Goal: Task Accomplishment & Management: Manage account settings

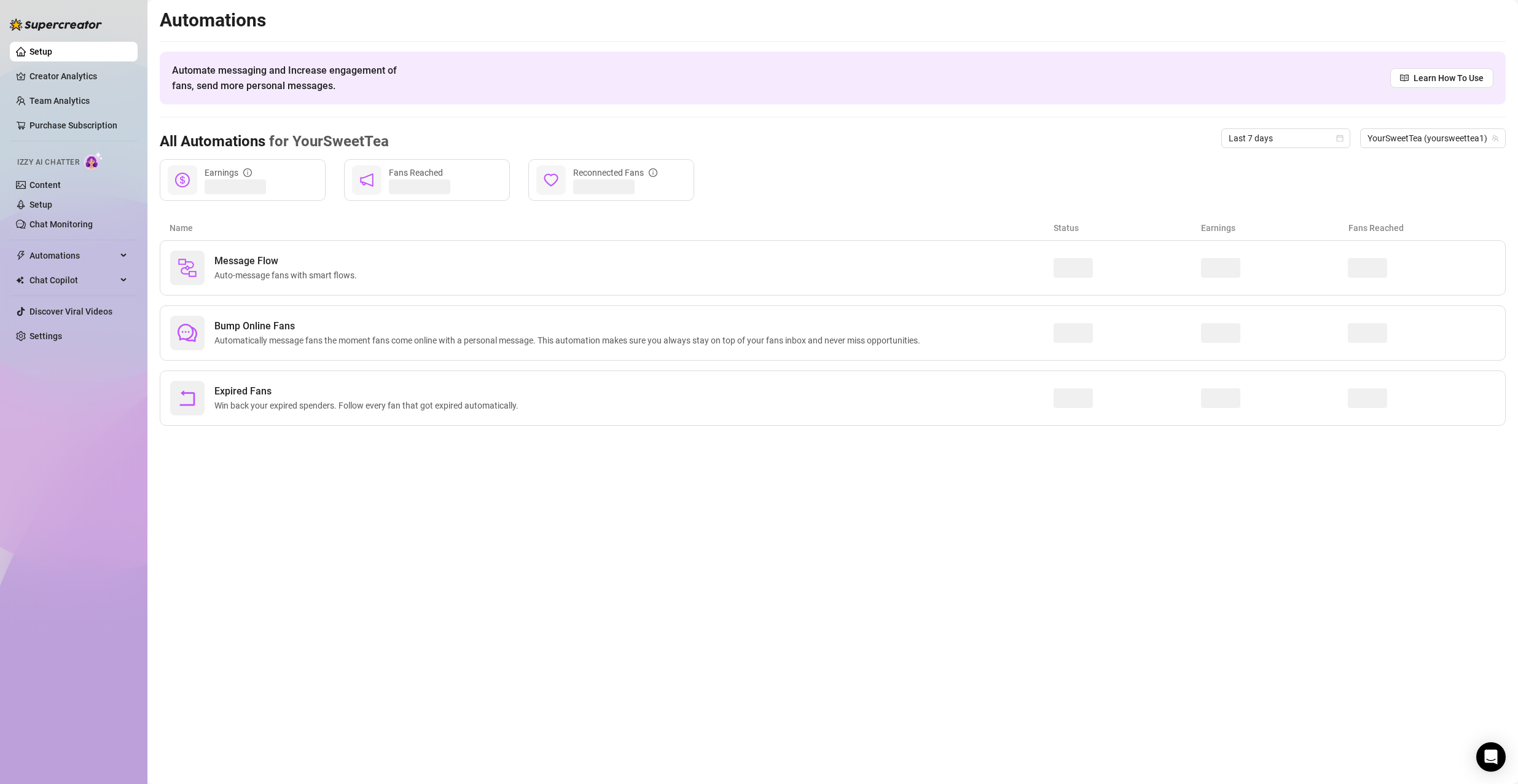
click at [59, 161] on span "Izzy AI Chatter" at bounding box center [48, 162] width 62 height 11
click at [61, 182] on link "Content" at bounding box center [45, 185] width 31 height 10
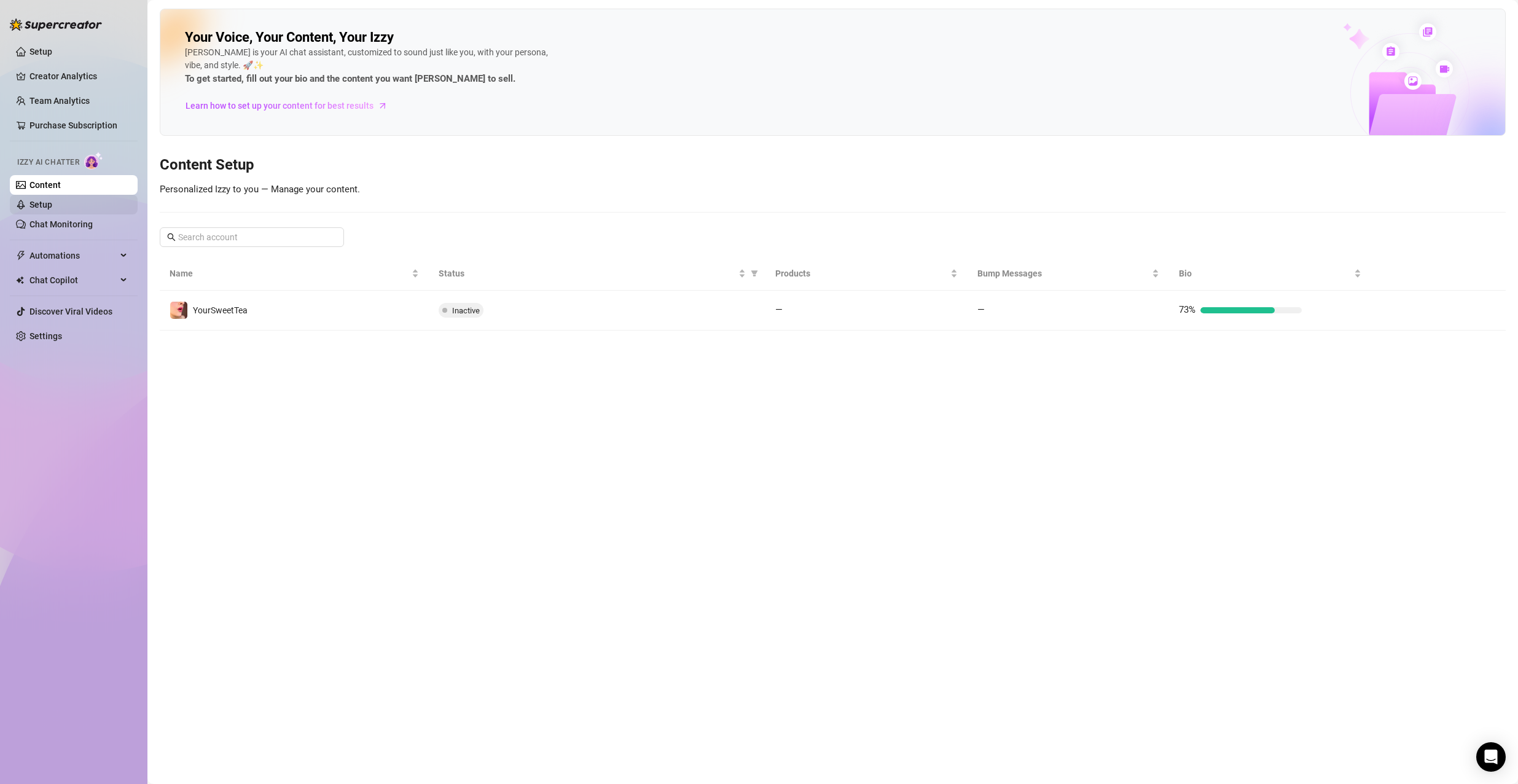
click at [52, 202] on link "Setup" at bounding box center [41, 204] width 23 height 10
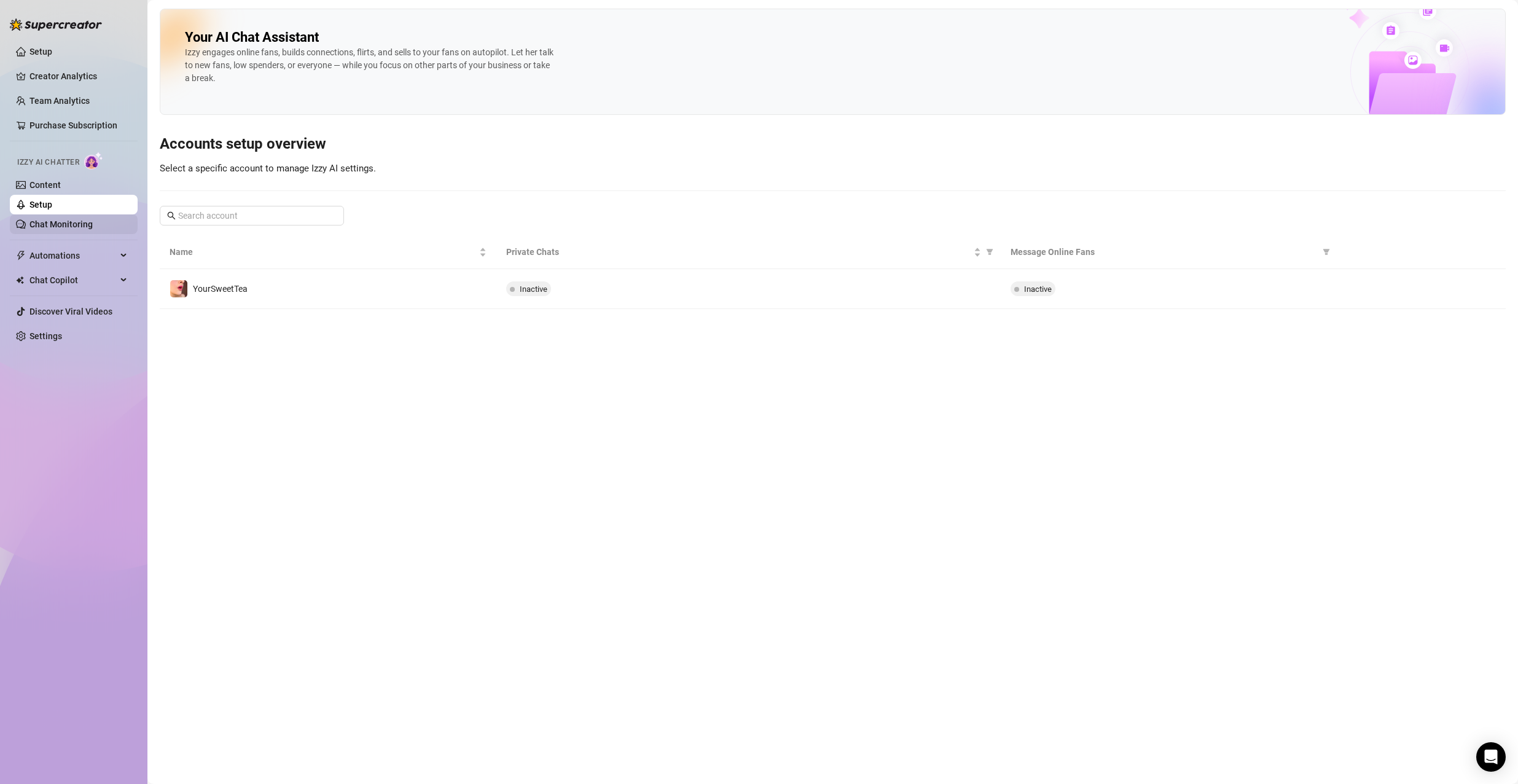
click at [52, 220] on link "Chat Monitoring" at bounding box center [61, 224] width 63 height 10
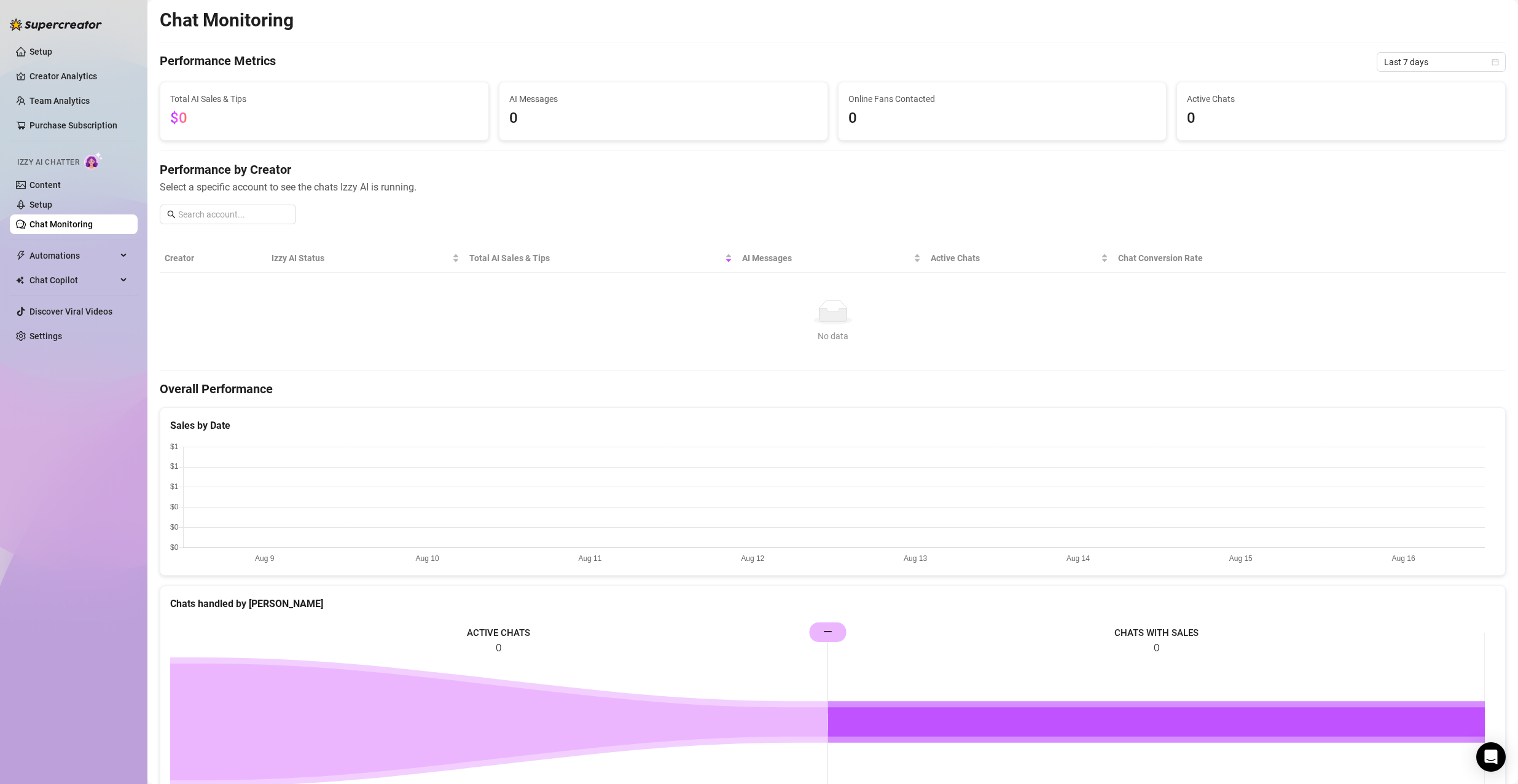
scroll to position [184, 0]
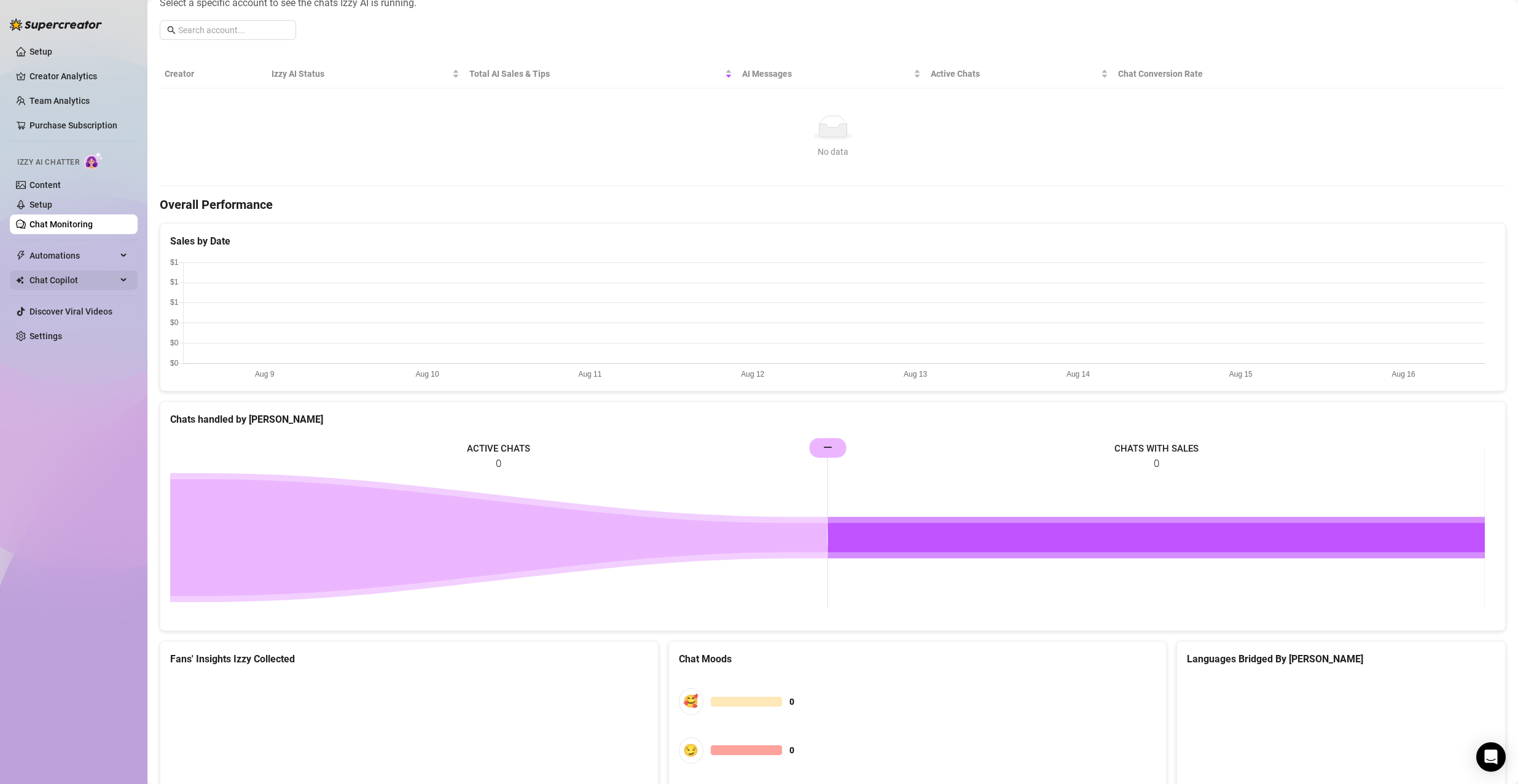
click at [99, 284] on span "Chat Copilot" at bounding box center [73, 280] width 87 height 19
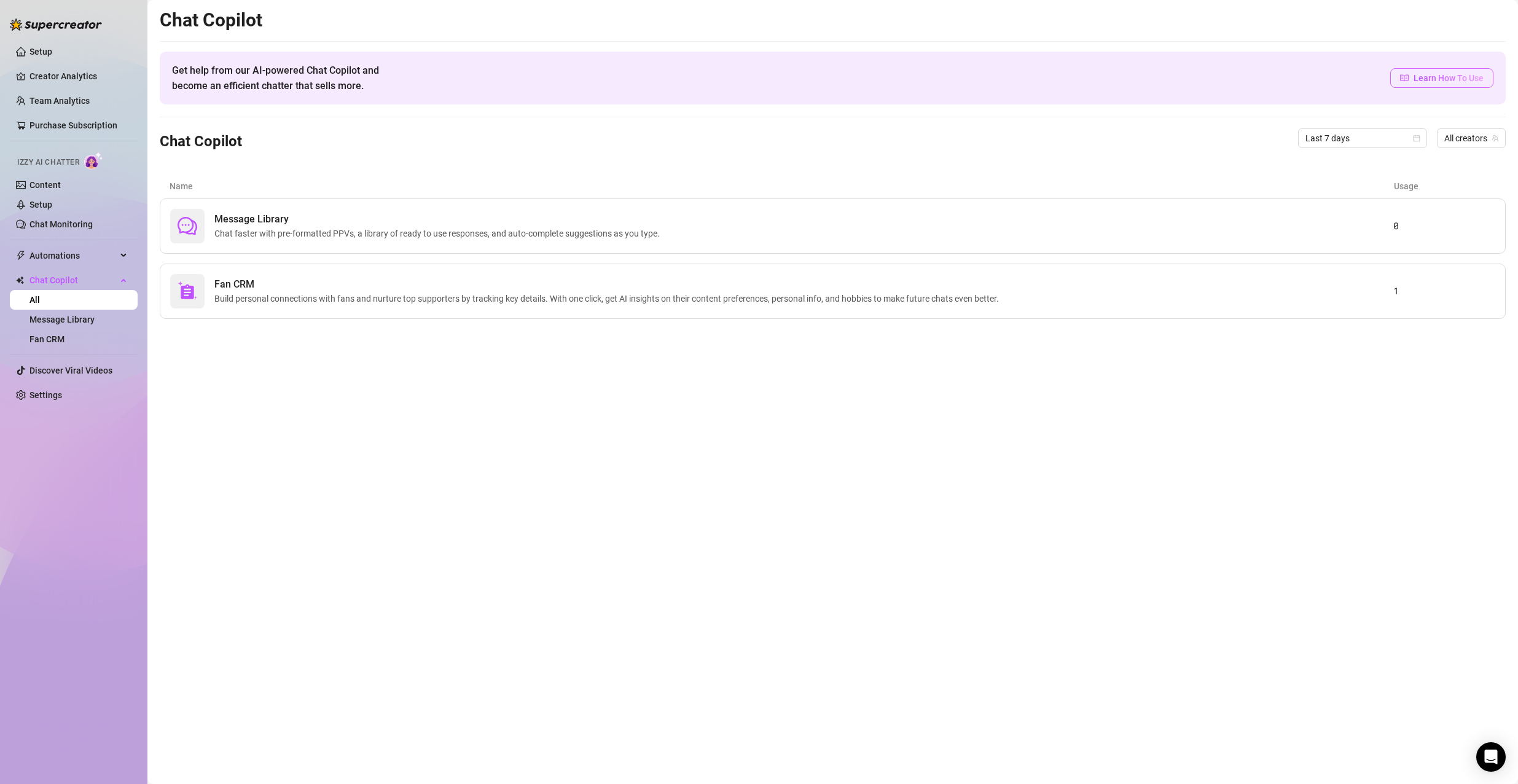
click at [1458, 75] on span "Learn How To Use" at bounding box center [1448, 78] width 70 height 13
click at [465, 318] on div "Fan CRM Build personal connections with fans and nurture top supporters by trac…" at bounding box center [832, 291] width 1346 height 55
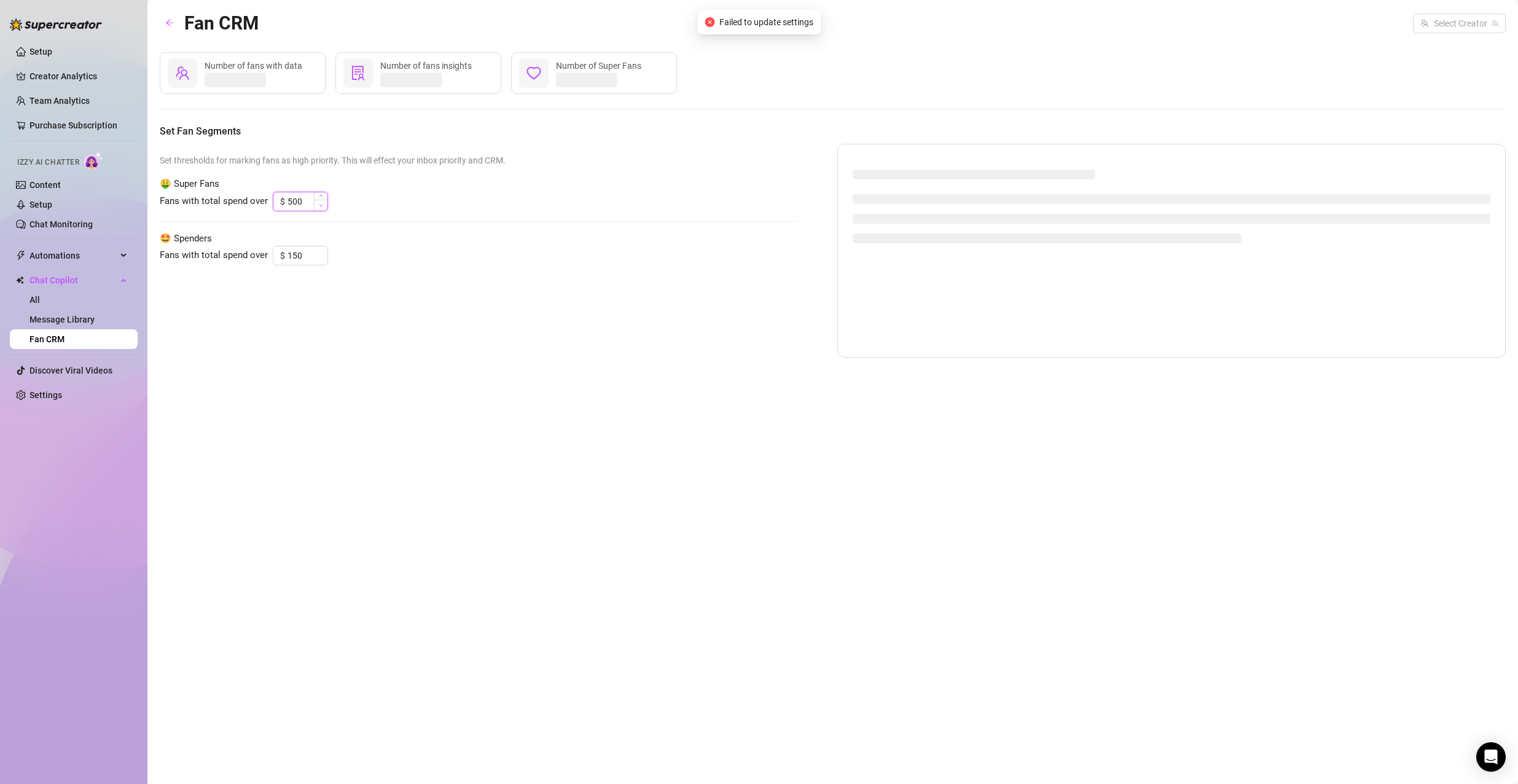
click at [323, 204] on span "Decrease Value" at bounding box center [320, 205] width 13 height 11
click at [288, 197] on input "500" at bounding box center [308, 202] width 40 height 19
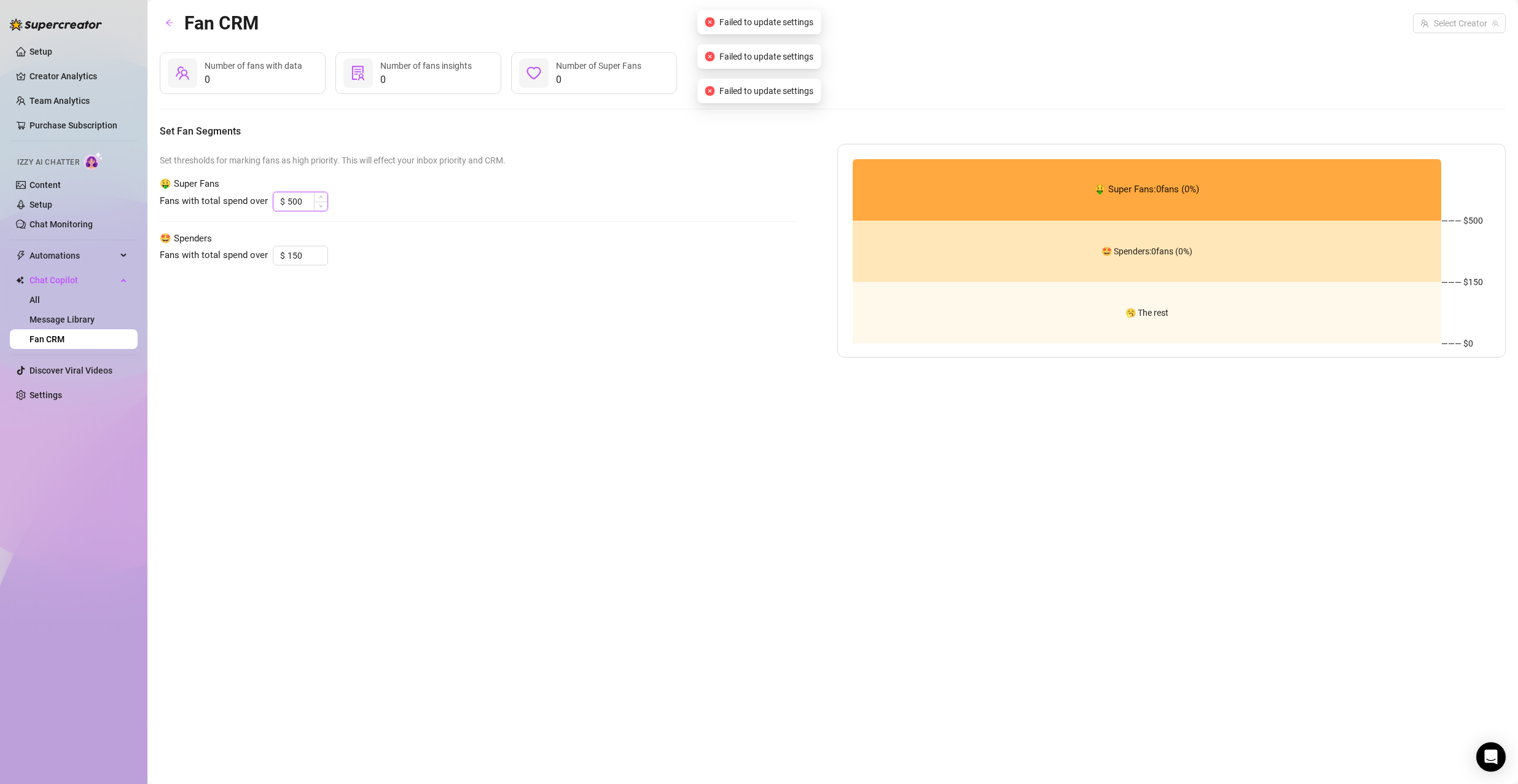
click at [292, 200] on input "500" at bounding box center [308, 202] width 40 height 19
drag, startPoint x: 302, startPoint y: 203, endPoint x: 266, endPoint y: 196, distance: 36.7
click at [266, 196] on div "Fans with total spend over $ 100" at bounding box center [478, 201] width 638 height 19
click at [320, 208] on span "Decrease Value" at bounding box center [320, 205] width 13 height 11
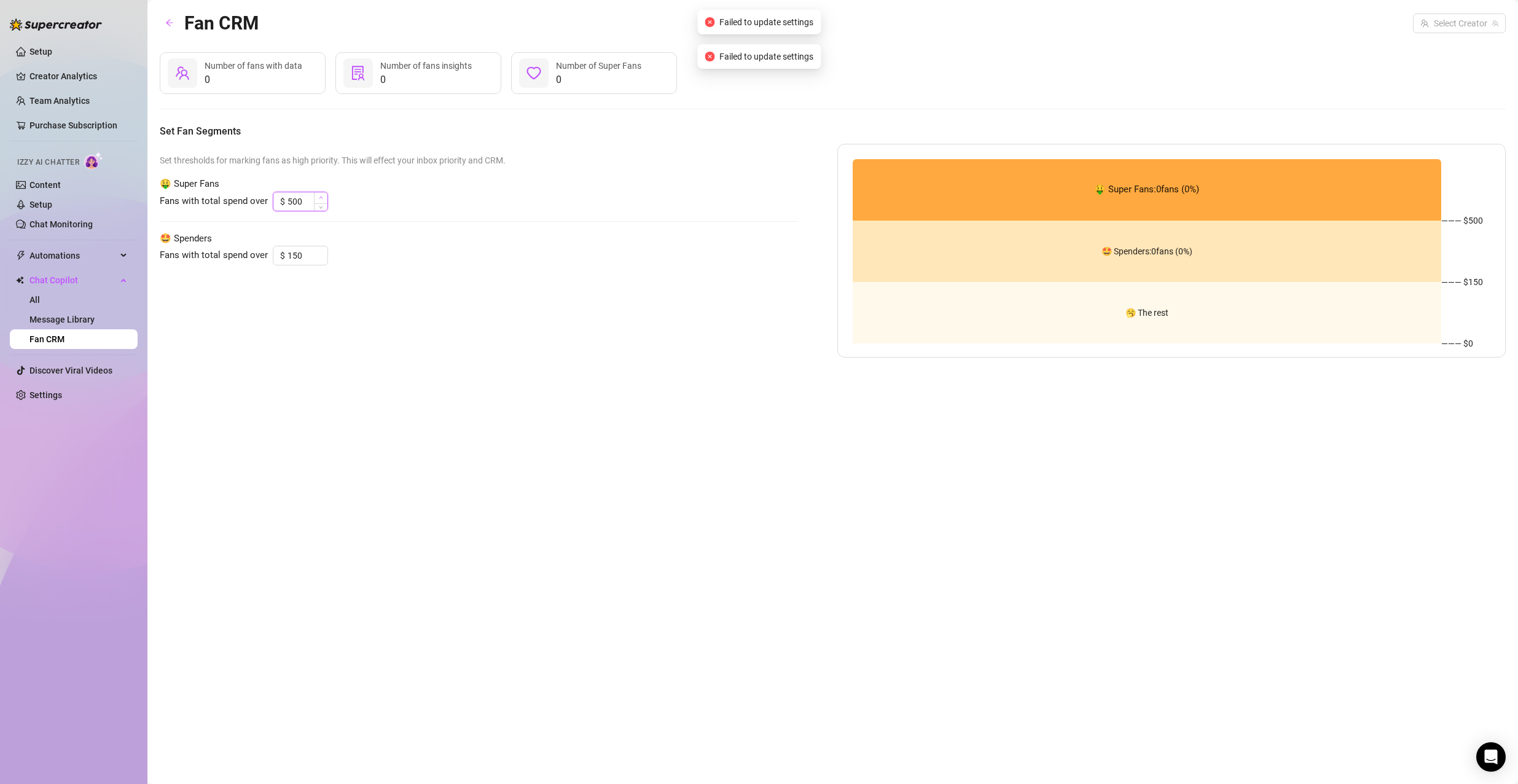
click at [317, 197] on span "Increase Value" at bounding box center [320, 198] width 13 height 11
click at [962, 254] on div "🤩 Spenders: 0 fans ( 0 %)" at bounding box center [1147, 251] width 589 height 61
click at [1456, 27] on input "search" at bounding box center [1453, 23] width 67 height 19
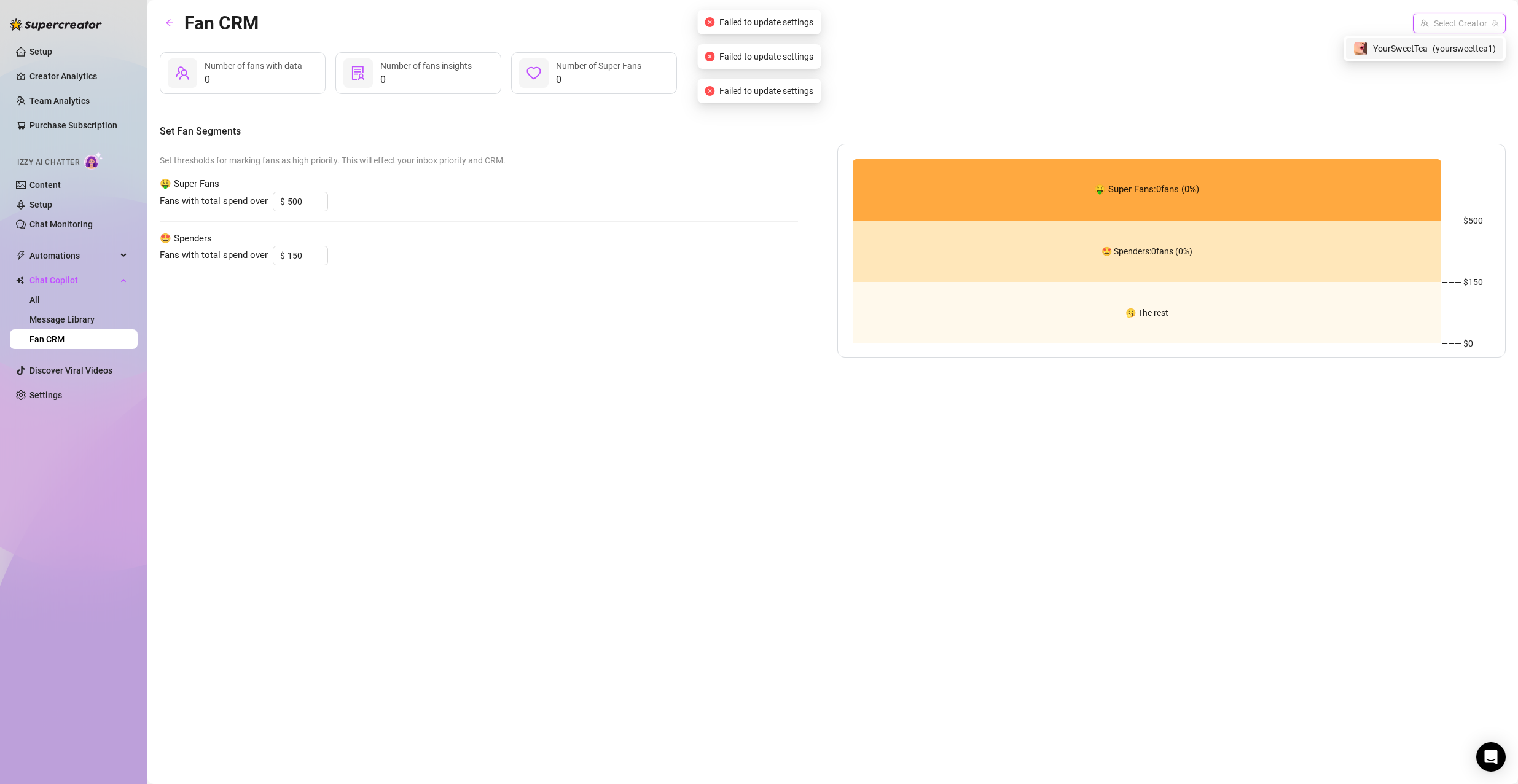
drag, startPoint x: 1449, startPoint y: 59, endPoint x: 1459, endPoint y: 53, distance: 11.7
click at [1452, 58] on div "YourSweetTea ( yoursweettea1 )" at bounding box center [1424, 48] width 162 height 26
click at [1459, 53] on span "( yoursweettea1 )" at bounding box center [1464, 49] width 63 height 13
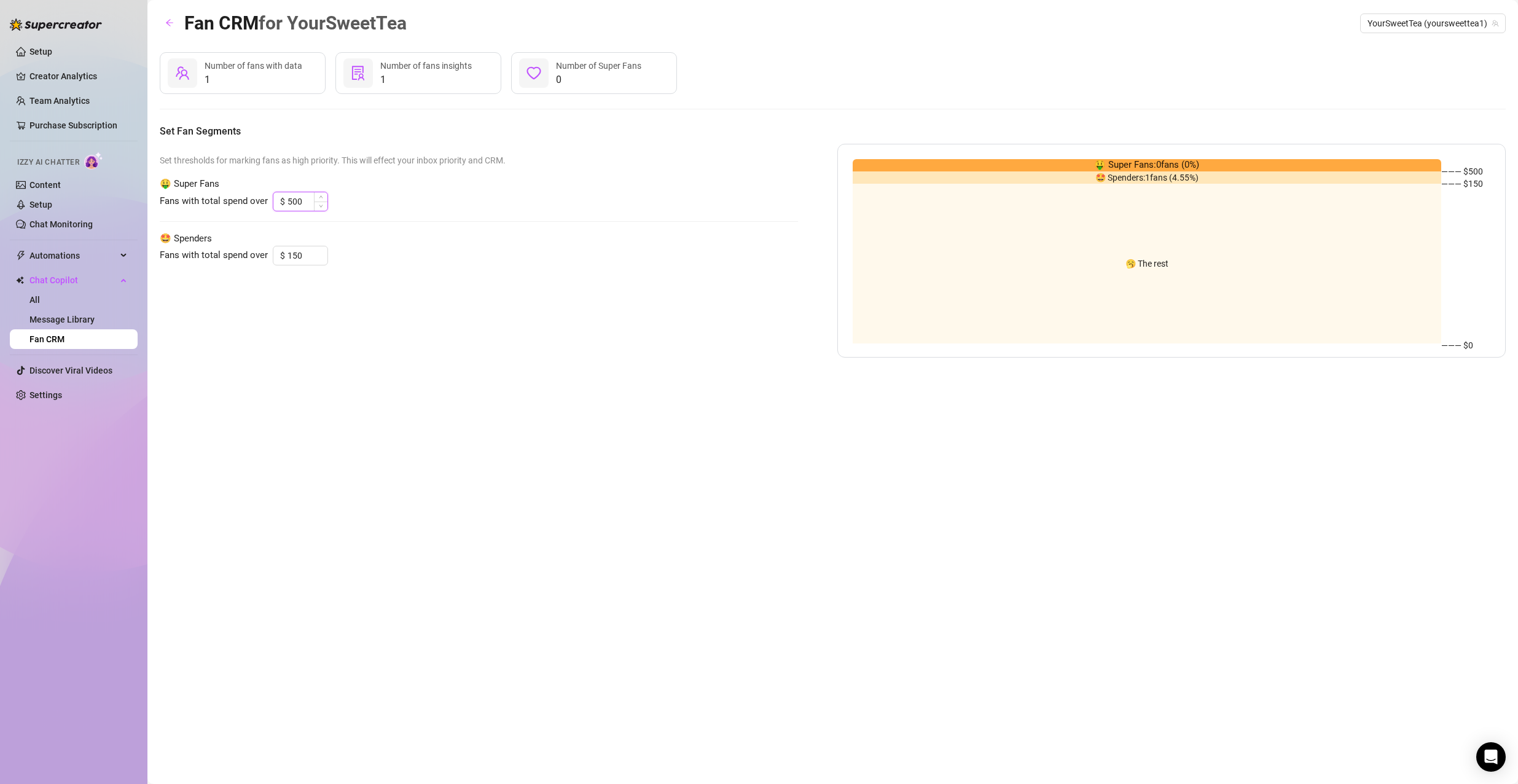
drag, startPoint x: 301, startPoint y: 197, endPoint x: 273, endPoint y: 193, distance: 28.3
click at [273, 193] on div "$ 500" at bounding box center [300, 201] width 55 height 19
click at [374, 305] on div "Set thresholds for marking fans as high priority. This will effect your inbox p…" at bounding box center [478, 250] width 638 height 214
drag, startPoint x: 299, startPoint y: 204, endPoint x: 271, endPoint y: 198, distance: 28.6
click at [271, 198] on div "Fans with total spend over $ 150" at bounding box center [478, 201] width 638 height 19
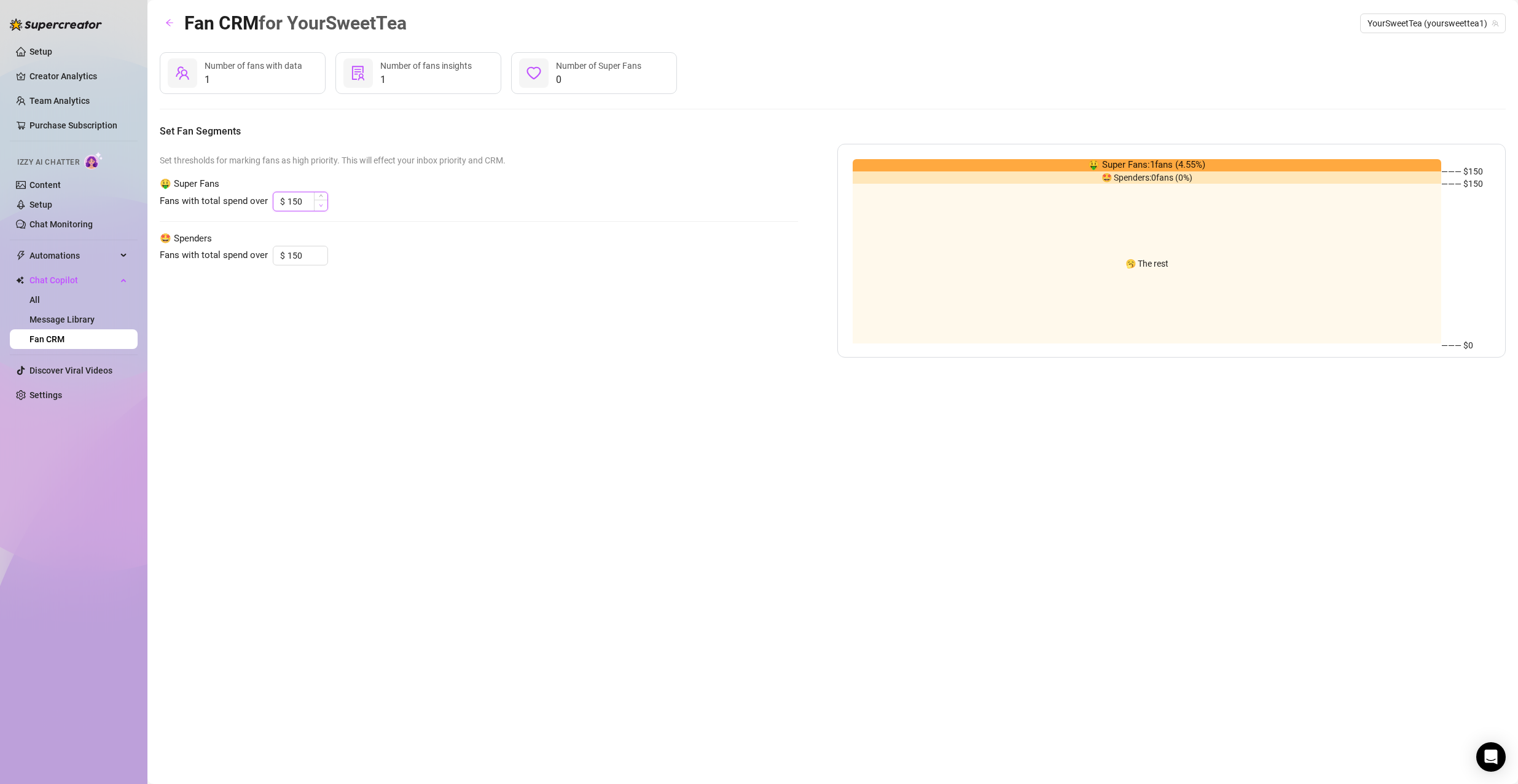
click at [321, 208] on span "Decrease Value" at bounding box center [320, 205] width 13 height 11
click at [320, 196] on icon "up" at bounding box center [321, 198] width 4 height 4
type input "150"
click at [321, 206] on icon "down" at bounding box center [321, 206] width 4 height 4
click at [390, 326] on div "Set thresholds for marking fans as high priority. This will effect your inbox p…" at bounding box center [478, 250] width 638 height 214
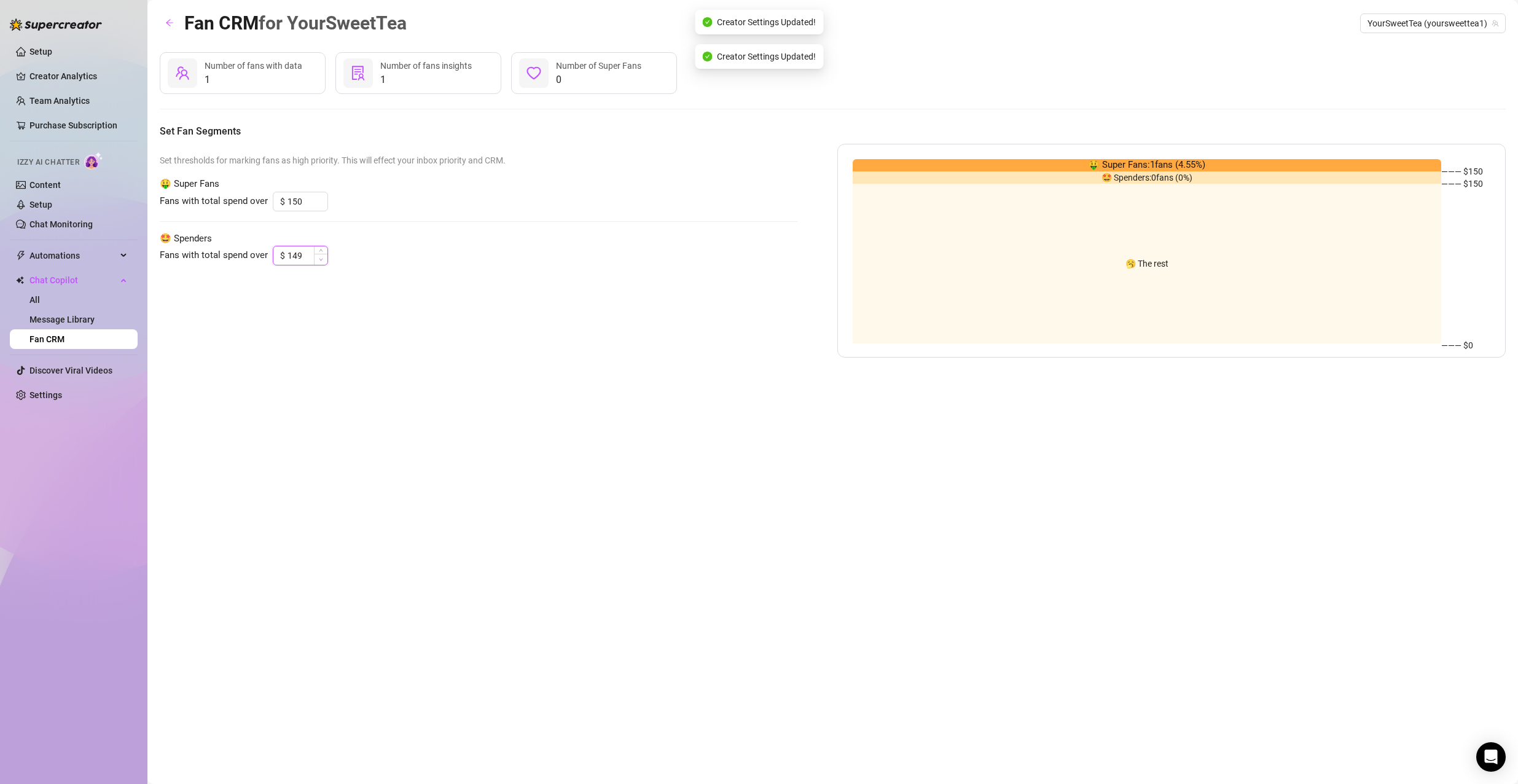
click at [320, 260] on icon "down" at bounding box center [321, 260] width 4 height 4
click at [320, 260] on icon "down" at bounding box center [322, 260] width 4 height 3
drag, startPoint x: 305, startPoint y: 255, endPoint x: 243, endPoint y: 246, distance: 62.6
click at [243, 246] on div "Fans with total spend over $ 148" at bounding box center [478, 255] width 638 height 19
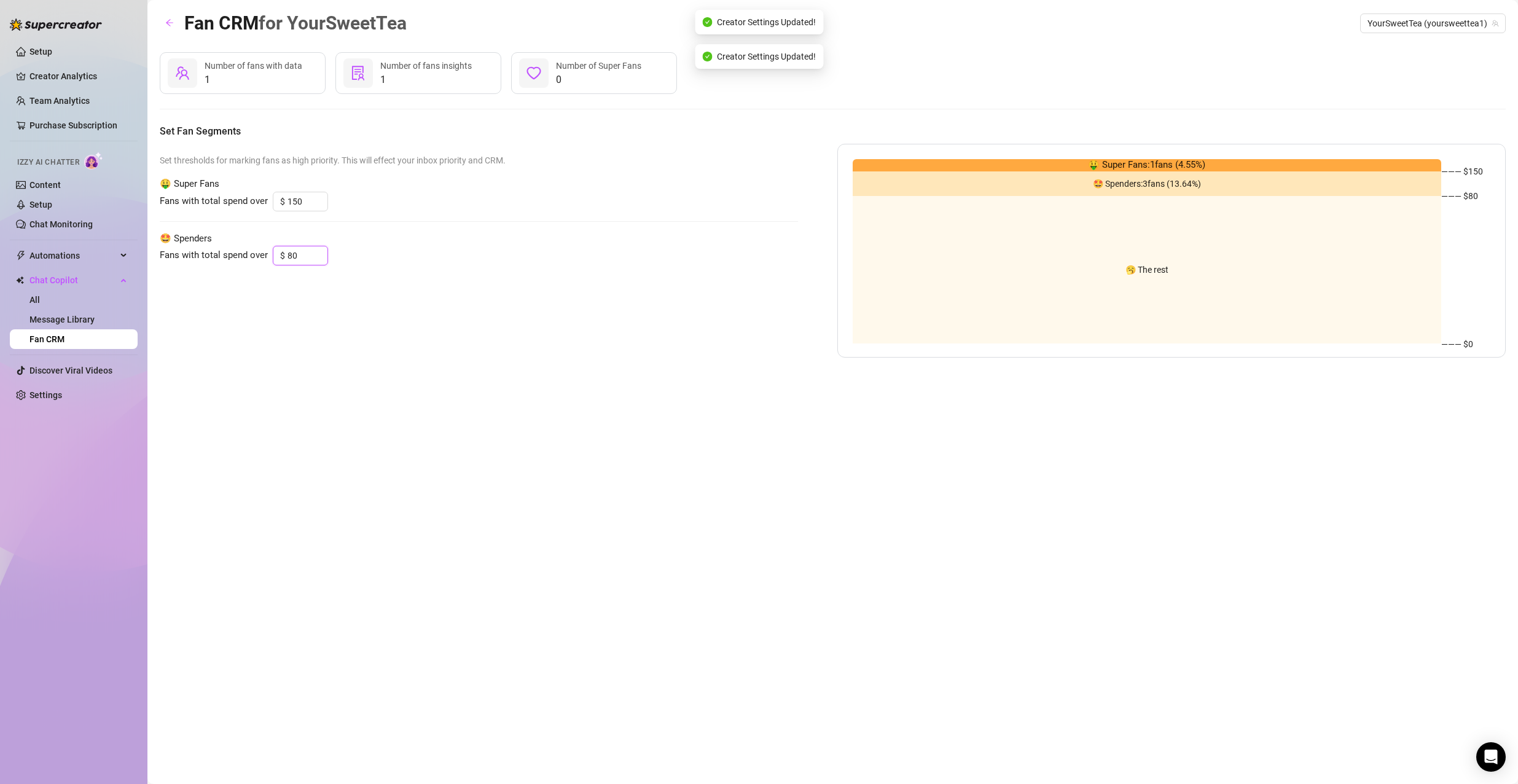
type input "80"
click at [50, 321] on link "Message Library" at bounding box center [62, 319] width 65 height 10
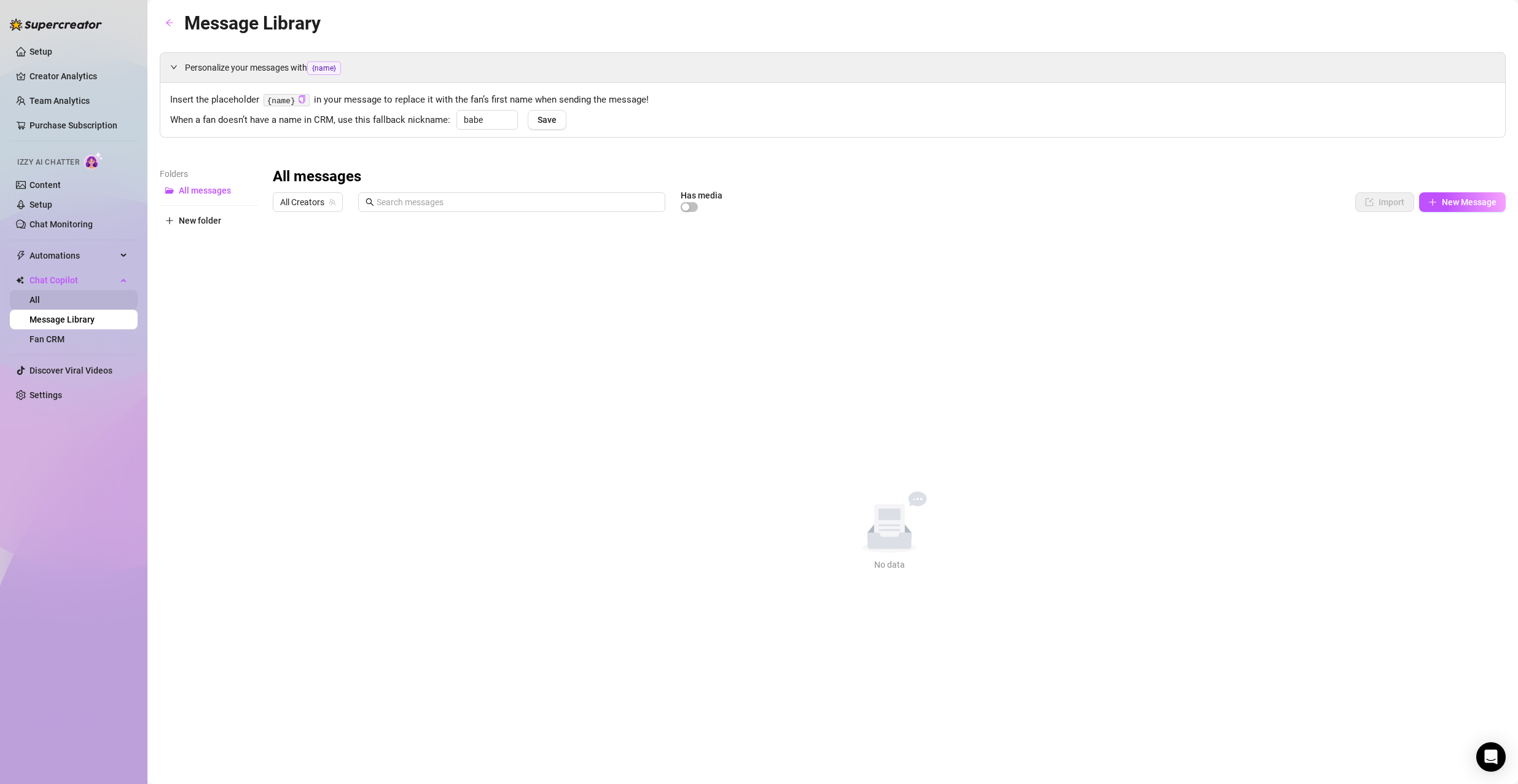
click at [40, 296] on link "All" at bounding box center [35, 300] width 11 height 10
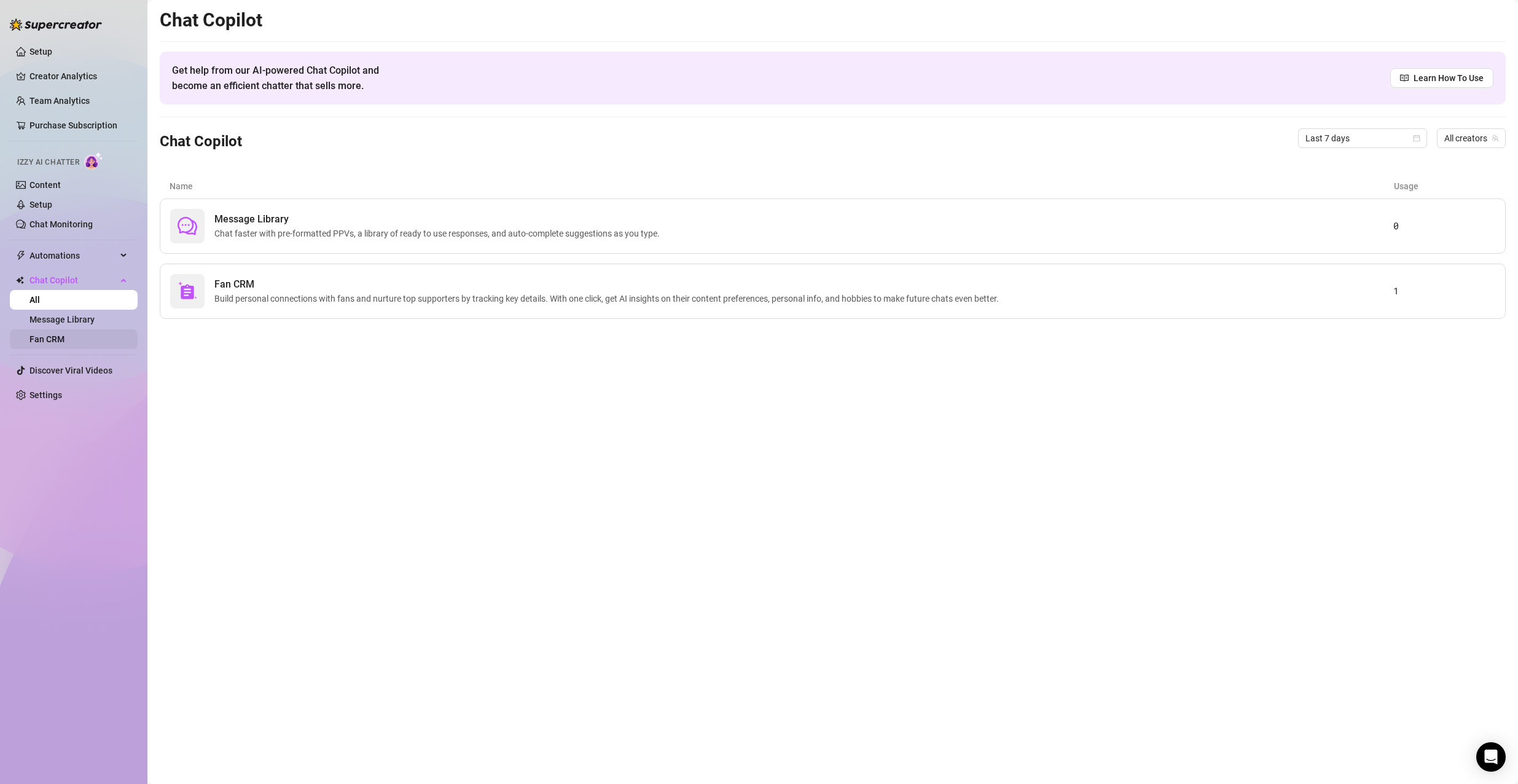
click at [55, 336] on link "Fan CRM" at bounding box center [47, 339] width 35 height 10
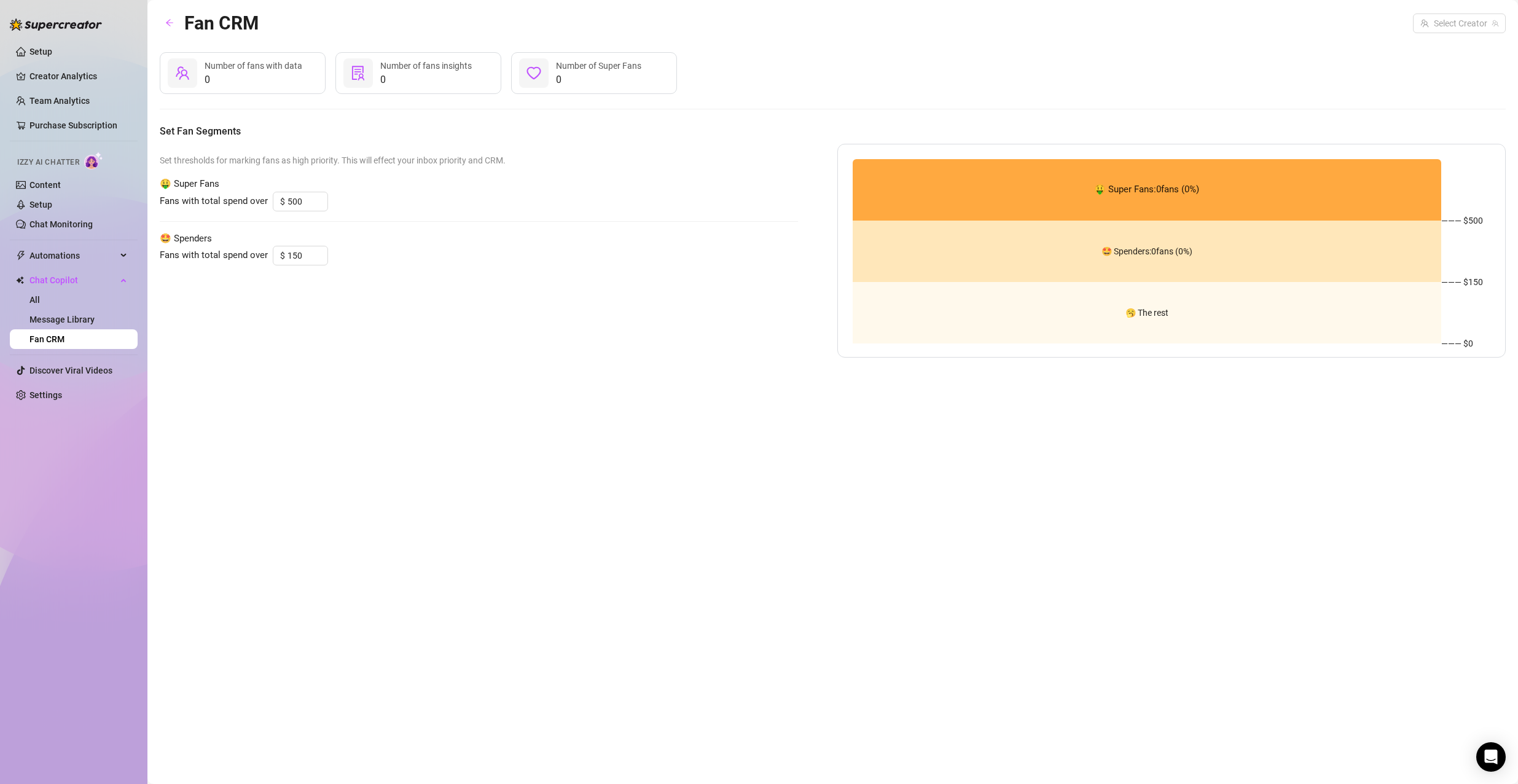
type input "150"
type input "80"
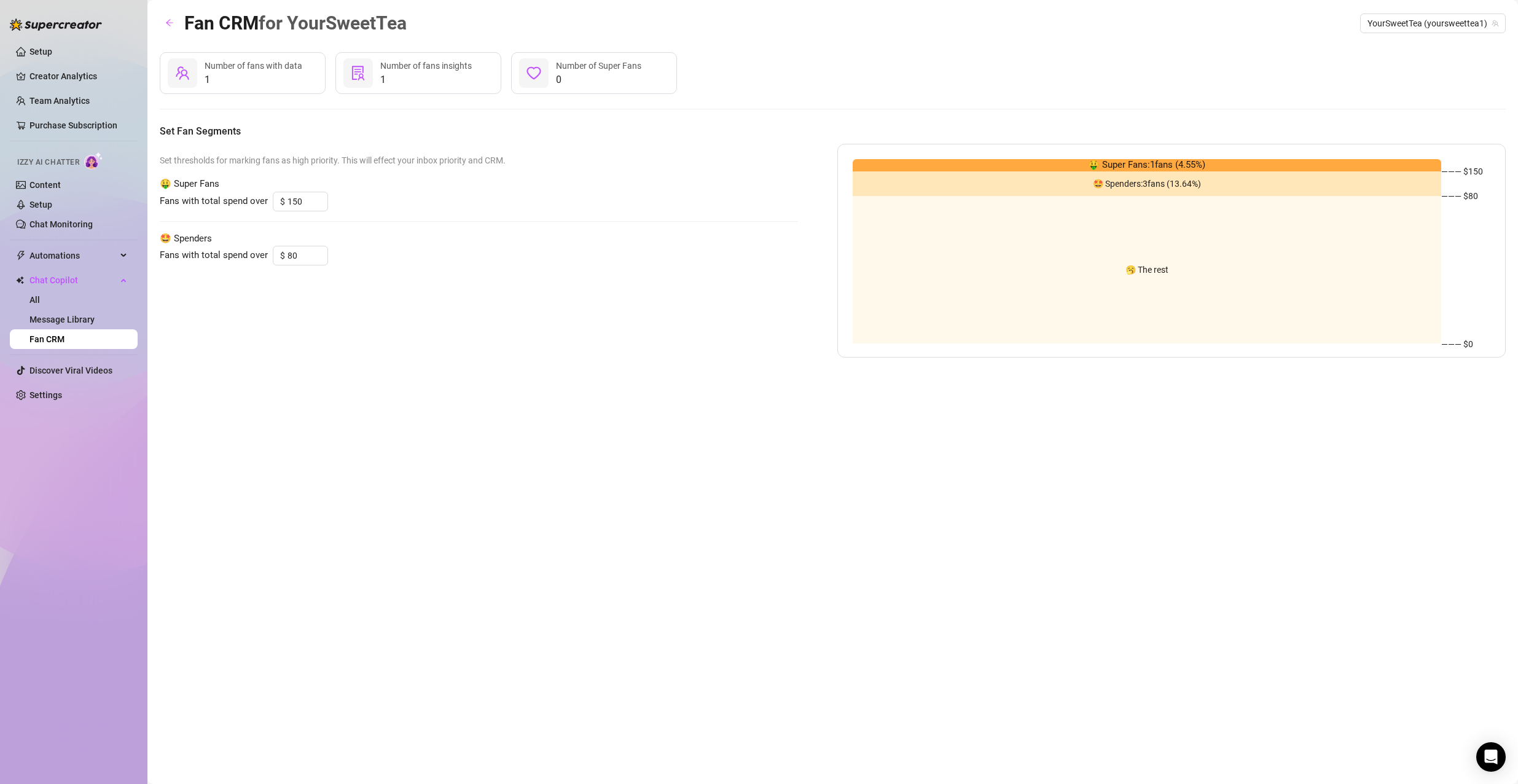
click at [182, 77] on icon "team" at bounding box center [182, 73] width 15 height 15
click at [271, 64] on span "Number of fans with data" at bounding box center [254, 65] width 97 height 10
click at [409, 65] on span "Number of fans insights" at bounding box center [426, 65] width 91 height 10
click at [85, 96] on link "Team Analytics" at bounding box center [59, 101] width 60 height 10
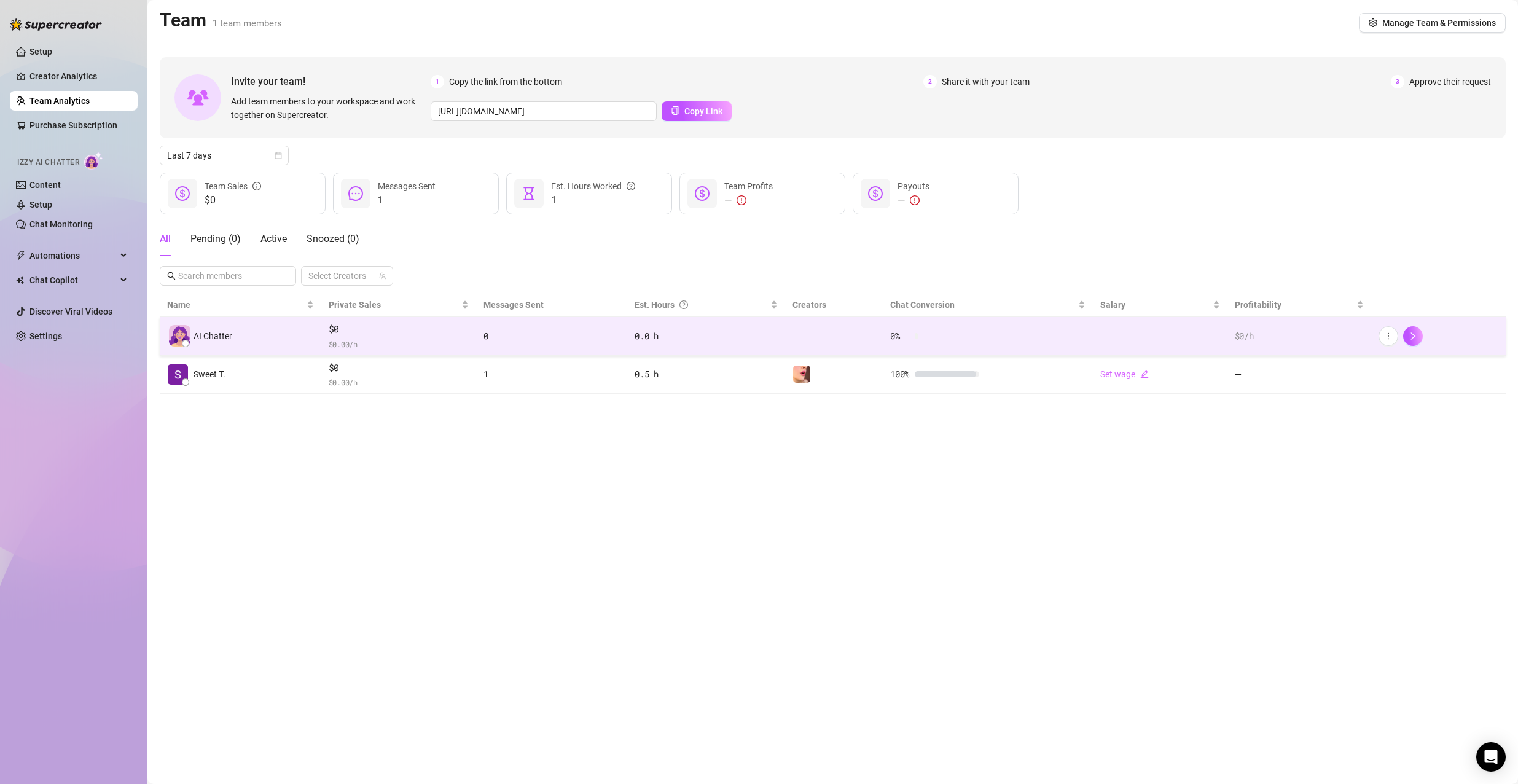
click at [194, 321] on td "AI Chatter" at bounding box center [240, 336] width 161 height 39
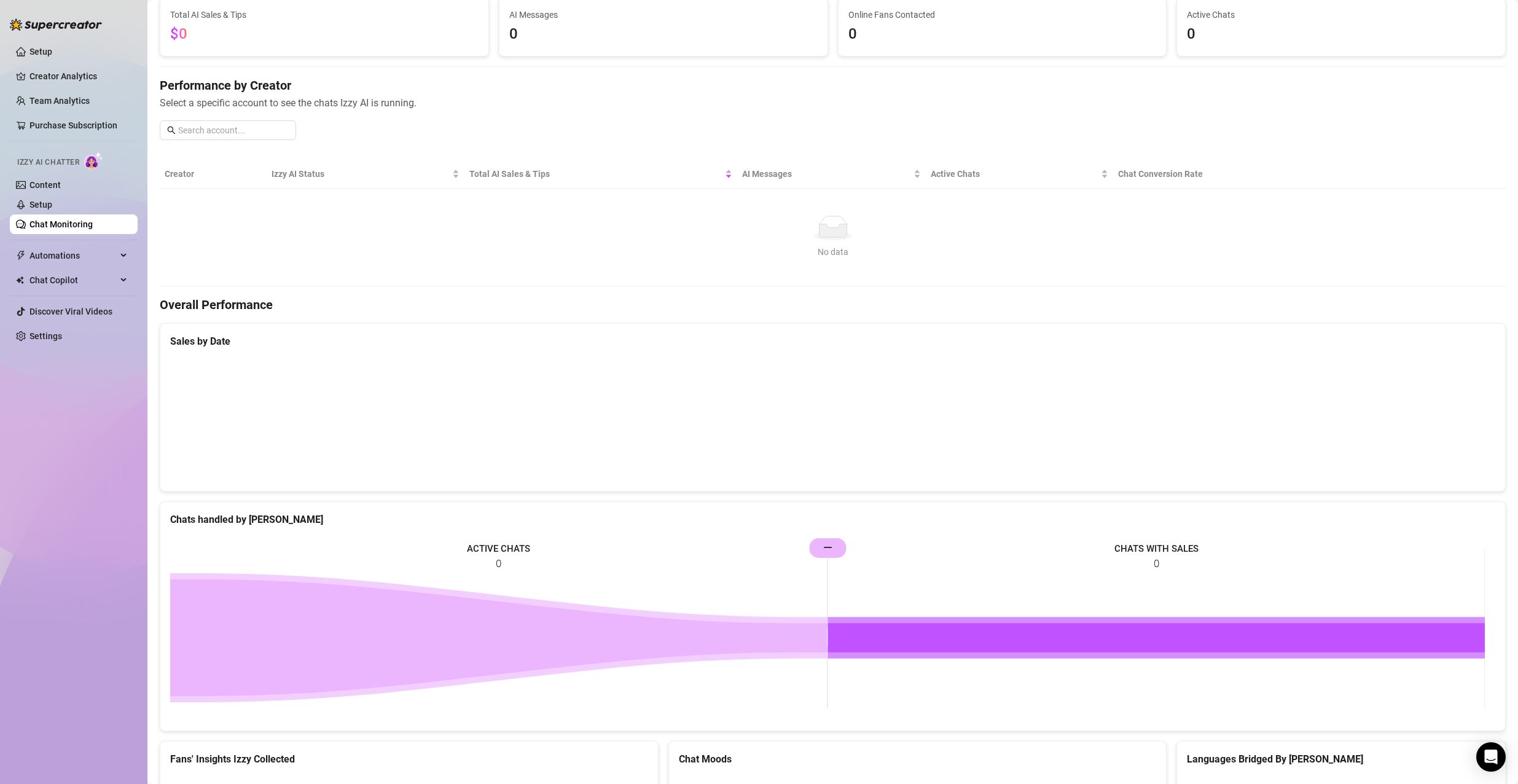
scroll to position [321, 0]
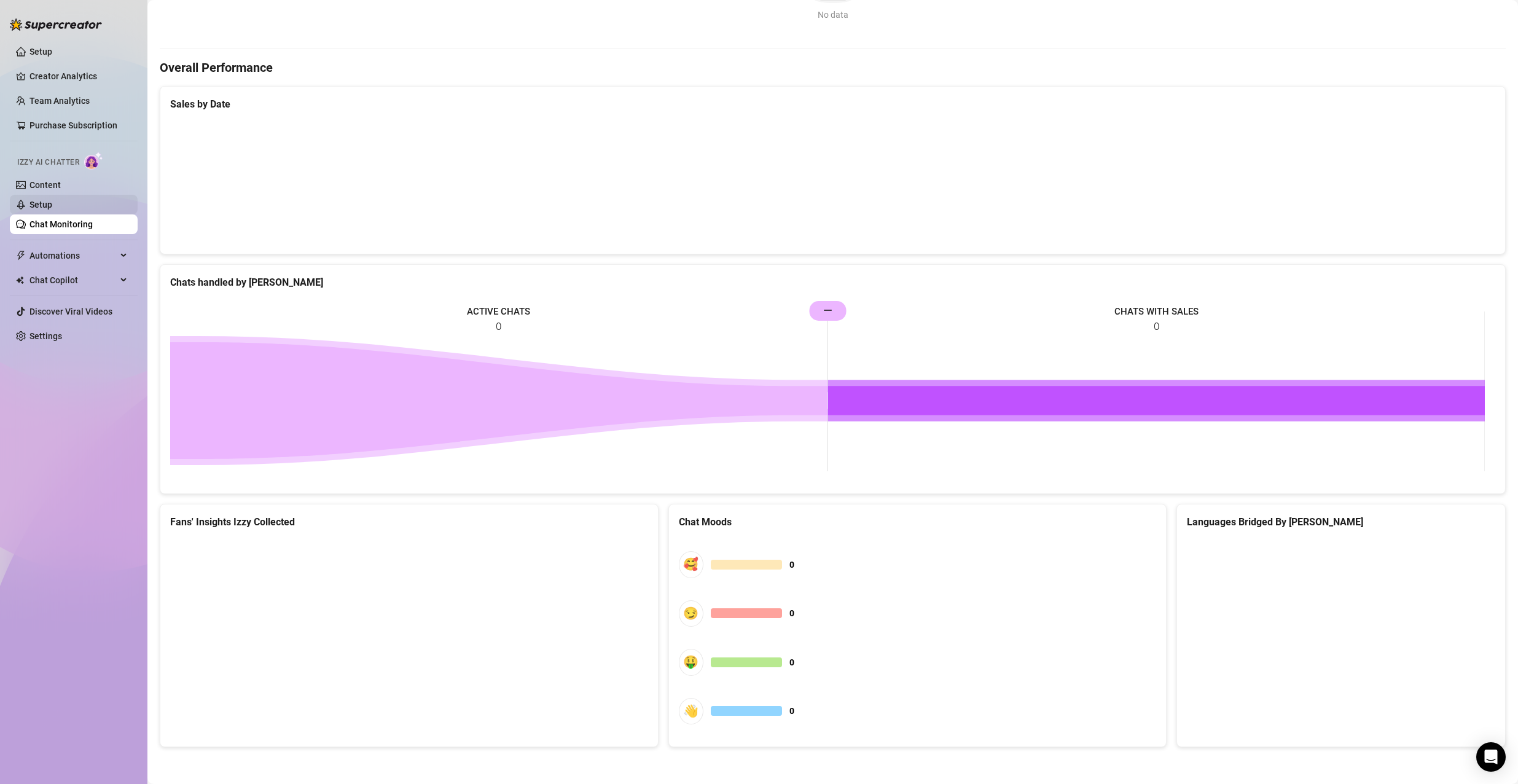
click at [52, 206] on link "Setup" at bounding box center [41, 204] width 23 height 10
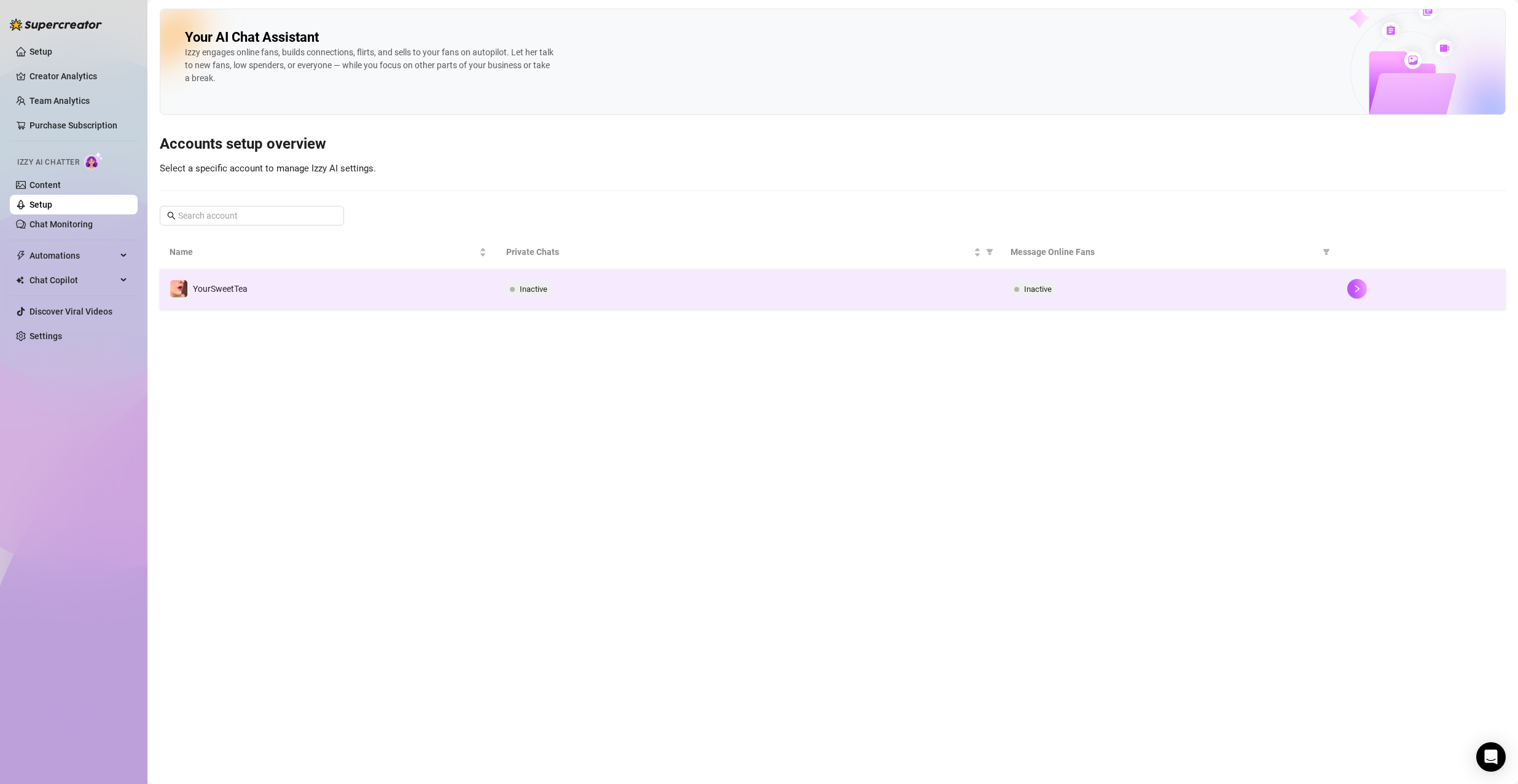
click at [200, 277] on td "YourSweetTea" at bounding box center [328, 289] width 336 height 40
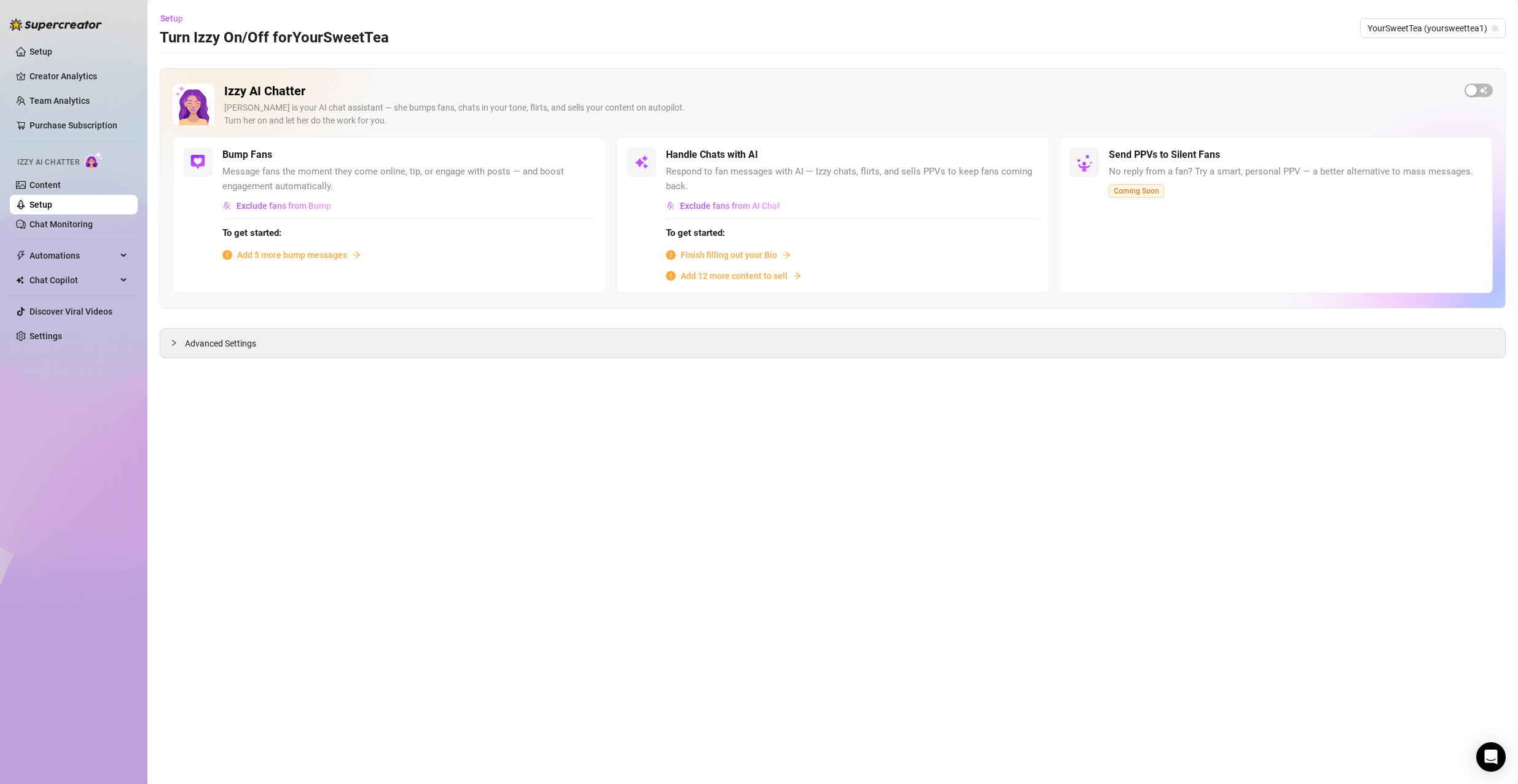
click at [306, 251] on span "Add 5 more bump messages" at bounding box center [292, 255] width 110 height 13
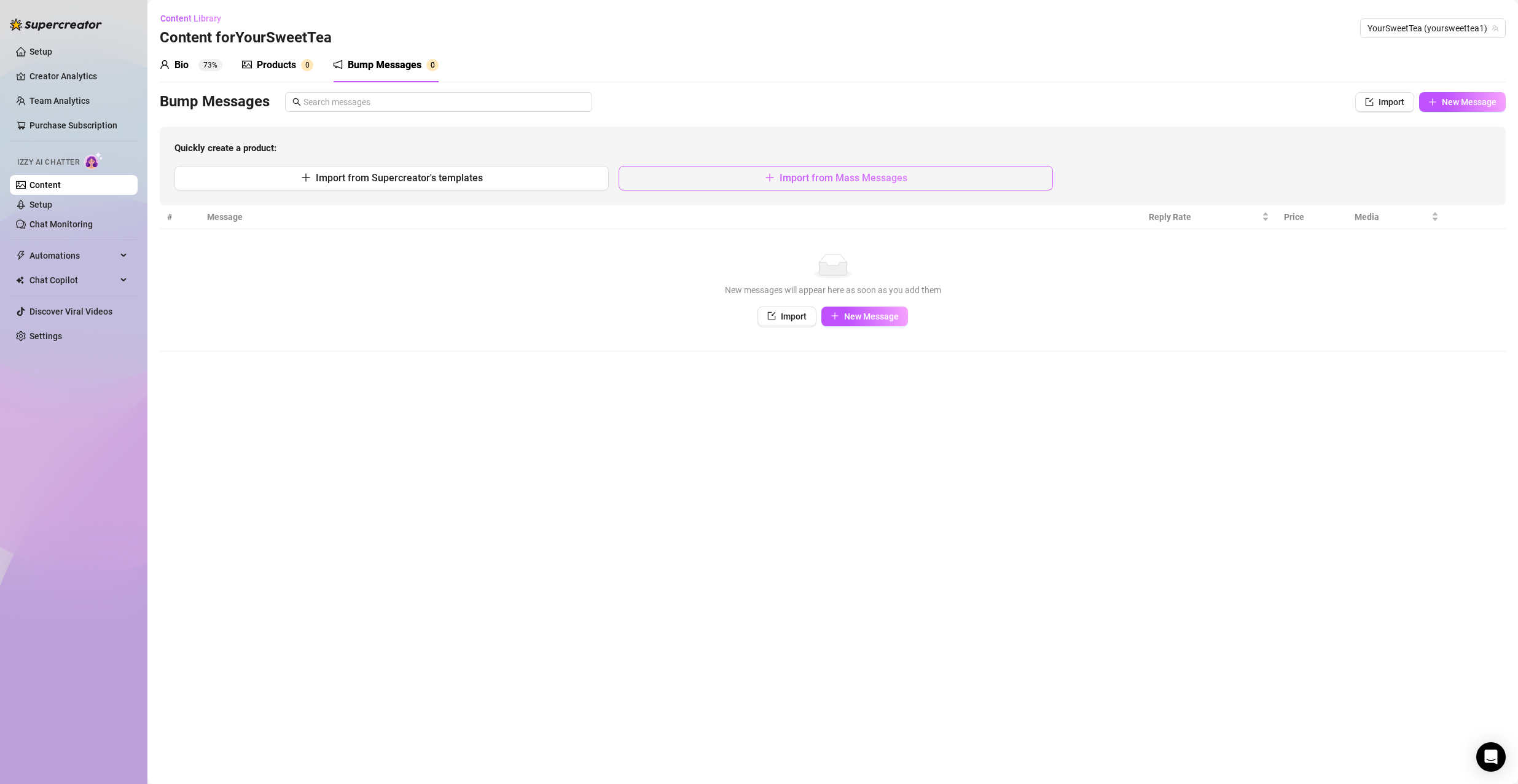
click at [778, 185] on button "Import from Mass Messages" at bounding box center [835, 178] width 434 height 25
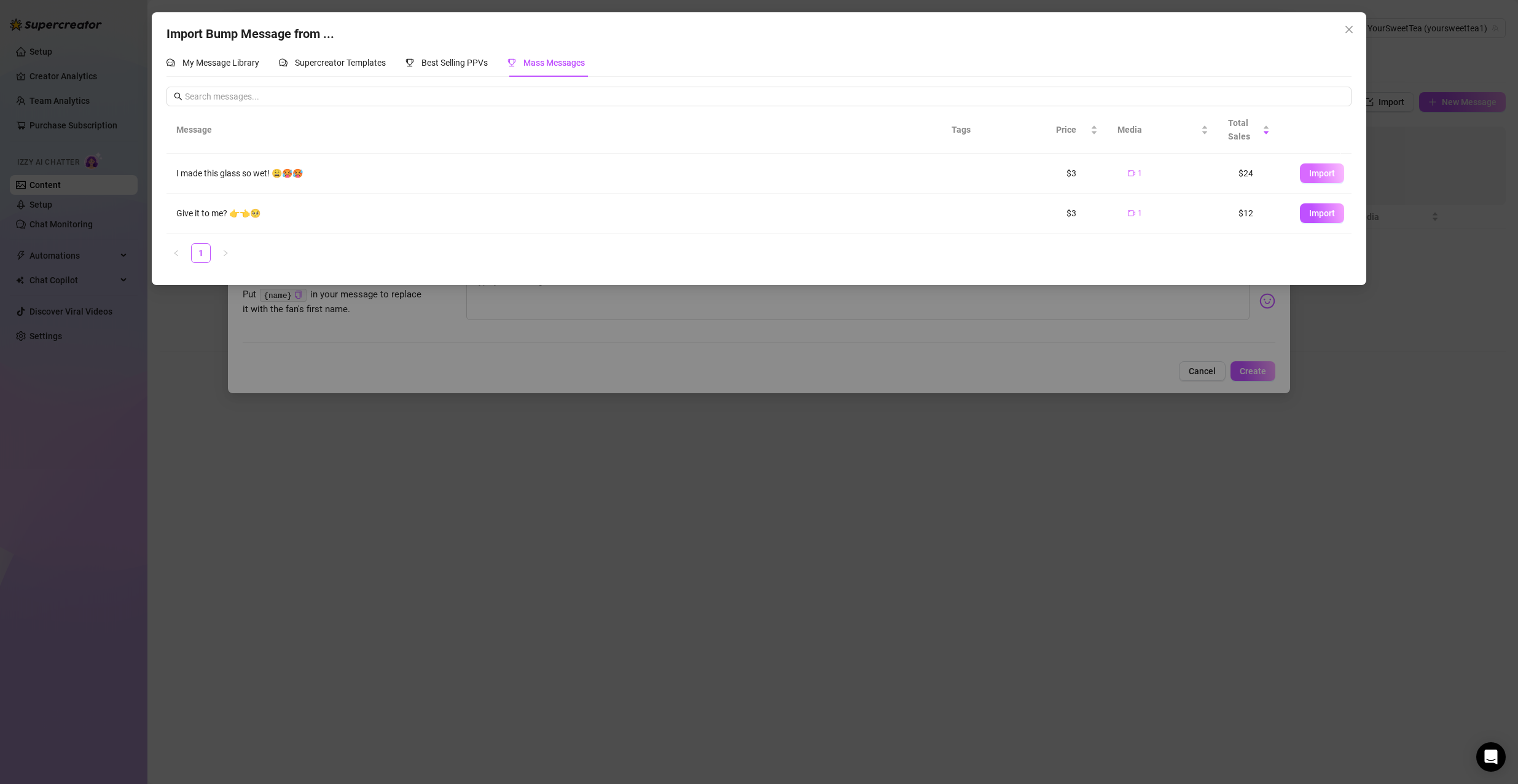
click at [1309, 176] on span "Import" at bounding box center [1322, 173] width 26 height 10
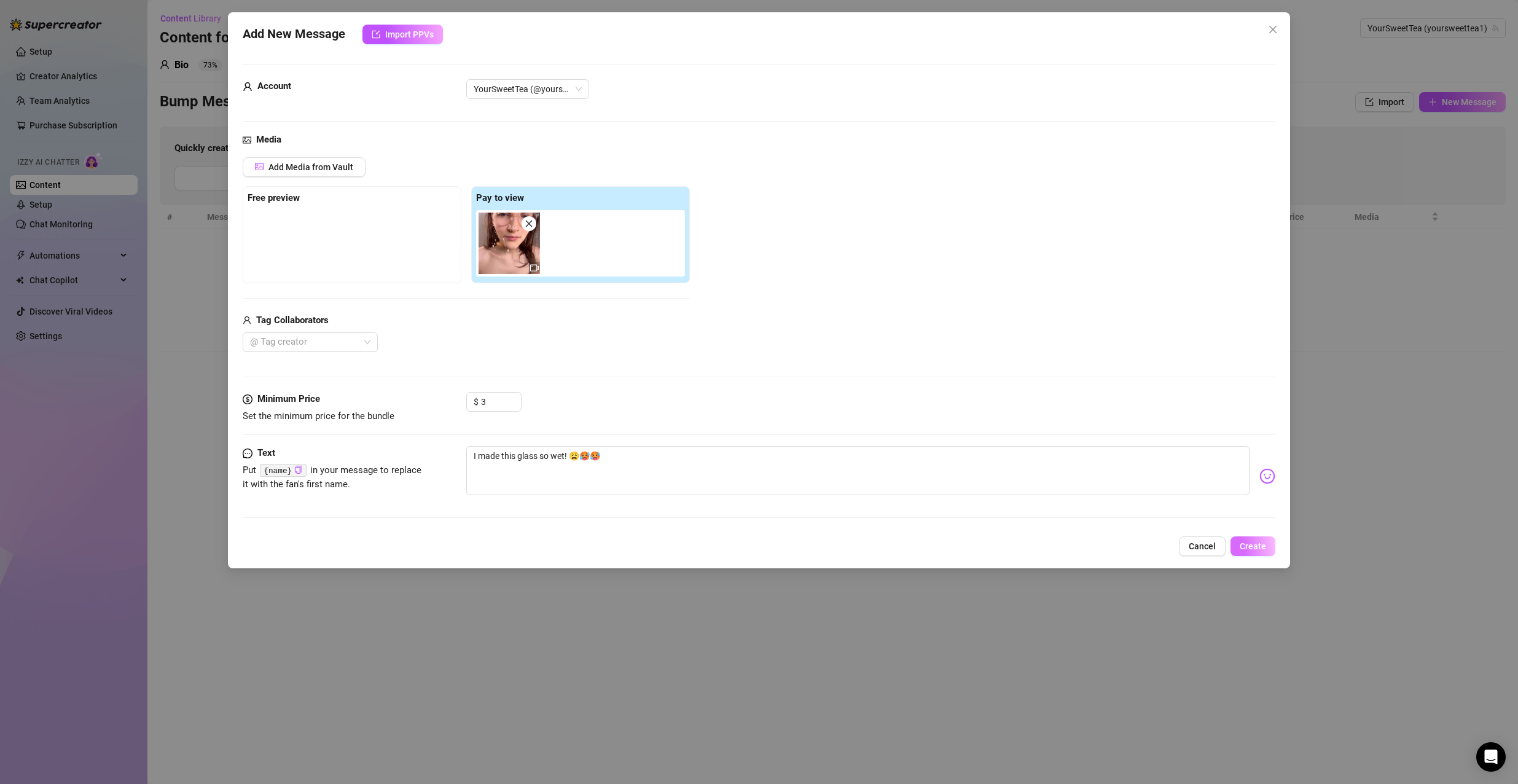
click at [1242, 552] on button "Create" at bounding box center [1252, 546] width 45 height 19
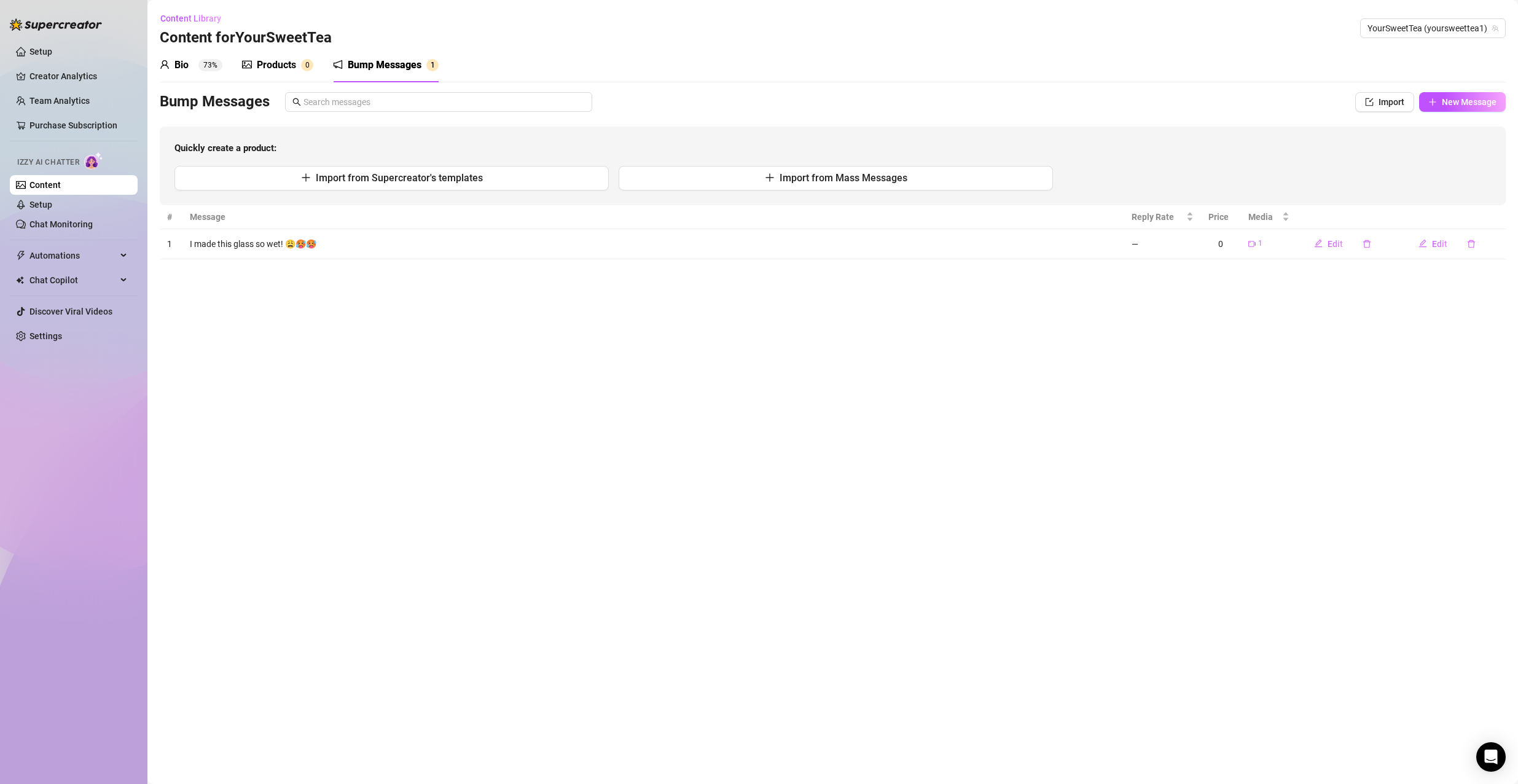
click at [304, 61] on sup "0" at bounding box center [307, 65] width 12 height 12
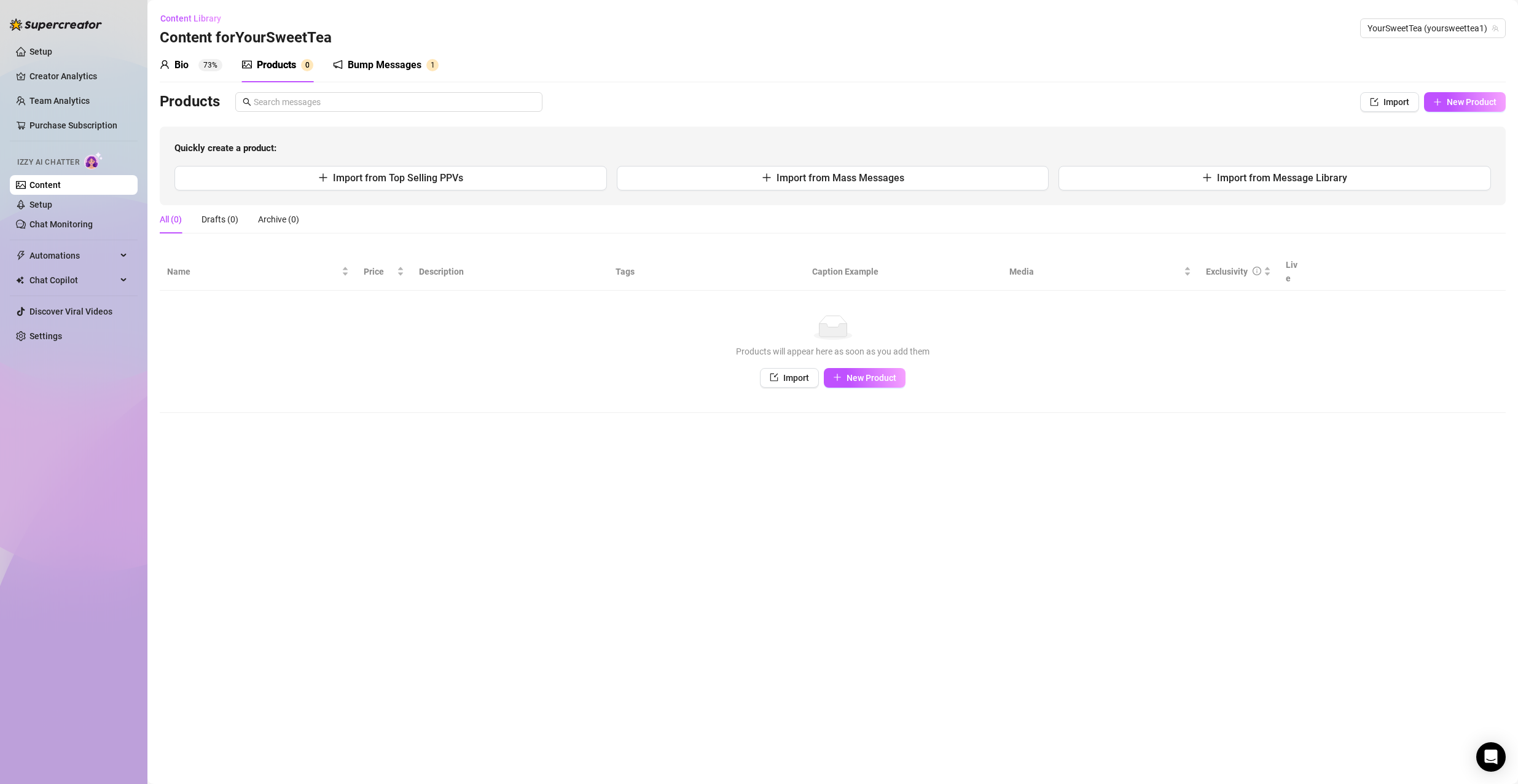
click at [376, 65] on div "Bump Messages" at bounding box center [384, 65] width 73 height 15
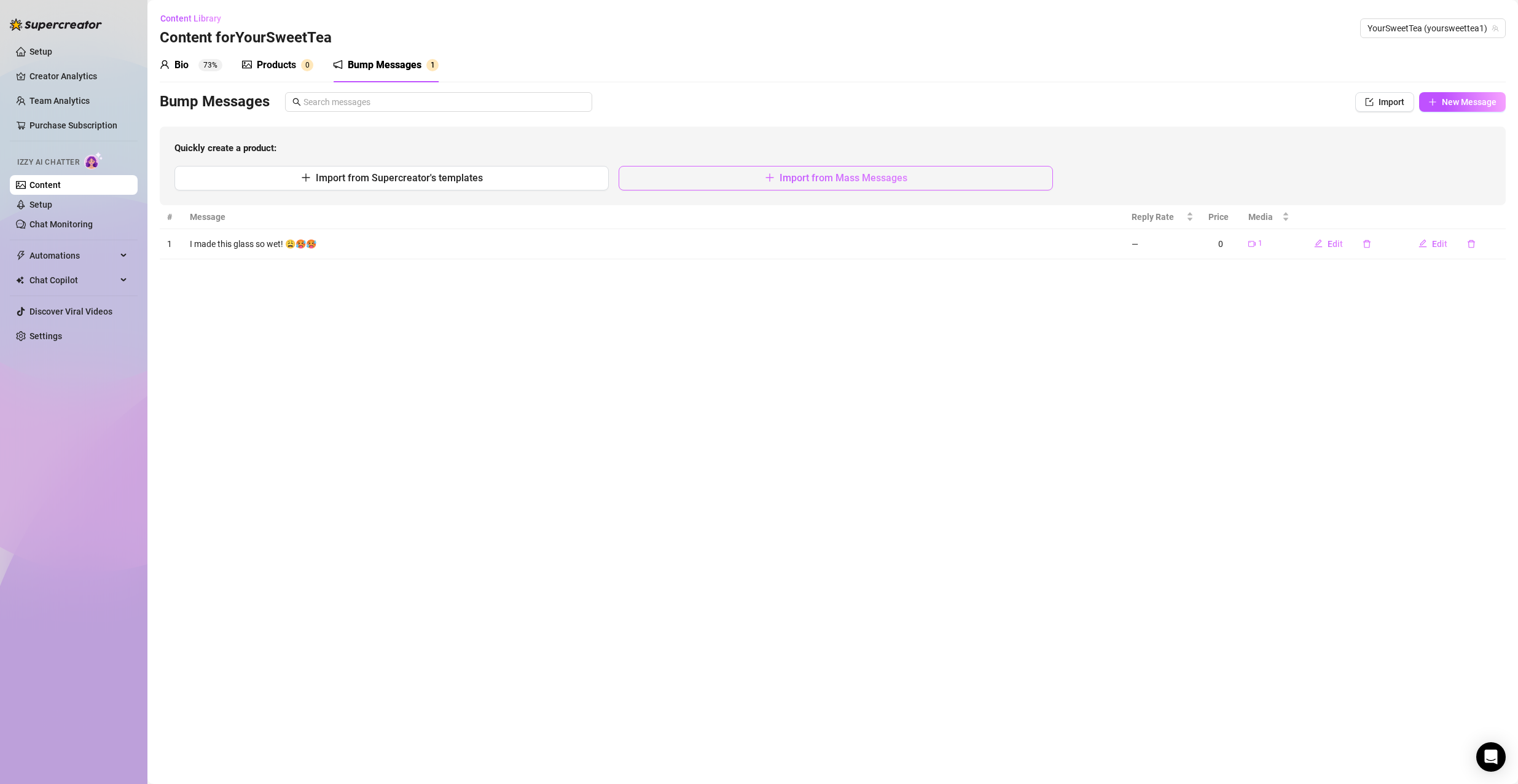
click at [872, 173] on span "Import from Mass Messages" at bounding box center [843, 177] width 127 height 11
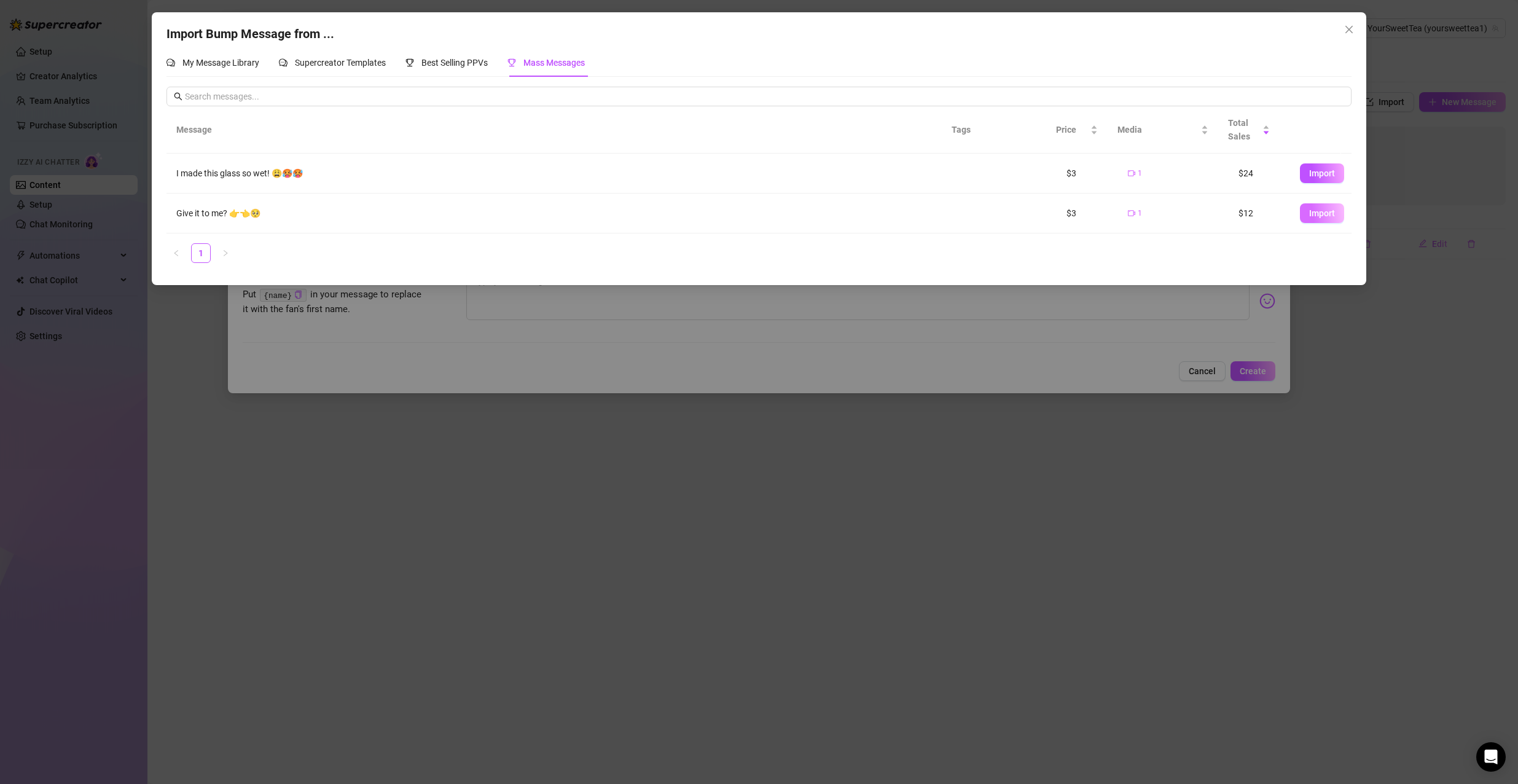
click at [1318, 217] on span "Import" at bounding box center [1322, 213] width 26 height 10
type textarea "Give it to me? 👉👈🥺"
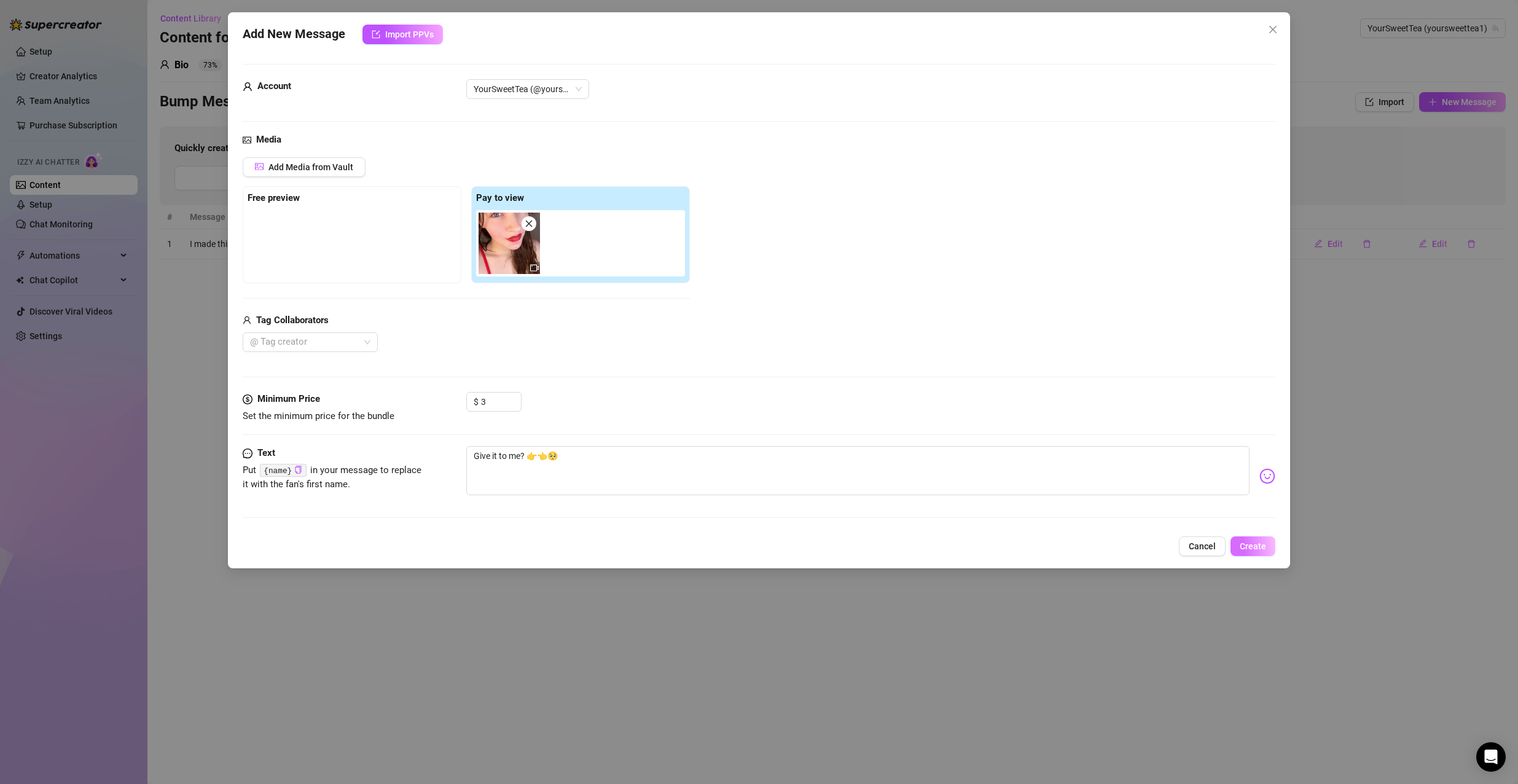
click at [1251, 547] on span "Create" at bounding box center [1253, 546] width 27 height 10
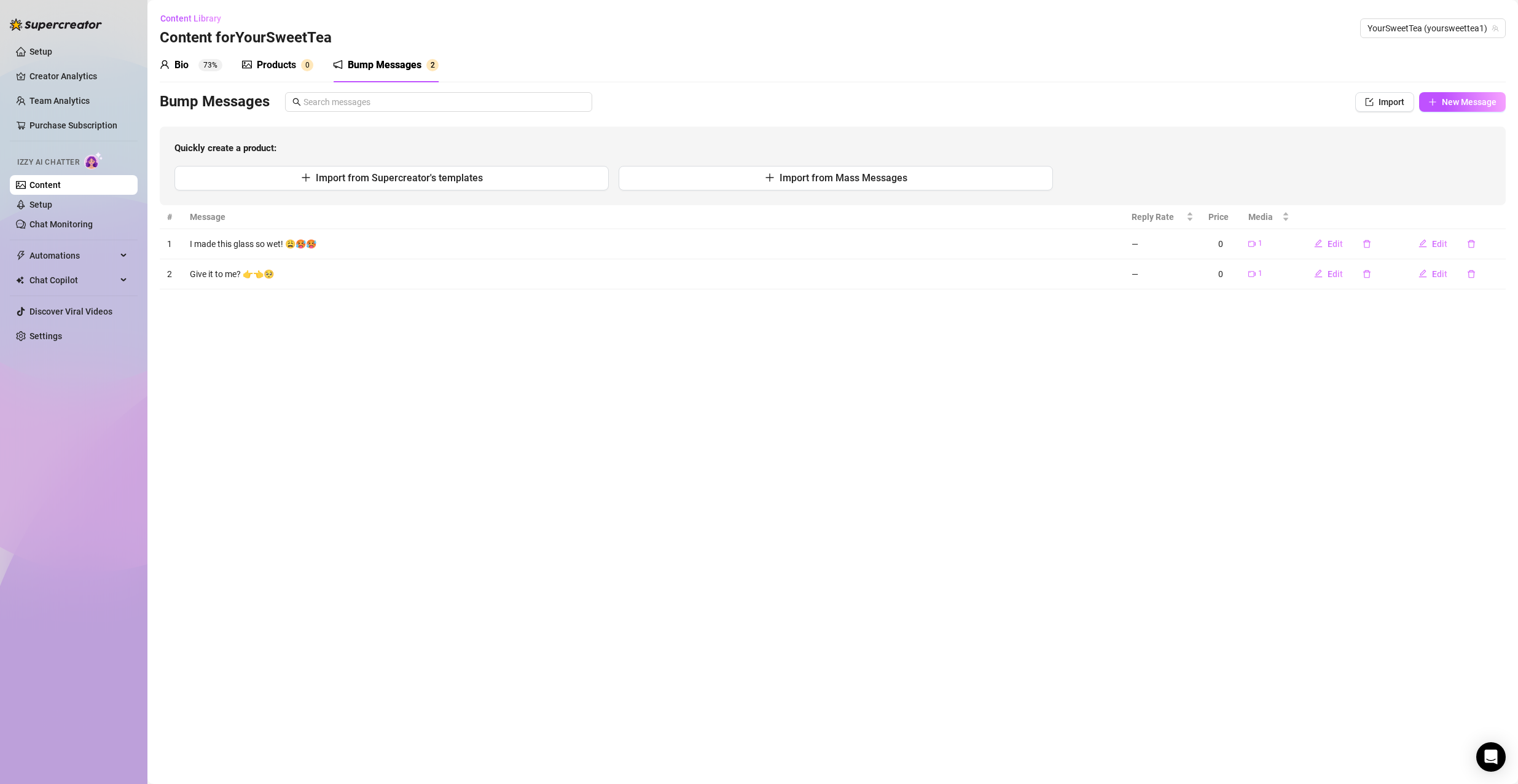
click at [298, 64] on div "Products 0" at bounding box center [278, 65] width 71 height 15
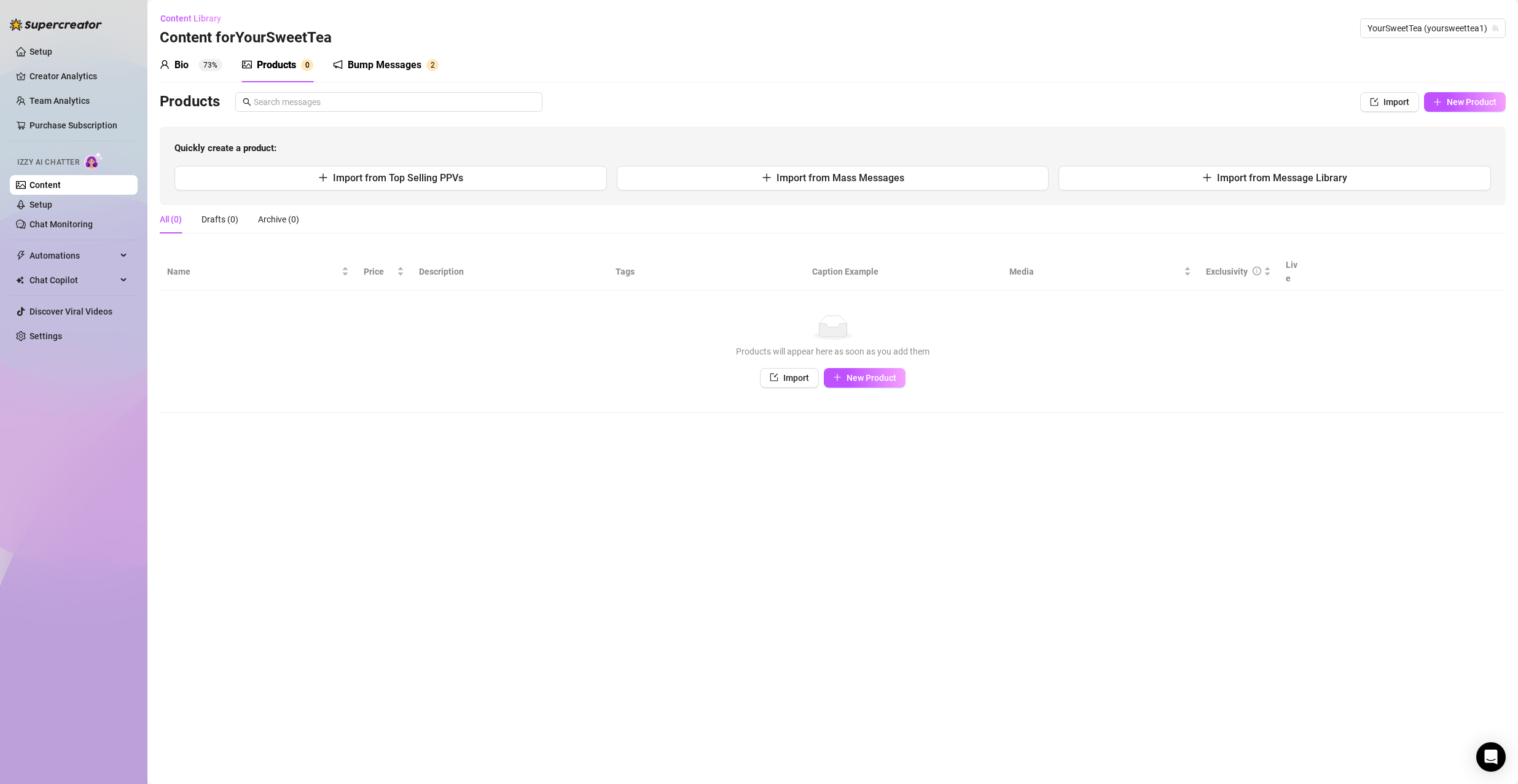
click at [194, 73] on div "Bio 73%" at bounding box center [191, 65] width 63 height 35
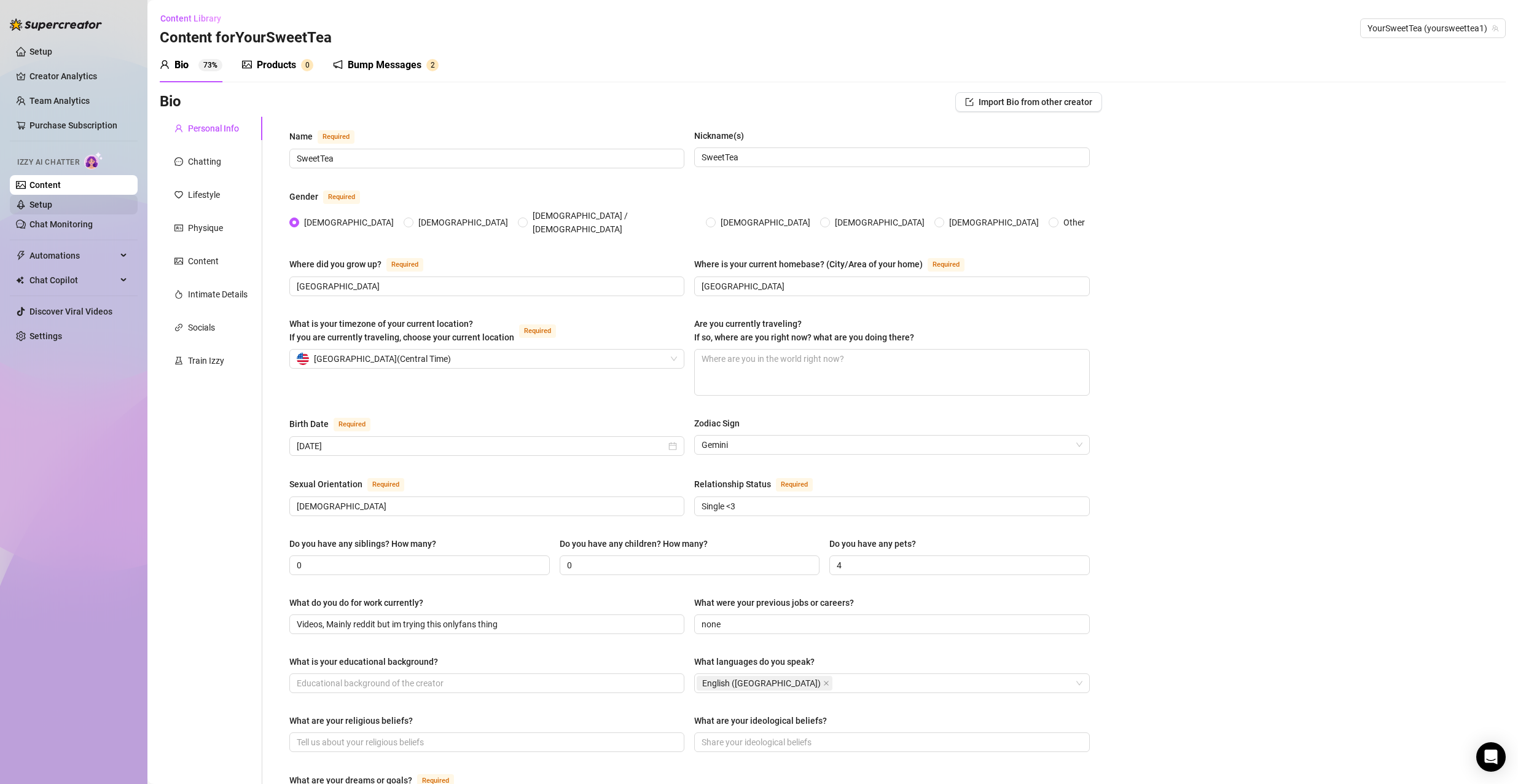
click at [52, 200] on link "Setup" at bounding box center [41, 204] width 23 height 10
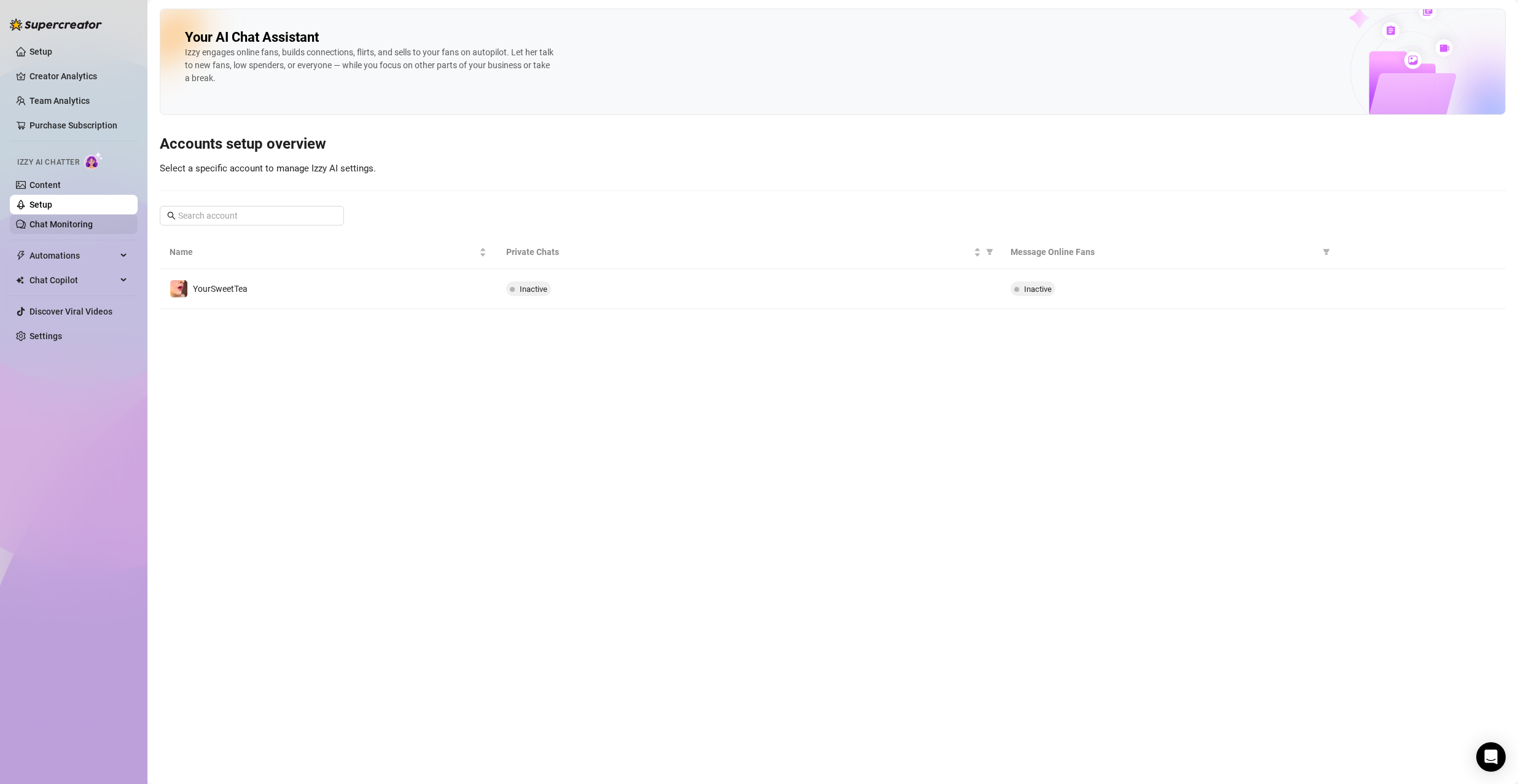
click at [93, 228] on link "Chat Monitoring" at bounding box center [61, 224] width 63 height 10
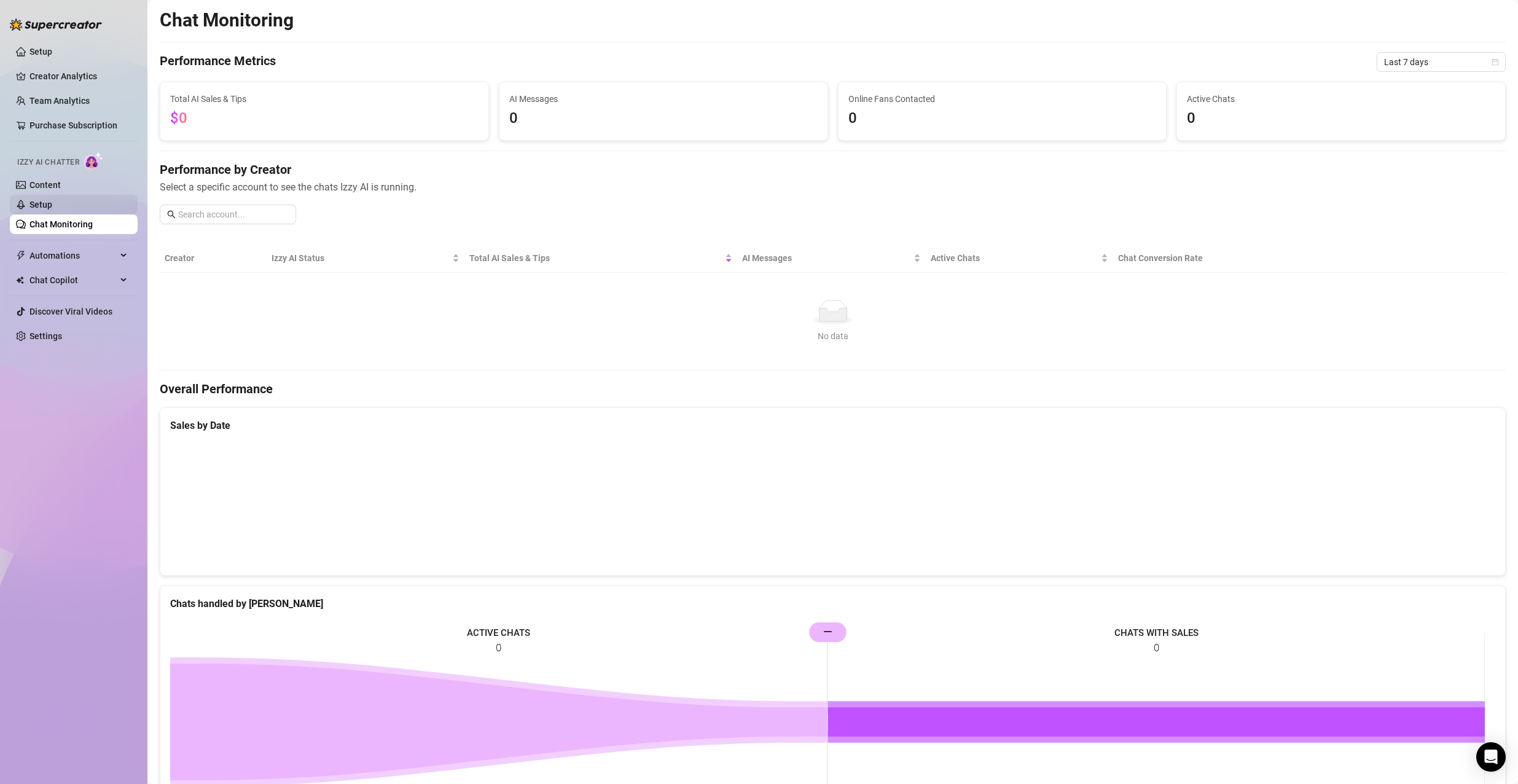
click at [52, 200] on link "Setup" at bounding box center [41, 204] width 23 height 10
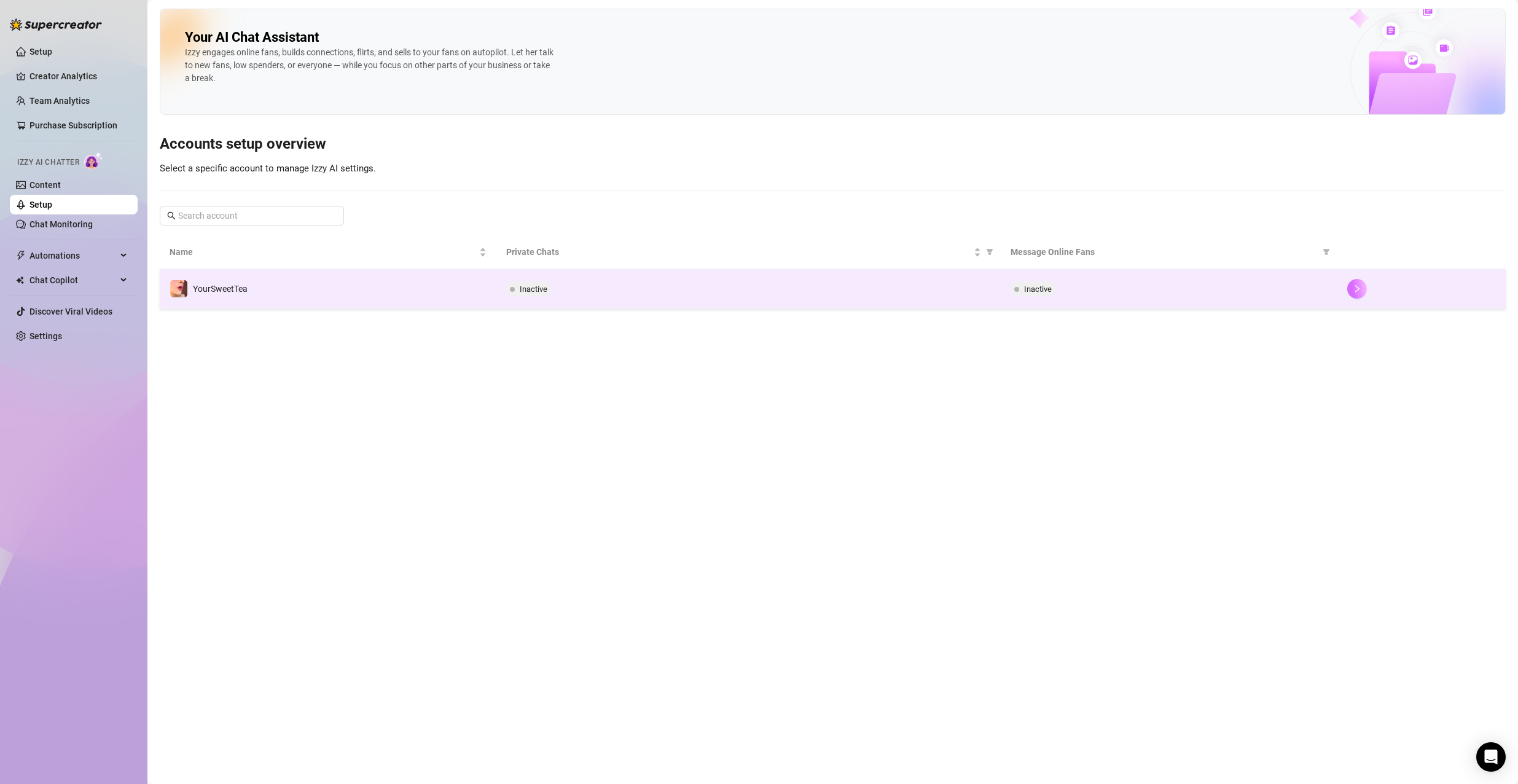
click at [1358, 288] on icon "right" at bounding box center [1357, 288] width 9 height 9
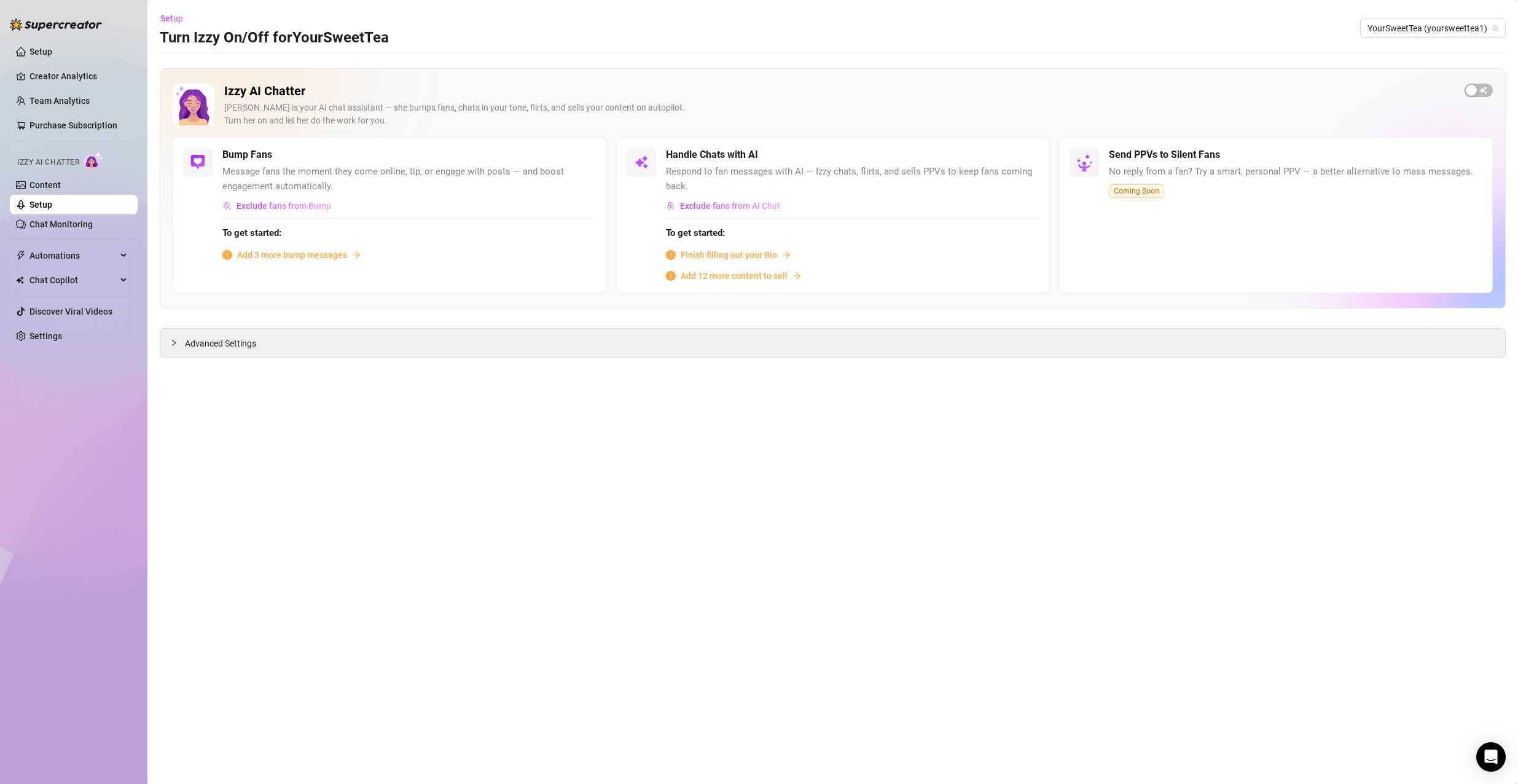
click at [752, 279] on span "Add 12 more content to sell" at bounding box center [734, 276] width 107 height 13
click at [350, 254] on div "Add 3 more bump messages" at bounding box center [409, 255] width 374 height 13
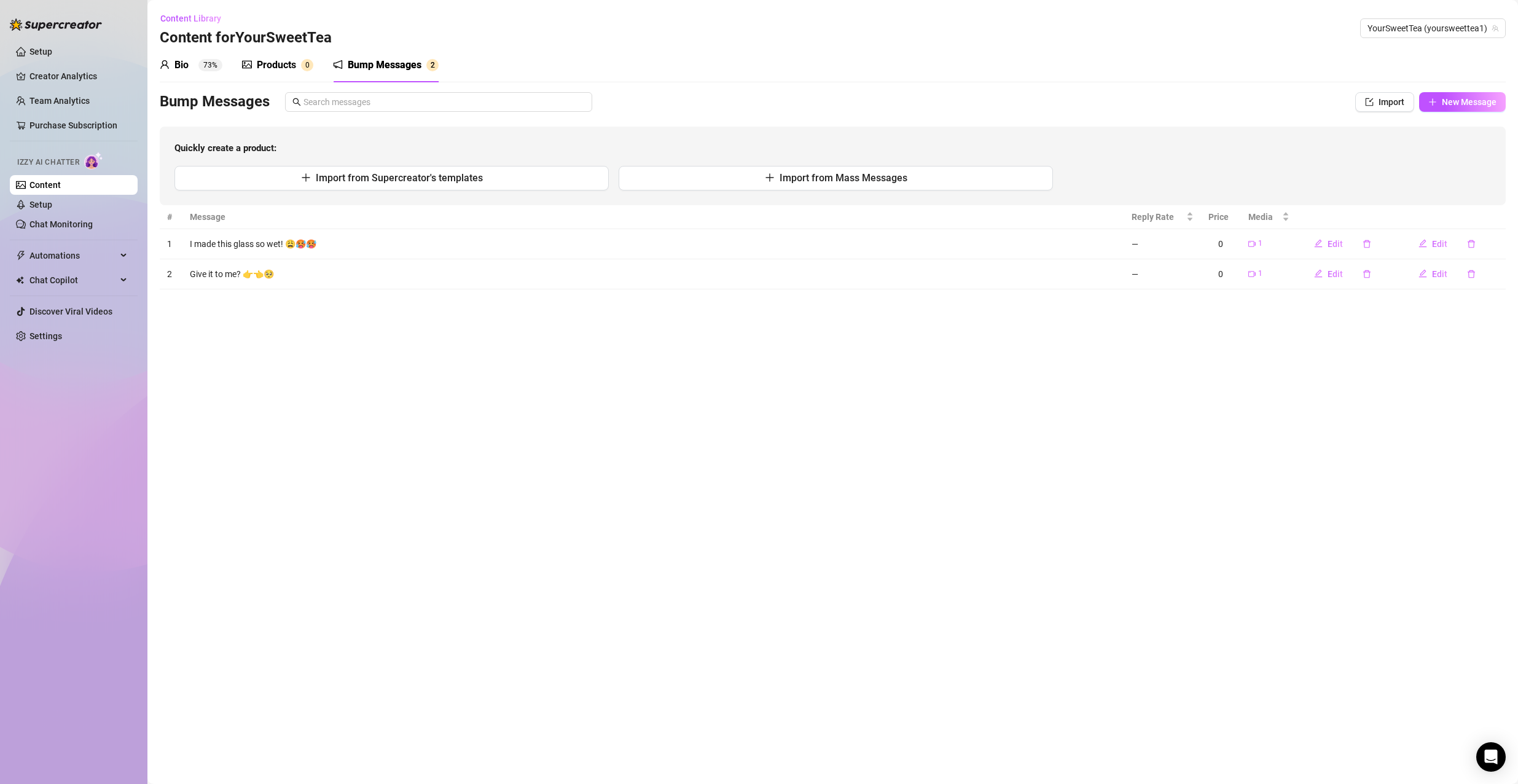
click at [1248, 605] on main "Content Library Content for YourSweetTea YourSweetTea (yoursweettea1) Bio 73% P…" at bounding box center [833, 392] width 1371 height 784
drag, startPoint x: 854, startPoint y: 373, endPoint x: 801, endPoint y: 356, distance: 55.7
click at [801, 356] on main "Content Library Content for YourSweetTea YourSweetTea (yoursweettea1) Bio 73% P…" at bounding box center [833, 392] width 1371 height 784
click at [513, 185] on button "Import from Supercreator's templates" at bounding box center [391, 178] width 434 height 25
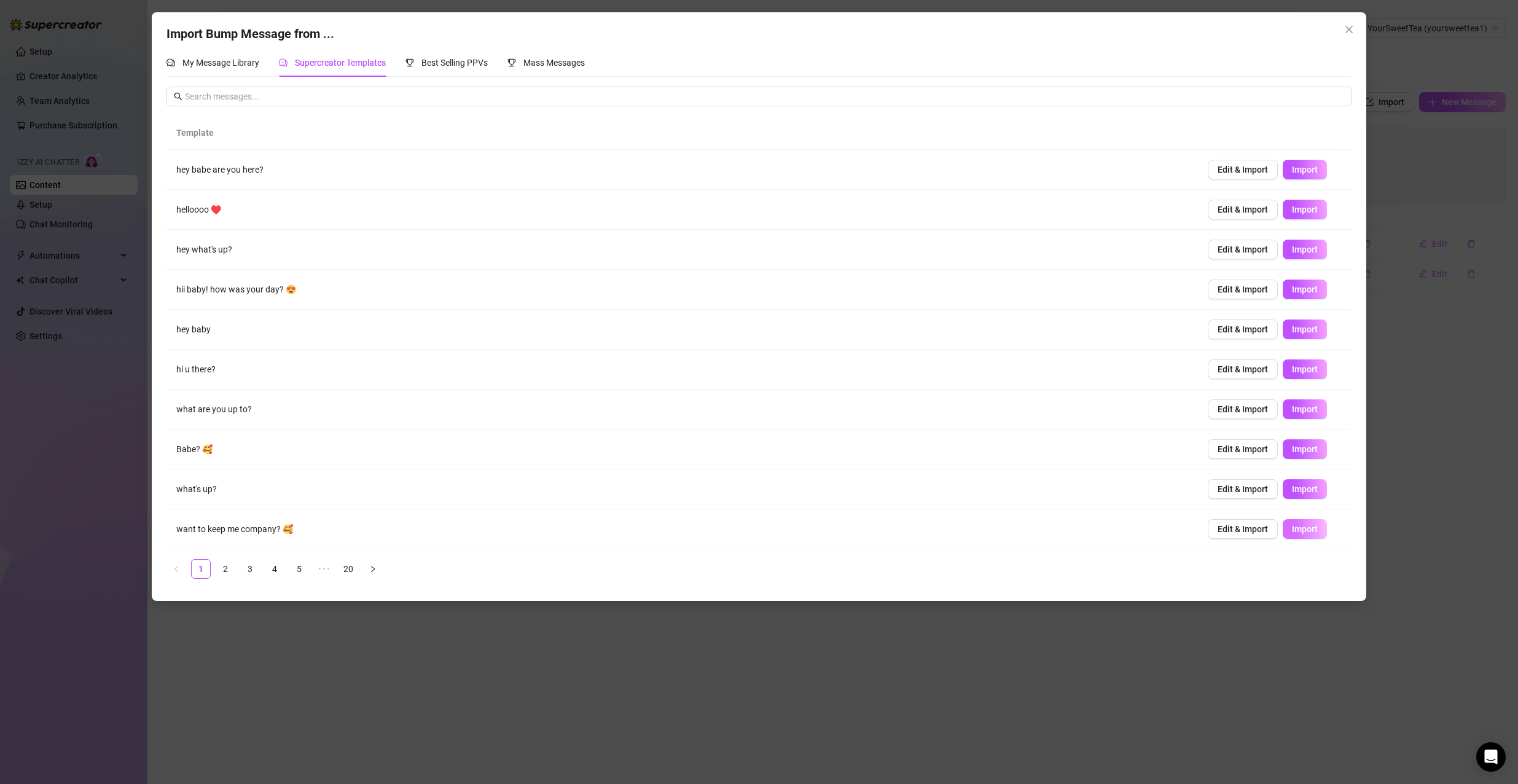
click at [1294, 534] on span "Import" at bounding box center [1304, 528] width 26 height 10
click at [222, 565] on link "2" at bounding box center [226, 569] width 19 height 19
click at [1309, 256] on button "Import" at bounding box center [1304, 249] width 44 height 19
click at [256, 572] on link "3" at bounding box center [250, 569] width 19 height 19
click at [1300, 493] on span "Import" at bounding box center [1304, 488] width 26 height 10
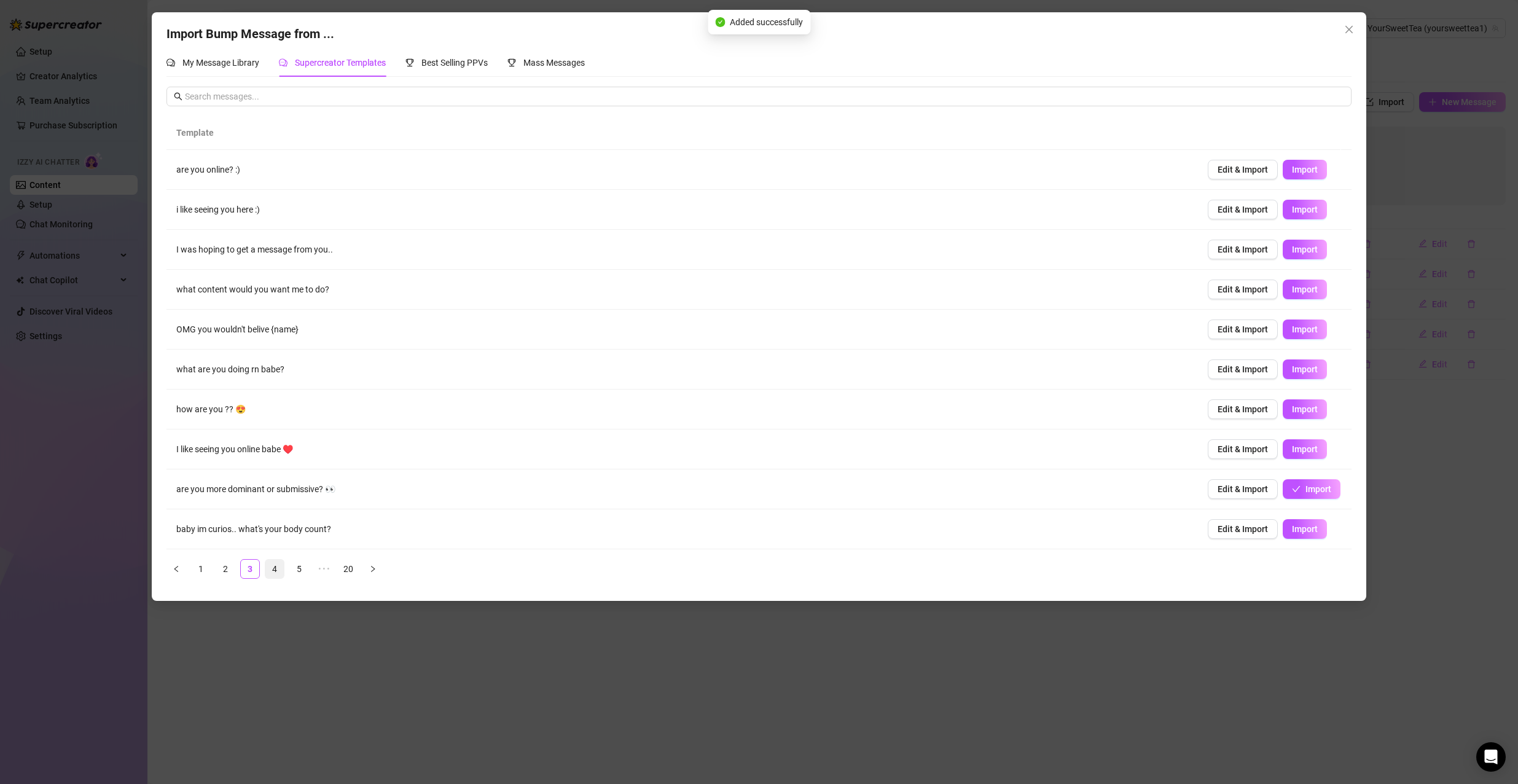
click at [283, 566] on link "4" at bounding box center [275, 569] width 19 height 19
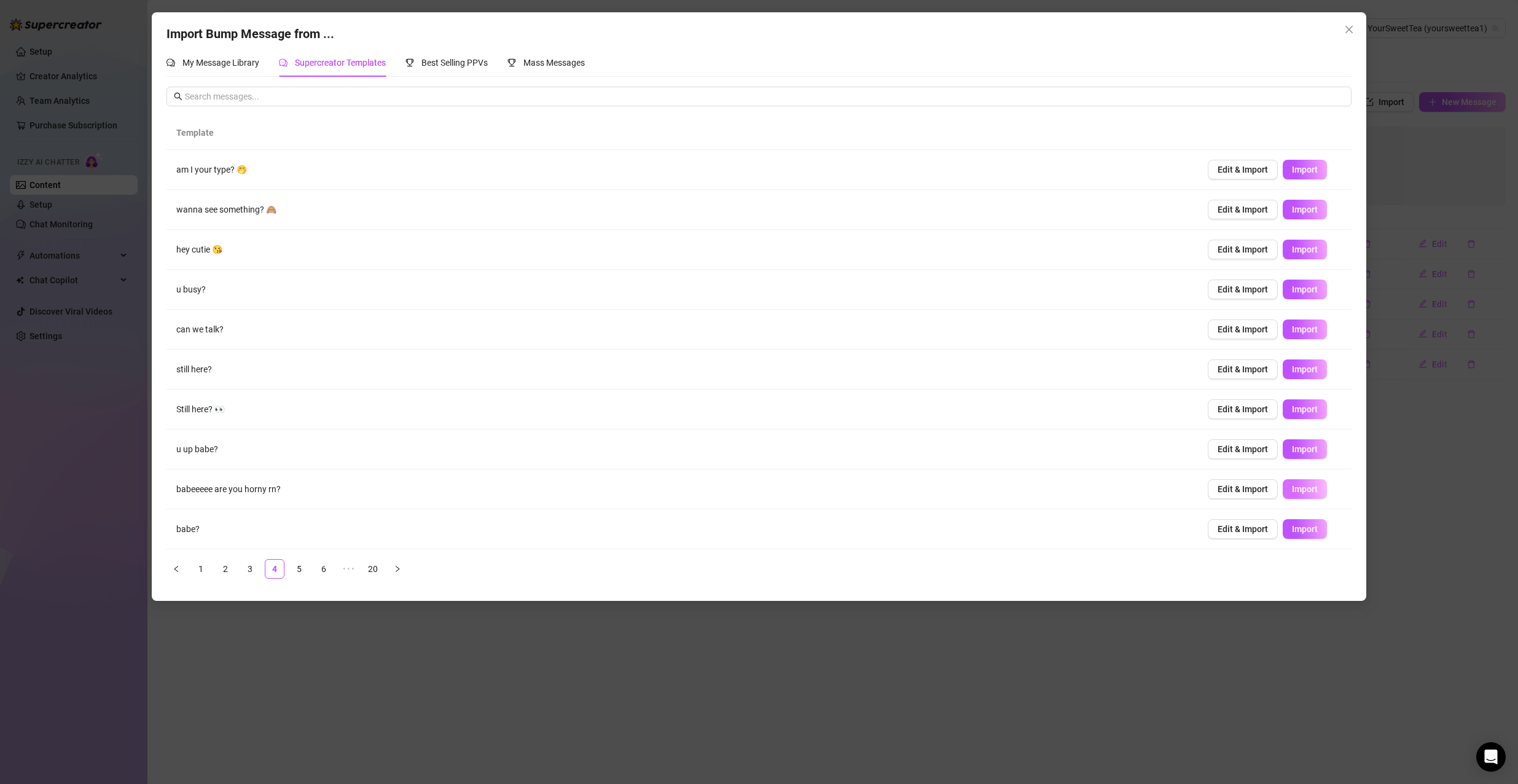
click at [1298, 496] on button "Import" at bounding box center [1304, 488] width 44 height 19
click at [292, 566] on link "5" at bounding box center [299, 569] width 19 height 19
click at [1292, 333] on span "Import" at bounding box center [1304, 329] width 26 height 10
click at [339, 568] on link "7" at bounding box center [348, 569] width 19 height 19
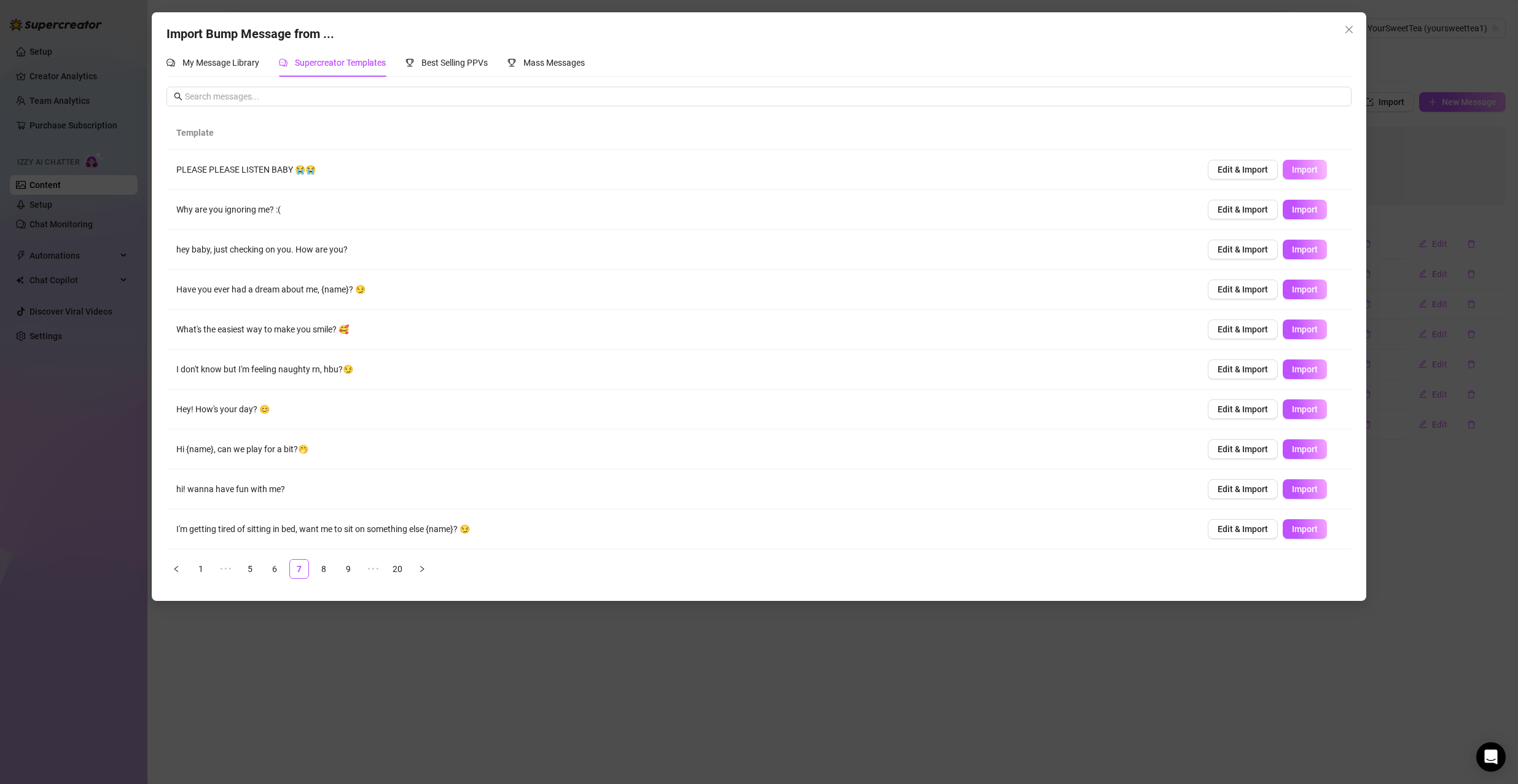
click at [1282, 171] on button "Import" at bounding box center [1304, 169] width 44 height 19
click at [1253, 176] on button "Edit & Import" at bounding box center [1242, 169] width 70 height 19
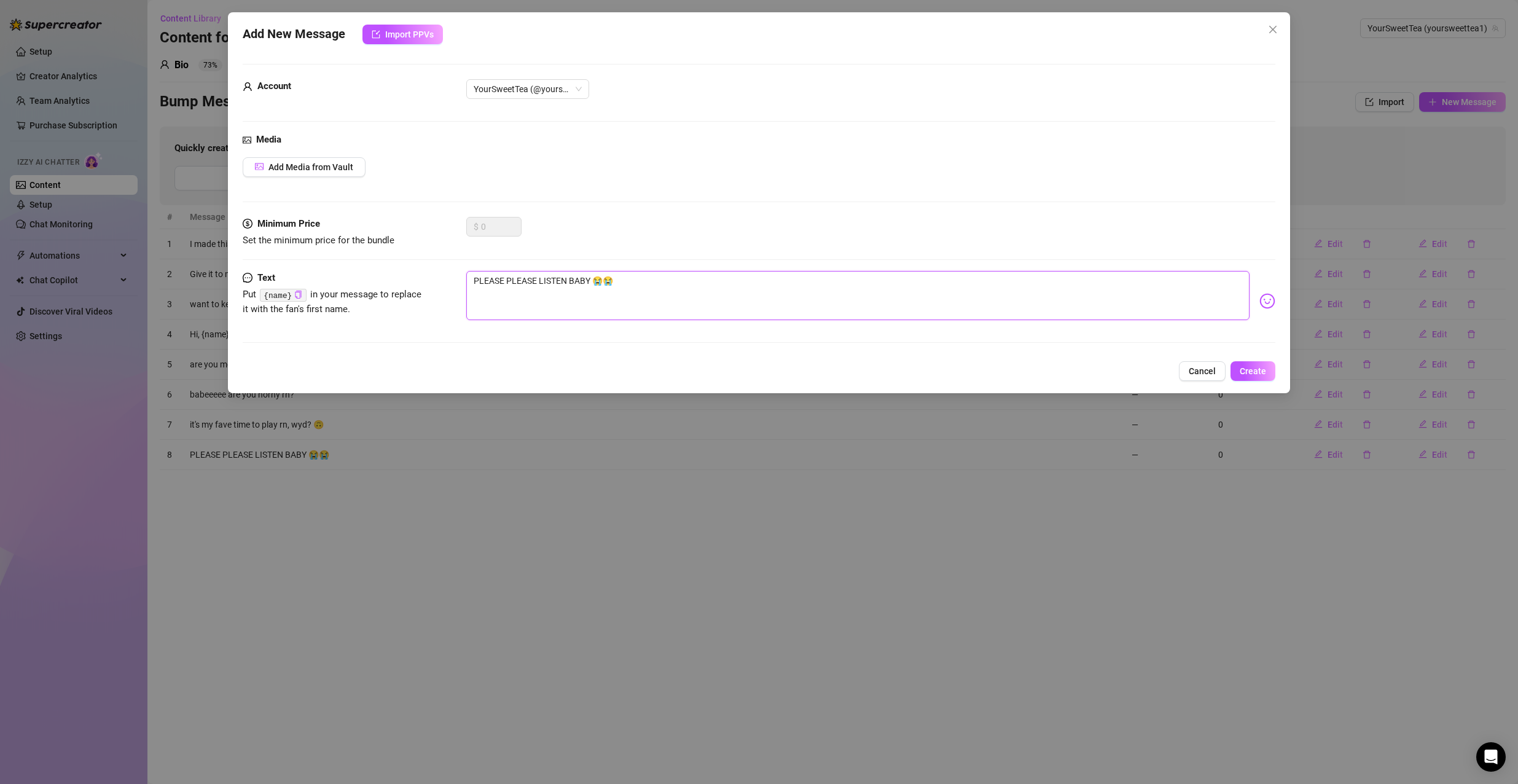
click at [590, 277] on textarea "PLEASE PLEASE LISTEN BABY 😭😭" at bounding box center [858, 296] width 784 height 49
type textarea "PLEASE PLEASE LISTEN BAB 😭😭"
type textarea "PLEASE PLEASE LISTEN BA 😭😭"
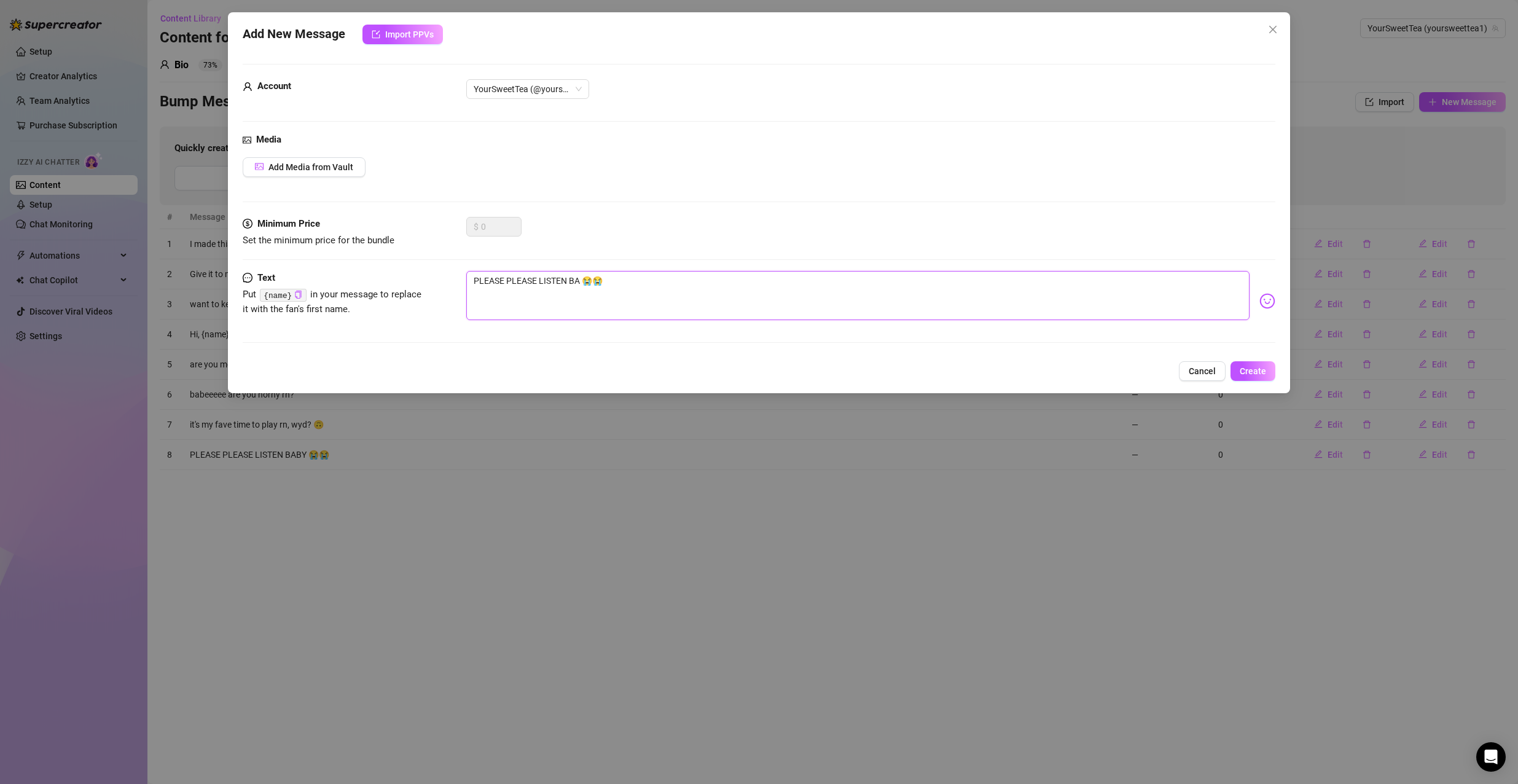
type textarea "PLEASE PLEASE LISTEN B 😭😭"
type textarea "PLEASE PLEASE LISTEN 😭😭"
click at [573, 278] on textarea "PLEASE PLEASE LISTEN 😭😭" at bounding box center [858, 296] width 784 height 49
type textarea "PLEASE PLEASE LISTEN 😭😭"
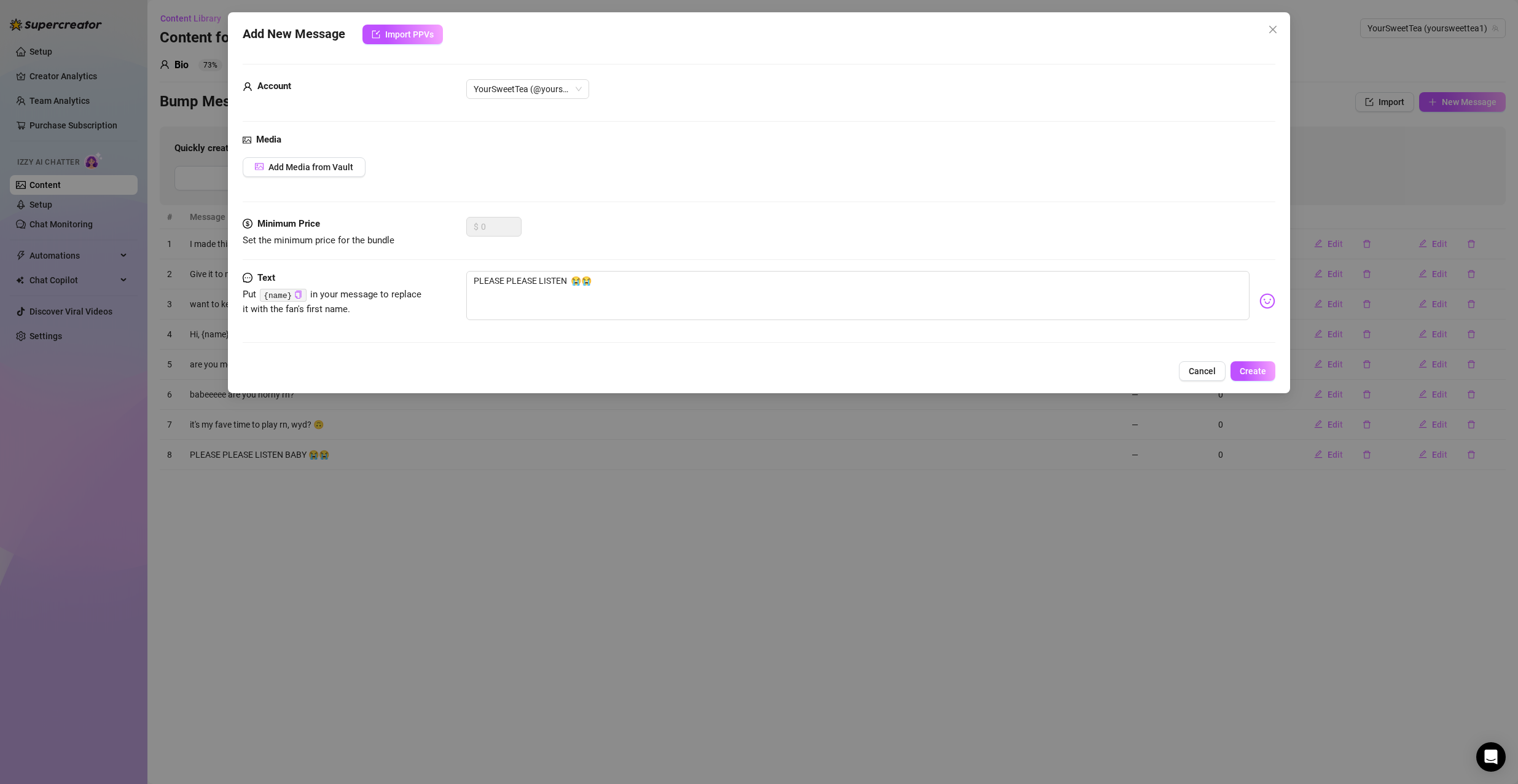
click at [1259, 305] on img at bounding box center [1267, 301] width 16 height 16
click at [1259, 300] on img at bounding box center [1267, 301] width 16 height 16
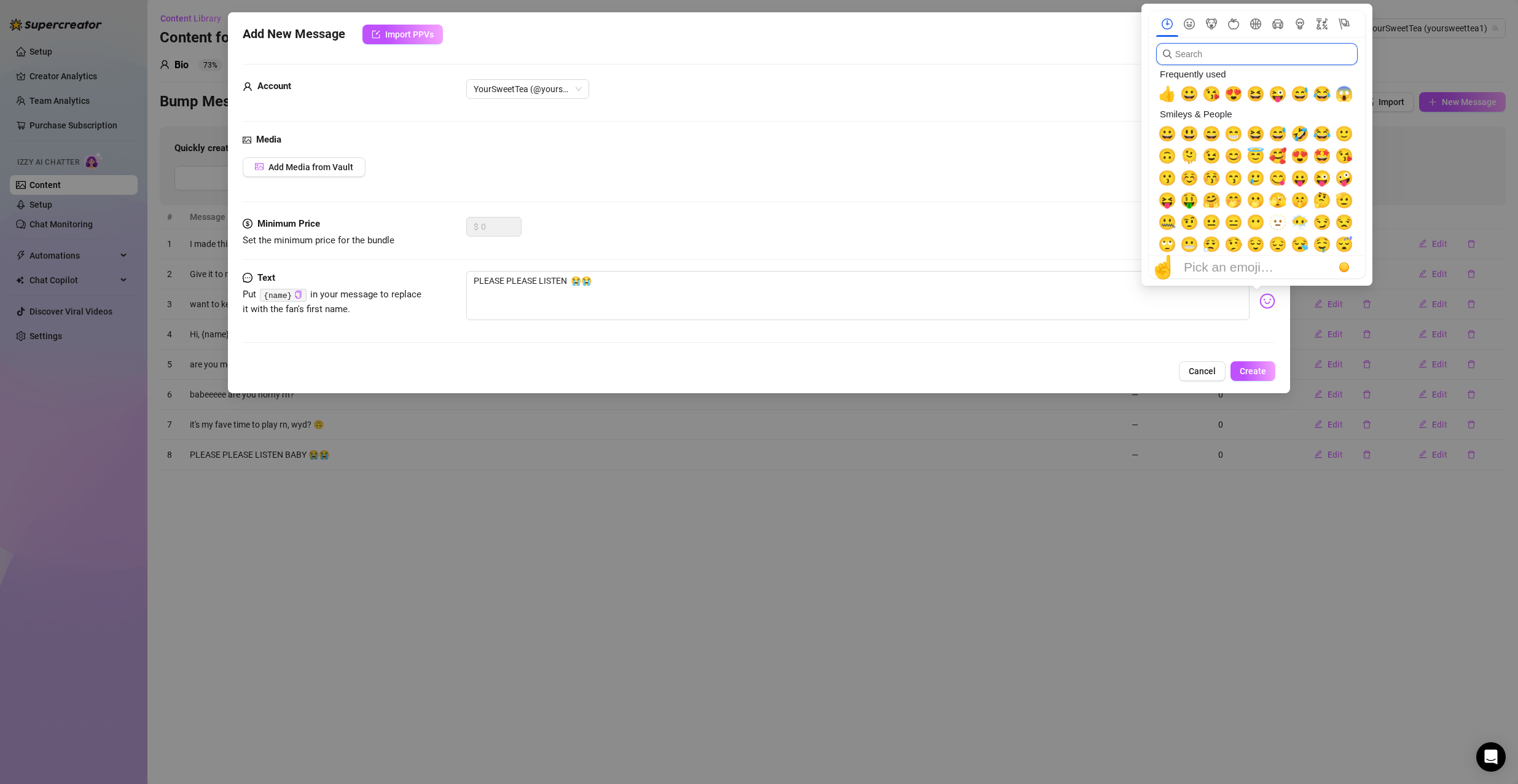
click at [1190, 54] on input "search" at bounding box center [1256, 53] width 202 height 22
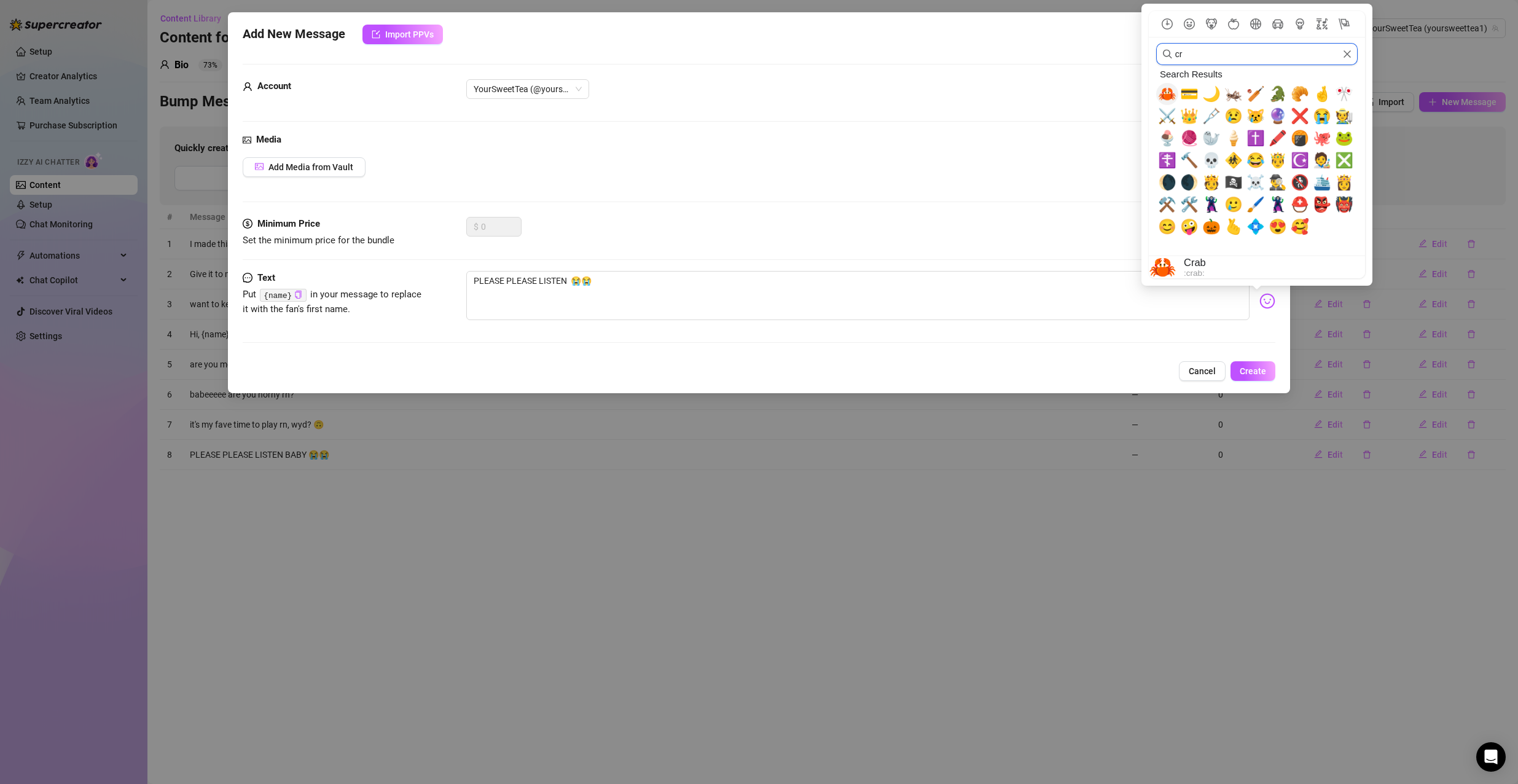
type input "c"
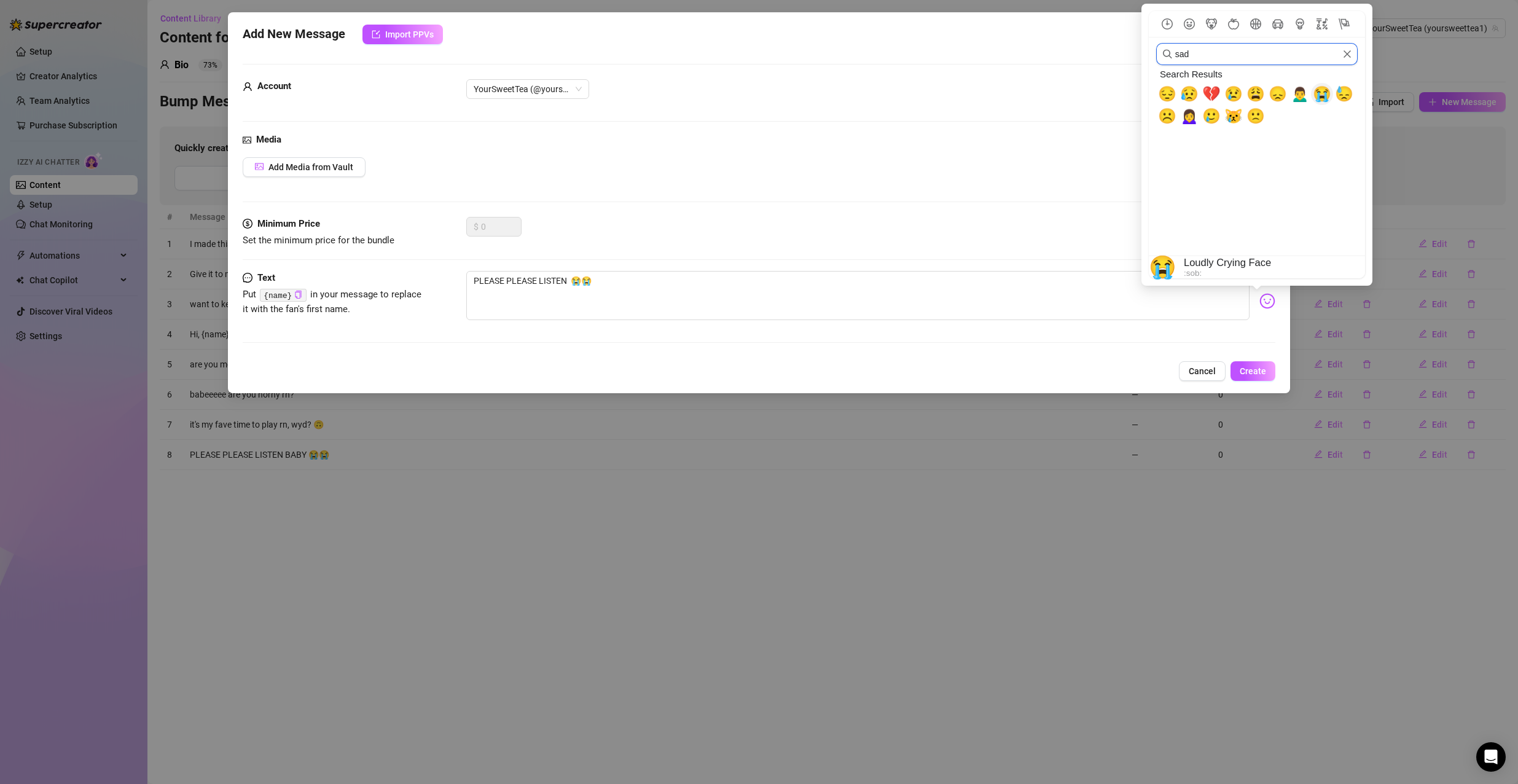
type input "sad"
click at [1326, 96] on span "😭" at bounding box center [1322, 94] width 19 height 17
type textarea "PLEASE PLEASE LISTEN 😭😭😭"
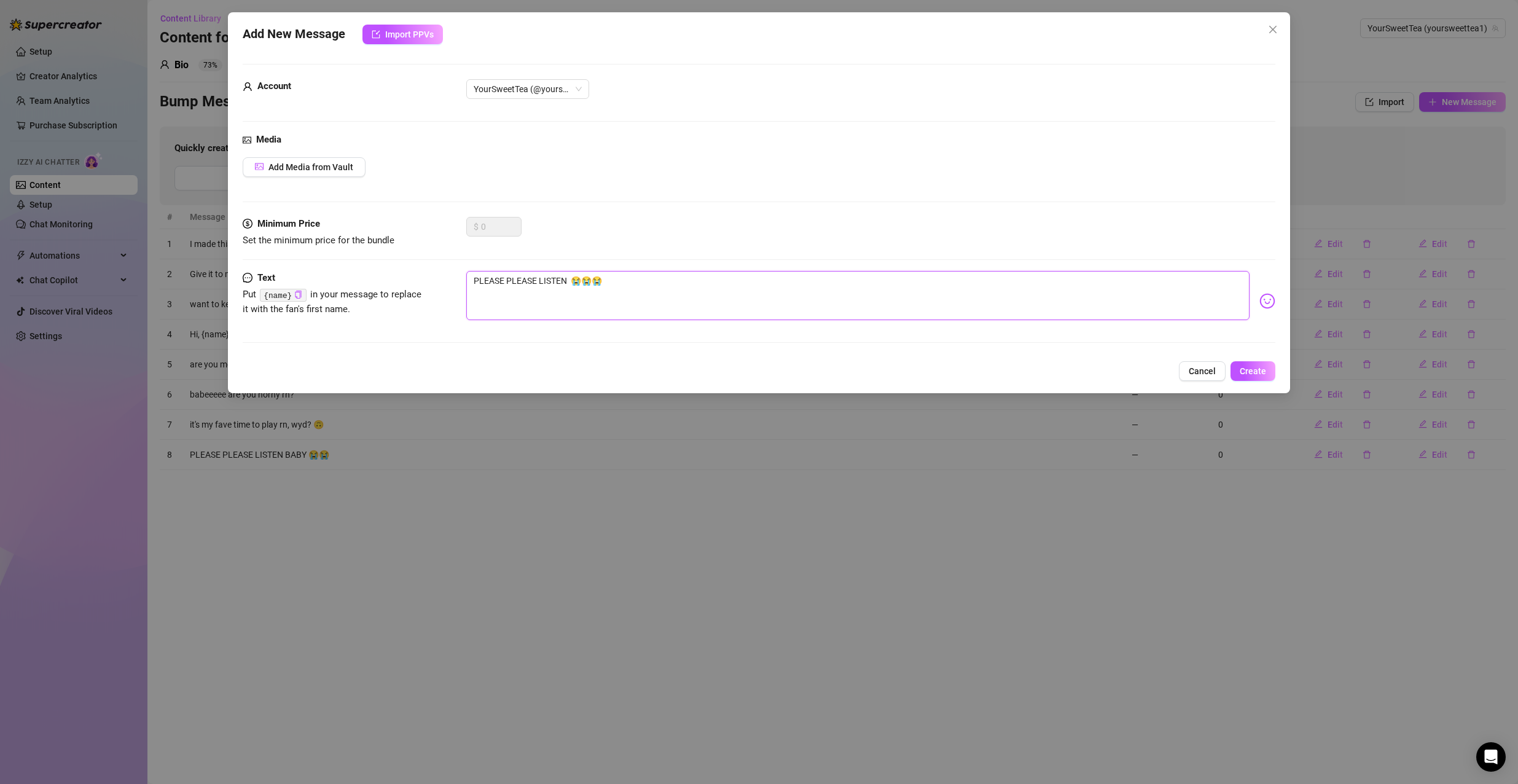
click at [679, 284] on textarea "PLEASE PLEASE LISTEN 😭😭😭" at bounding box center [858, 296] width 784 height 49
click at [566, 279] on textarea "PLEASE PLEASE LISTEN 😭😭😭" at bounding box center [858, 296] width 784 height 49
type textarea "PLEASE PLEASE LISTEN 😭😭😭"
type textarea "PLEASE PLEASE LISTEN B 😭😭😭"
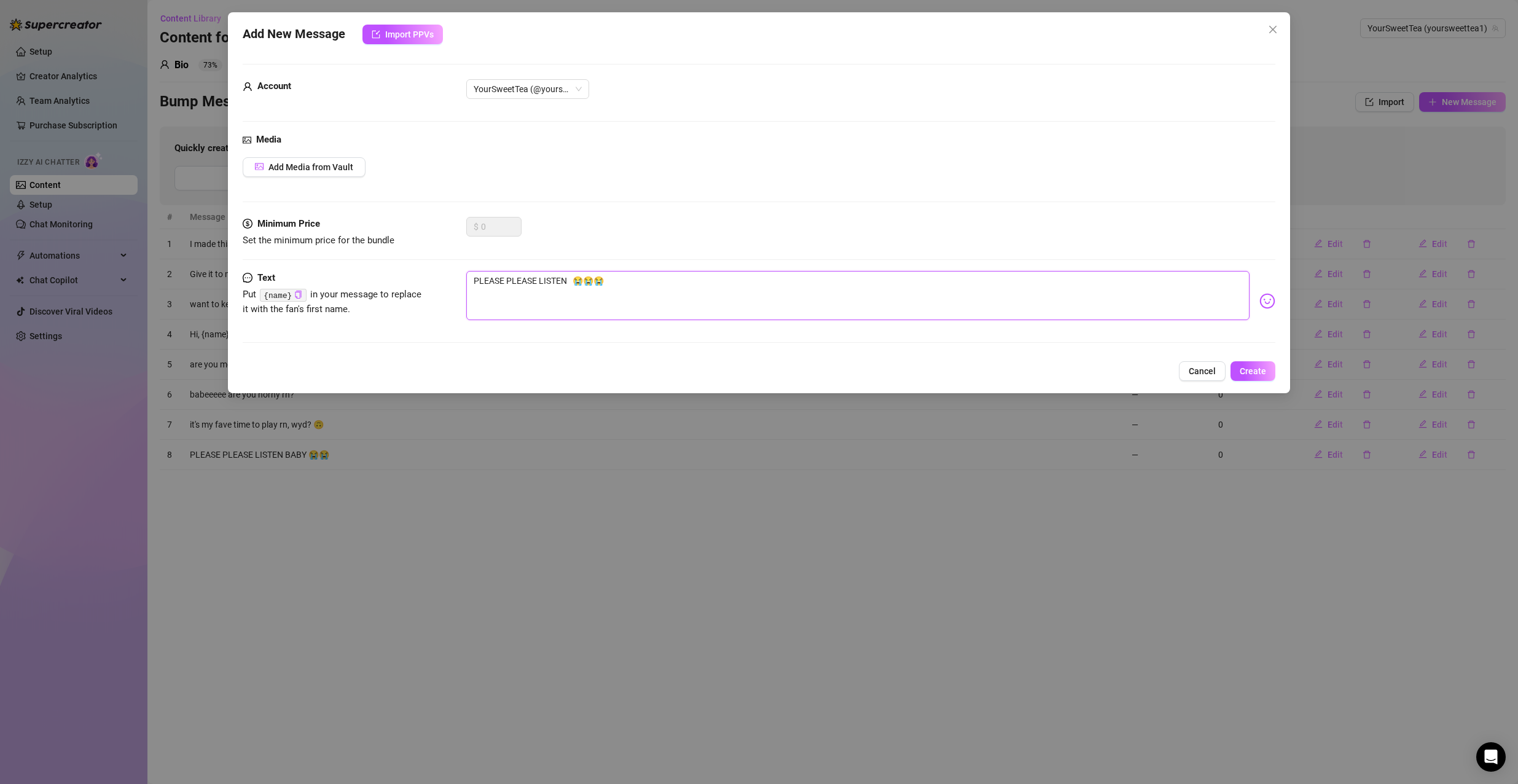
type textarea "PLEASE PLEASE LISTEN B 😭😭😭"
type textarea "PLEASE PLEASE LISTEN BA 😭😭😭"
type textarea "PLEASE PLEASE LISTEN [PERSON_NAME] 😭😭😭"
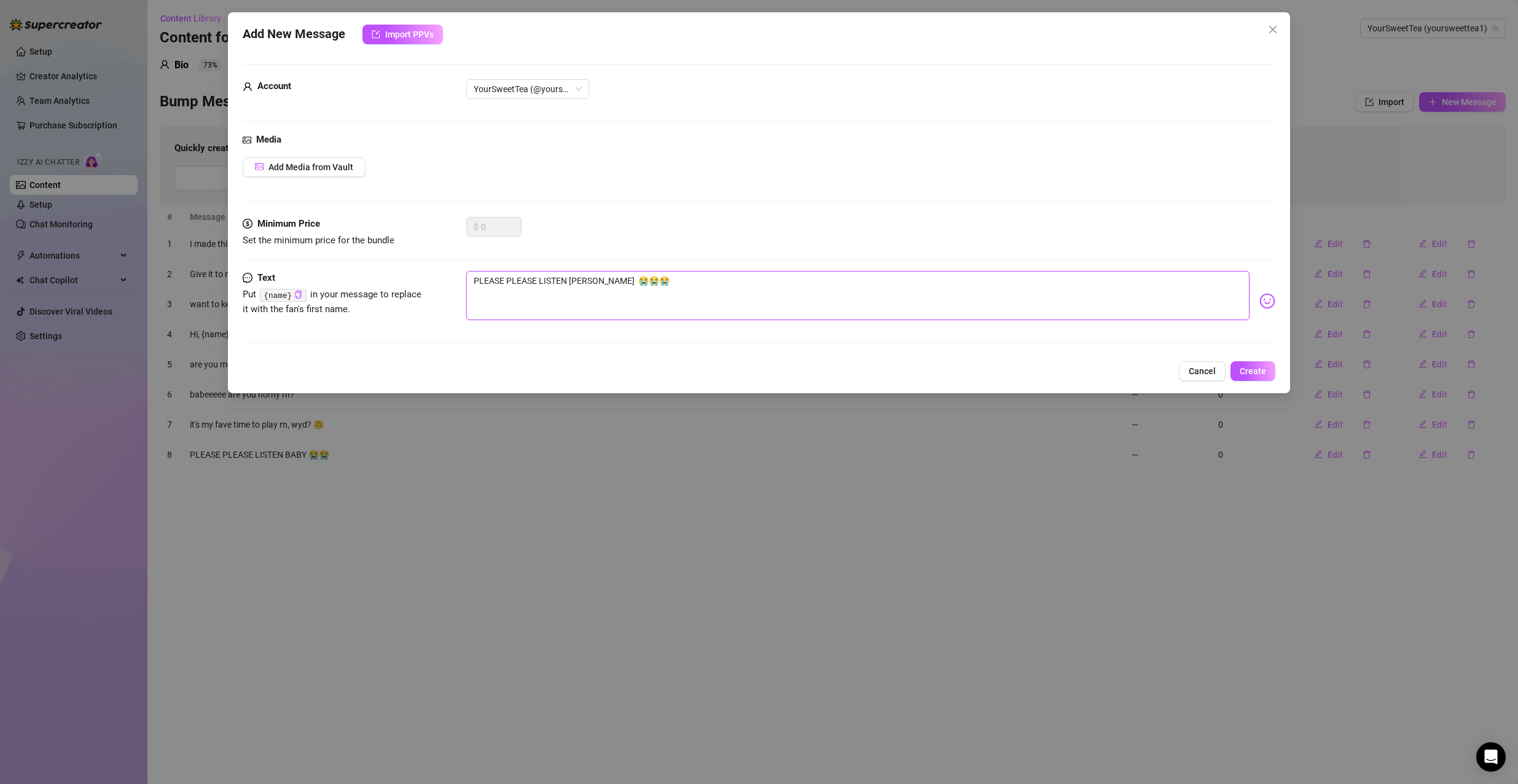
type textarea "PLEASE PLEASE LISTEN BABY 😭😭😭"
click at [1251, 370] on span "Create" at bounding box center [1253, 371] width 27 height 10
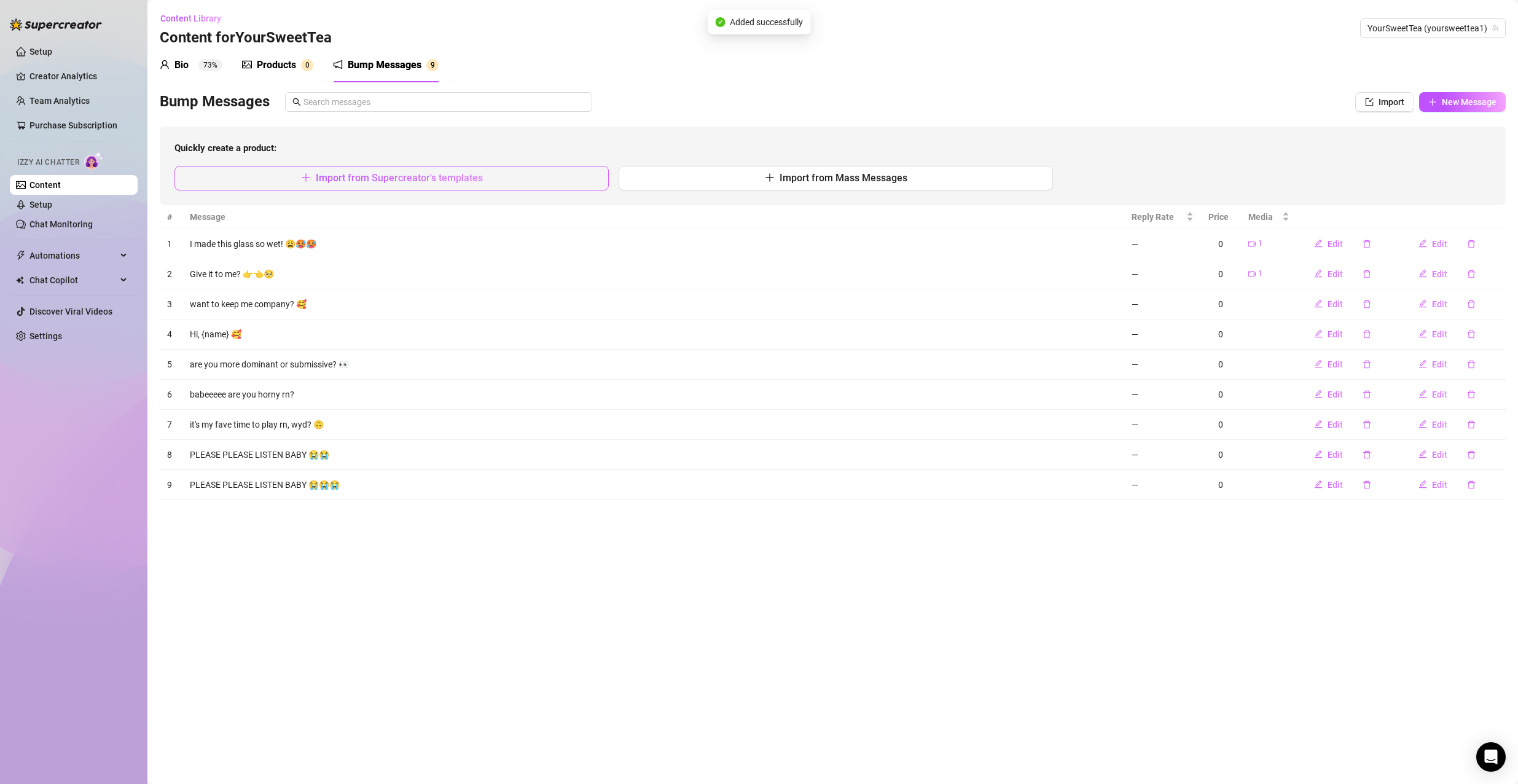
click at [330, 179] on span "Import from Supercreator's templates" at bounding box center [399, 177] width 167 height 11
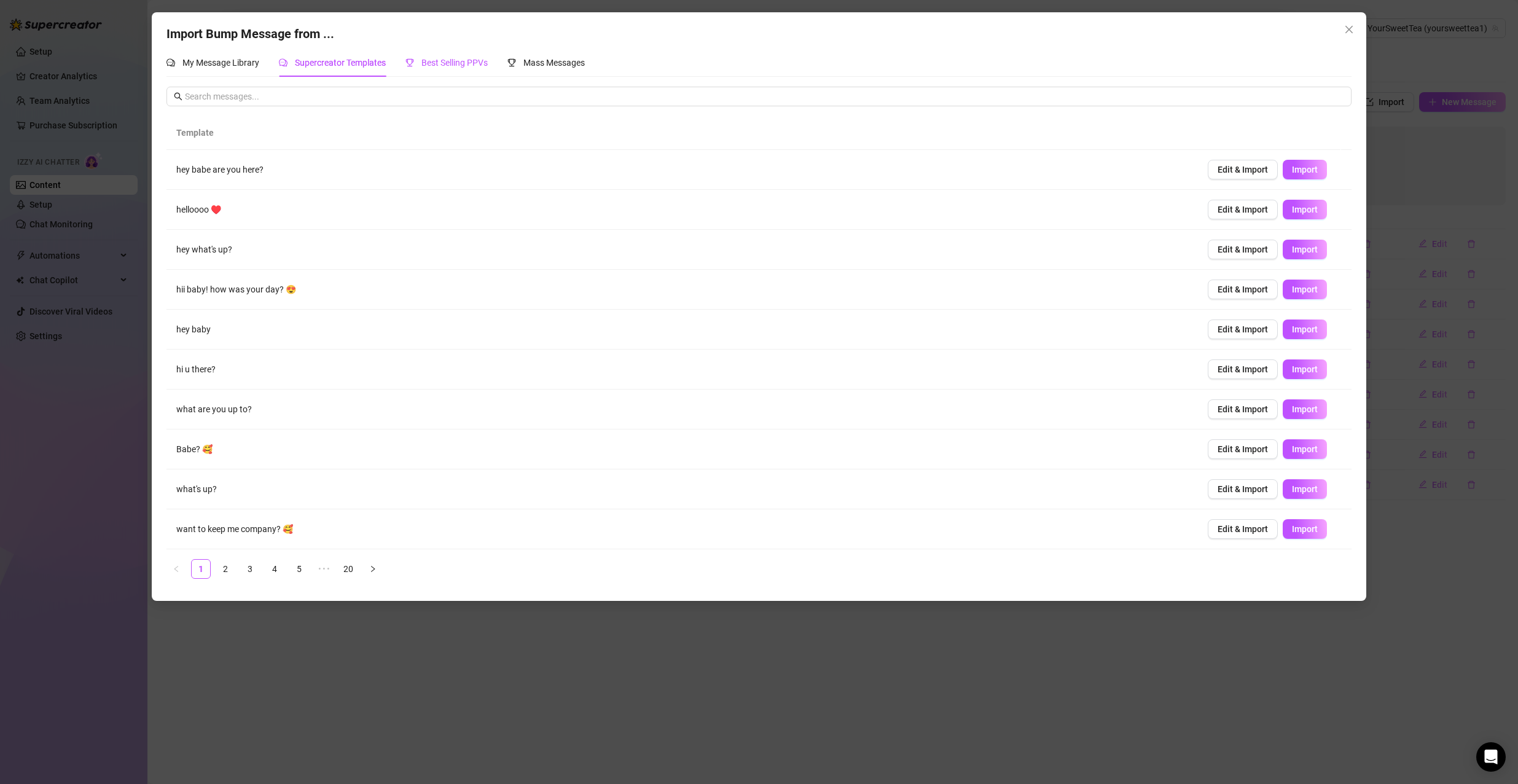
click at [442, 67] on span "Best Selling PPVs" at bounding box center [454, 63] width 66 height 10
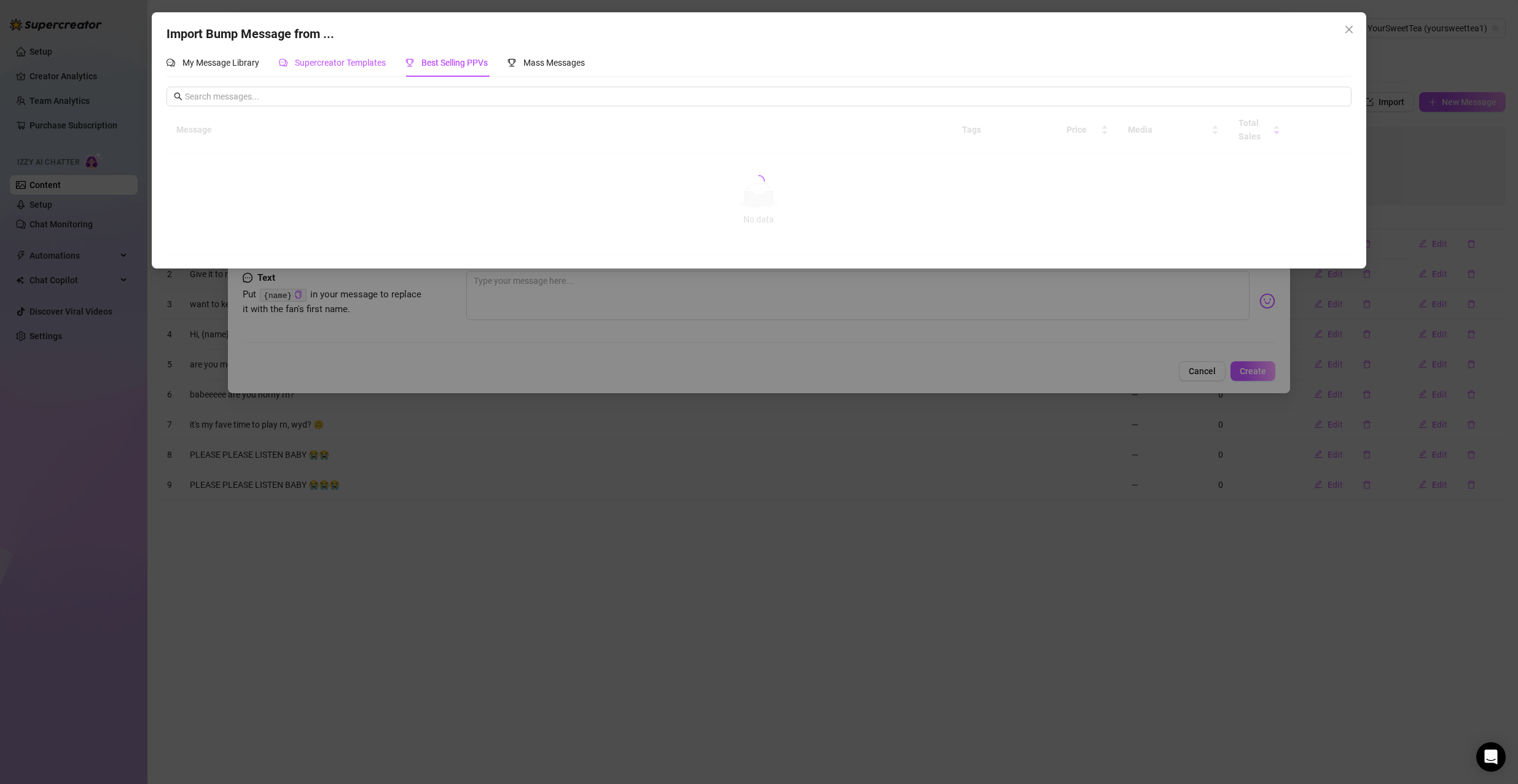
click at [354, 68] on div "Supercreator Templates" at bounding box center [332, 63] width 107 height 13
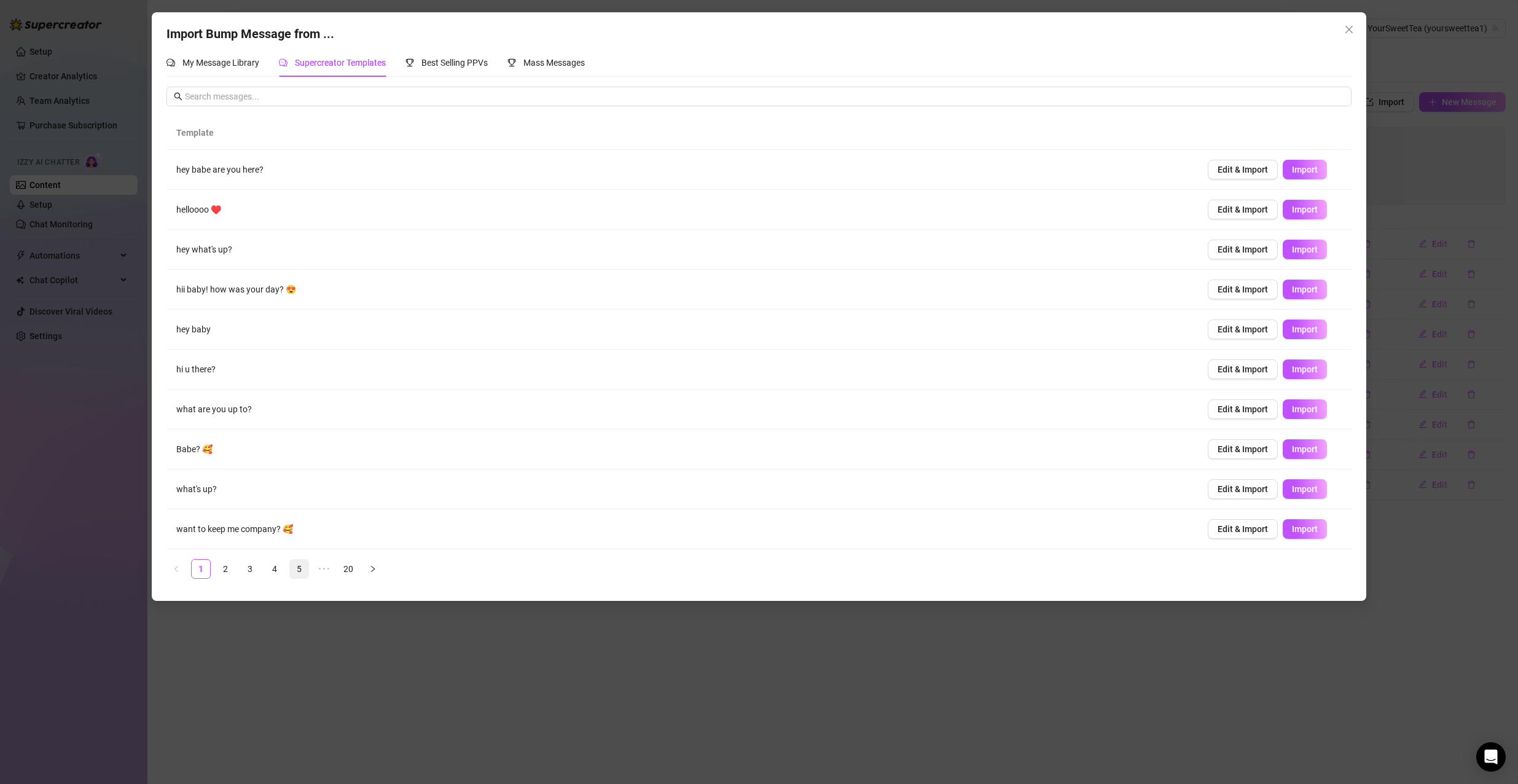
click at [303, 569] on link "5" at bounding box center [299, 569] width 19 height 19
click at [363, 566] on span "•••" at bounding box center [372, 568] width 19 height 19
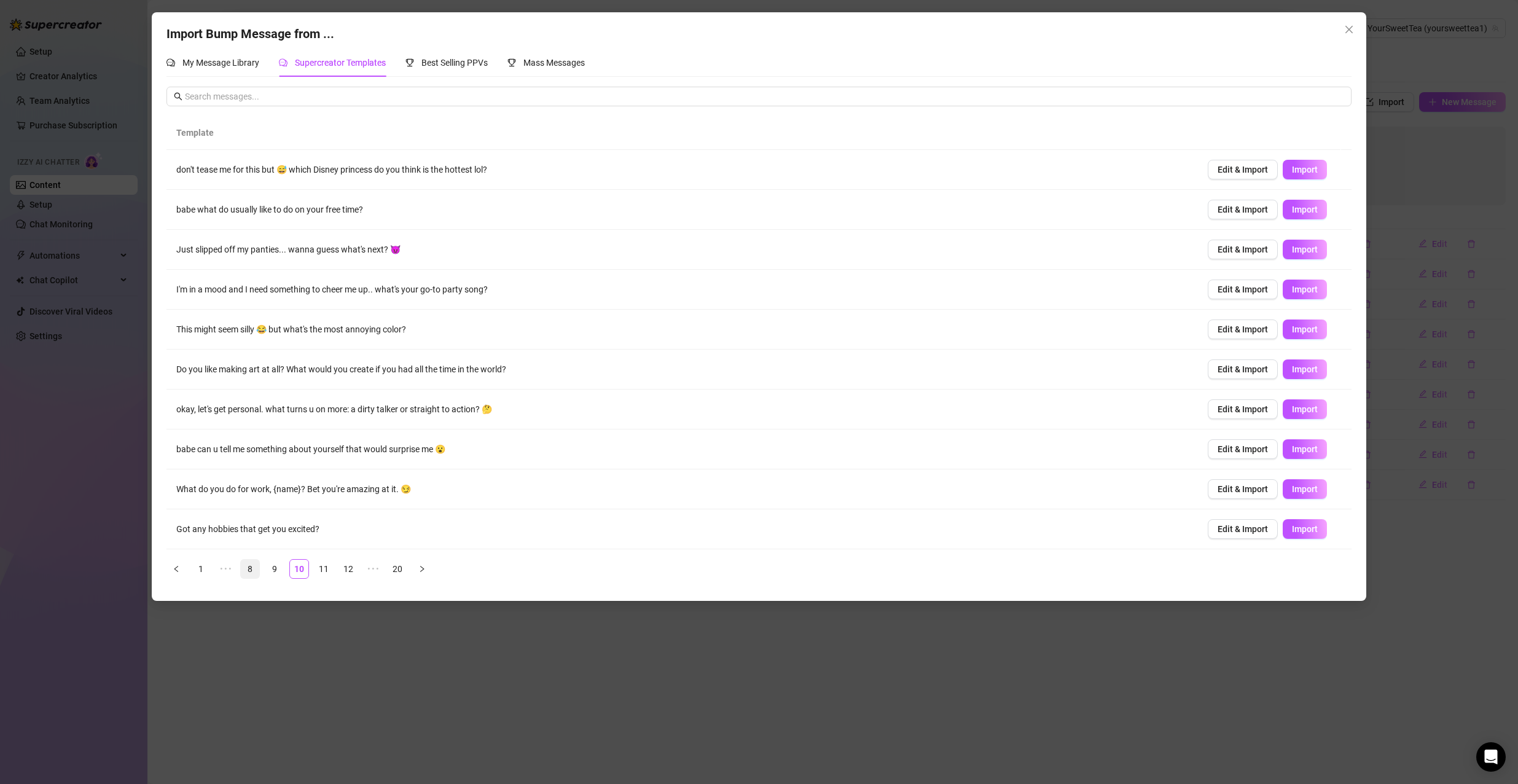
click at [251, 568] on link "8" at bounding box center [250, 569] width 19 height 19
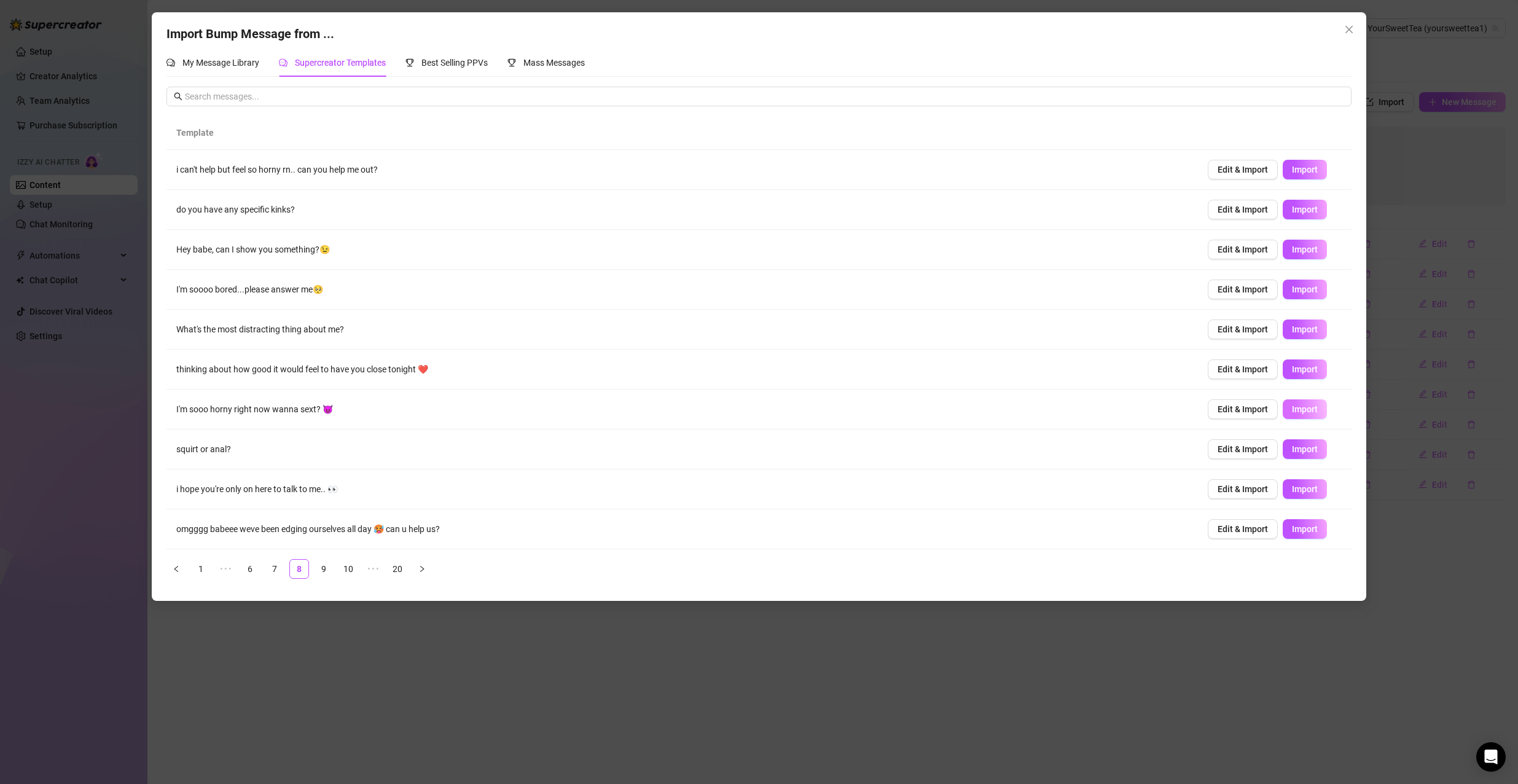
click at [1300, 408] on span "Import" at bounding box center [1304, 409] width 26 height 10
click at [252, 560] on link "6" at bounding box center [250, 569] width 19 height 19
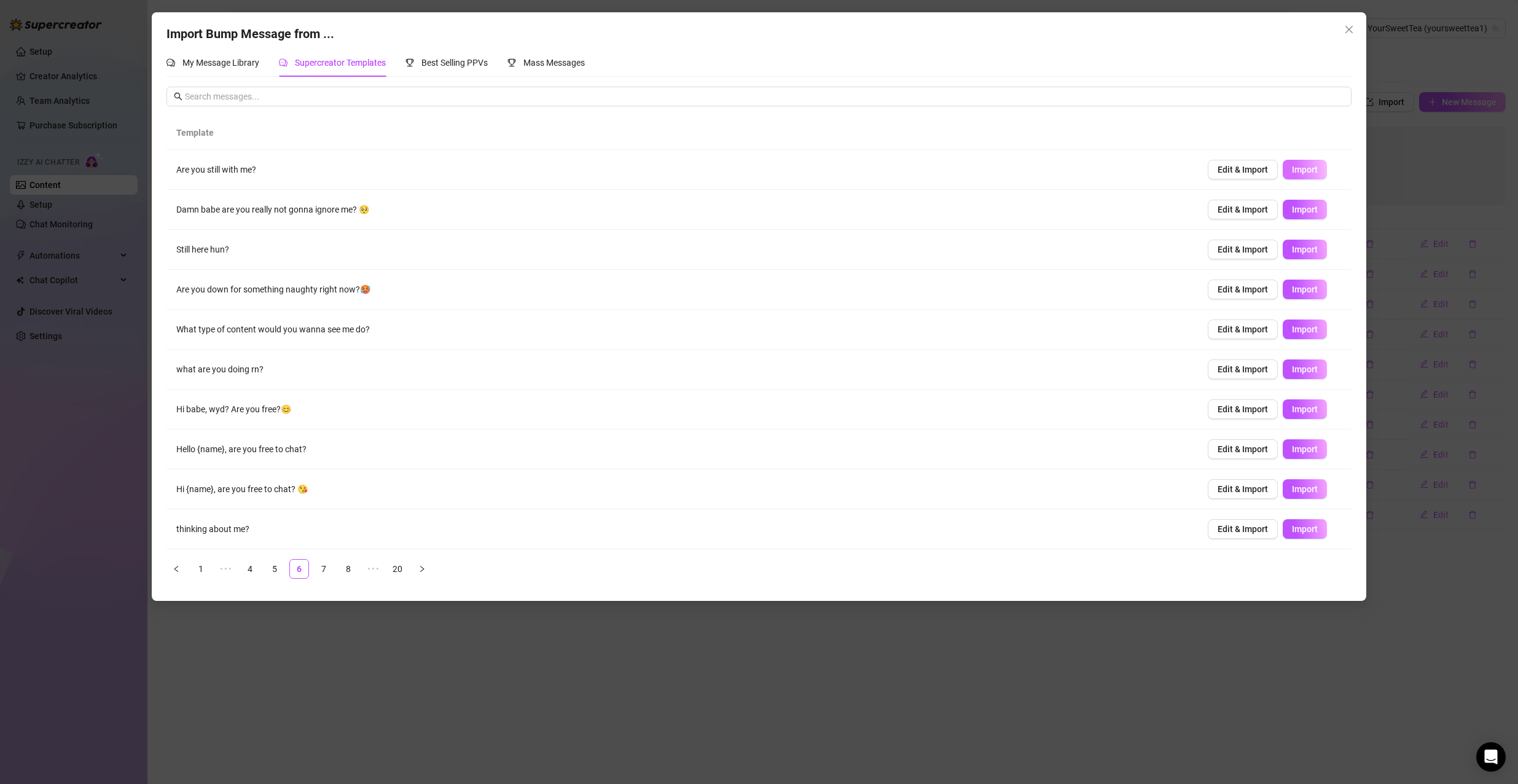
click at [1302, 169] on span "Import" at bounding box center [1304, 169] width 26 height 10
click at [1302, 206] on span "Import" at bounding box center [1304, 210] width 26 height 10
type textarea "Damn babe are you really not gonna ignore me? 🥺"
click at [1412, 256] on div "Import Bump Message from ... My Message Library Supercreator Templates Best Sel…" at bounding box center [759, 392] width 1518 height 784
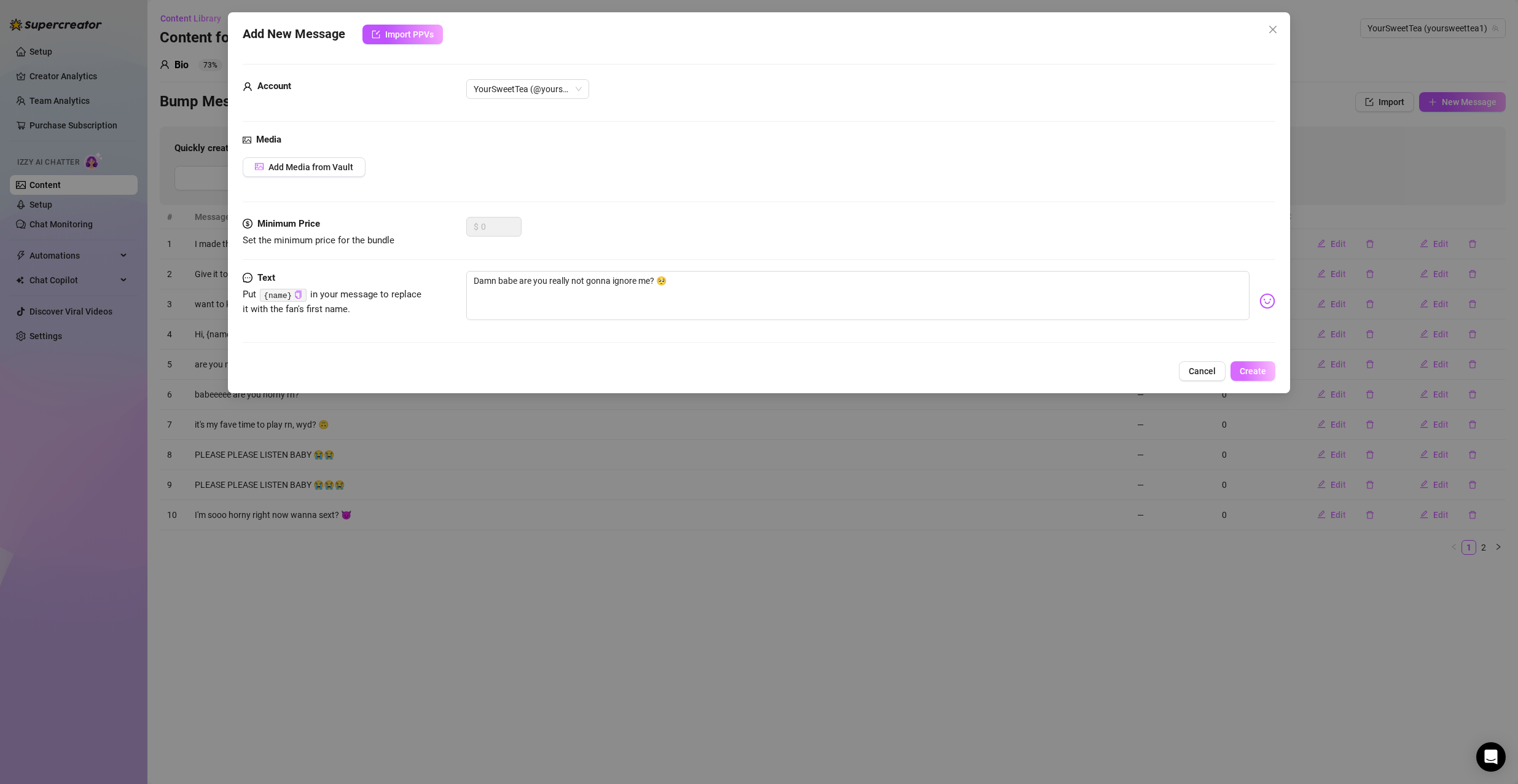
click at [1246, 367] on span "Create" at bounding box center [1253, 371] width 27 height 10
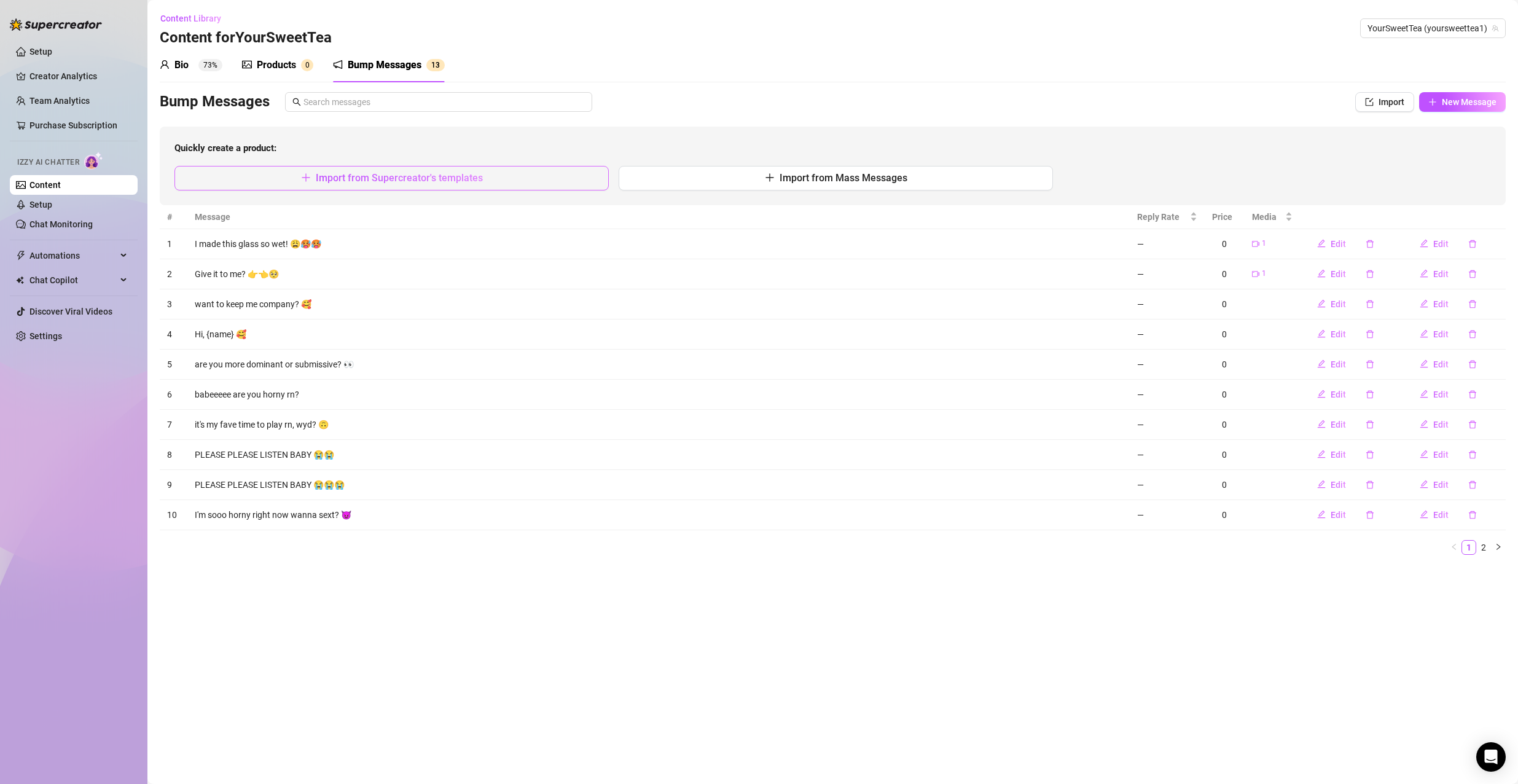
click at [344, 181] on span "Import from Supercreator's templates" at bounding box center [399, 177] width 167 height 11
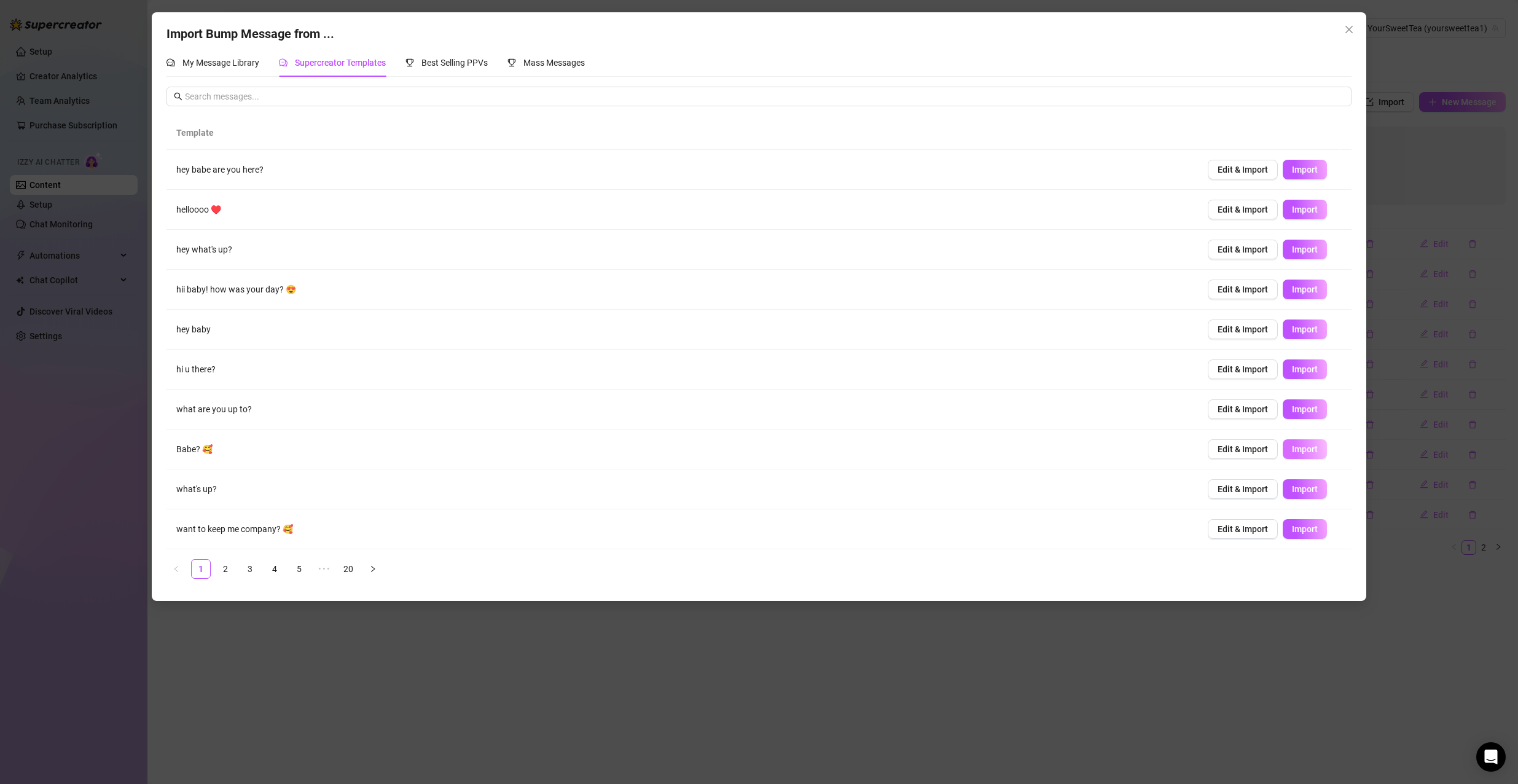
click at [1292, 452] on span "Import" at bounding box center [1304, 449] width 26 height 10
click at [1298, 336] on button "Import" at bounding box center [1304, 329] width 44 height 19
click at [645, 696] on div "Import Bump Message from ... My Message Library Supercreator Templates Best Sel…" at bounding box center [759, 392] width 1518 height 784
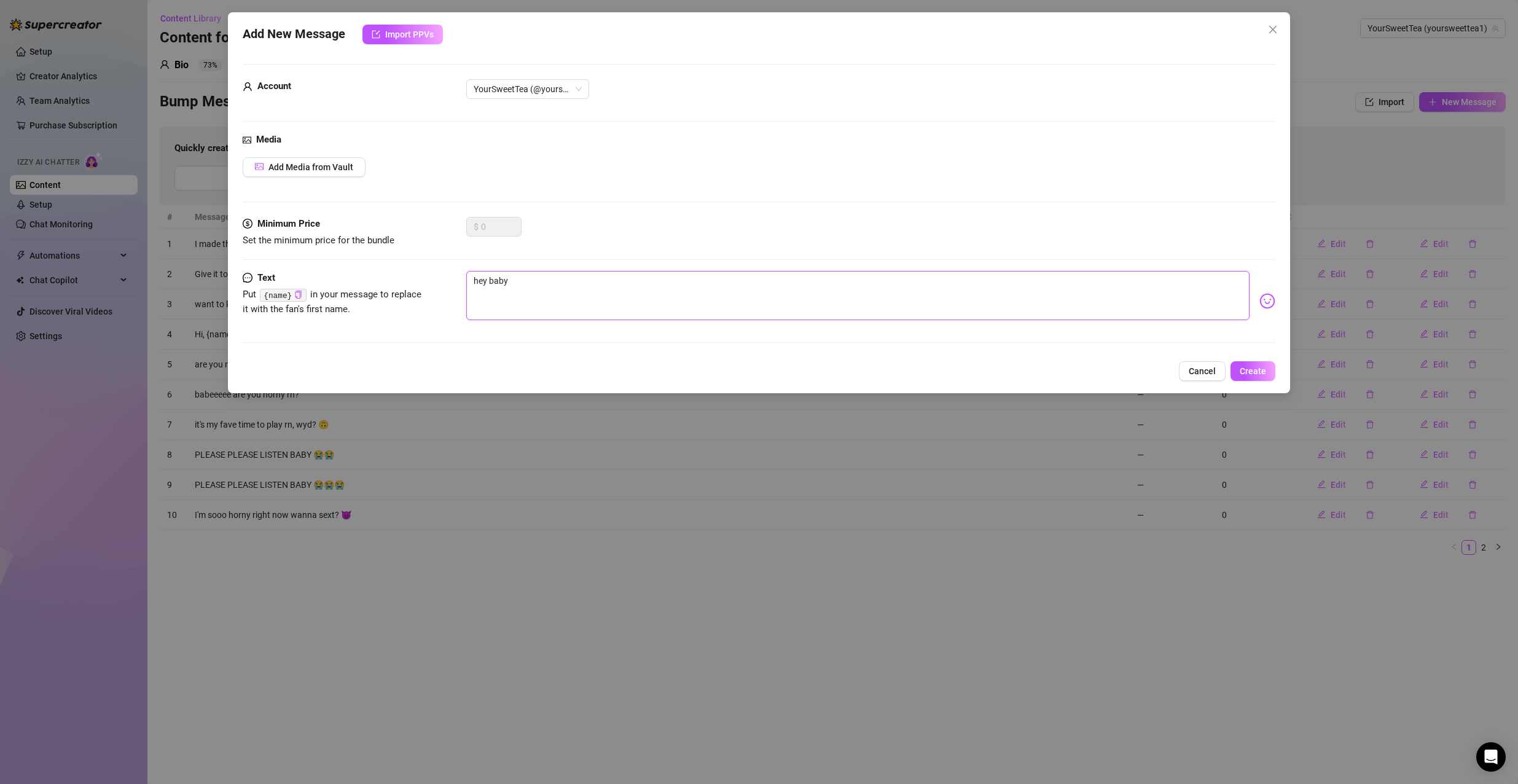
click at [818, 272] on textarea "hey baby" at bounding box center [858, 296] width 784 height 49
type textarea "hey baby"
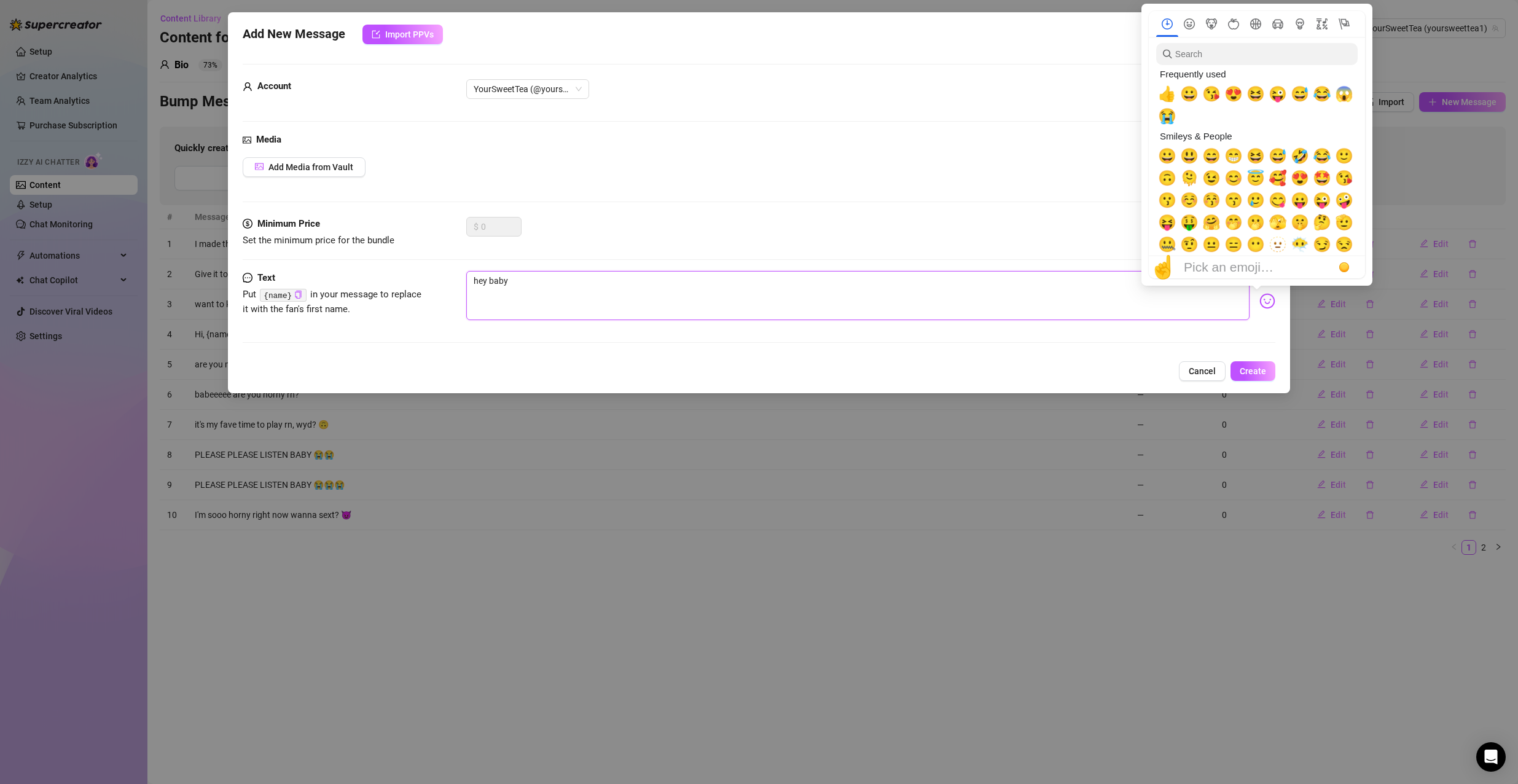
type textarea "hey baby"
click at [1259, 305] on img at bounding box center [1267, 301] width 16 height 16
click at [1200, 67] on div "Frequently used" at bounding box center [1255, 74] width 199 height 18
click at [1212, 53] on input "search" at bounding box center [1256, 53] width 202 height 22
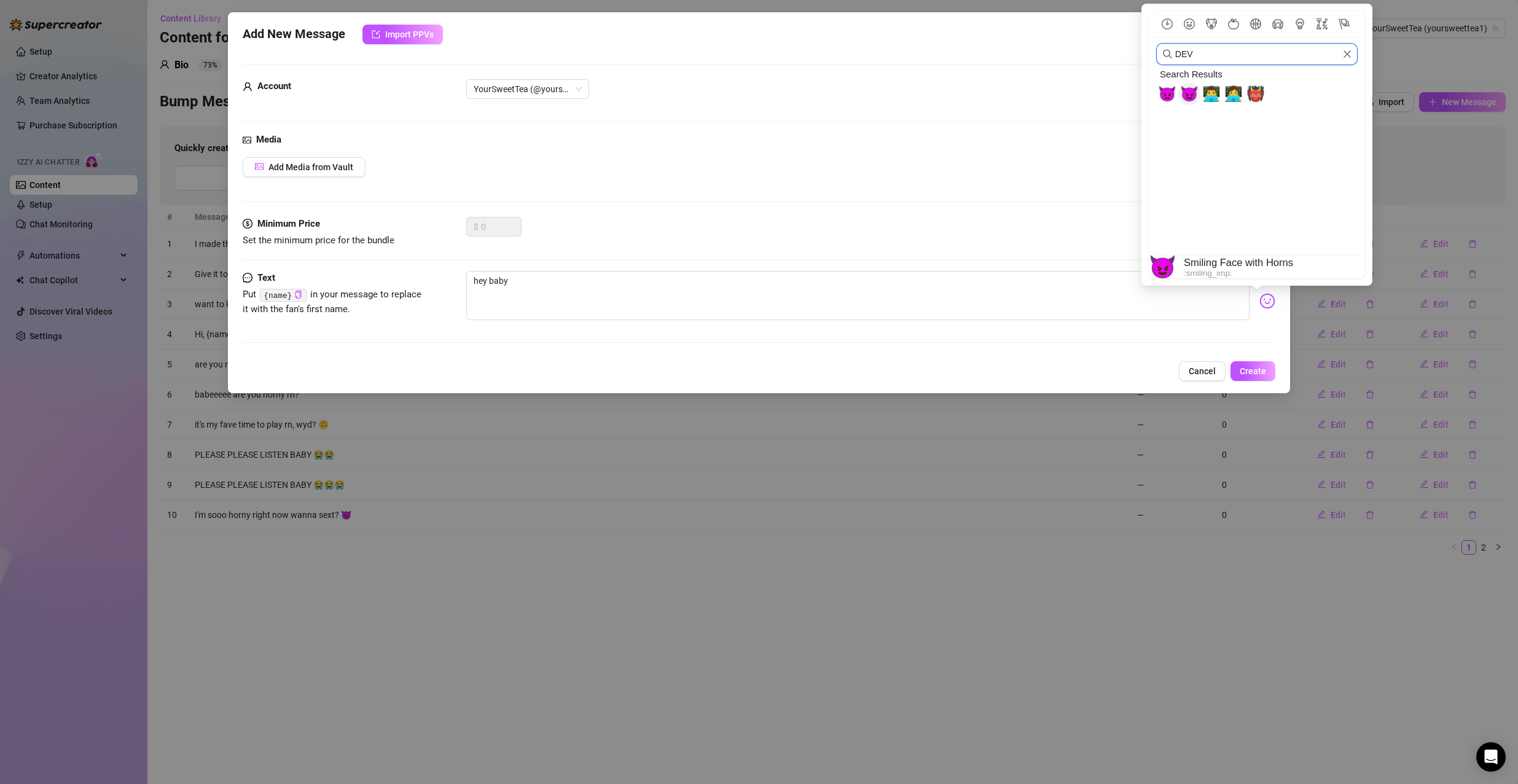
type input "DEV"
click at [1189, 97] on span "😈" at bounding box center [1189, 94] width 19 height 17
type textarea "hey baby 😈"
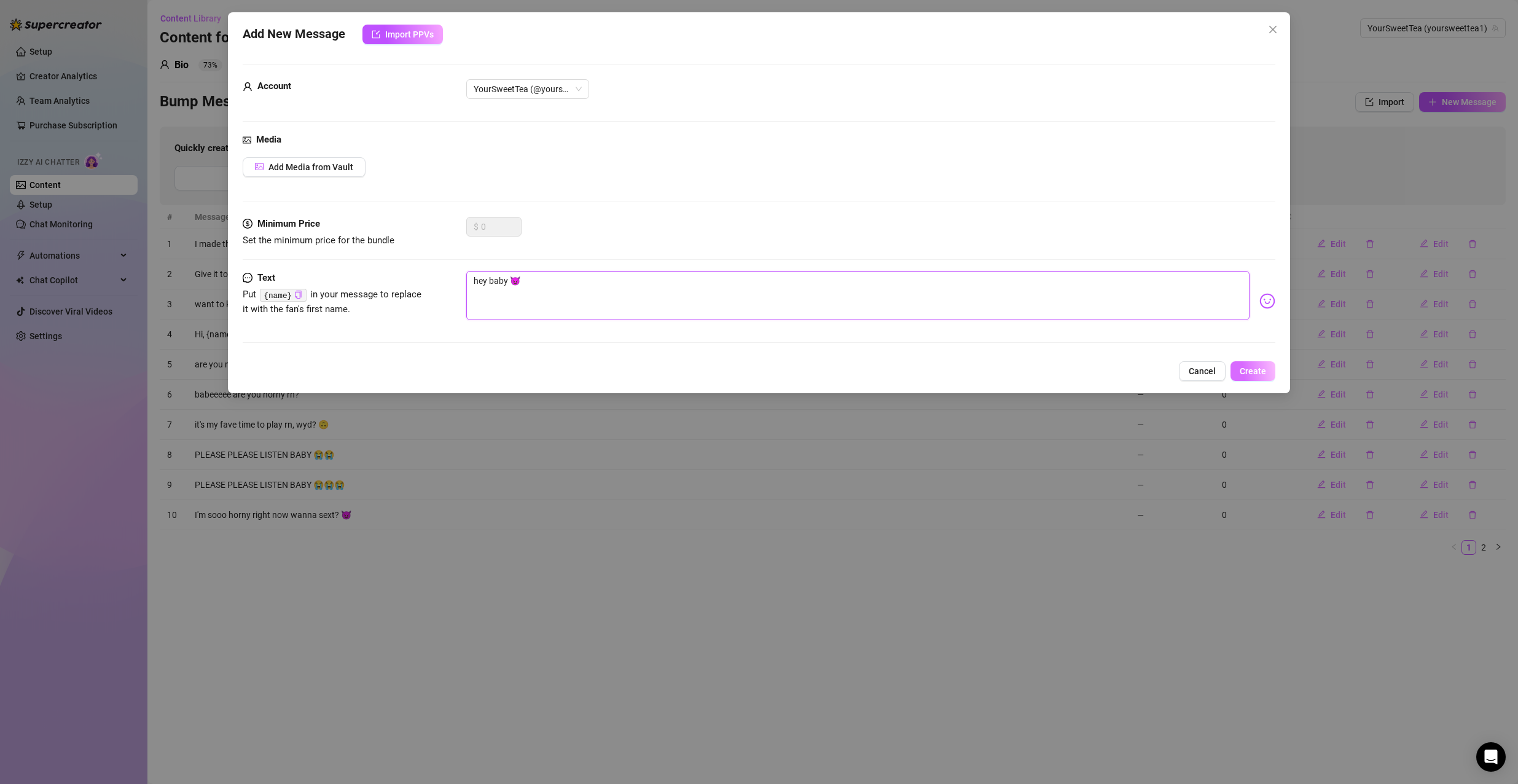
type textarea "hey baby 😈"
click at [1247, 368] on span "Create" at bounding box center [1253, 371] width 27 height 10
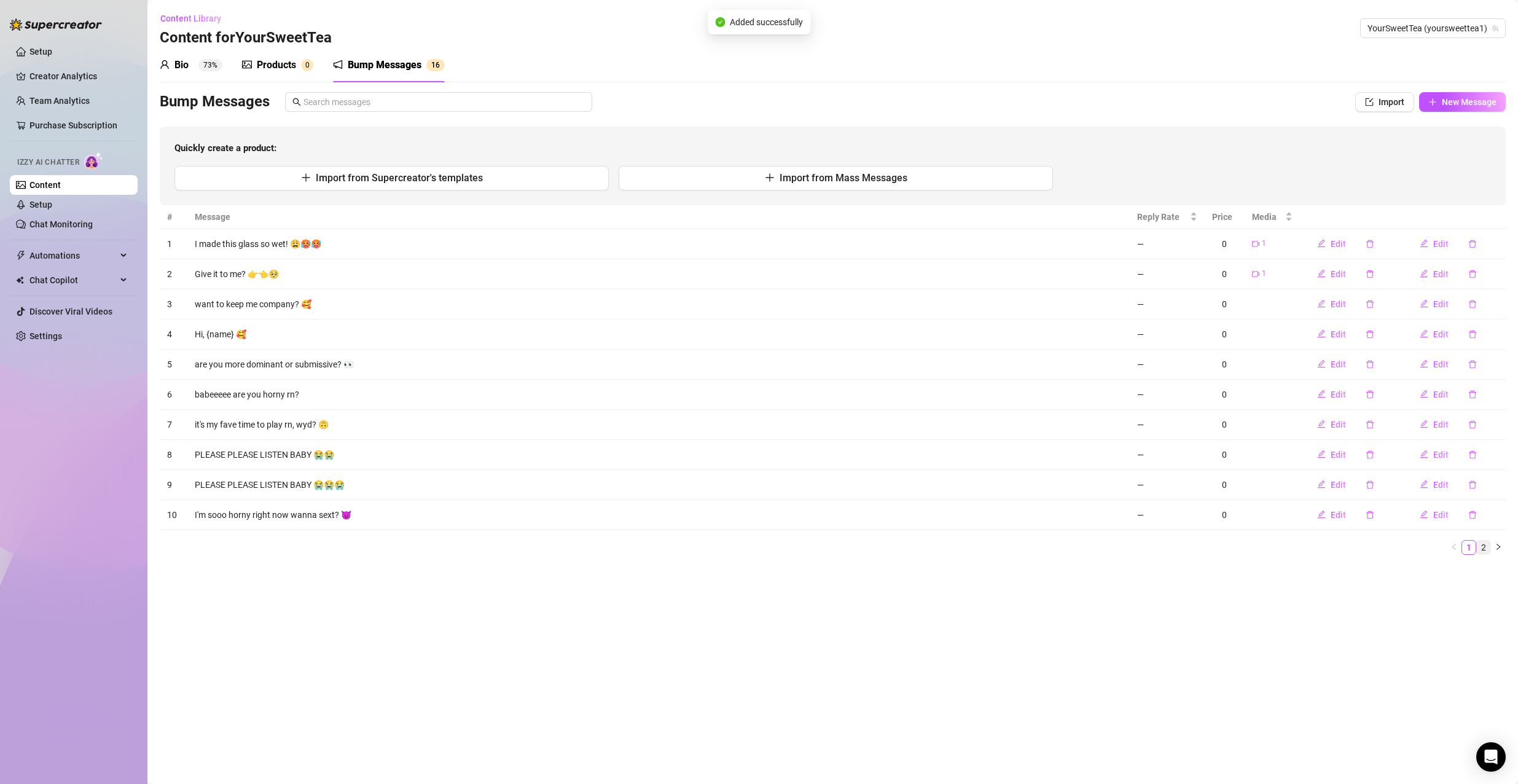
click at [1483, 550] on link "2" at bounding box center [1483, 547] width 13 height 13
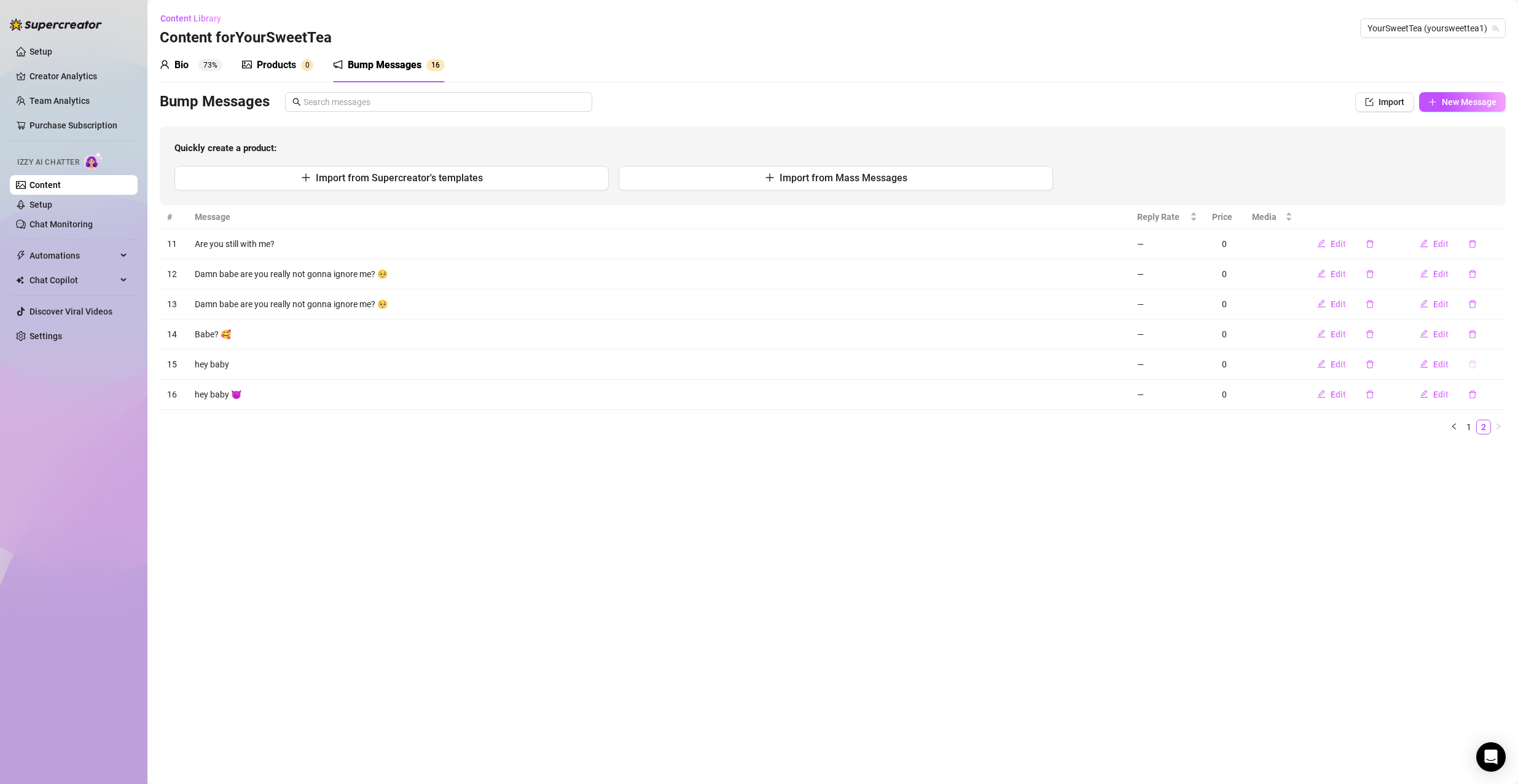
click at [1464, 361] on button "button" at bounding box center [1472, 364] width 28 height 19
click at [1493, 336] on span "Yes" at bounding box center [1497, 332] width 15 height 10
click at [274, 69] on div "Products" at bounding box center [276, 65] width 39 height 15
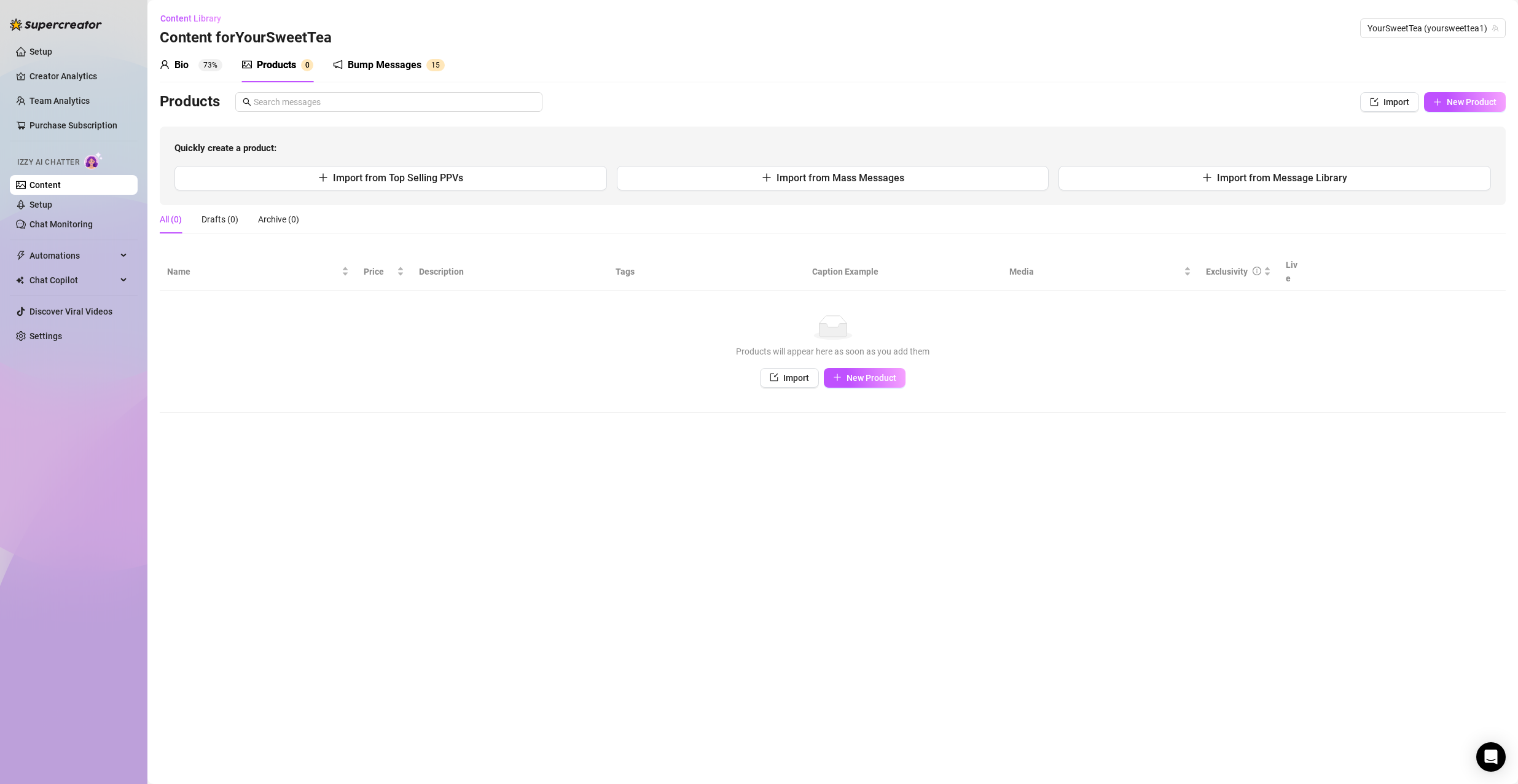
click at [42, 189] on link "Content" at bounding box center [45, 185] width 31 height 10
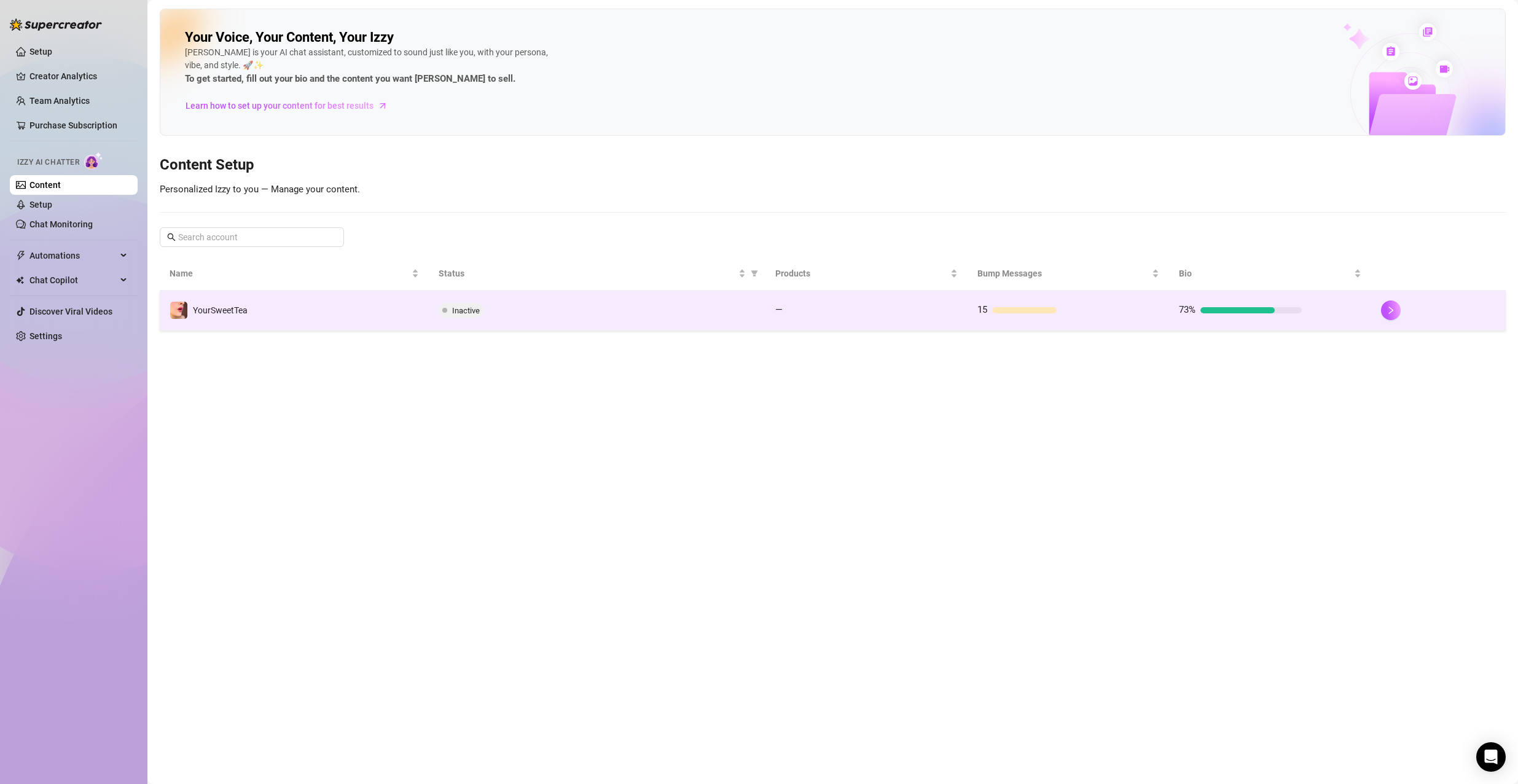
click at [284, 305] on td "YourSweetTea" at bounding box center [294, 310] width 269 height 40
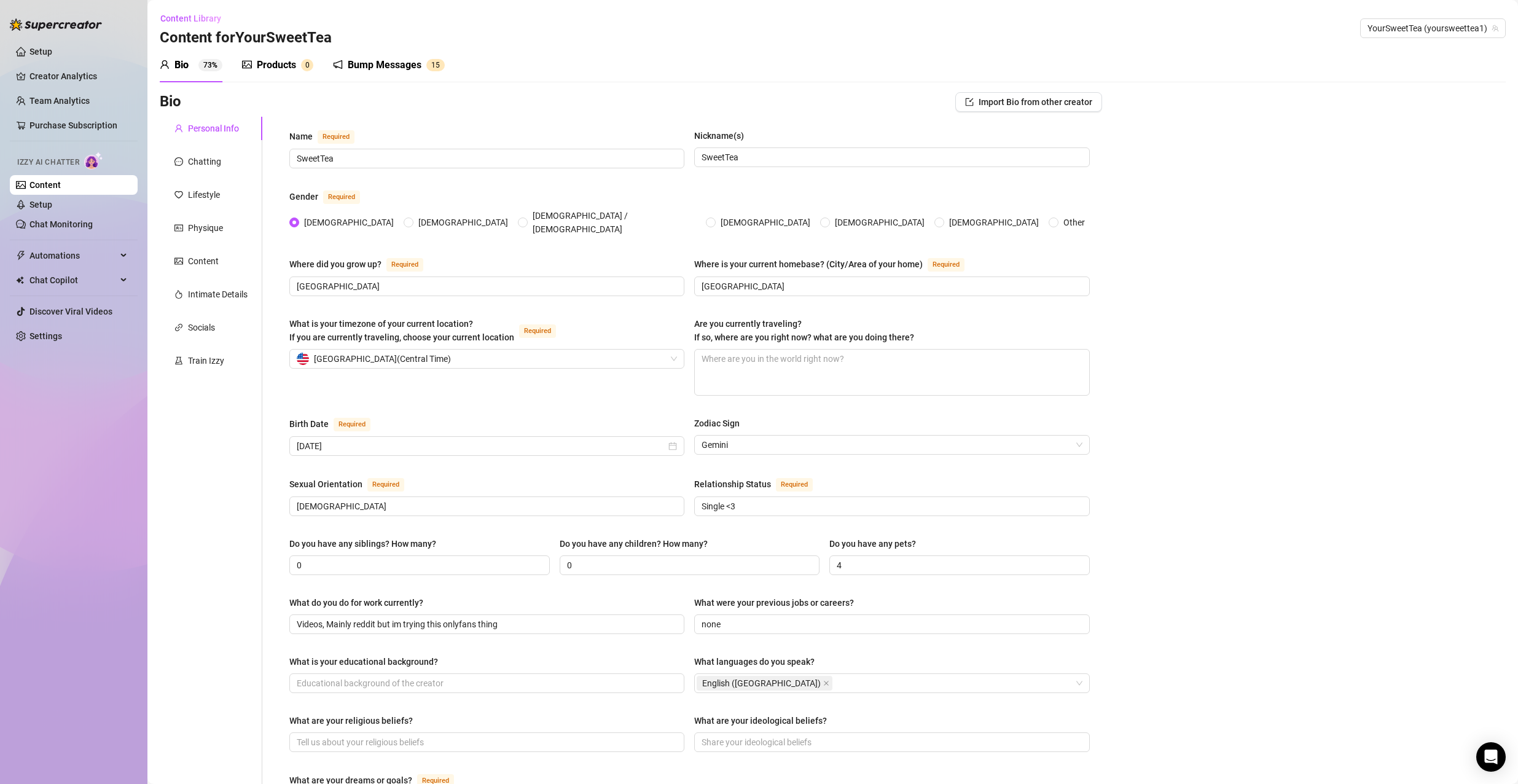
click at [268, 57] on div "Products 0" at bounding box center [278, 65] width 71 height 35
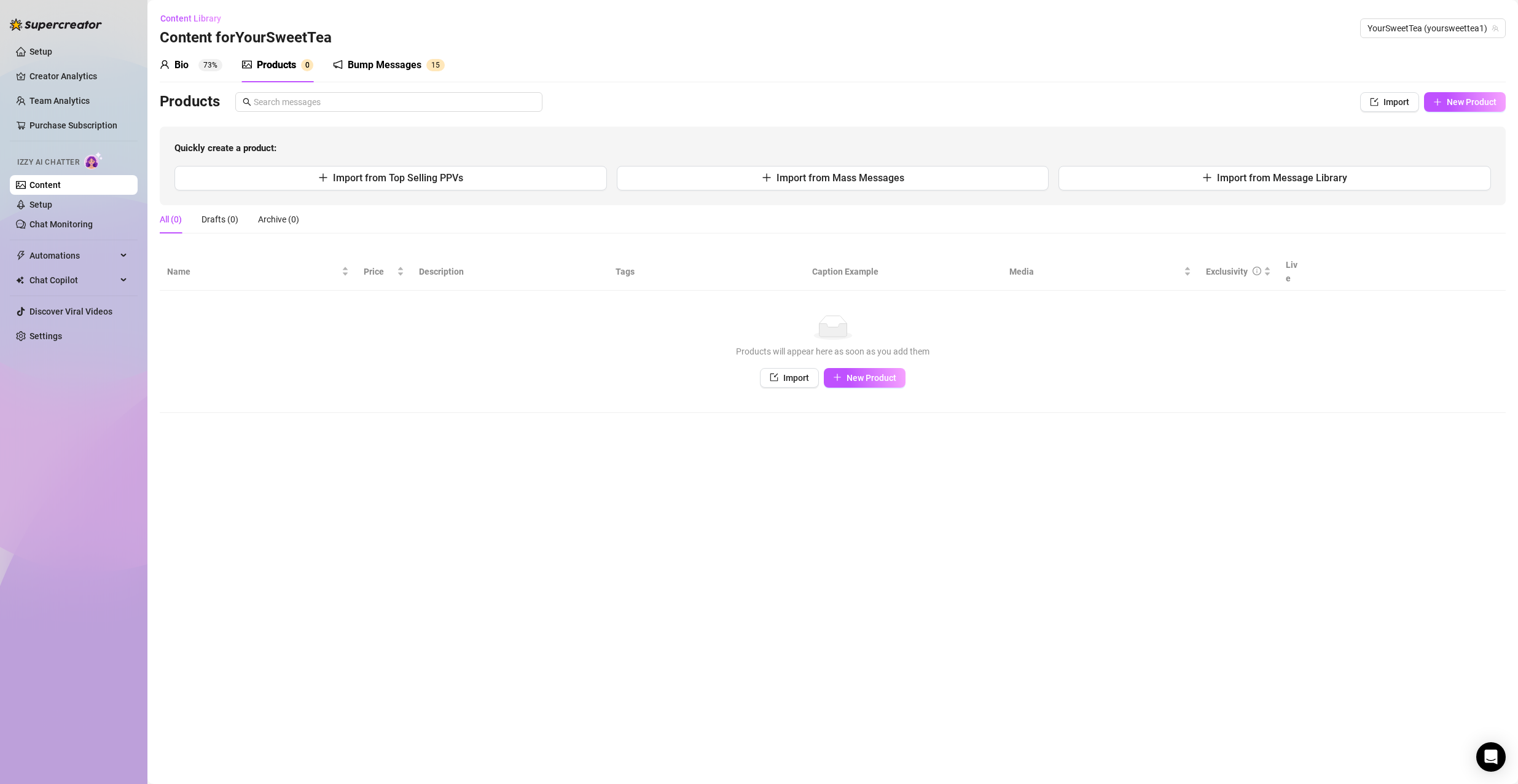
click at [392, 49] on div "Bump Messages 1 5" at bounding box center [389, 65] width 112 height 35
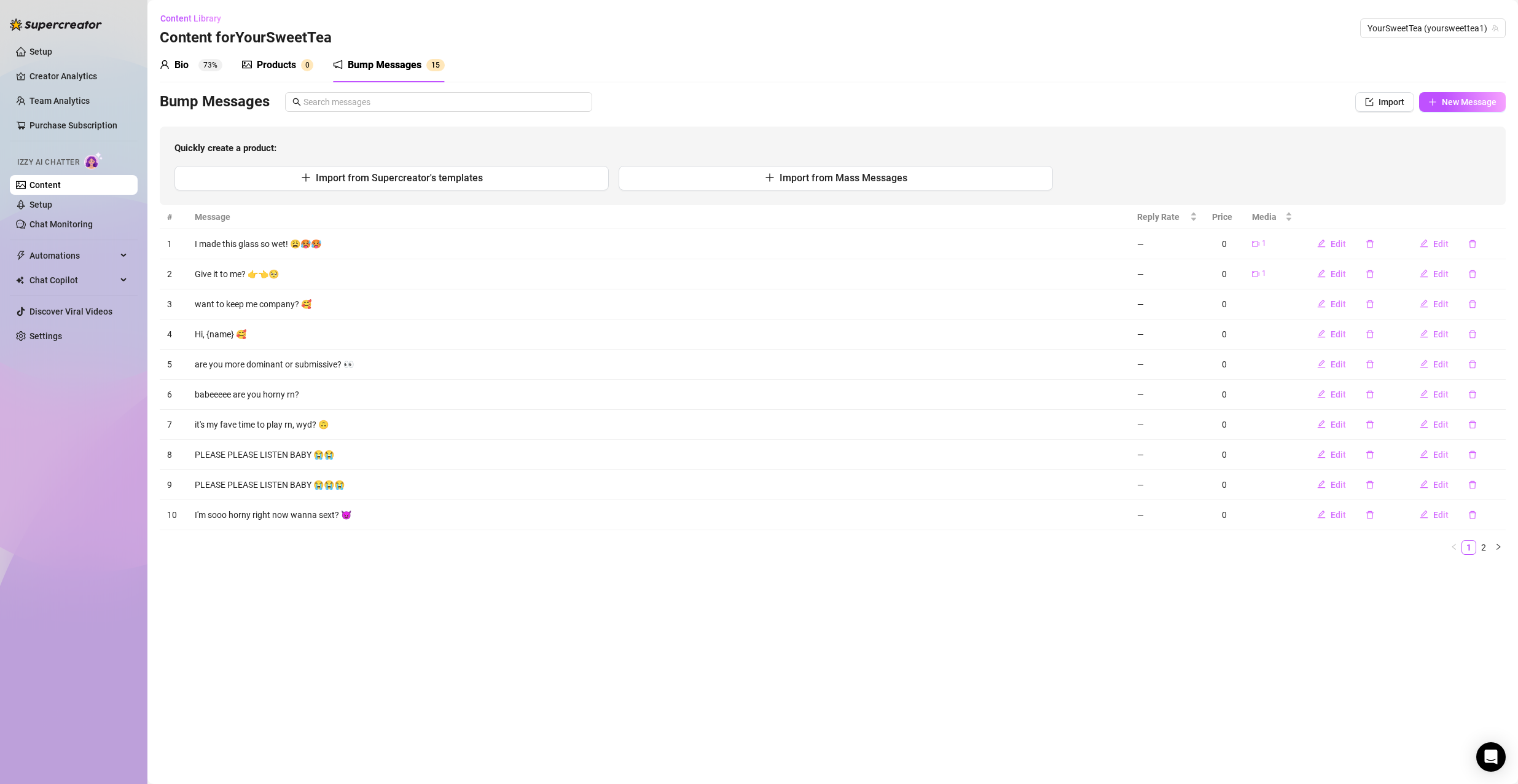
click at [272, 61] on div "Products" at bounding box center [276, 65] width 39 height 15
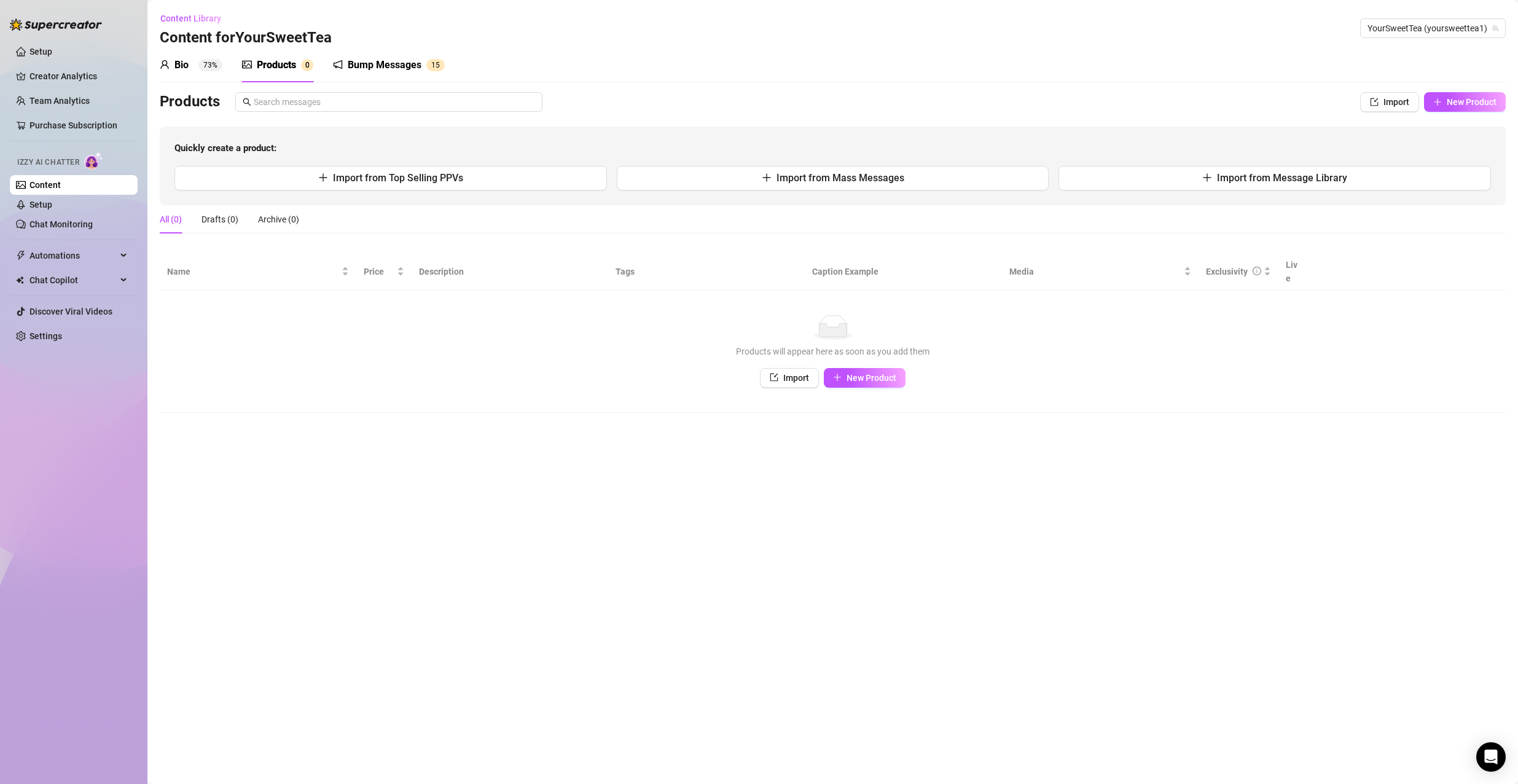
click at [179, 58] on div "Bio" at bounding box center [181, 65] width 14 height 15
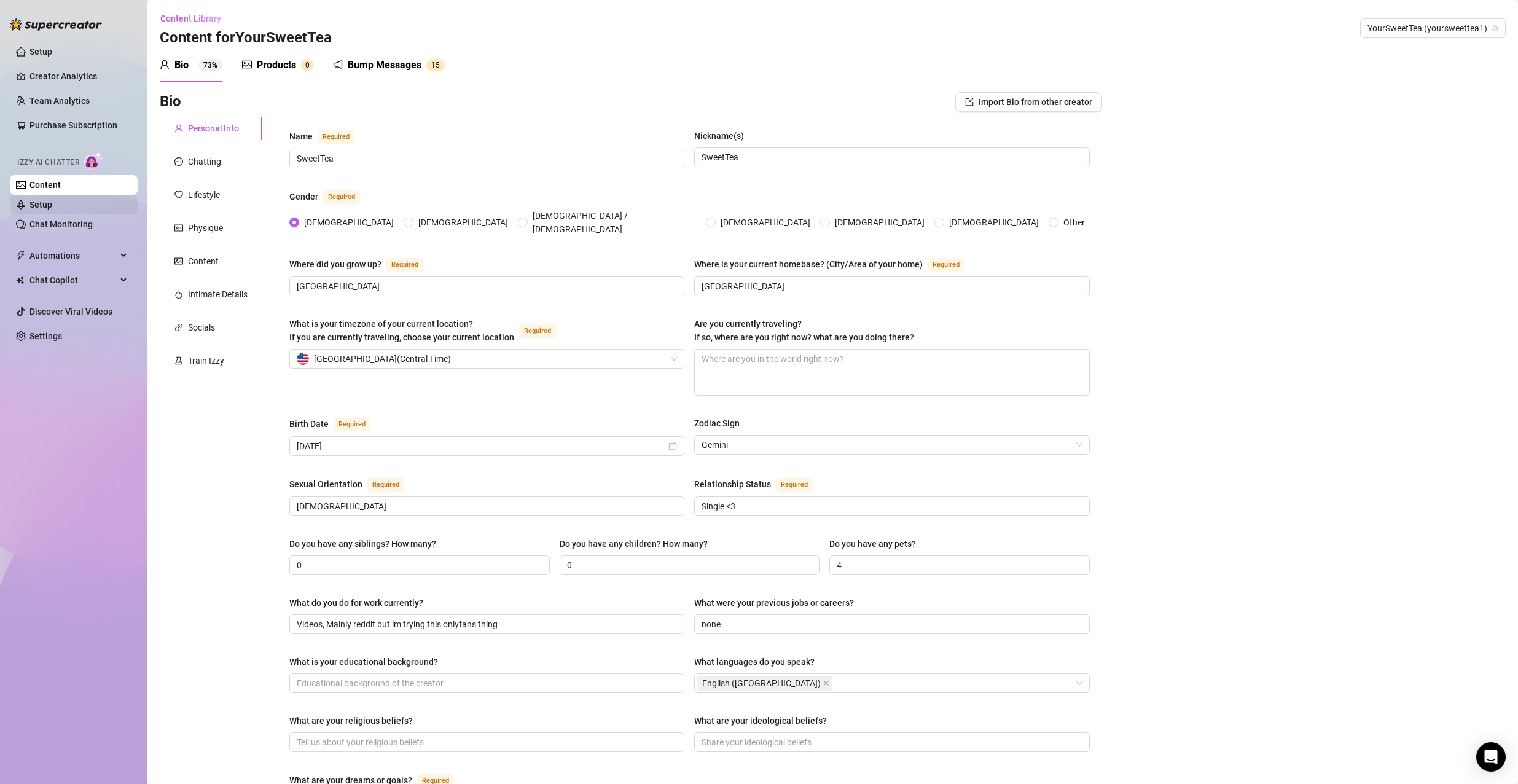
click at [52, 201] on link "Setup" at bounding box center [41, 204] width 23 height 10
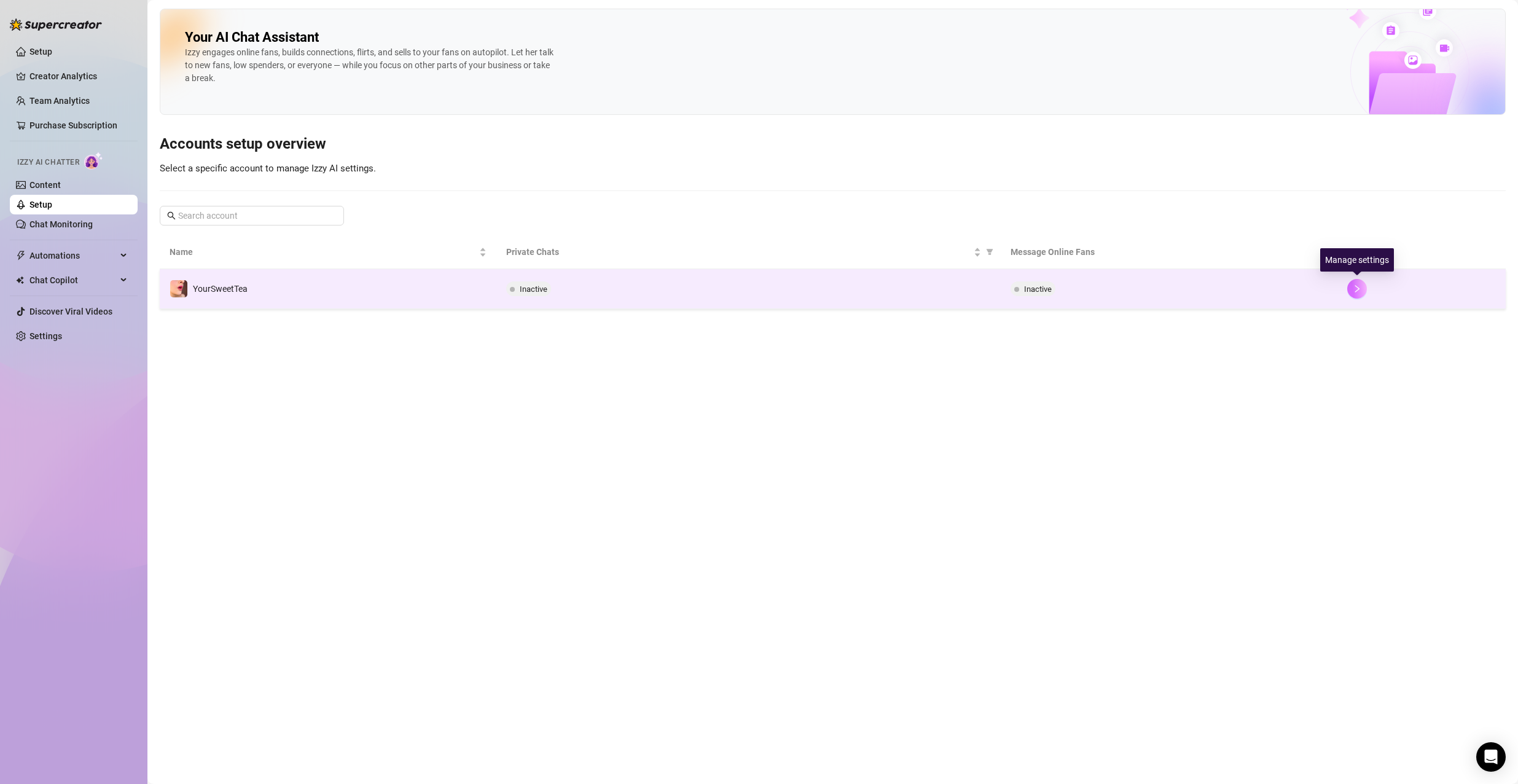
click at [1357, 286] on icon "right" at bounding box center [1357, 288] width 9 height 9
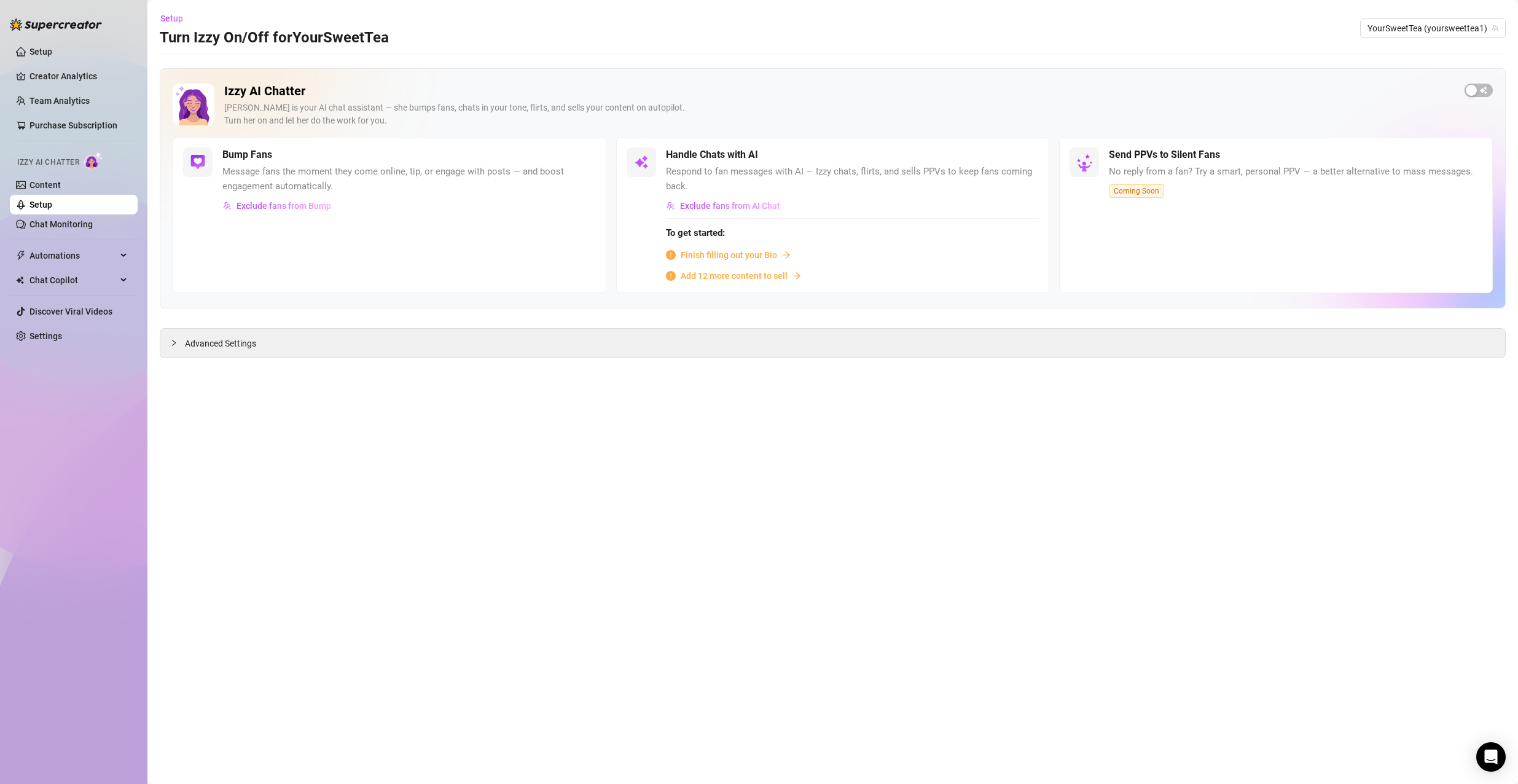
click at [760, 269] on span "Add 12 more content to sell" at bounding box center [734, 276] width 107 height 13
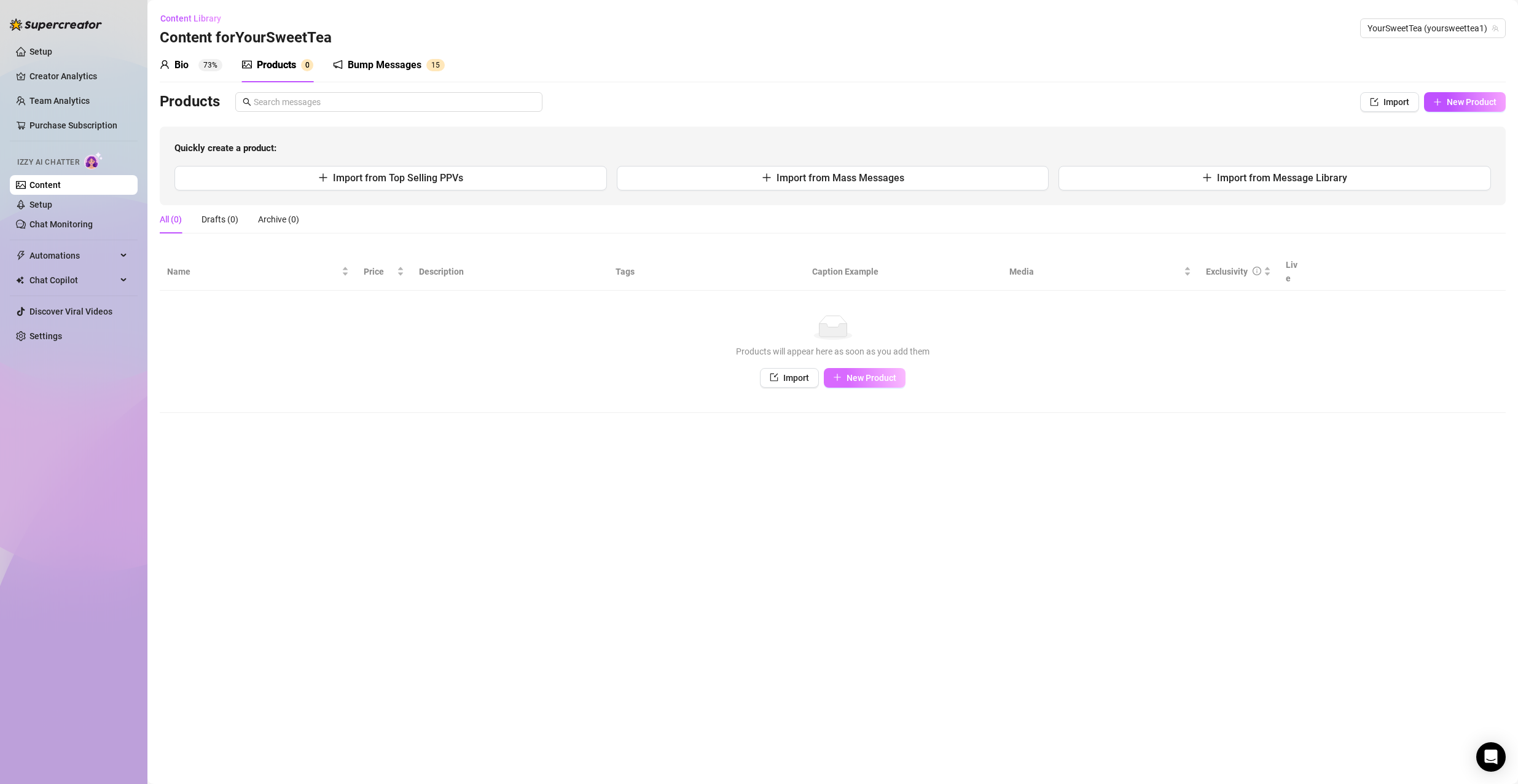
click at [838, 368] on button "New Product" at bounding box center [864, 377] width 81 height 19
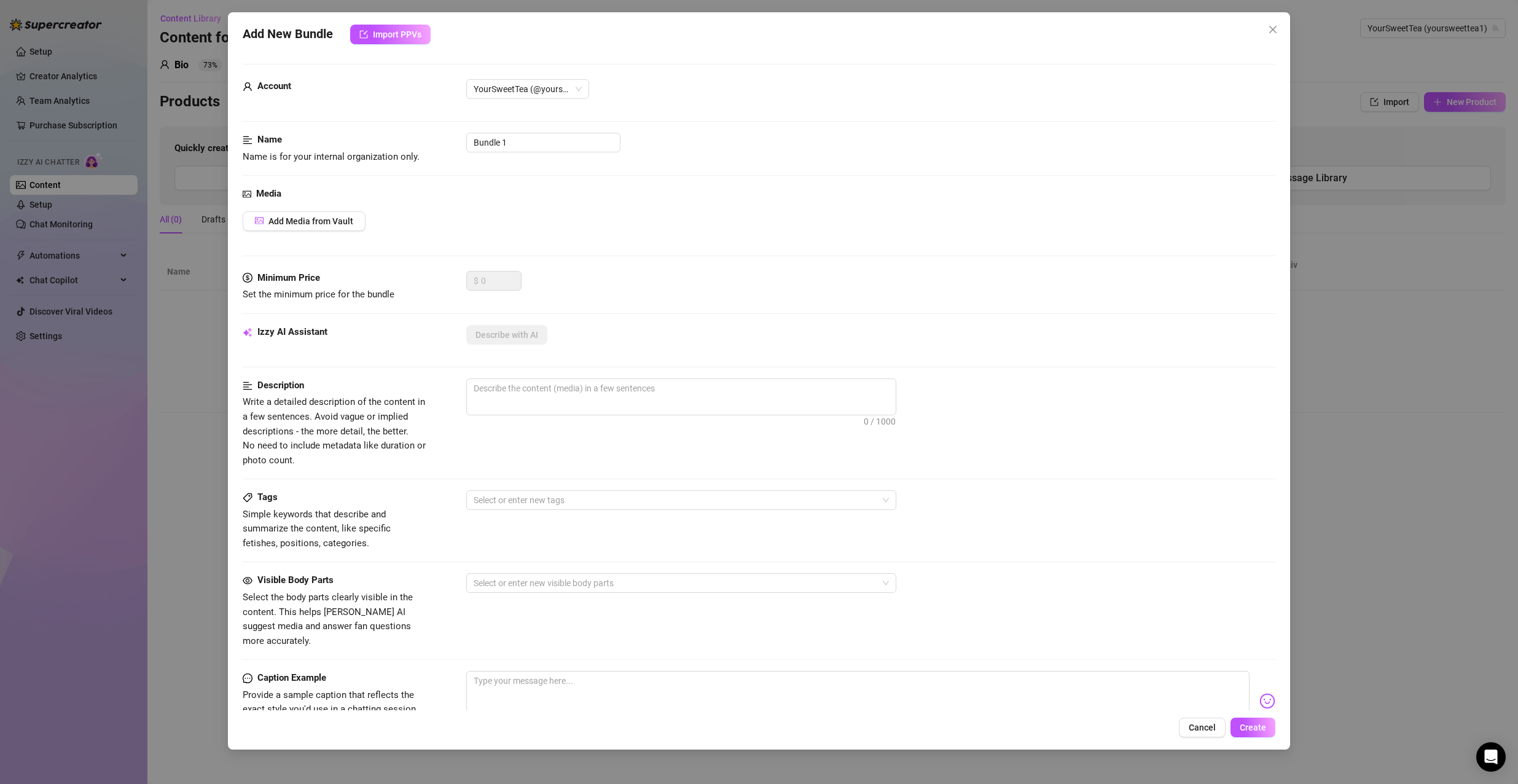
click at [1341, 512] on div "Add New Bundle Import PPVs Account YourSweetTea (@yoursweettea1) Name Name is f…" at bounding box center [759, 392] width 1518 height 784
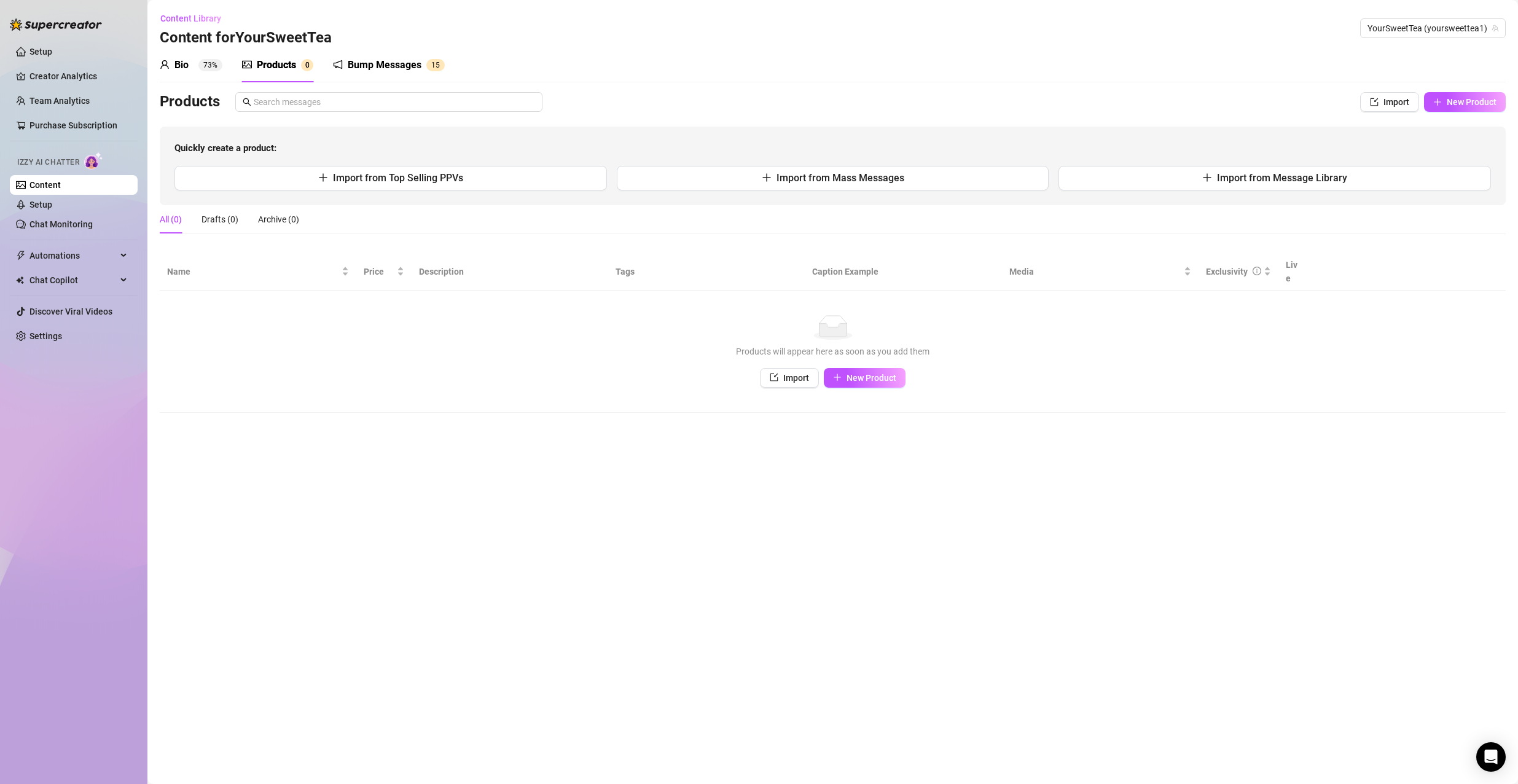
click at [401, 67] on div "Bump Messages" at bounding box center [384, 65] width 73 height 15
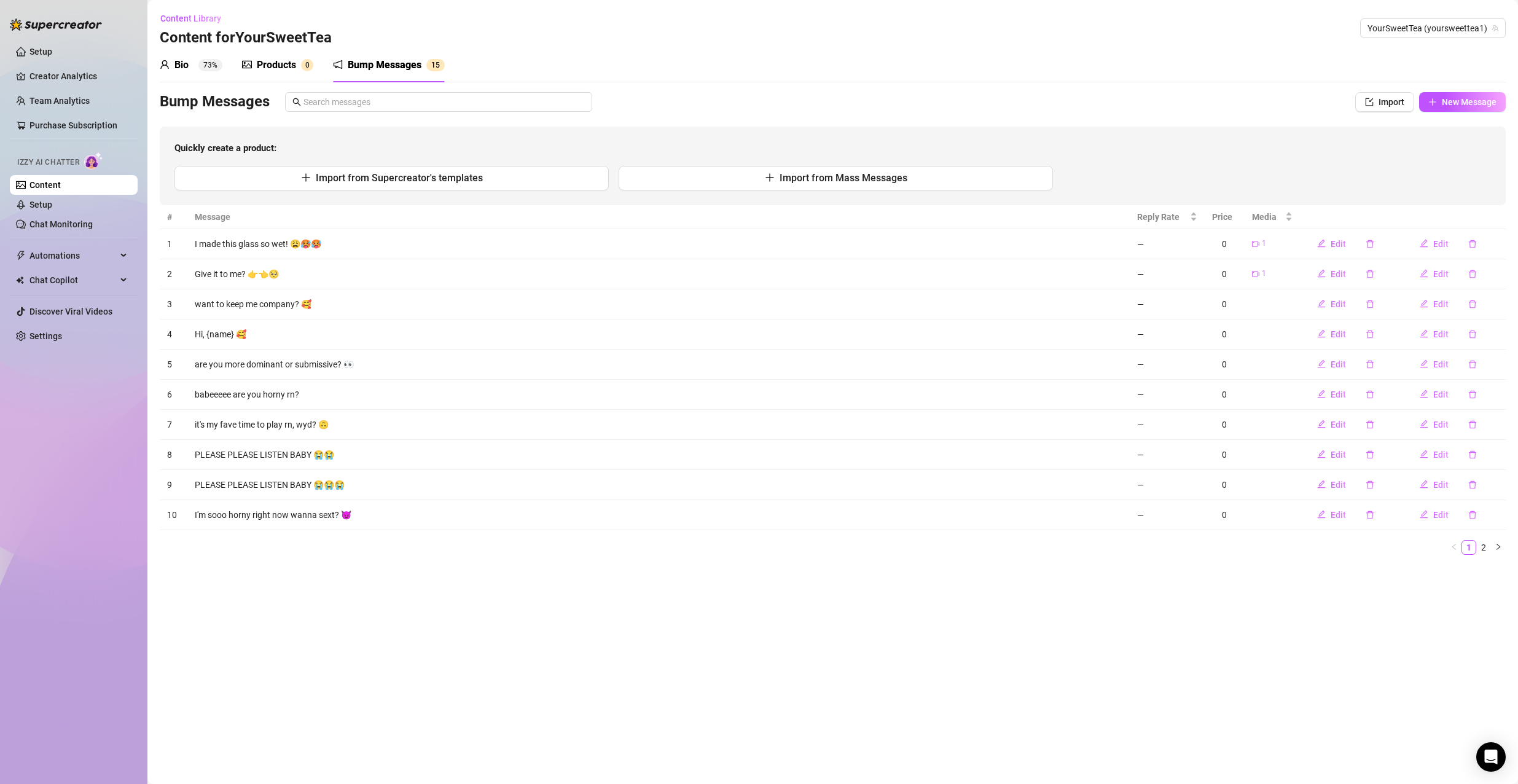
click at [266, 50] on div "Products 0" at bounding box center [278, 65] width 71 height 35
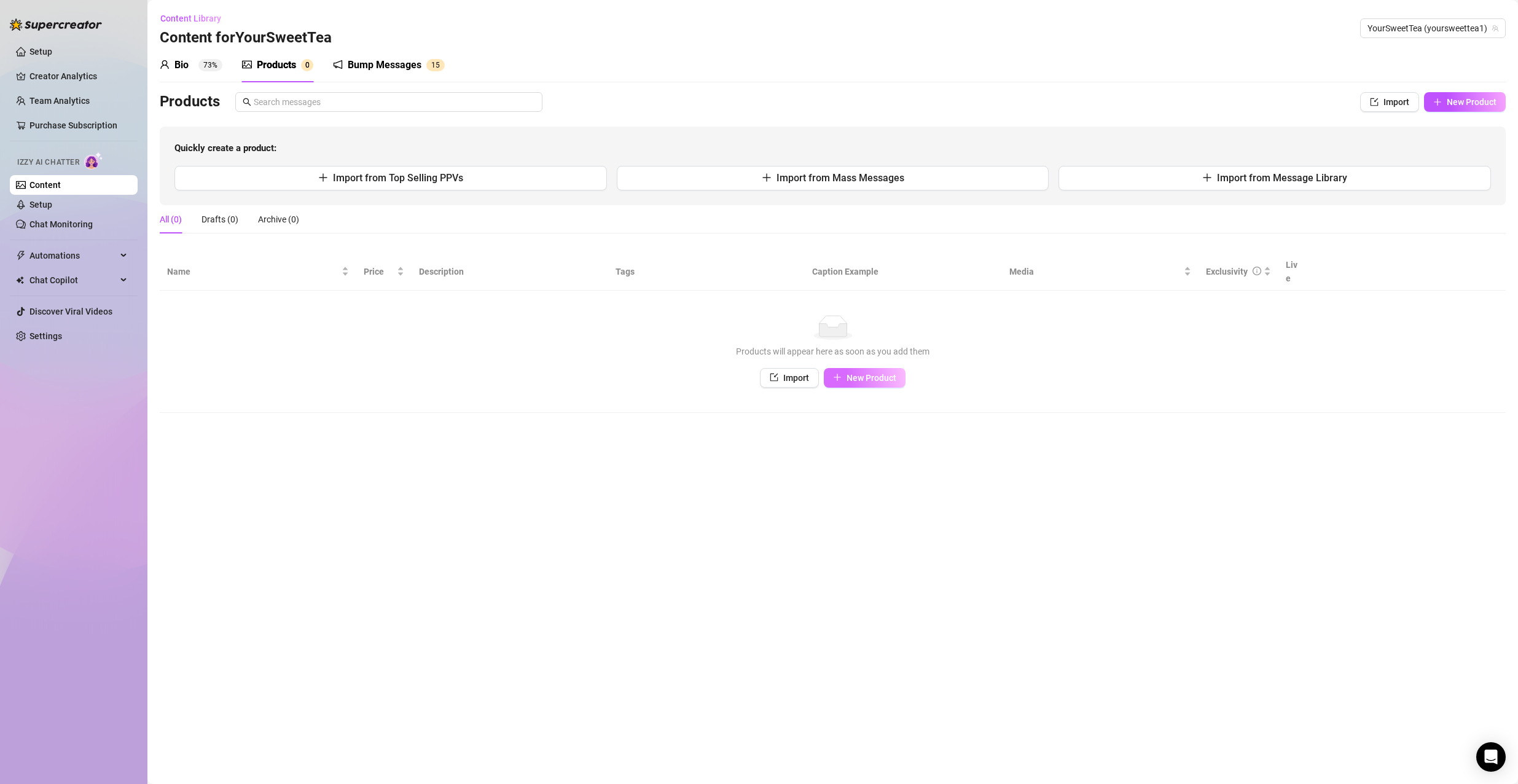
click at [841, 373] on icon "plus" at bounding box center [837, 377] width 9 height 9
type textarea "Type your message here..."
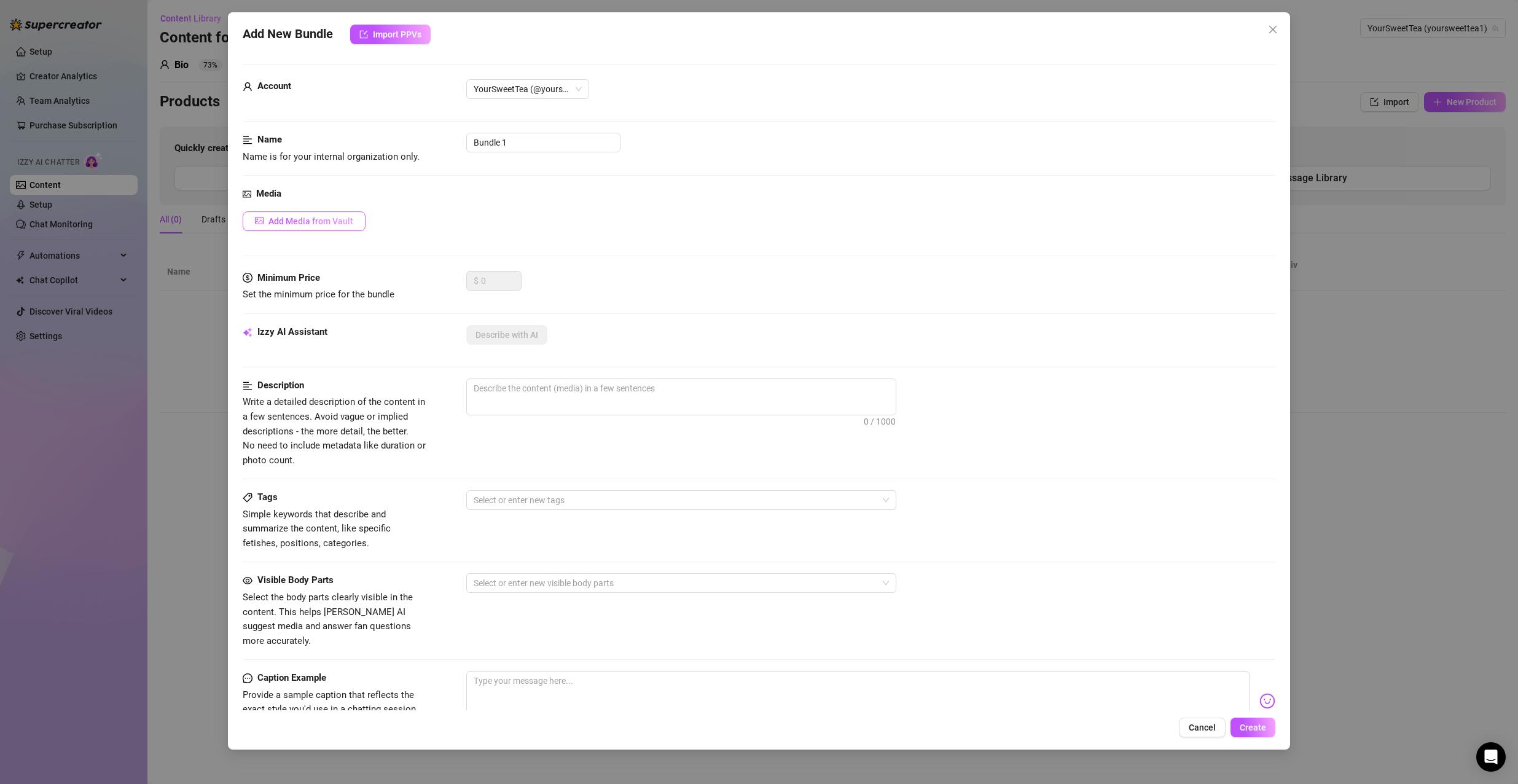
click at [341, 218] on span "Add Media from Vault" at bounding box center [310, 221] width 85 height 10
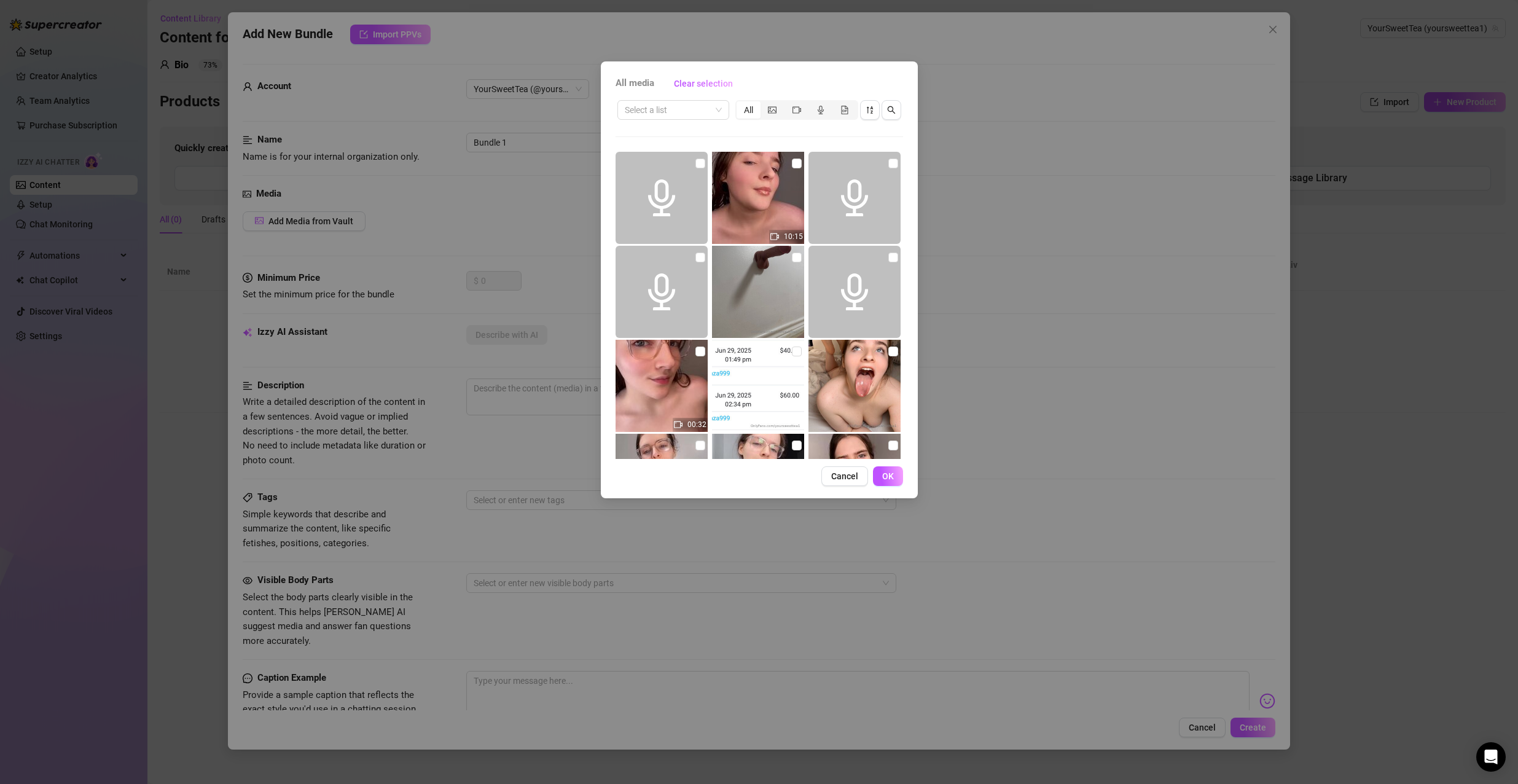
click at [753, 224] on img at bounding box center [758, 198] width 92 height 92
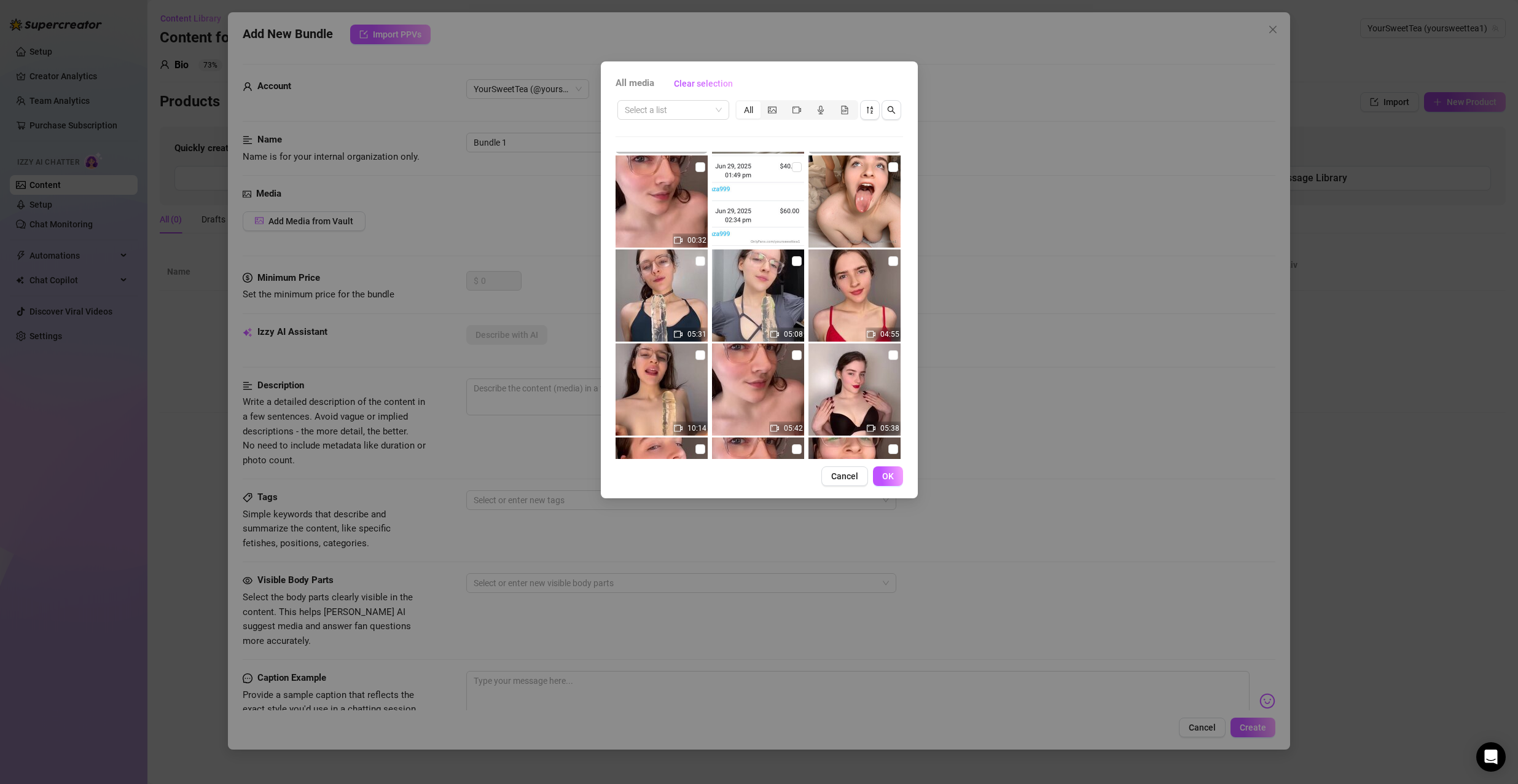
scroll to position [368, 0]
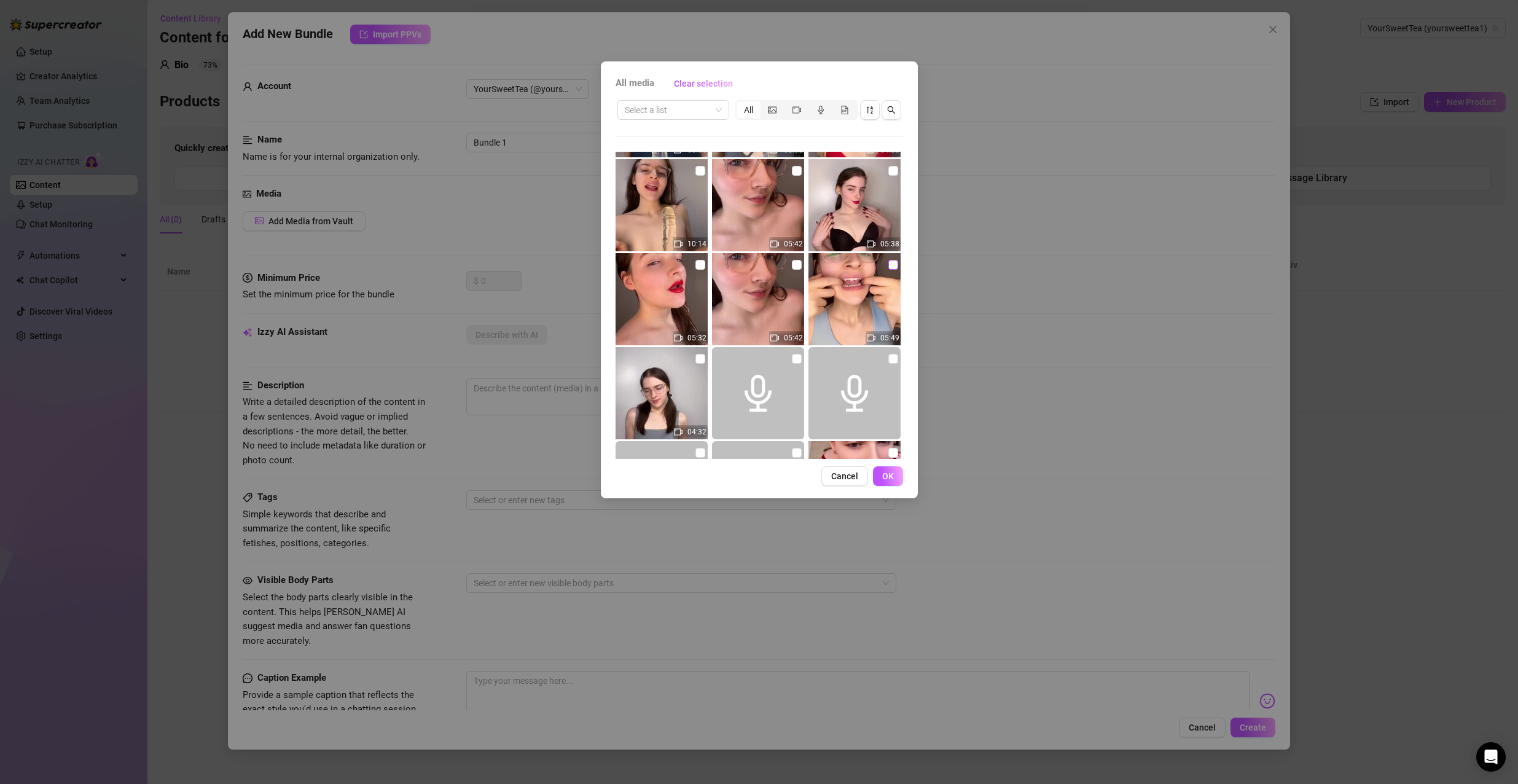
click at [888, 266] on input "checkbox" at bounding box center [893, 264] width 10 height 10
checkbox input "true"
click at [898, 473] on button "OK" at bounding box center [887, 476] width 30 height 19
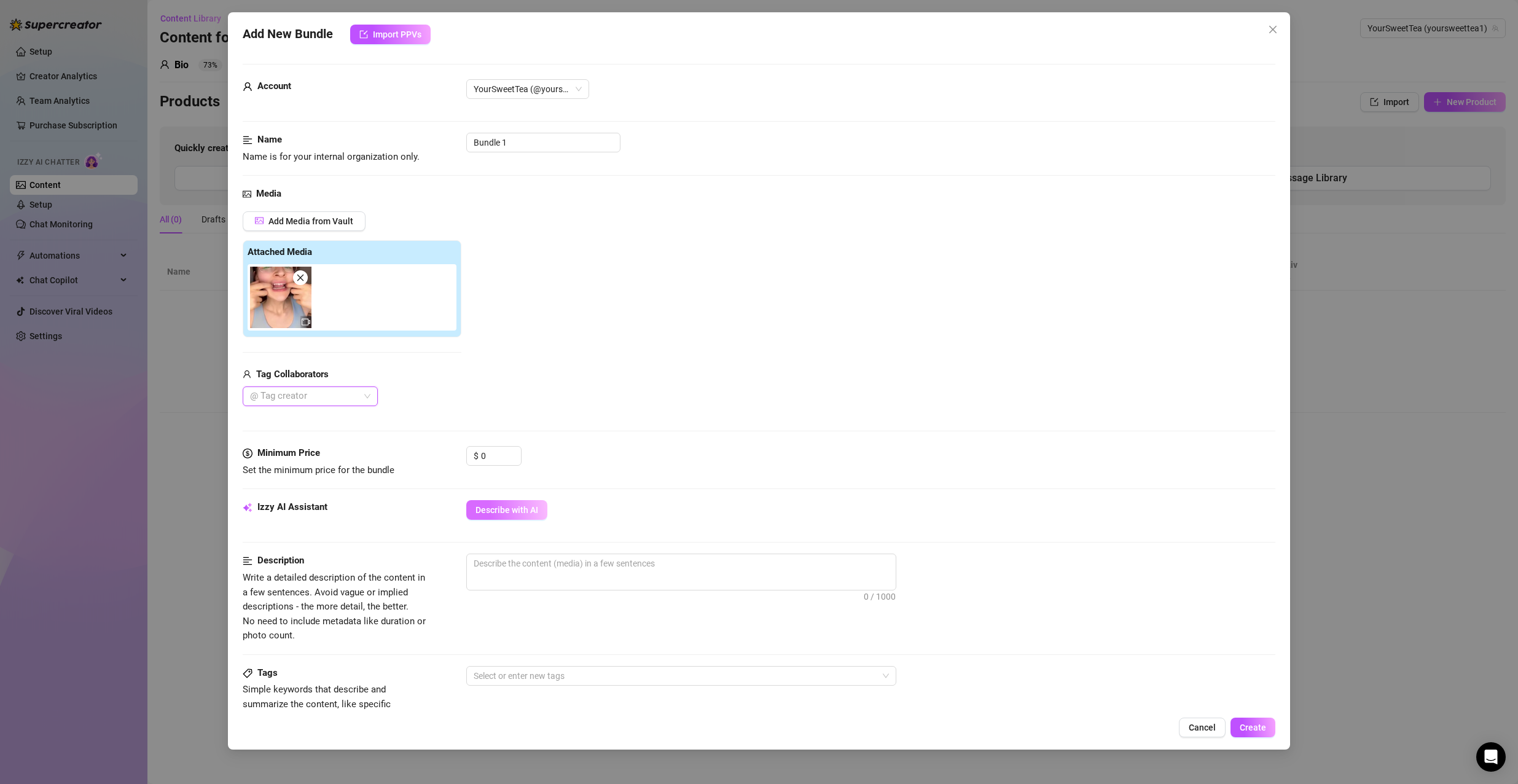
click at [519, 507] on span "Describe with AI" at bounding box center [506, 510] width 63 height 10
type textarea "SweetTea"
type textarea "SweetTea starts"
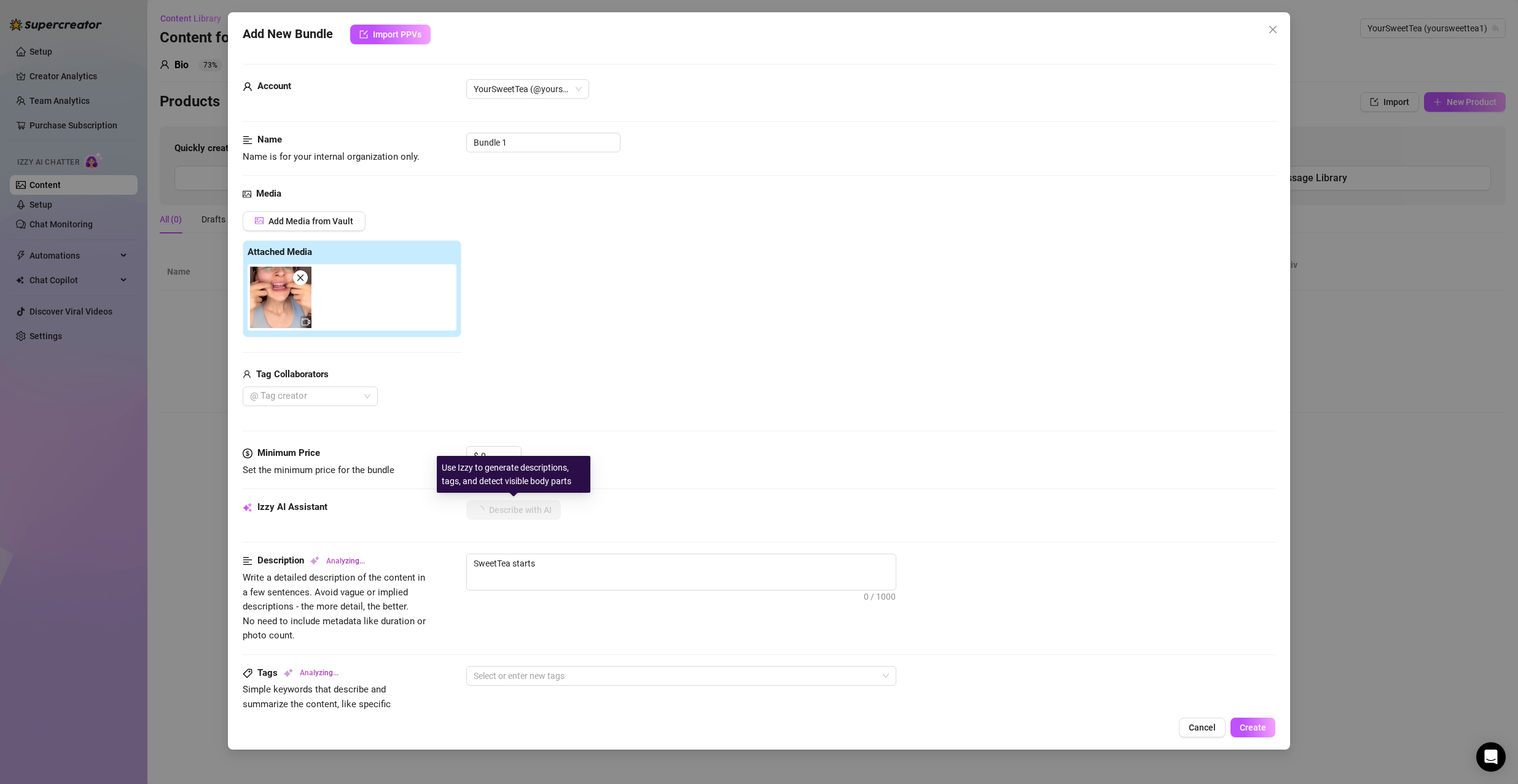
type textarea "SweetTea starts in"
type textarea "SweetTea starts in a"
type textarea "SweetTea starts in a tight"
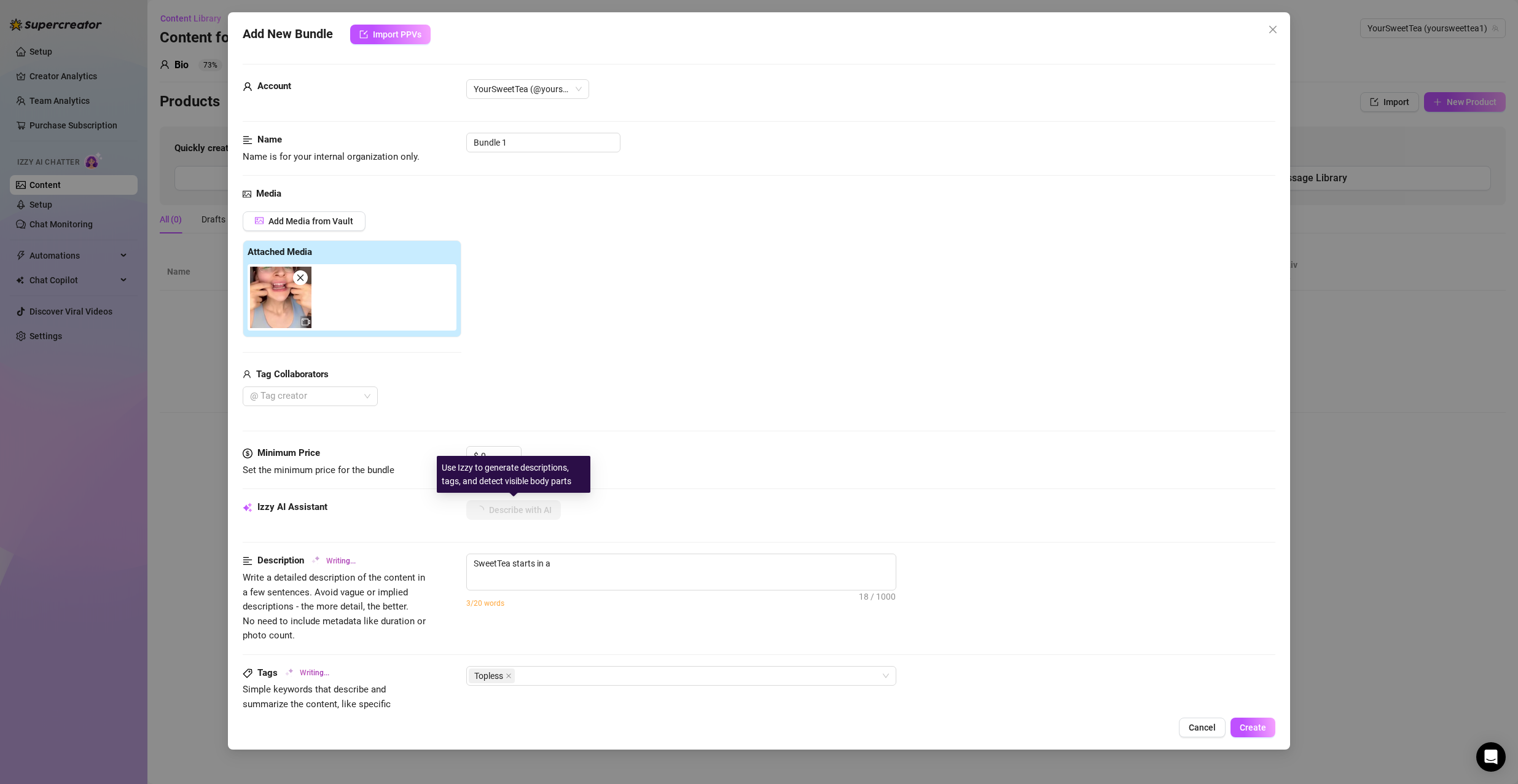
type textarea "SweetTea starts in a tight"
type textarea "SweetTea starts in a tight light-blue"
type textarea "SweetTea starts in a tight light-blue crop"
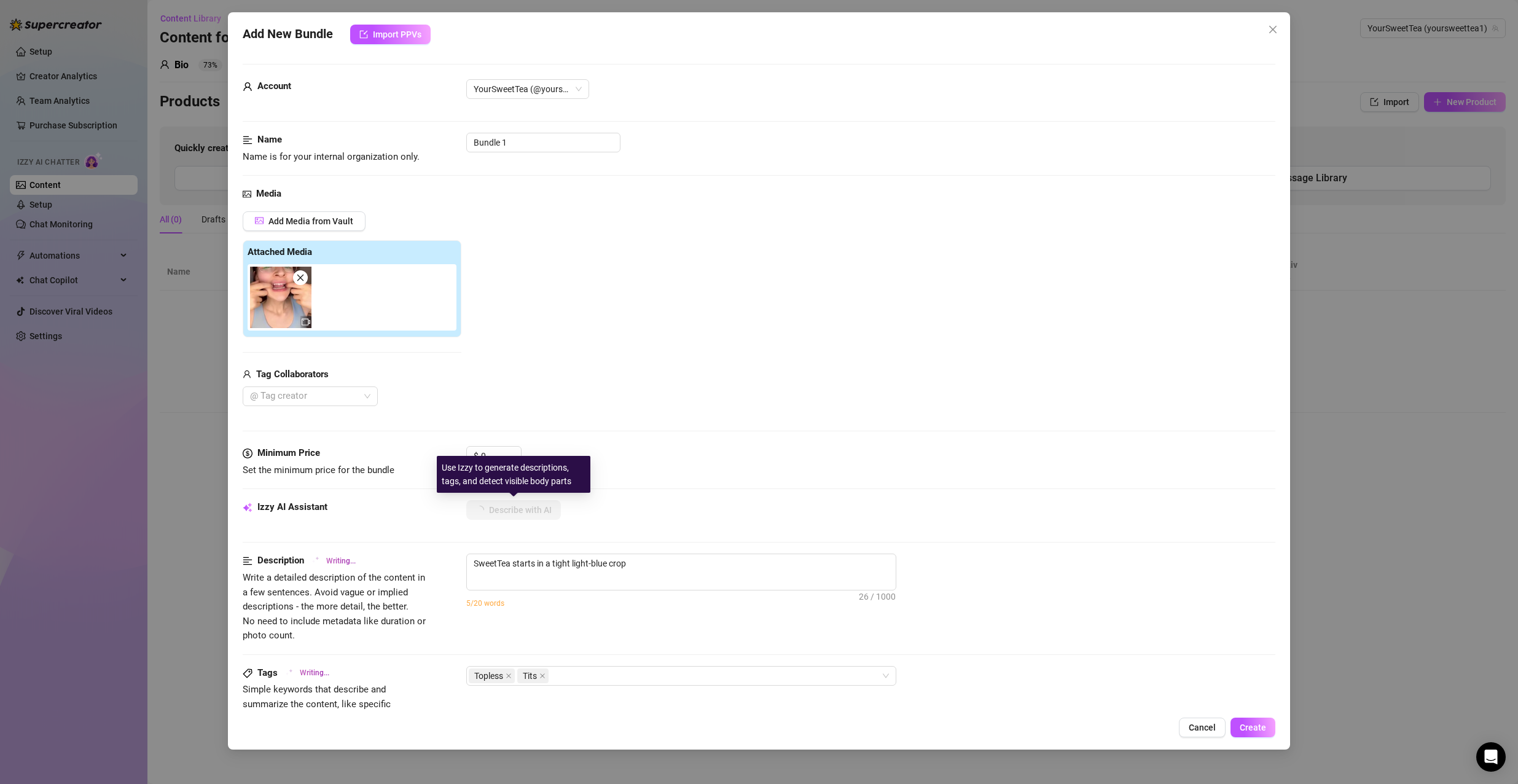
type textarea "SweetTea starts in a tight light-blue crop top,"
type textarea "SweetTea starts in a tight light-blue crop top, teasing"
type textarea "SweetTea starts in a tight light-blue crop top, teasing by"
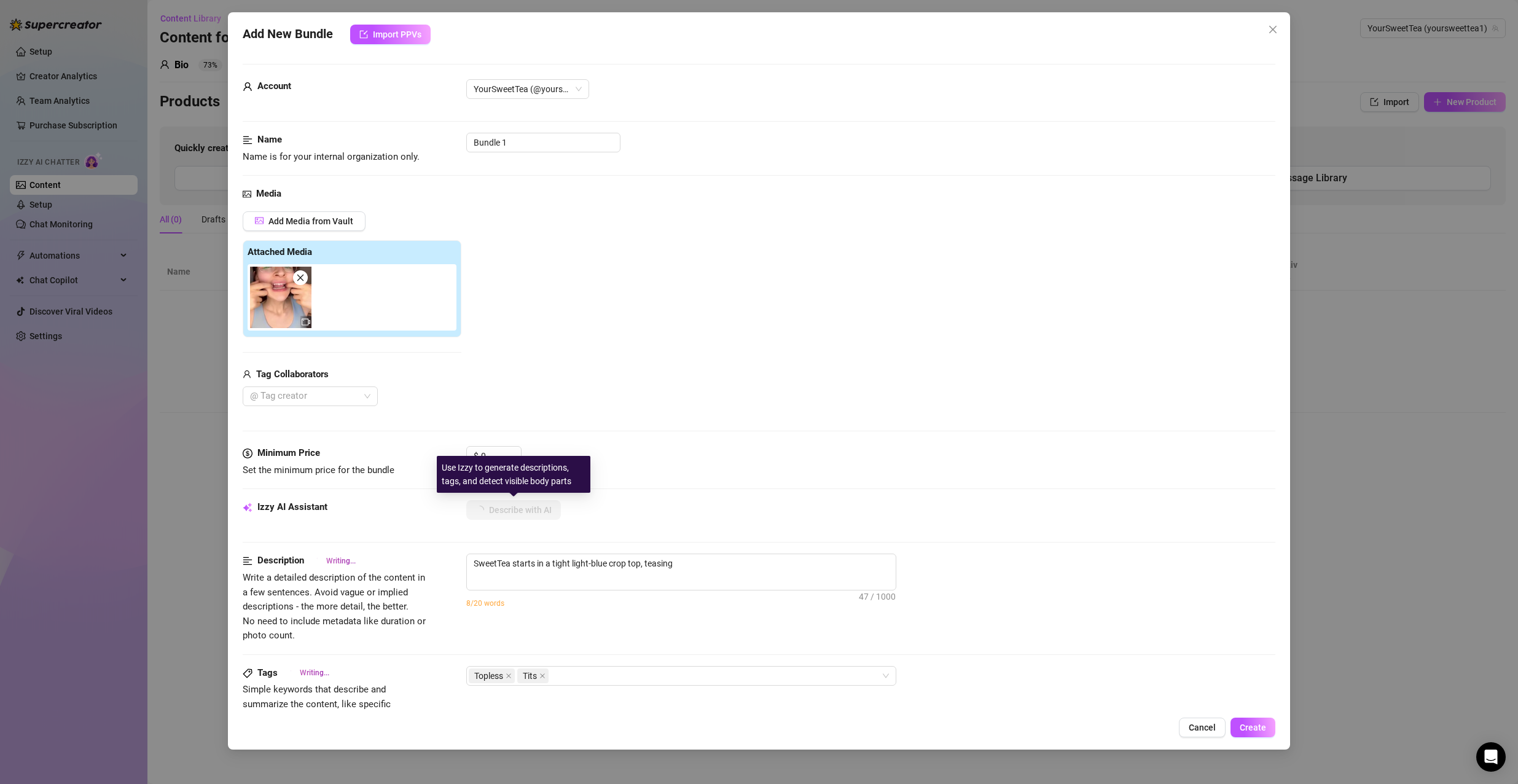
type textarea "SweetTea starts in a tight light-blue crop top, teasing by"
type textarea "SweetTea starts in a tight light-blue crop top, teasing by sucking"
type textarea "SweetTea starts in a tight light-blue crop top, teasing by sucking her"
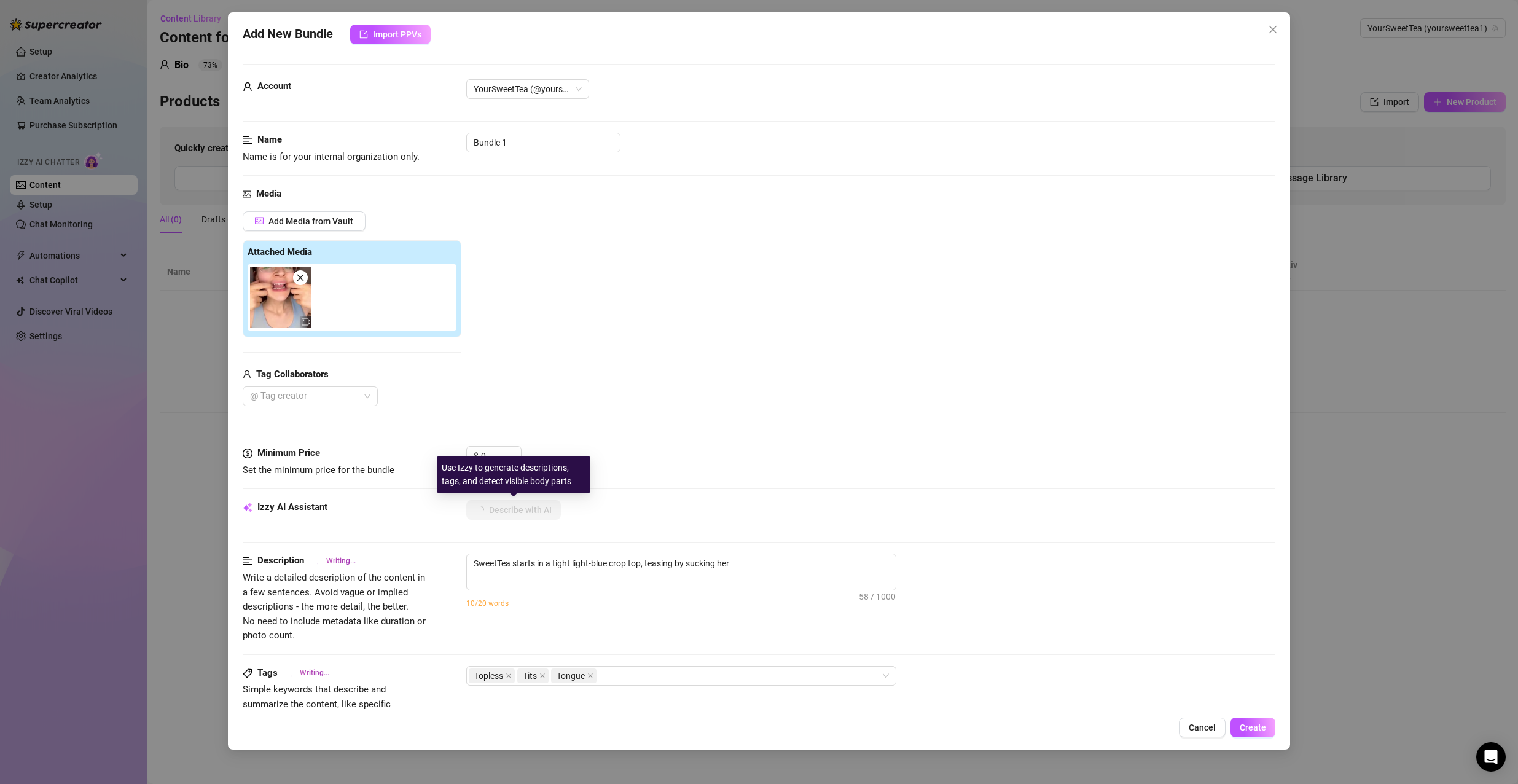
type textarea "SweetTea starts in a tight light-blue crop top, teasing by sucking her fingers"
type textarea "SweetTea starts in a tight light-blue crop top, teasing by sucking her fingers …"
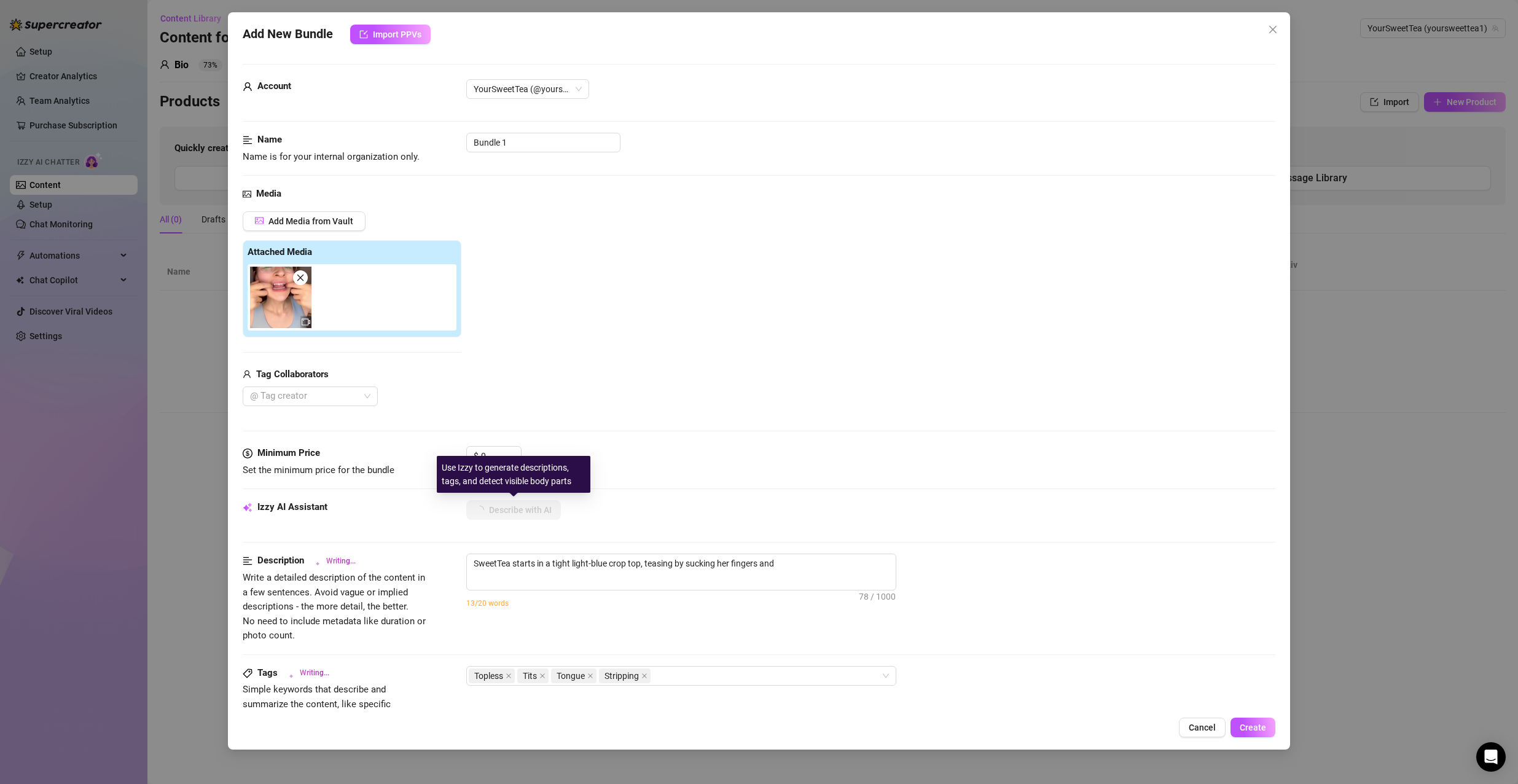
type textarea "SweetTea starts in a tight light-blue crop top, teasing by sucking her fingers …"
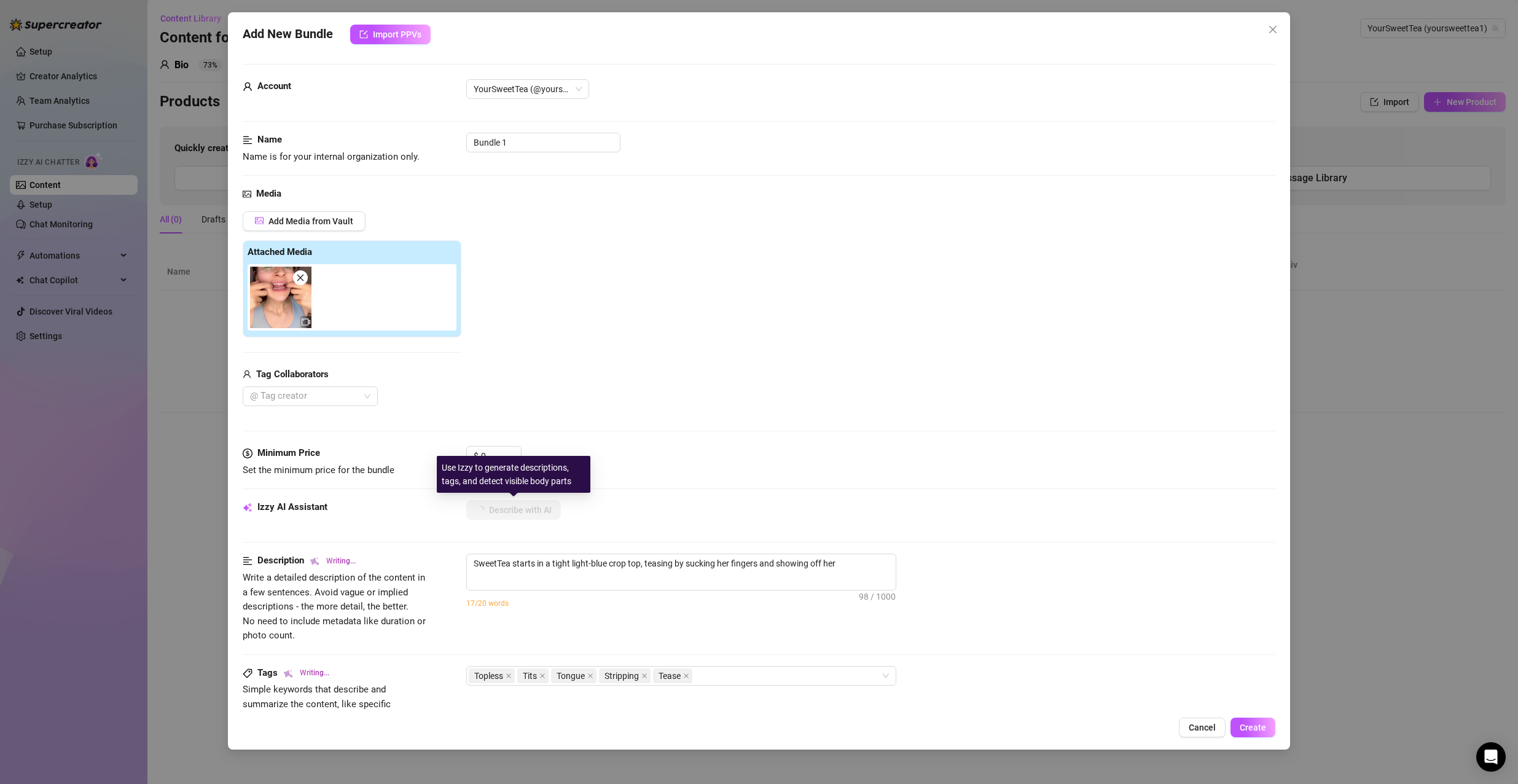
type textarea "SweetTea starts in a tight light-blue crop top, teasing by sucking her fingers …"
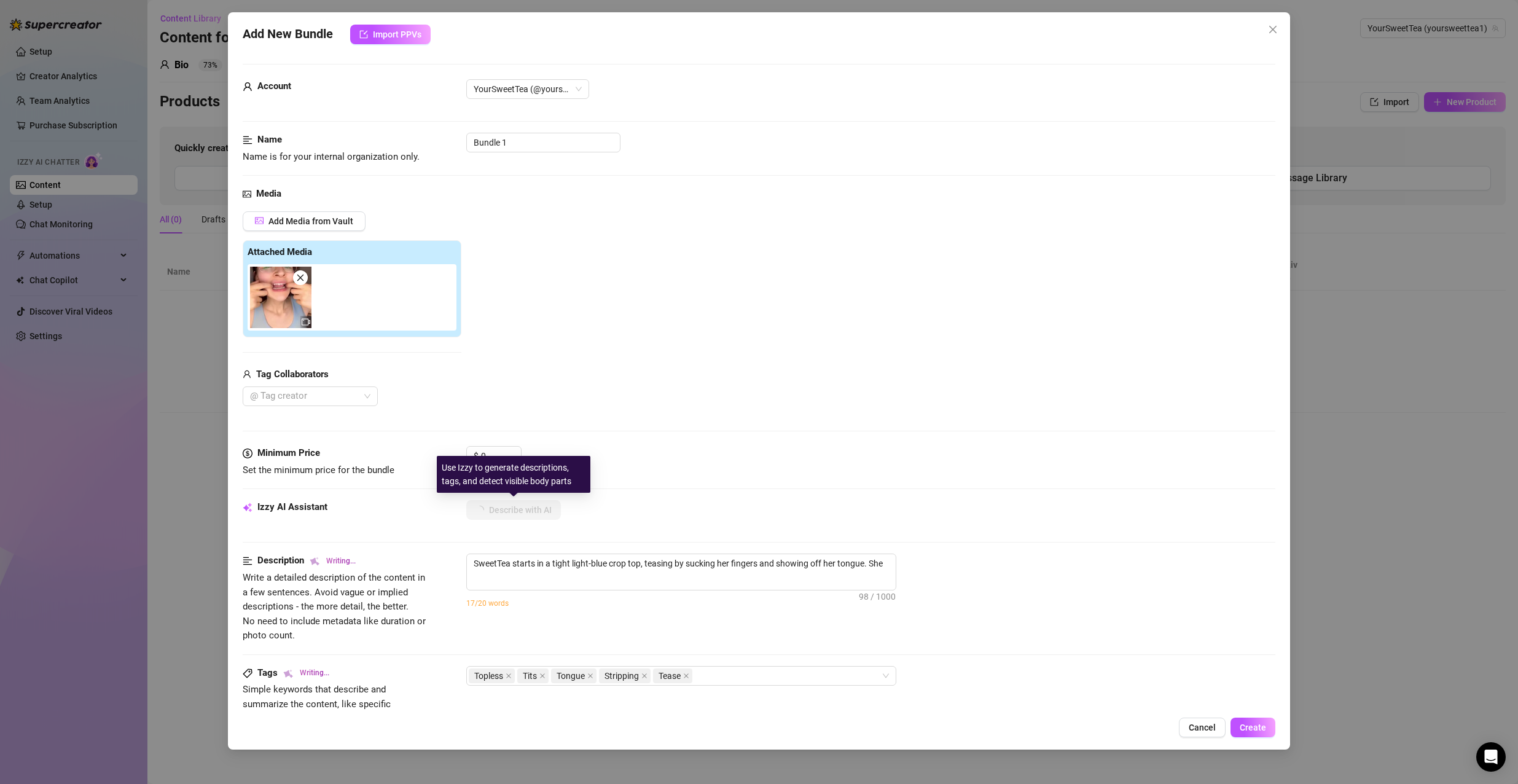
type textarea "SweetTea starts in a tight light-blue crop top, teasing by sucking her fingers …"
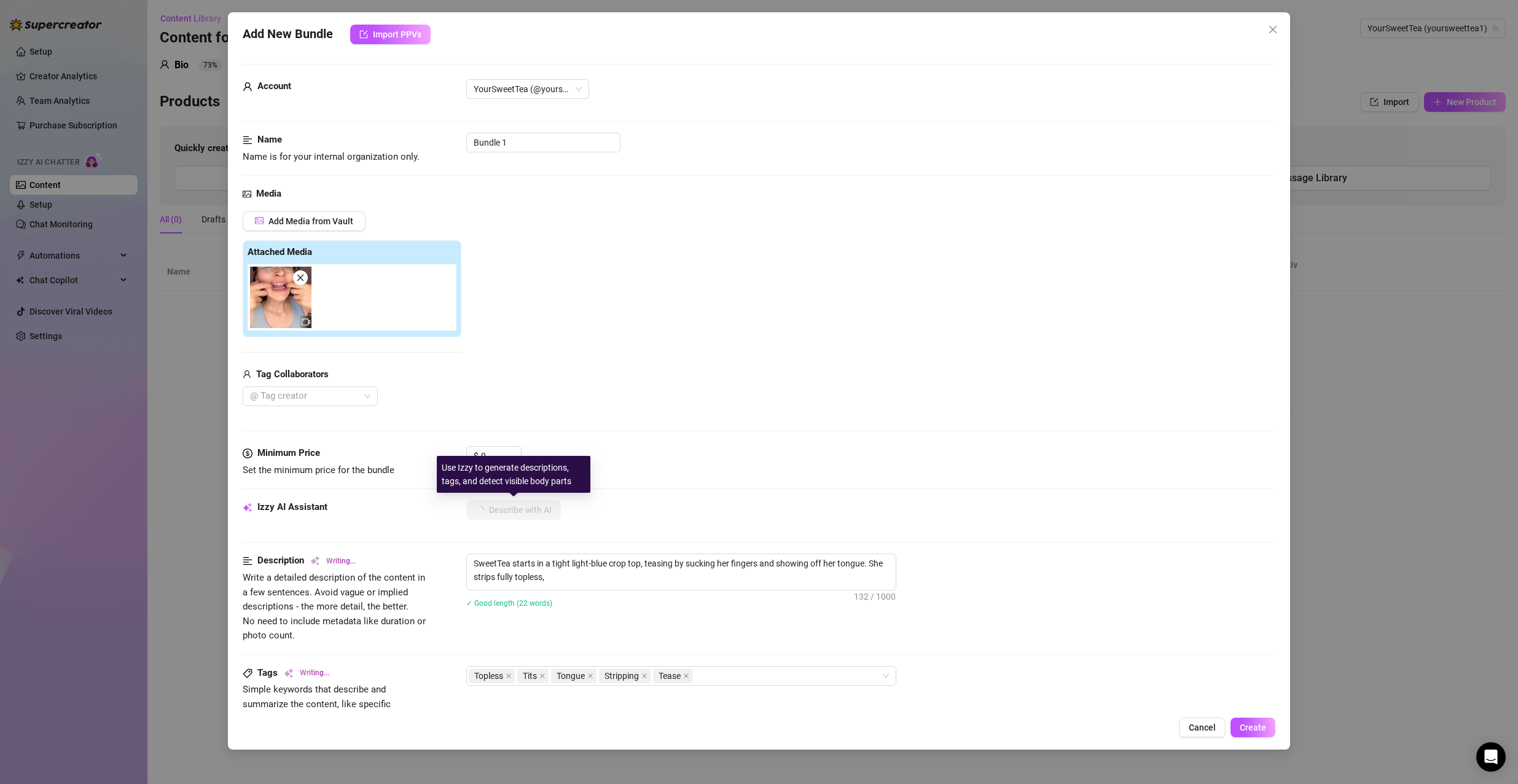
type textarea "SweetTea starts in a tight light-blue crop top, teasing by sucking her fingers …"
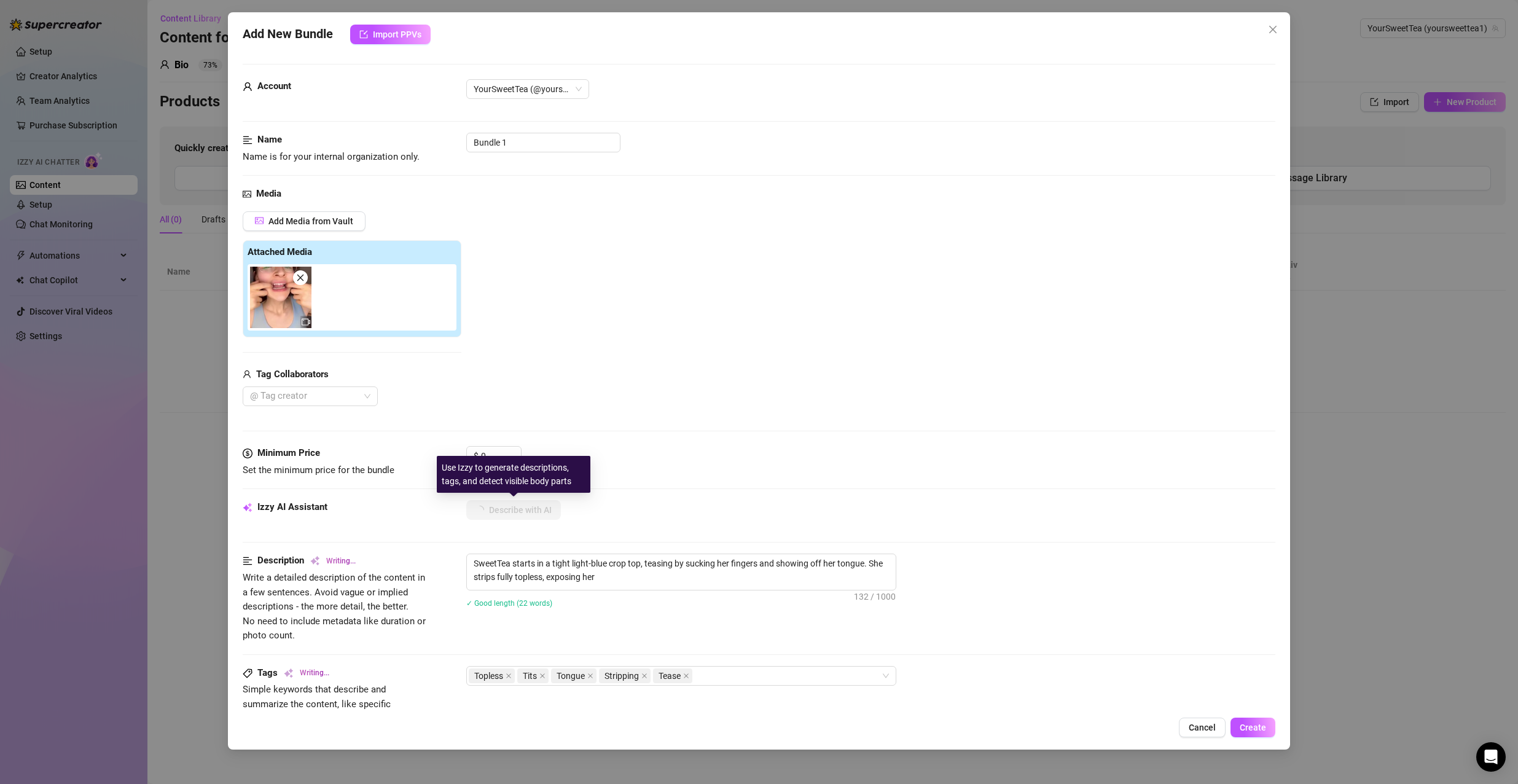
type textarea "SweetTea starts in a tight light-blue crop top, teasing by sucking her fingers …"
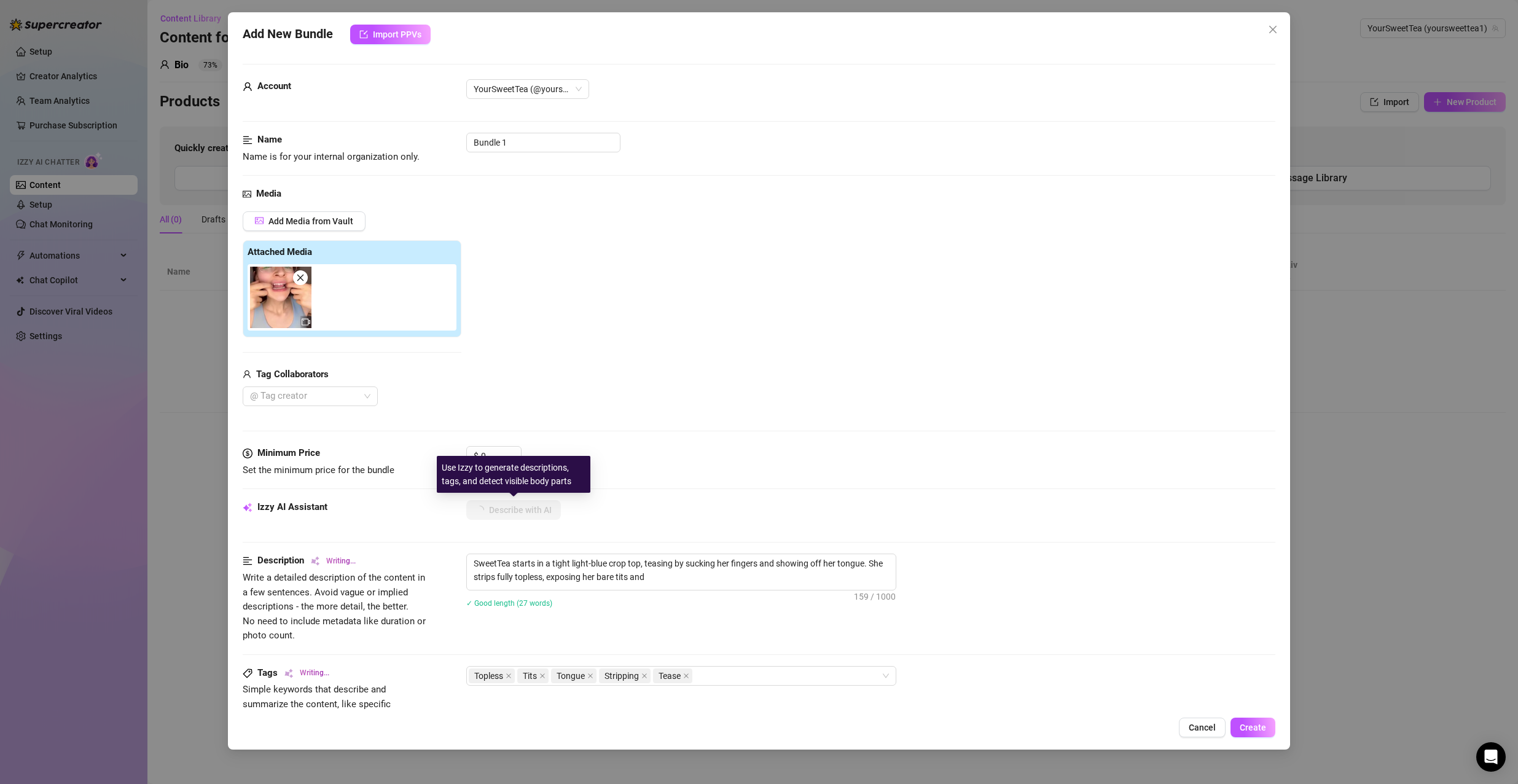
type textarea "SweetTea starts in a tight light-blue crop top, teasing by sucking her fingers …"
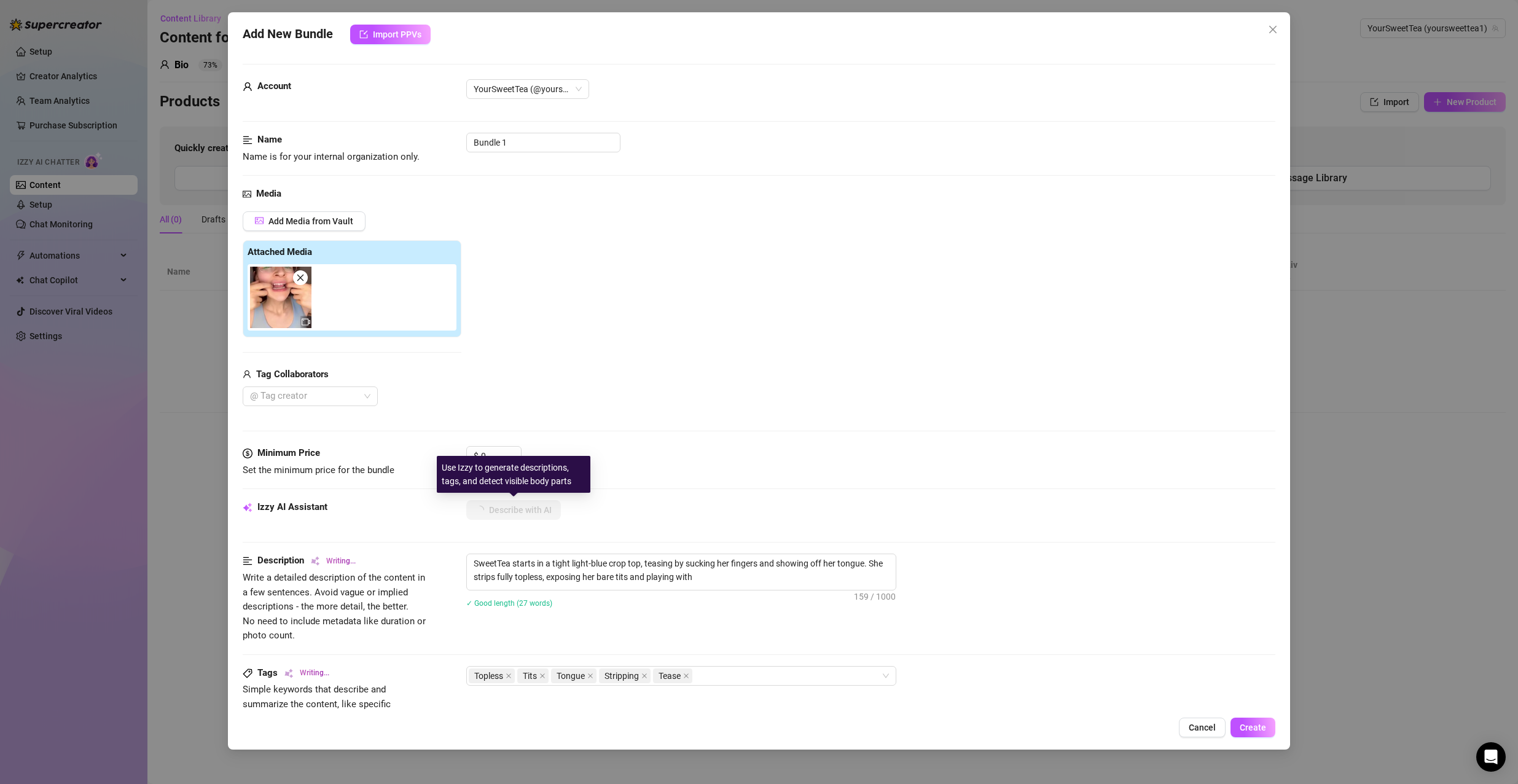
type textarea "SweetTea starts in a tight light-blue crop top, teasing by sucking her fingers …"
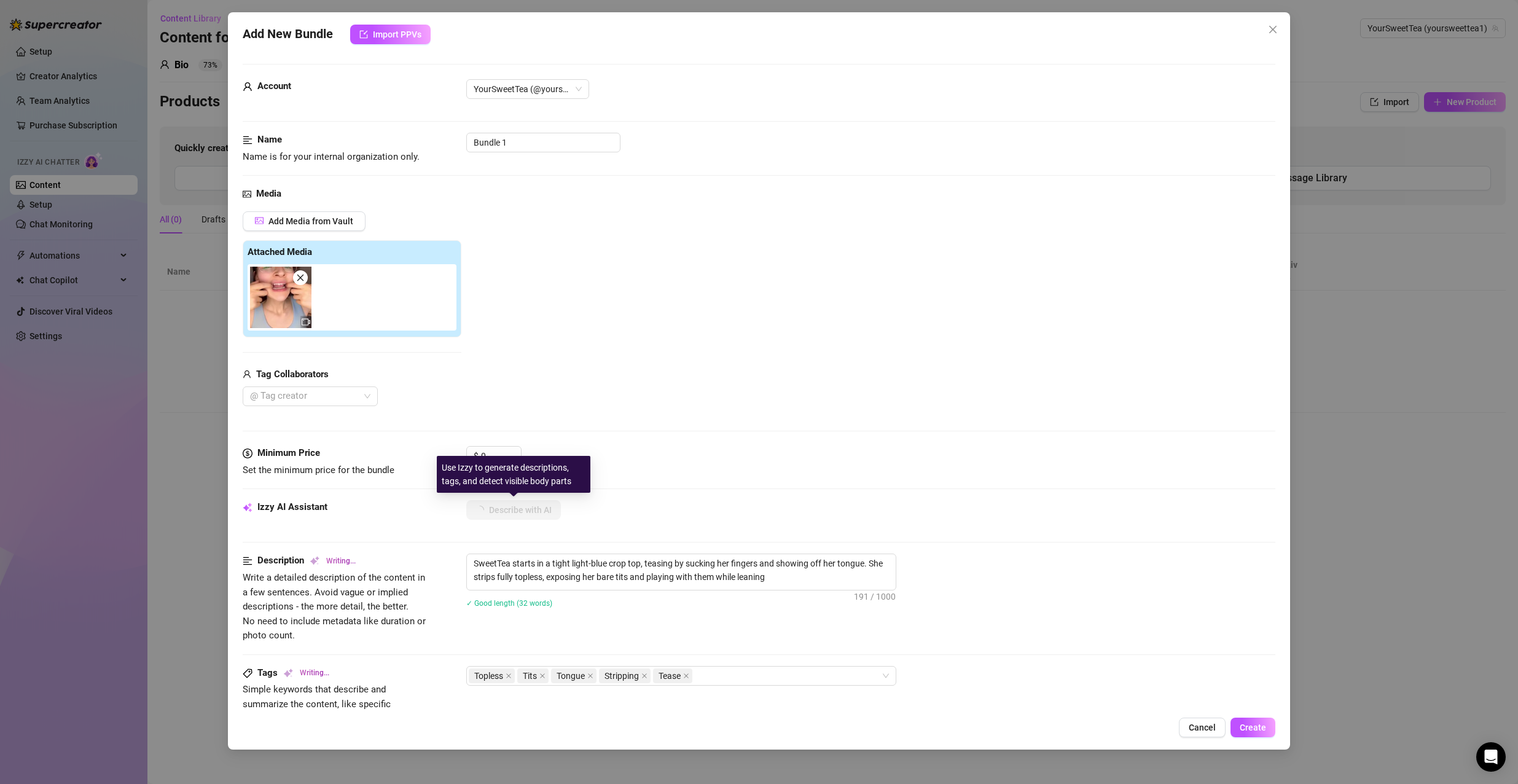
type textarea "SweetTea starts in a tight light-blue crop top, teasing by sucking her fingers …"
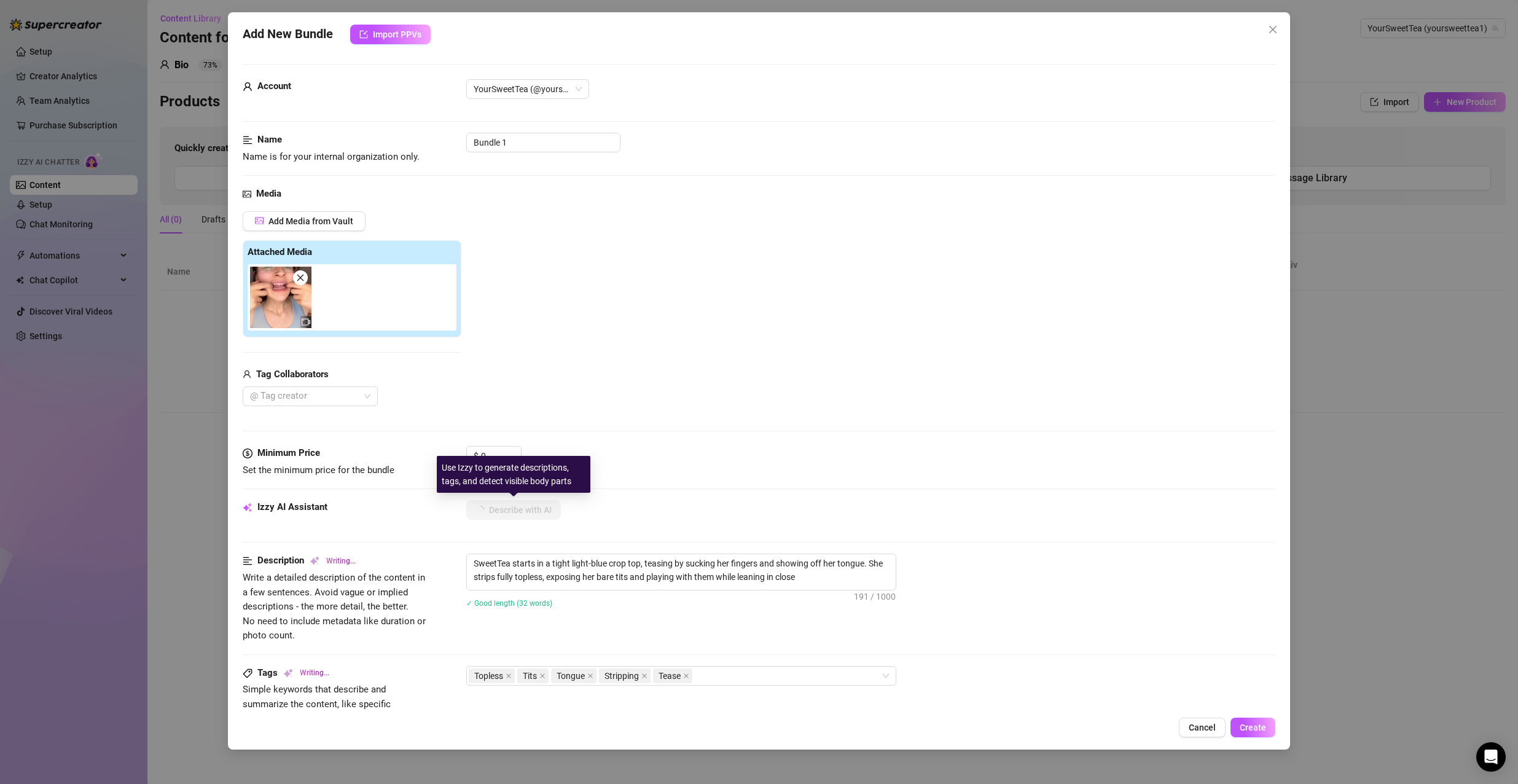
type textarea "SweetTea starts in a tight light-blue crop top, teasing by sucking her fingers …"
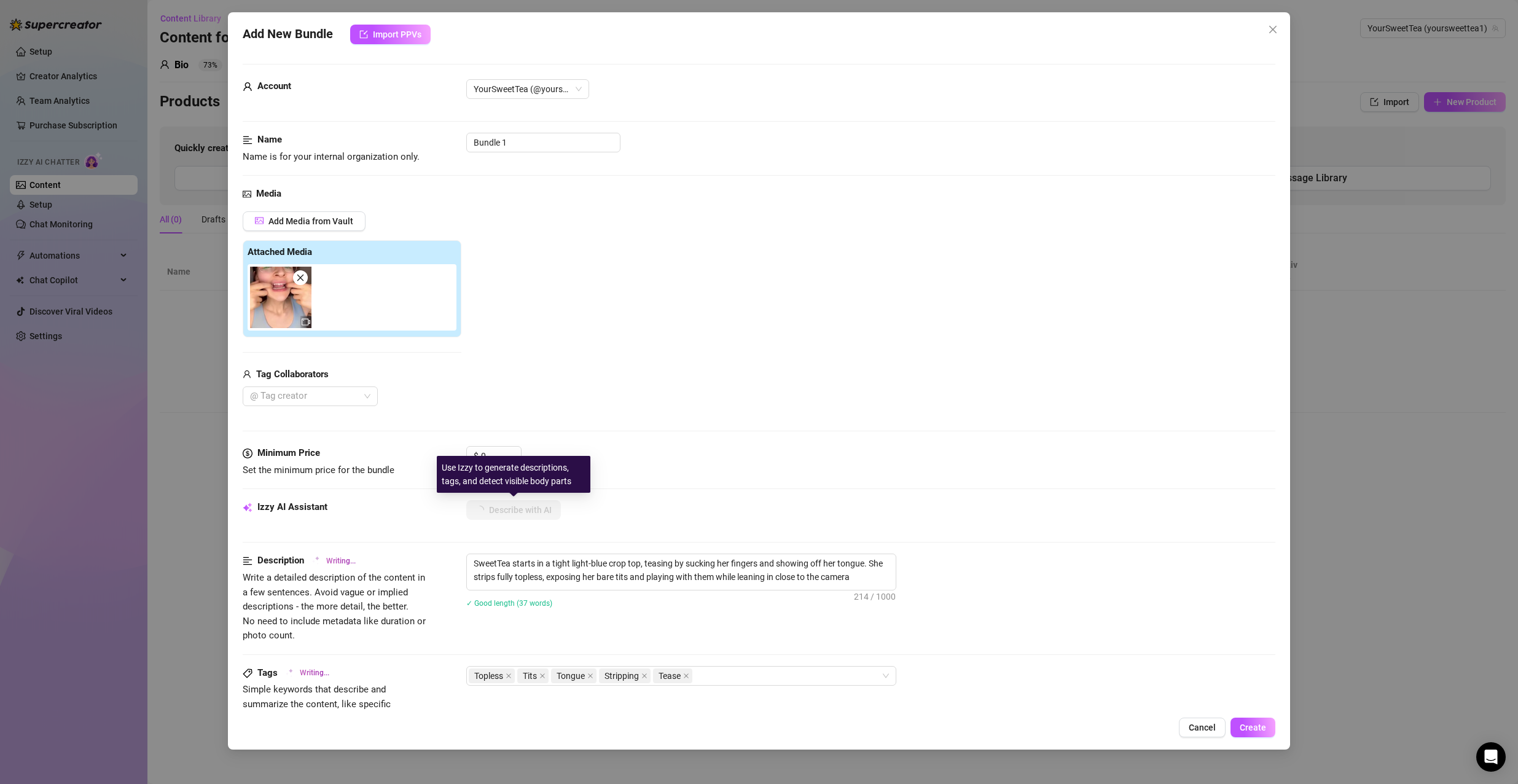
type textarea "SweetTea starts in a tight light-blue crop top, teasing by sucking her fingers …"
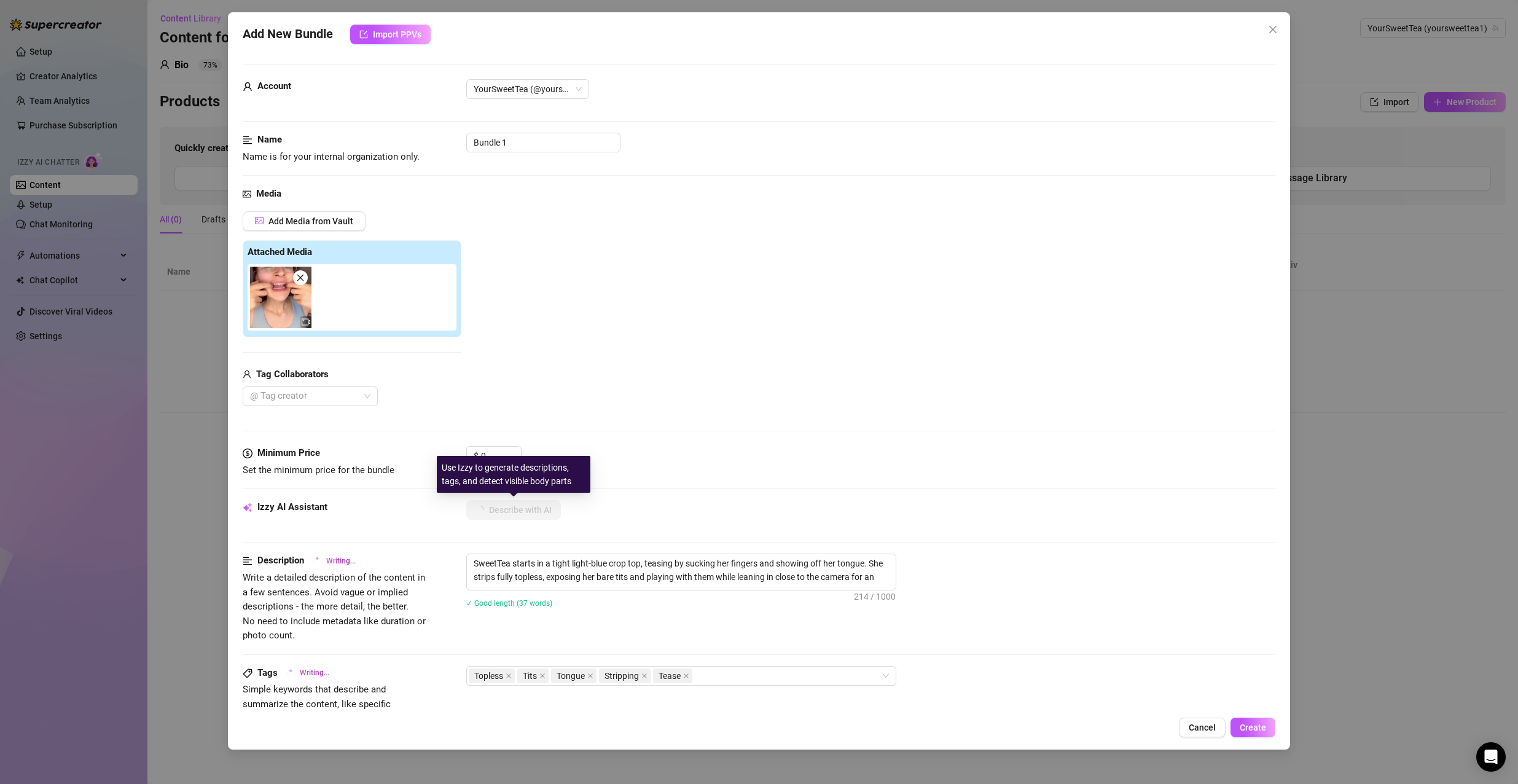
type textarea "SweetTea starts in a tight light-blue crop top, teasing by sucking her fingers …"
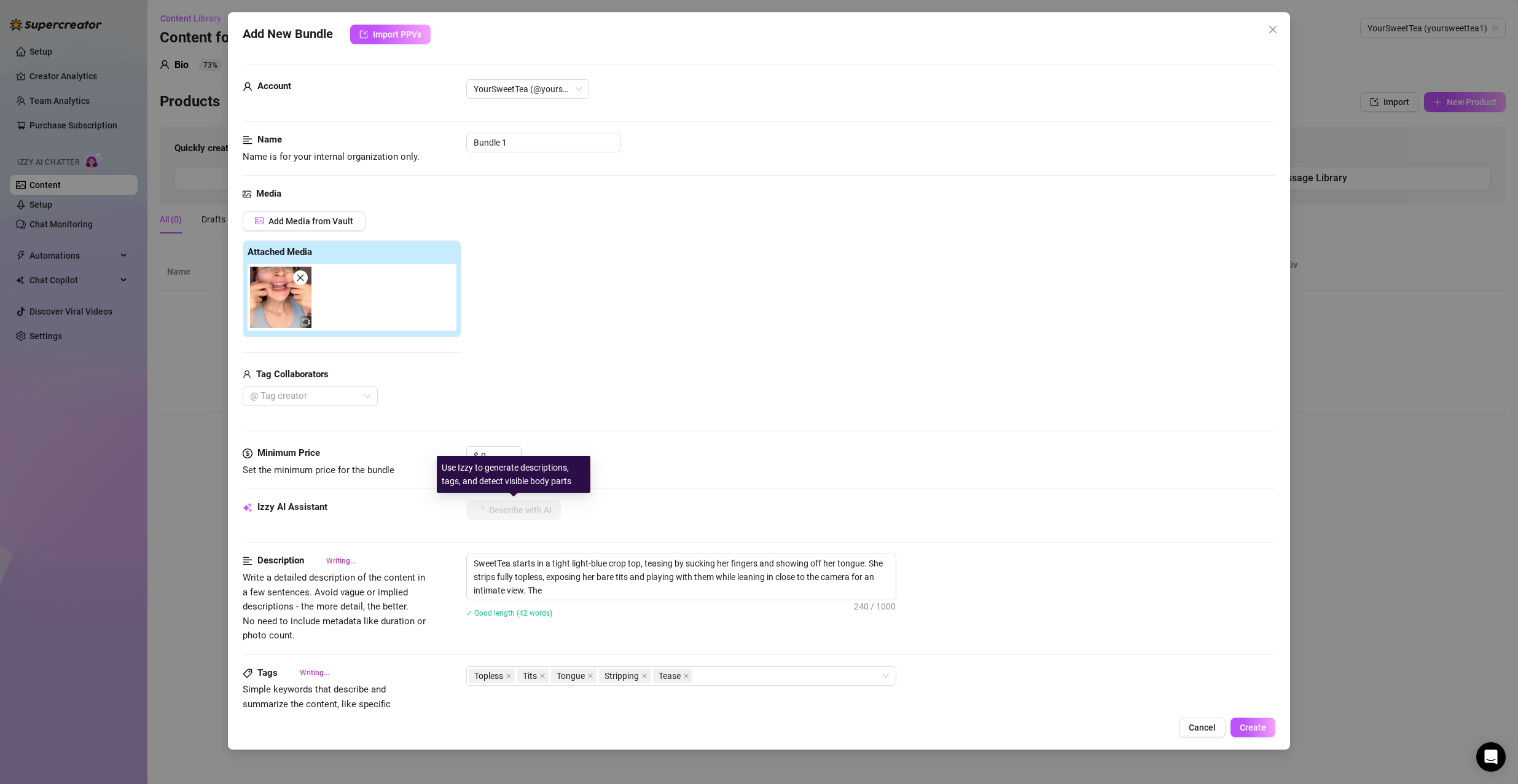
type textarea "SweetTea starts in a tight light-blue crop top, teasing by sucking her fingers …"
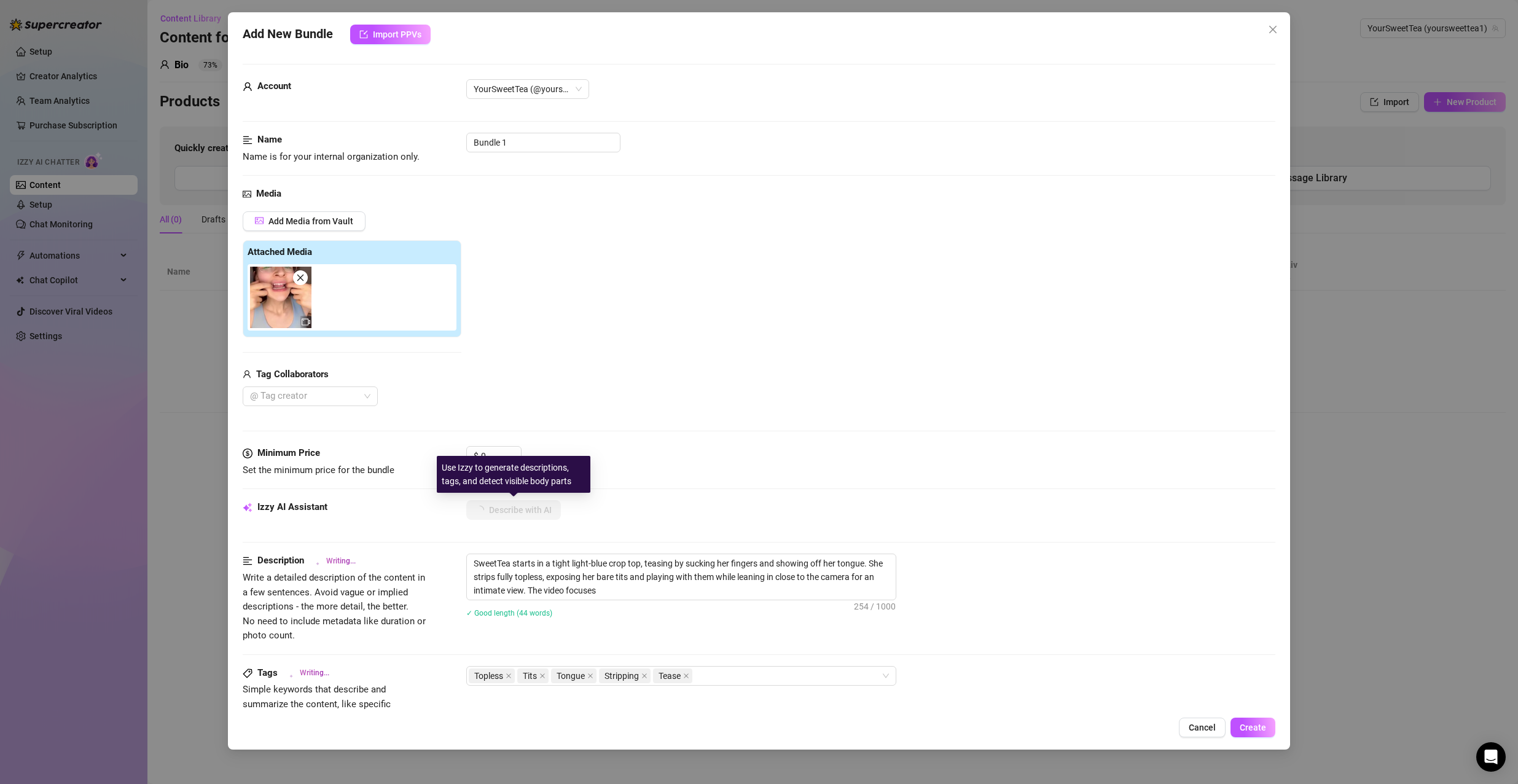
type textarea "SweetTea starts in a tight light-blue crop top, teasing by sucking her fingers …"
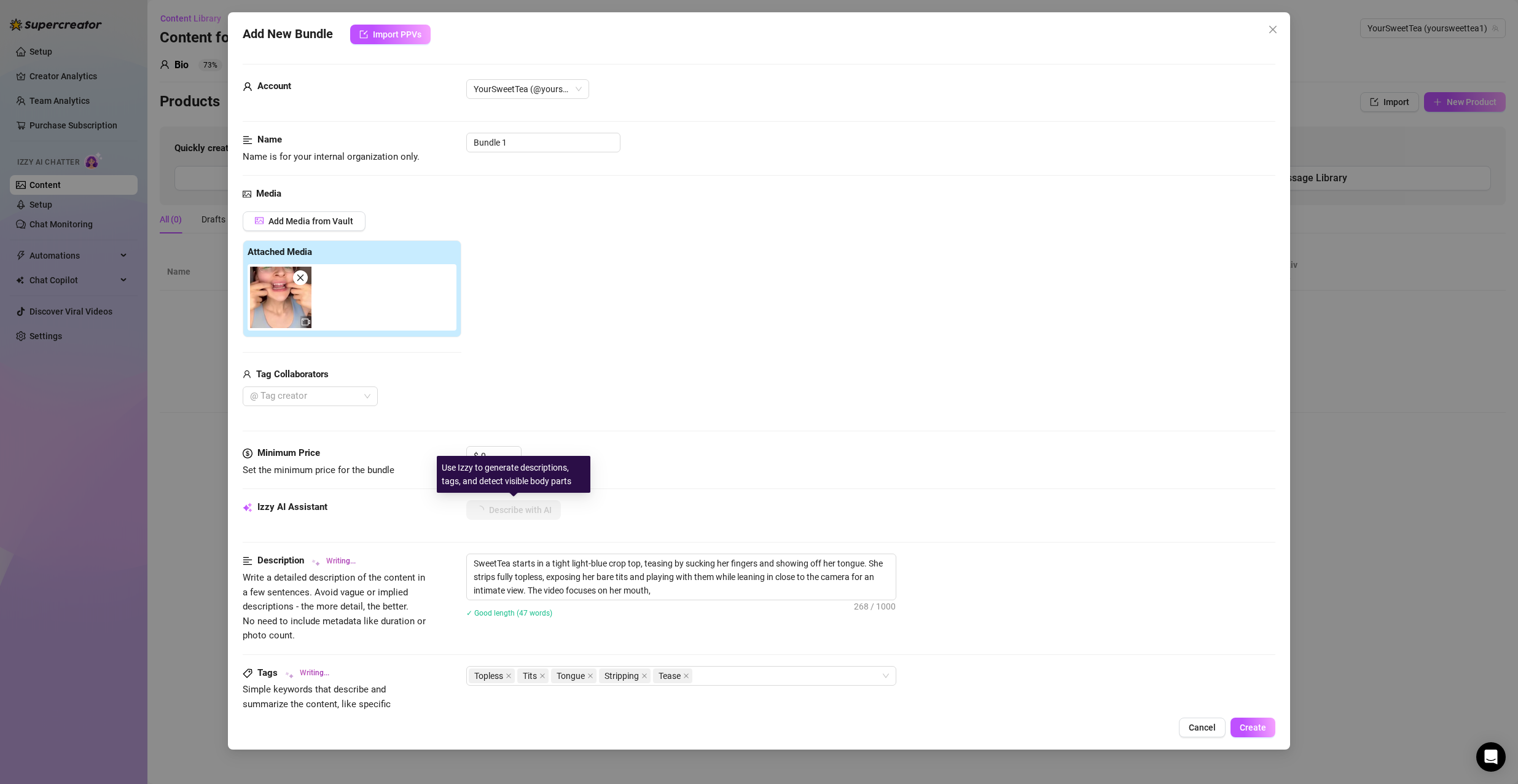
type textarea "SweetTea starts in a tight light-blue crop top, teasing by sucking her fingers …"
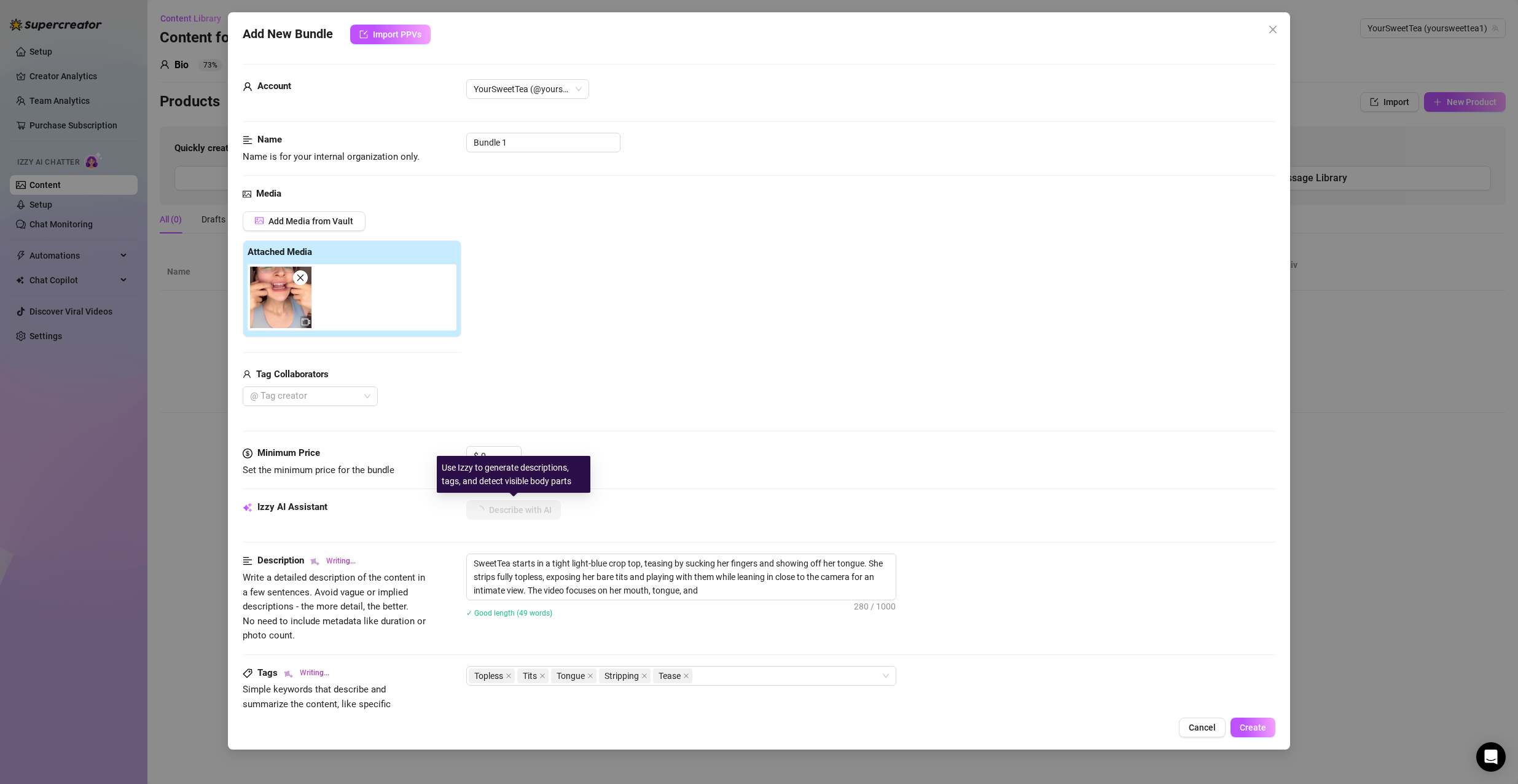
type textarea "SweetTea starts in a tight light-blue crop top, teasing by sucking her fingers …"
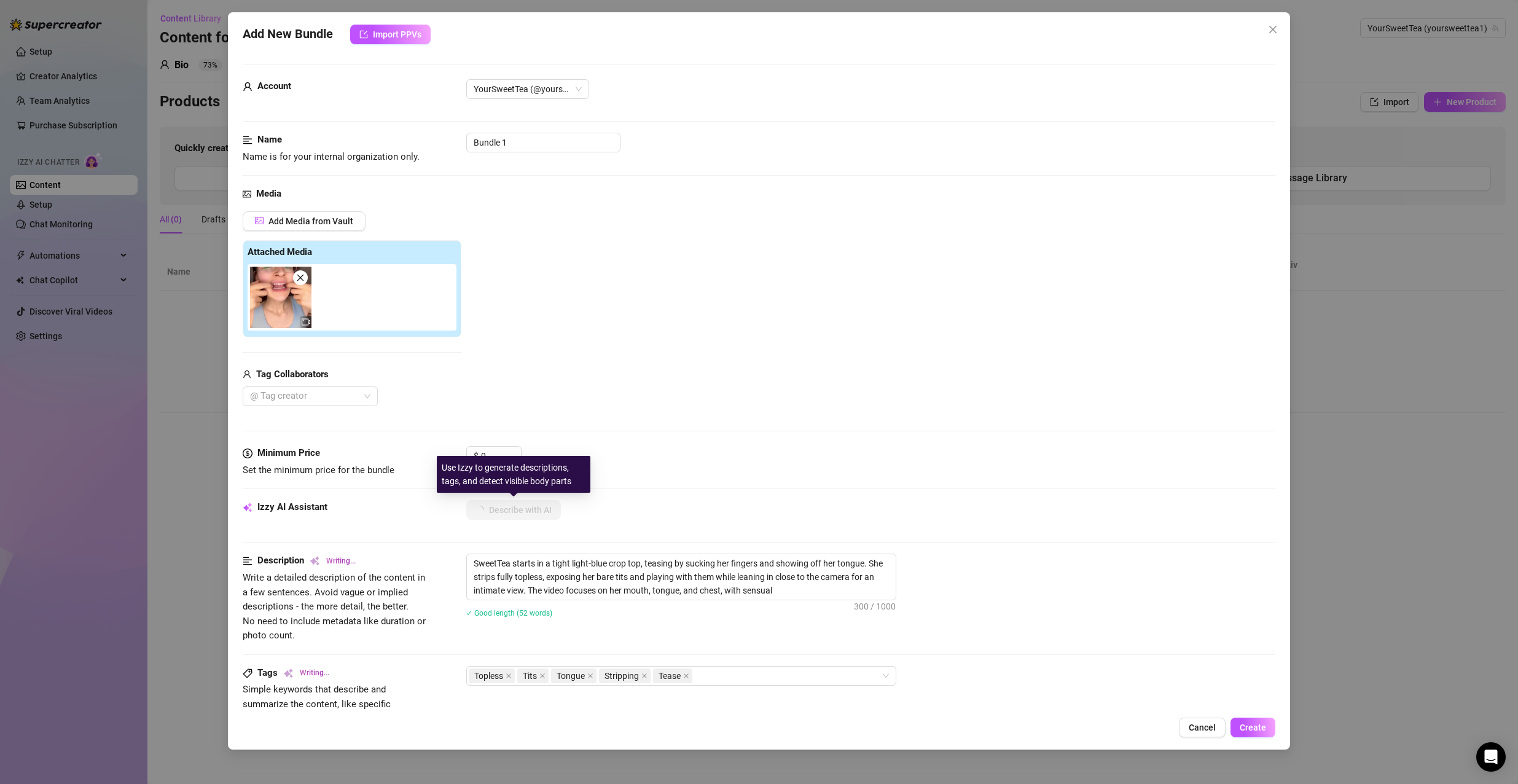
type textarea "SweetTea starts in a tight light-blue crop top, teasing by sucking her fingers …"
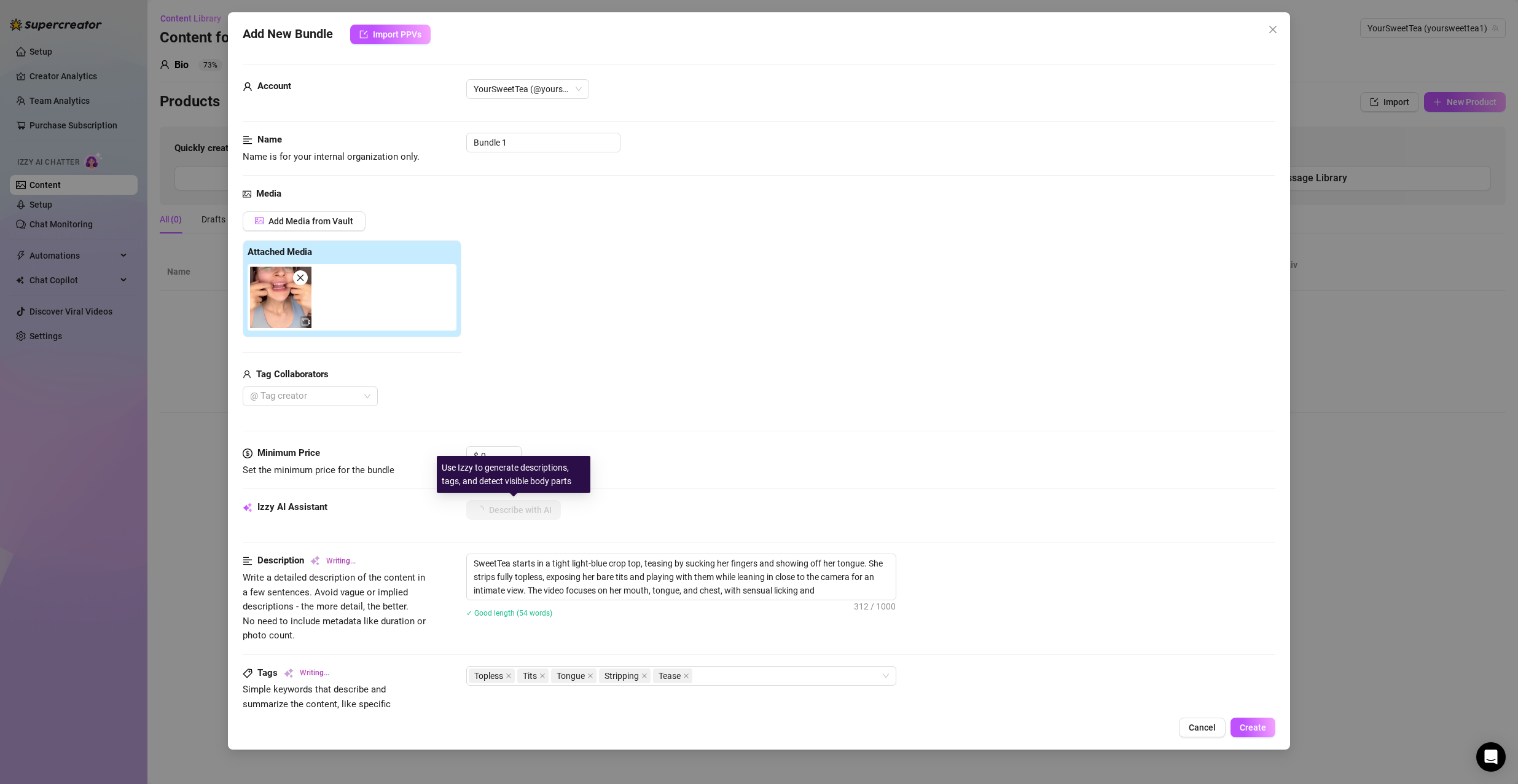
type textarea "SweetTea starts in a tight light-blue crop top, teasing by sucking her fingers …"
drag, startPoint x: 535, startPoint y: 563, endPoint x: 467, endPoint y: 558, distance: 68.2
click at [467, 558] on textarea "SweetTea starts in a tight light-blue crop top, teasing by sucking her fingers …" at bounding box center [681, 576] width 428 height 45
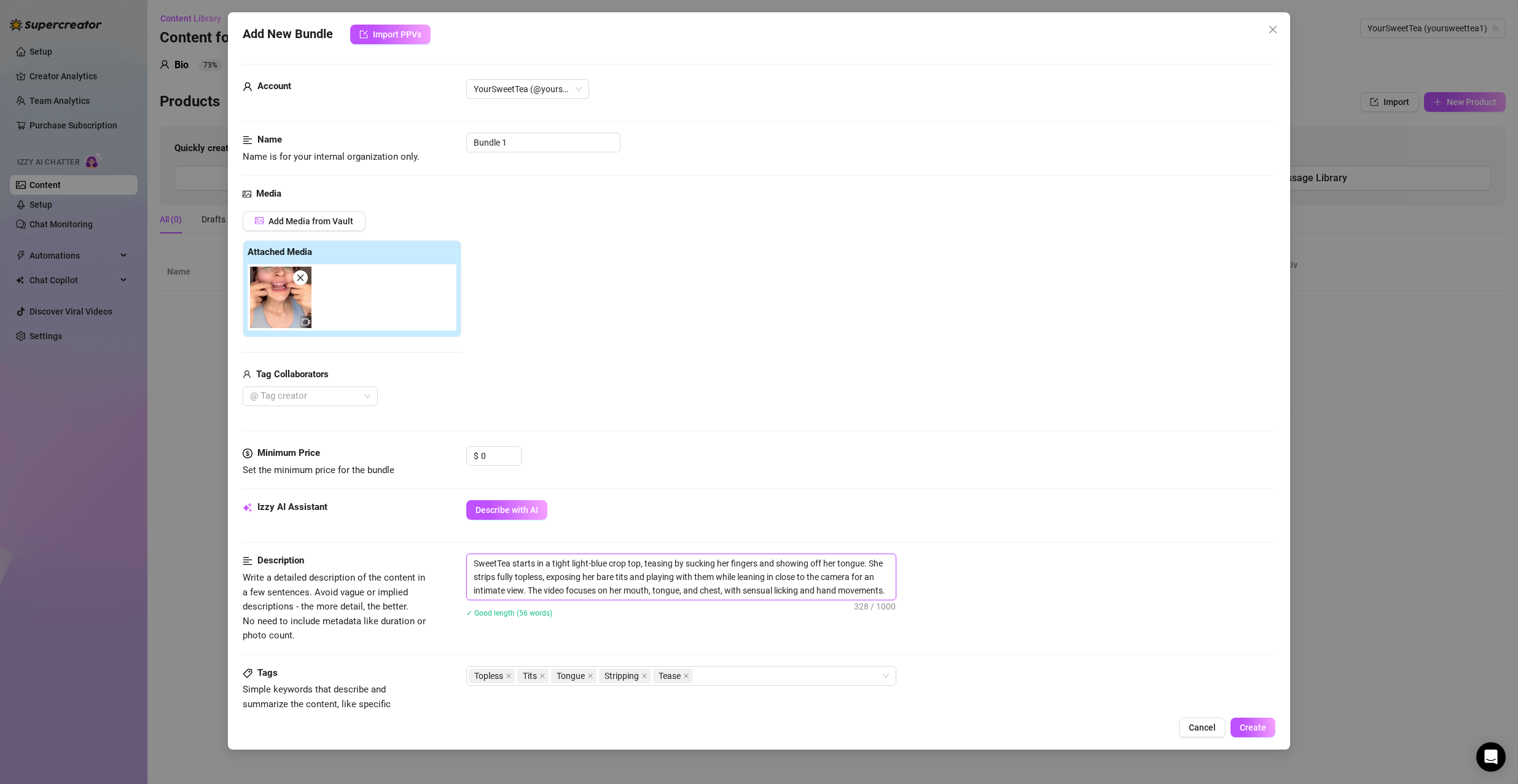
type textarea "i in a tight light-blue crop top, teasing by sucking her fingers and showing of…"
type textarea "iN in a tight light-blue crop top, teasing by sucking her fingers and showing o…"
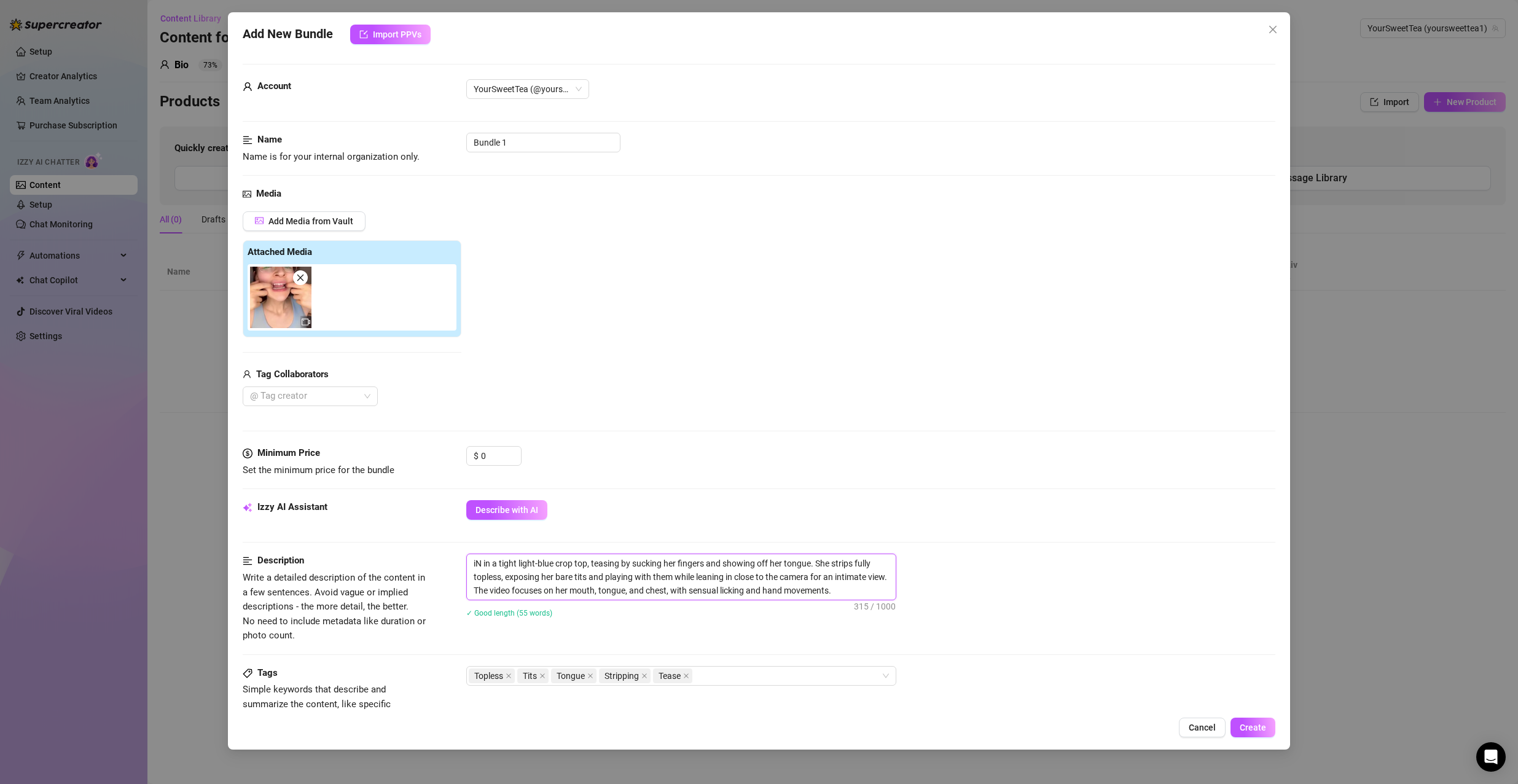
type textarea "iN in a tight light-blue crop top, teasing by sucking her fingers and showing o…"
type textarea "iN T in a tight light-blue crop top, teasing by sucking her fingers and showing…"
type textarea "iN TH in a tight light-blue crop top, teasing by sucking her fingers and showin…"
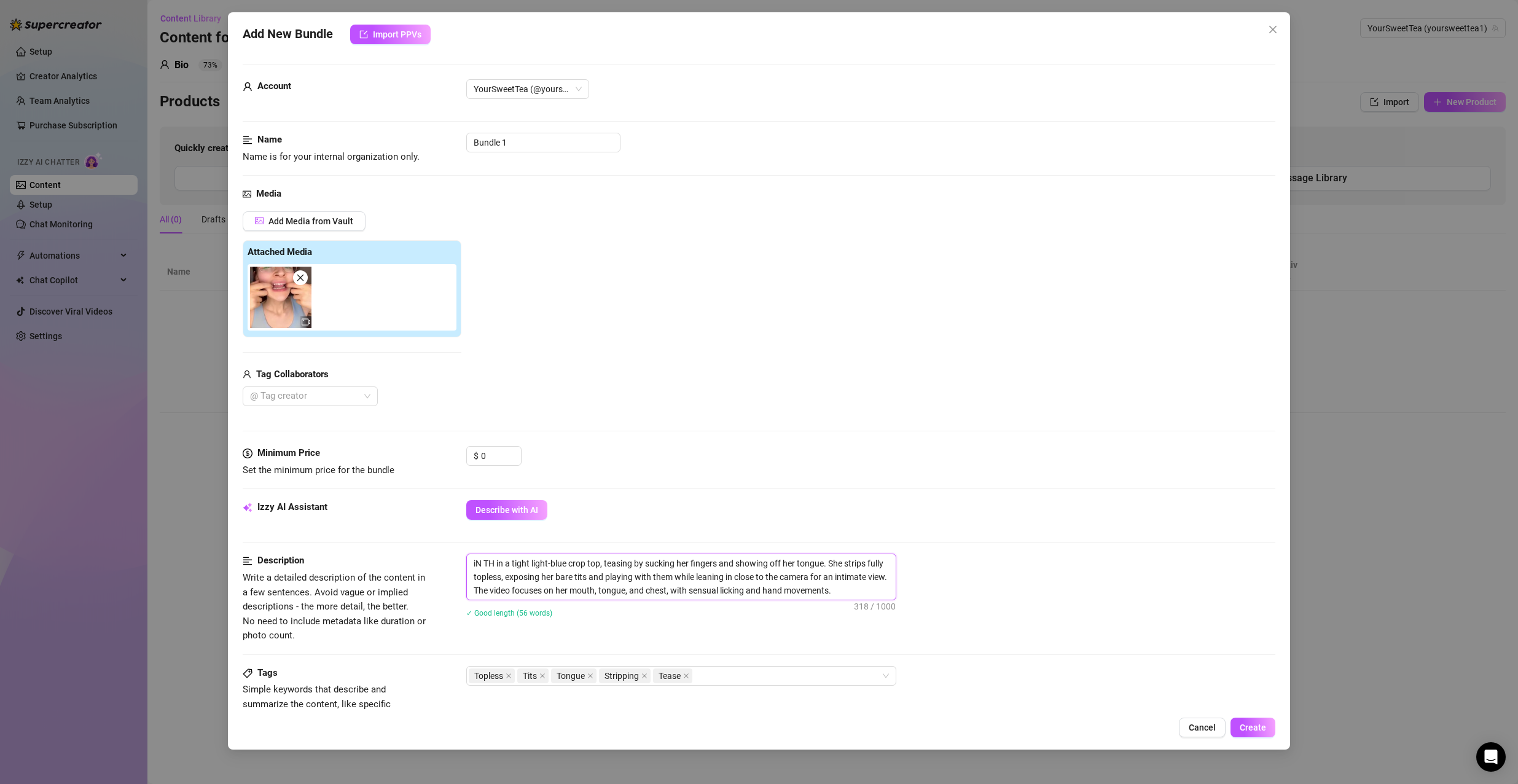
type textarea "iN THI in a tight light-blue crop top, teasing by sucking her fingers and showi…"
type textarea "iN THIS in a tight light-blue crop top, teasing by sucking her fingers and show…"
type textarea "iN THI in a tight light-blue crop top, teasing by sucking her fingers and showi…"
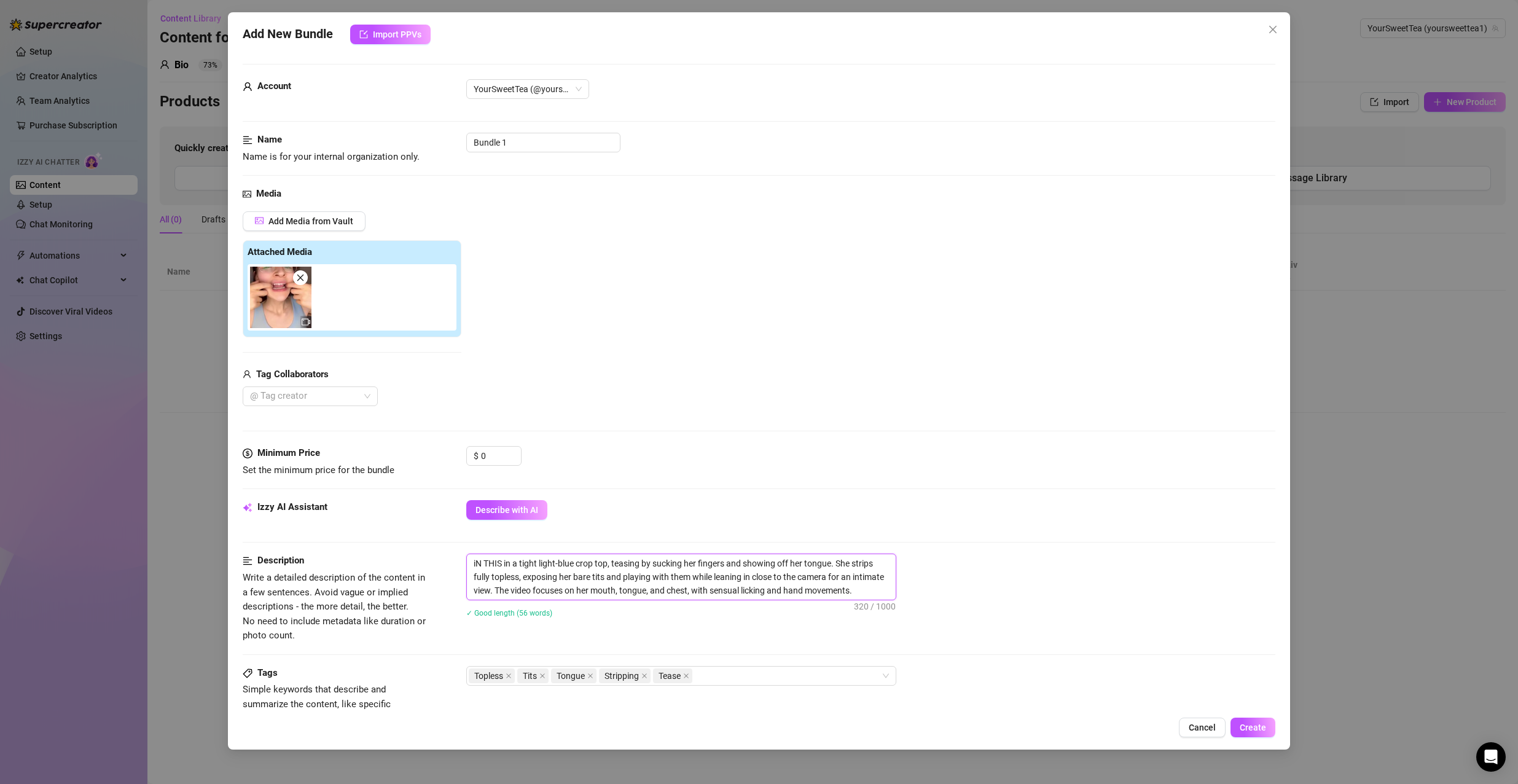
type textarea "iN THI in a tight light-blue crop top, teasing by sucking her fingers and showi…"
type textarea "iN TH in a tight light-blue crop top, teasing by sucking her fingers and showin…"
type textarea "iN T in a tight light-blue crop top, teasing by sucking her fingers and showing…"
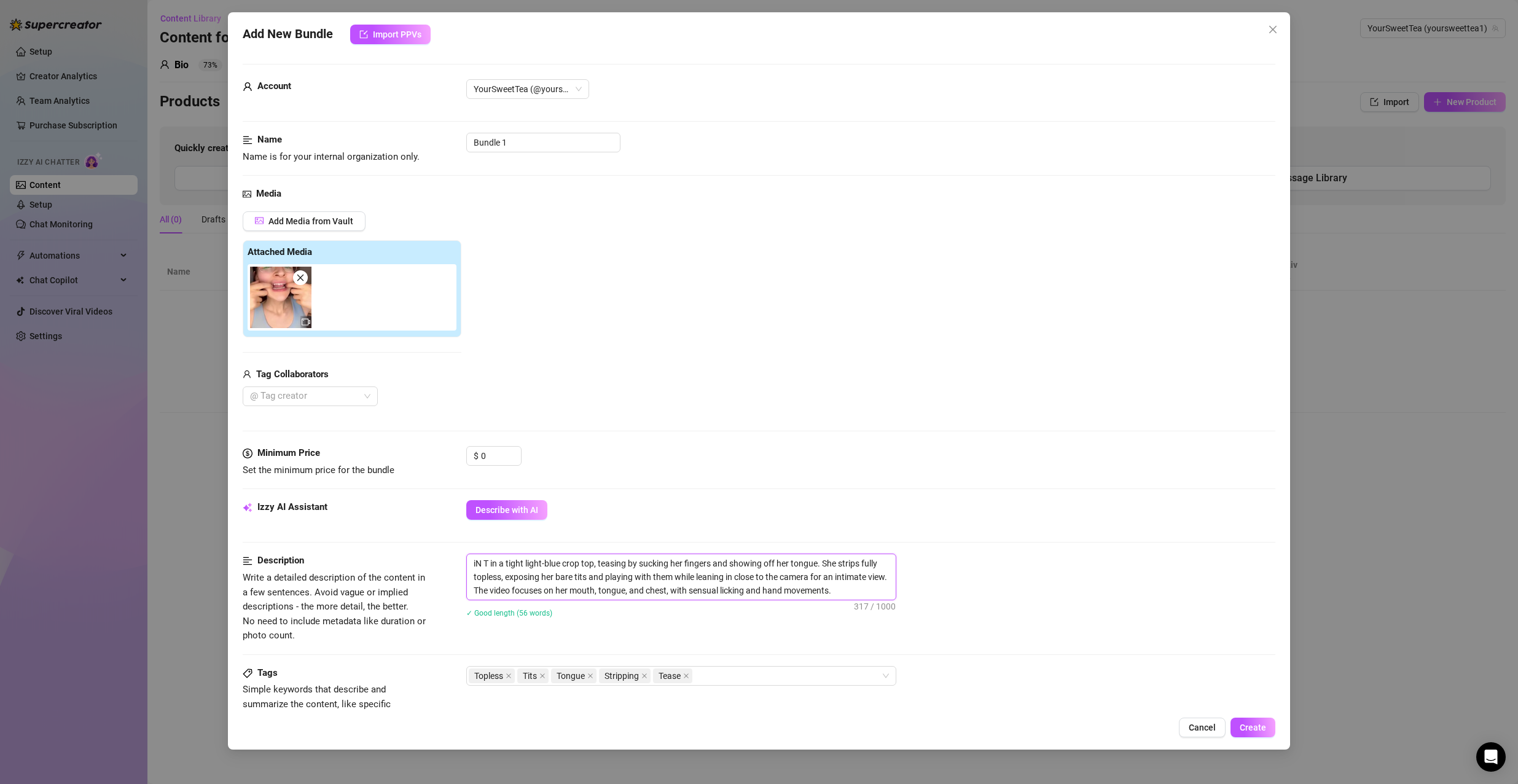
type textarea "iN in a tight light-blue crop top, teasing by sucking her fingers and showing o…"
type textarea "i in a tight light-blue crop top, teasing by sucking her fingers and showing of…"
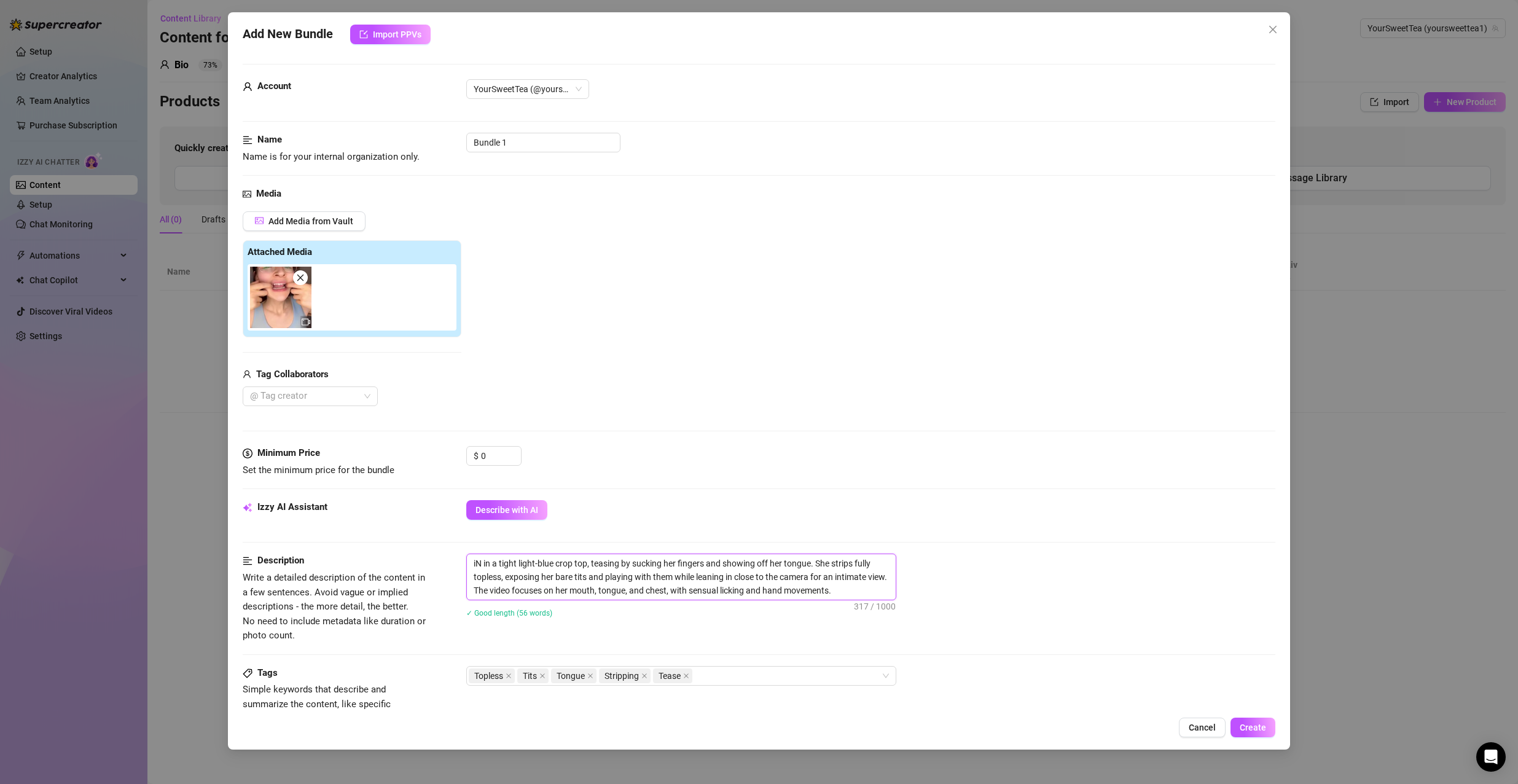
type textarea "i in a tight light-blue crop top, teasing by sucking her fingers and showing of…"
type textarea "in a tight light-blue crop top, teasing by sucking her fingers and showing off …"
type textarea "I in a tight light-blue crop top, teasing by sucking her fingers and showing of…"
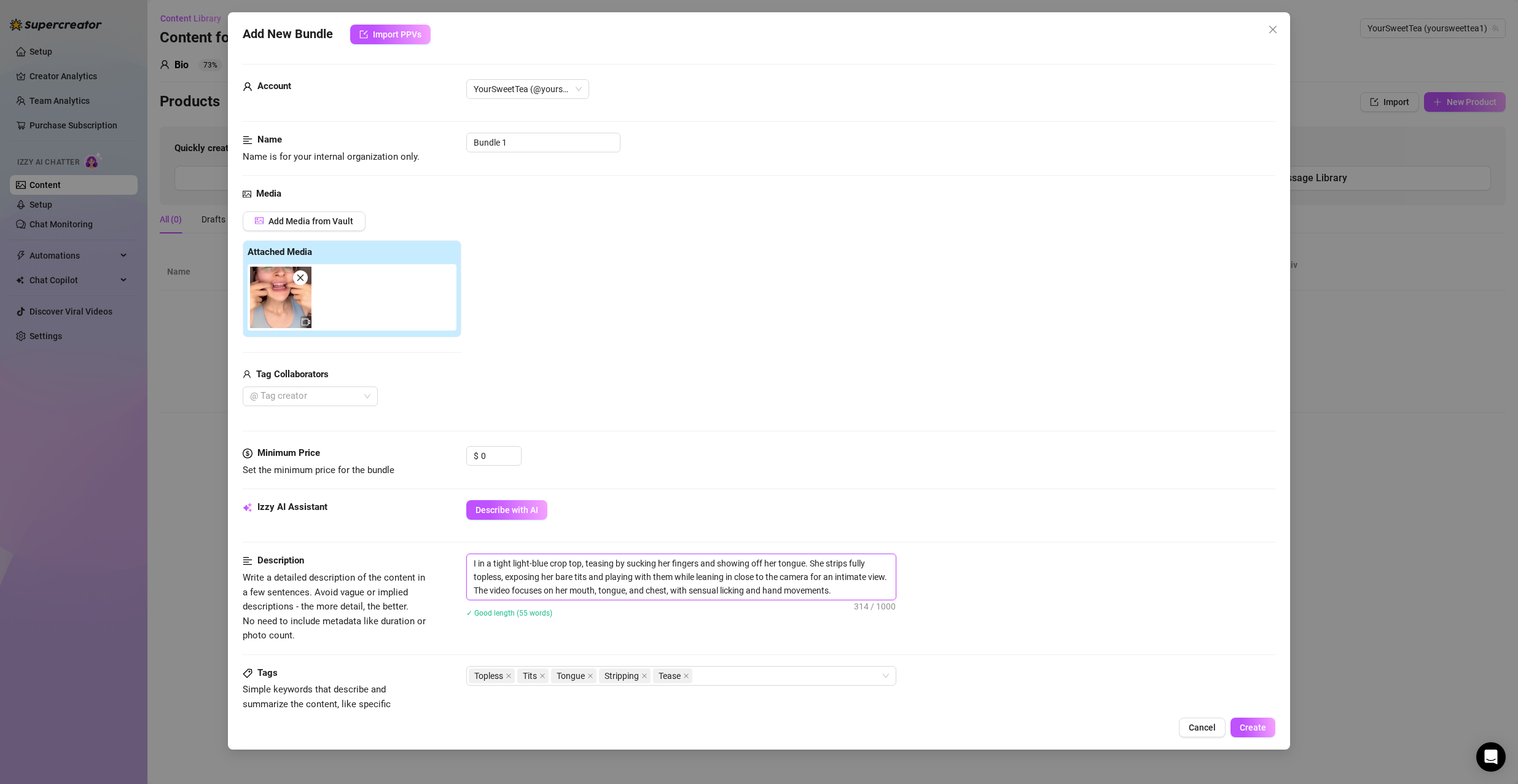
type textarea "In in a tight light-blue crop top, teasing by sucking her fingers and showing o…"
type textarea "In t in a tight light-blue crop top, teasing by sucking her fingers and showing…"
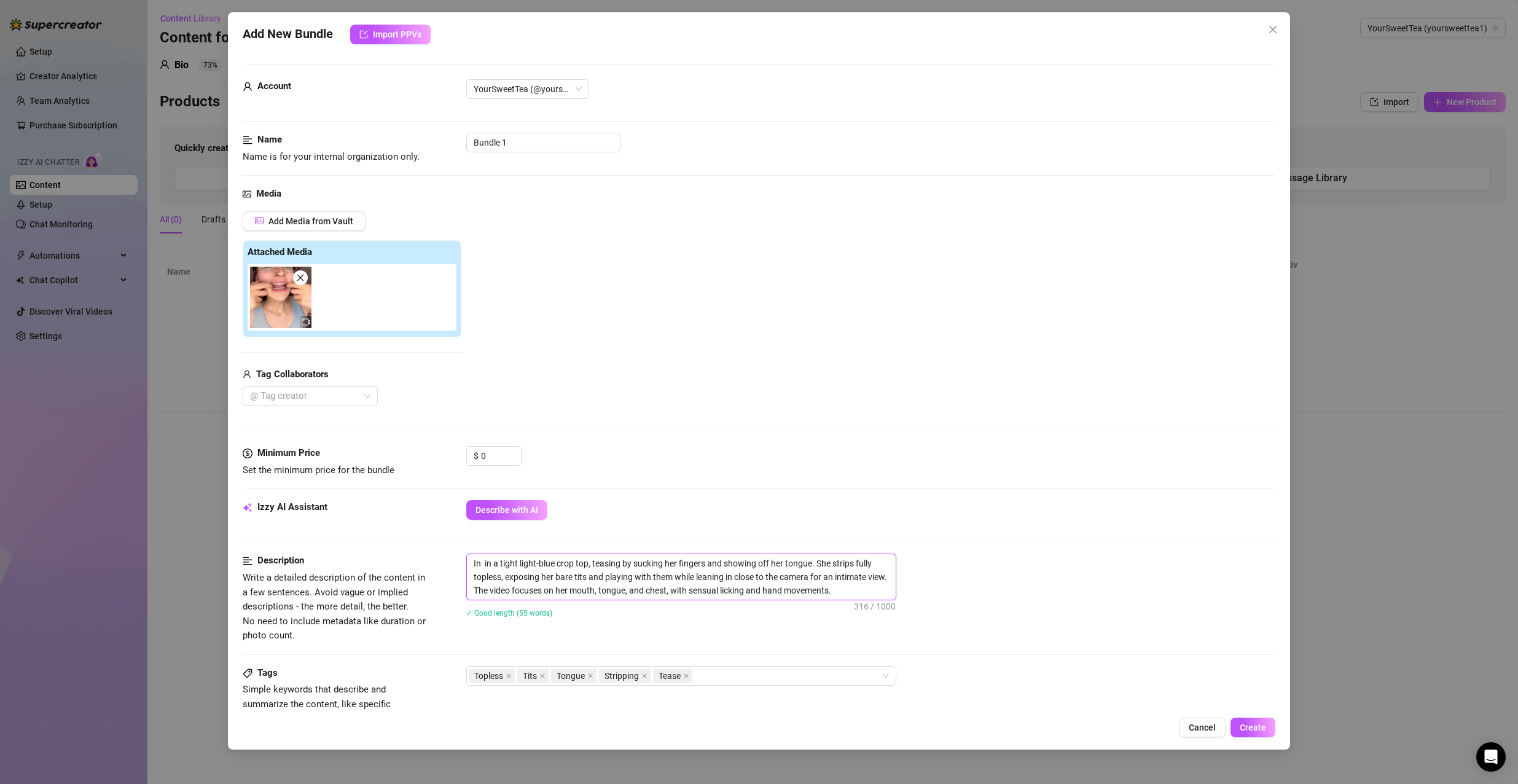
type textarea "In t in a tight light-blue crop top, teasing by sucking her fingers and showing…"
type textarea "In th in a tight light-blue crop top, teasing by sucking her fingers and showin…"
type textarea "In thi in a tight light-blue crop top, teasing by sucking her fingers and showi…"
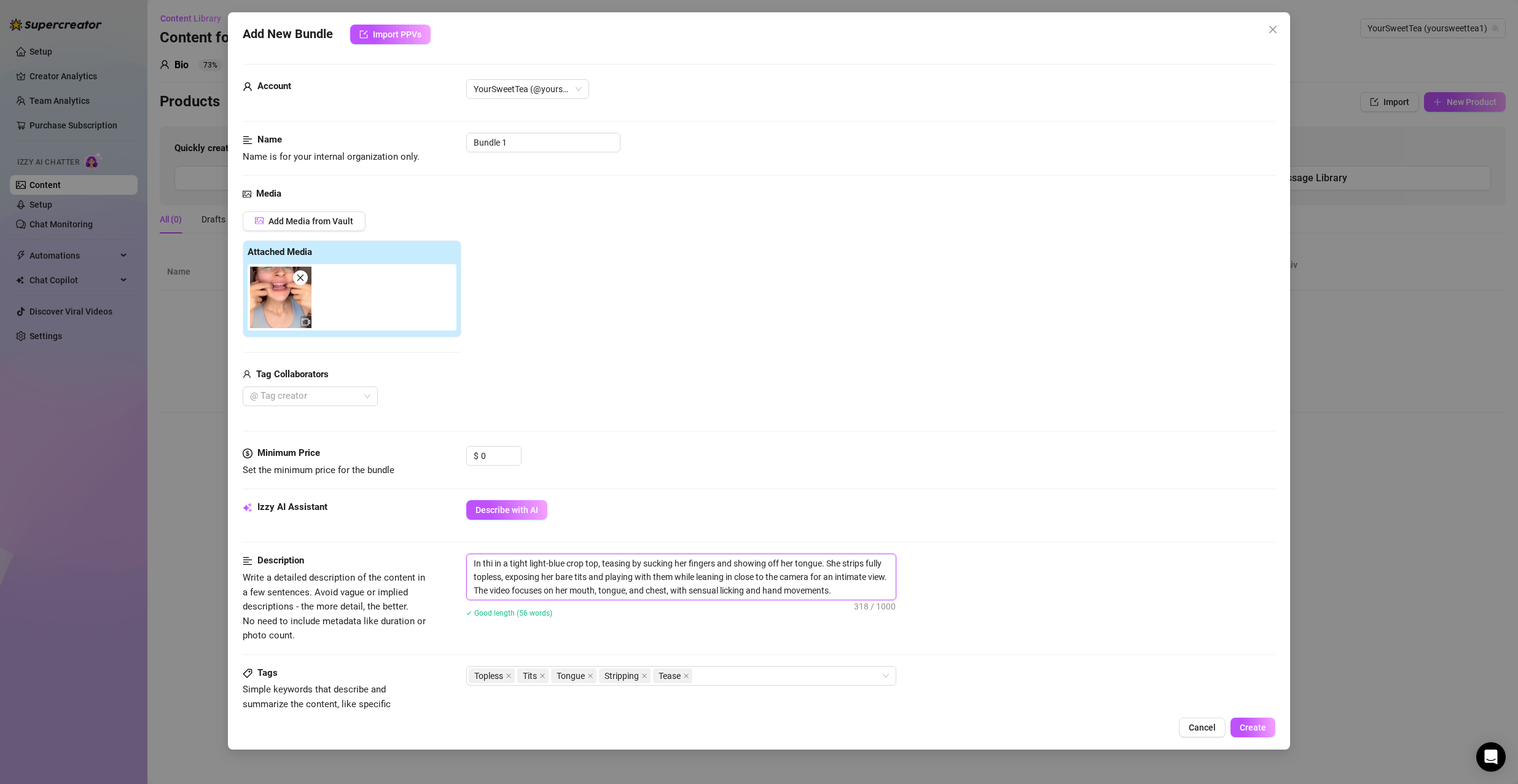
type textarea "In this in a tight light-blue crop top, teasing by sucking her fingers and show…"
type textarea "In this v in a tight light-blue crop top, teasing by sucking her fingers and sh…"
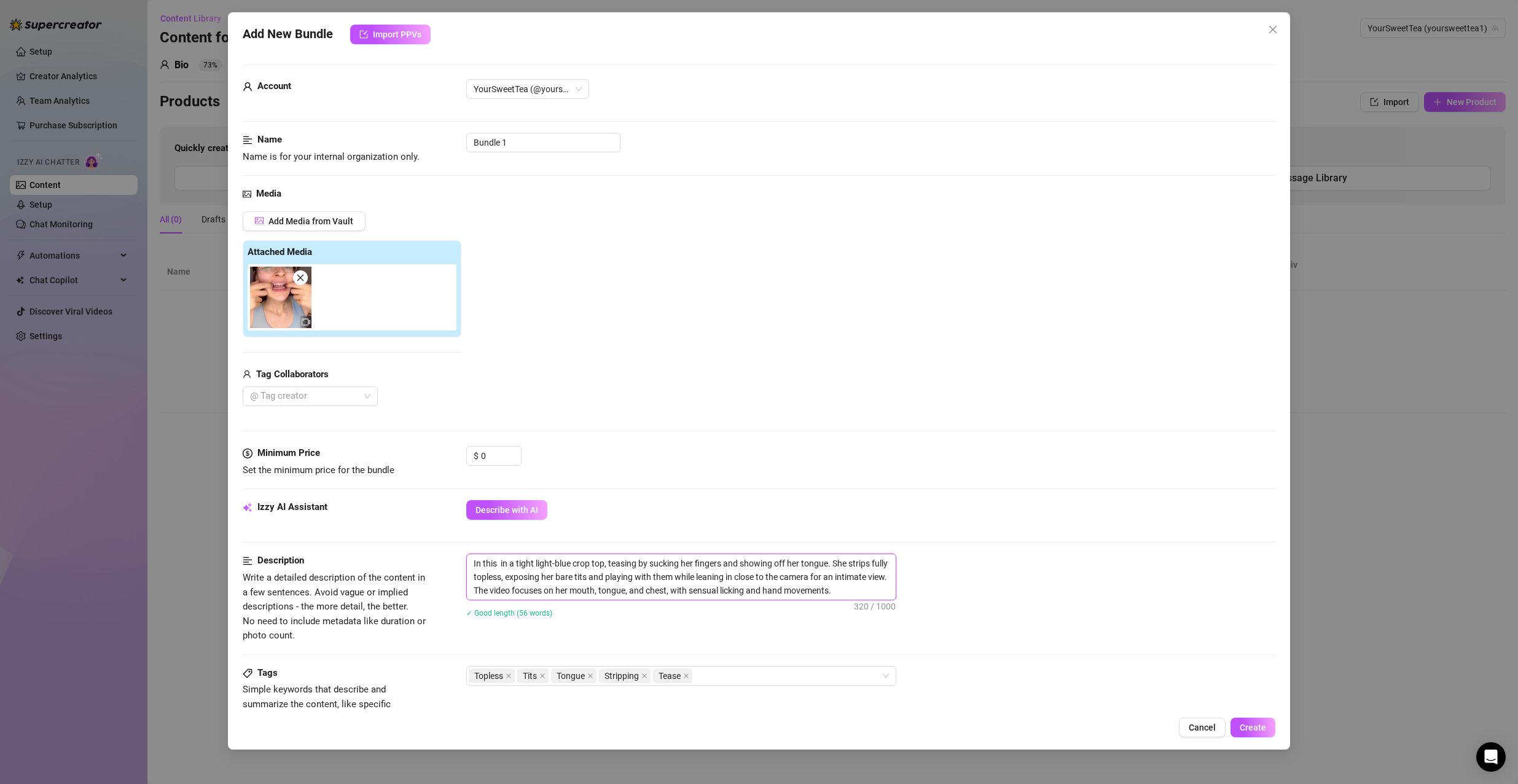
type textarea "In this v in a tight light-blue crop top, teasing by sucking her fingers and sh…"
type textarea "In this vi in a tight light-blue crop top, teasing by sucking her fingers and s…"
type textarea "In this vid in a tight light-blue crop top, teasing by sucking her fingers and …"
type textarea "In this vide in a tight light-blue crop top, teasing by sucking her fingers and…"
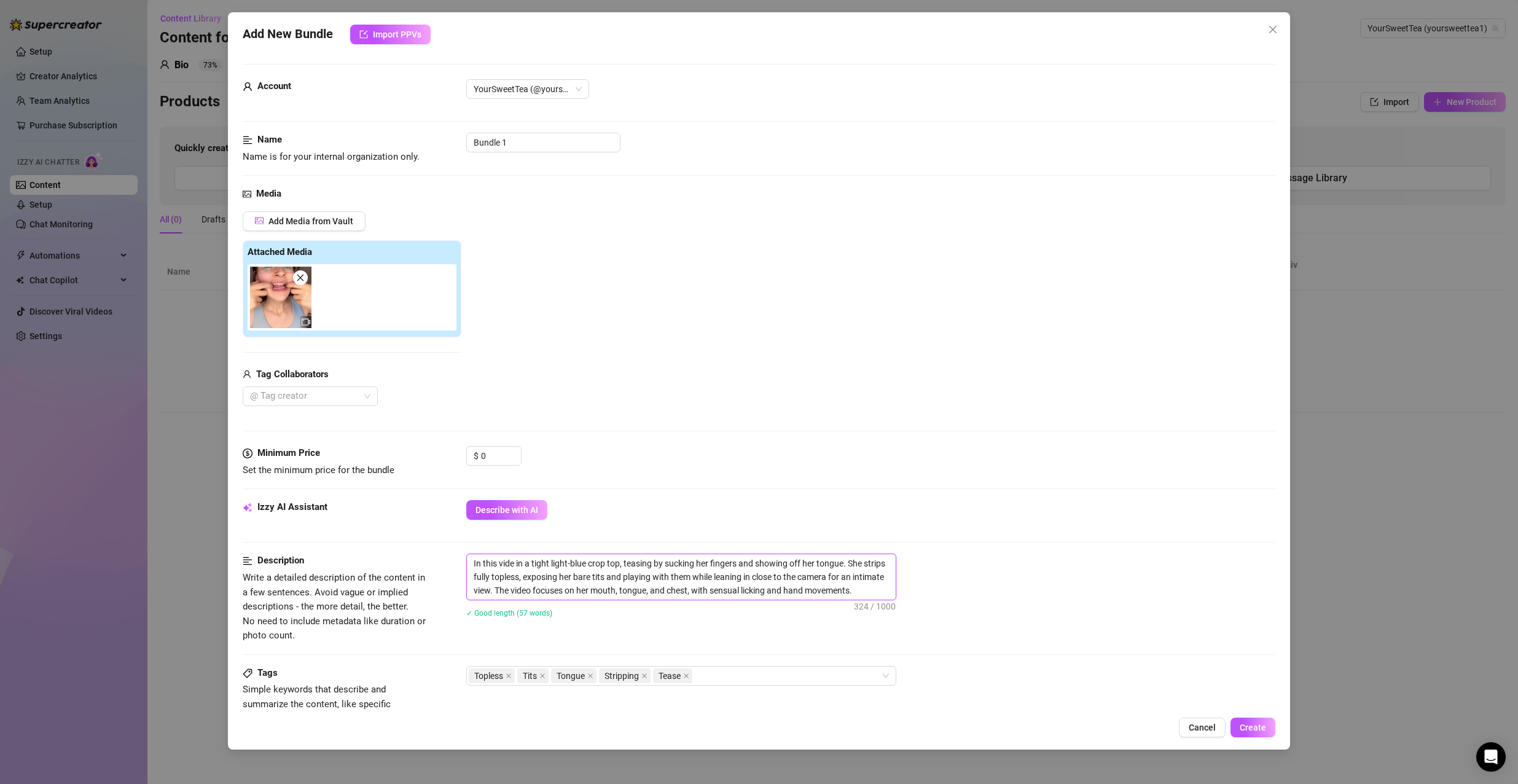
type textarea "In this video in a tight light-blue crop top, teasing by sucking her fingers an…"
type textarea "In this video i in a tight light-blue crop top, teasing by sucking her fingers …"
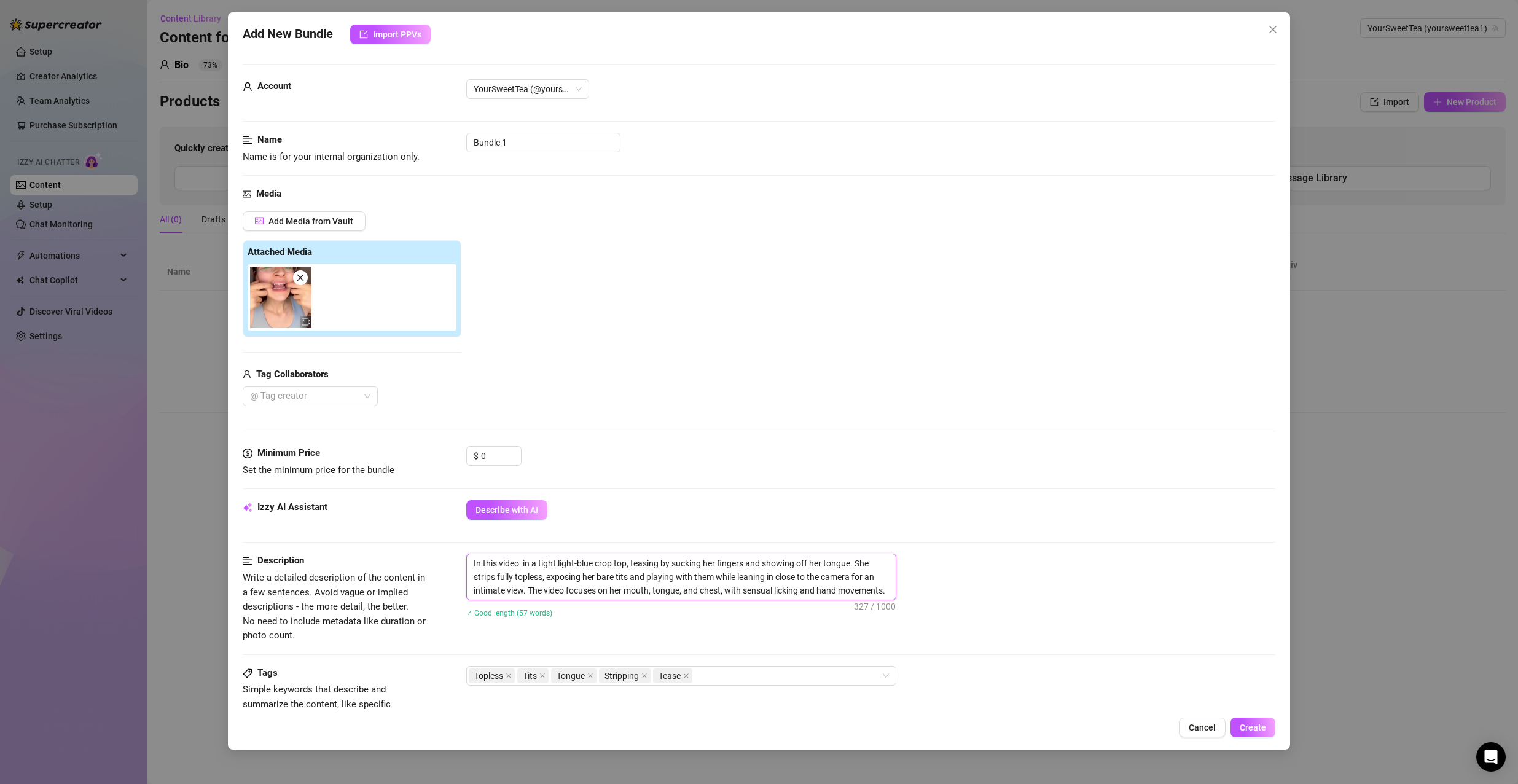
type textarea "In this video i in a tight light-blue crop top, teasing by sucking her fingers …"
type textarea "In this video i s in a tight light-blue crop top, teasing by sucking her finger…"
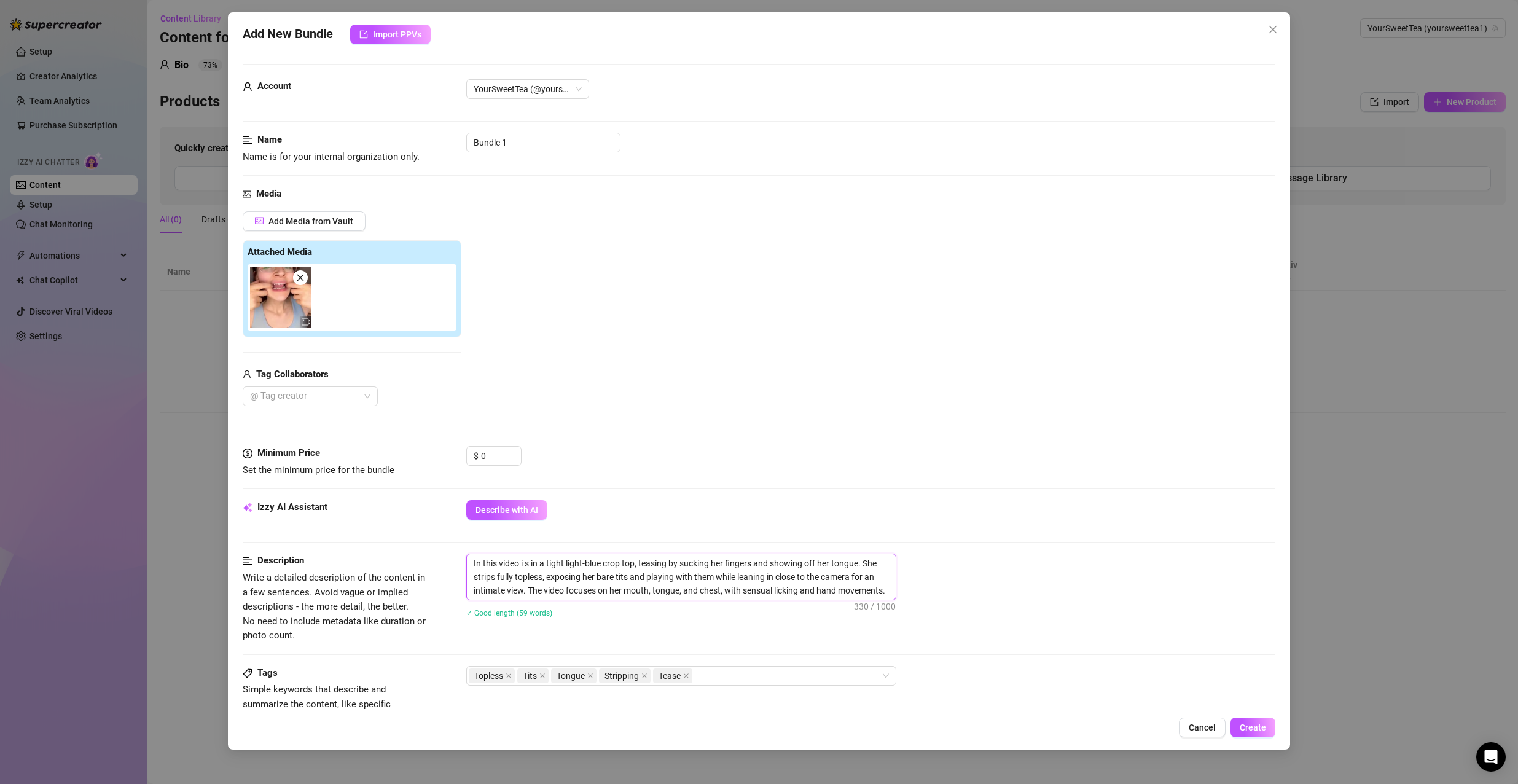
type textarea "In this video i st in a tight light-blue crop top, teasing by sucking her finge…"
type textarea "In this video i sta in a tight light-blue crop top, teasing by sucking her fing…"
type textarea "In this video i star in a tight light-blue crop top, teasing by sucking her fin…"
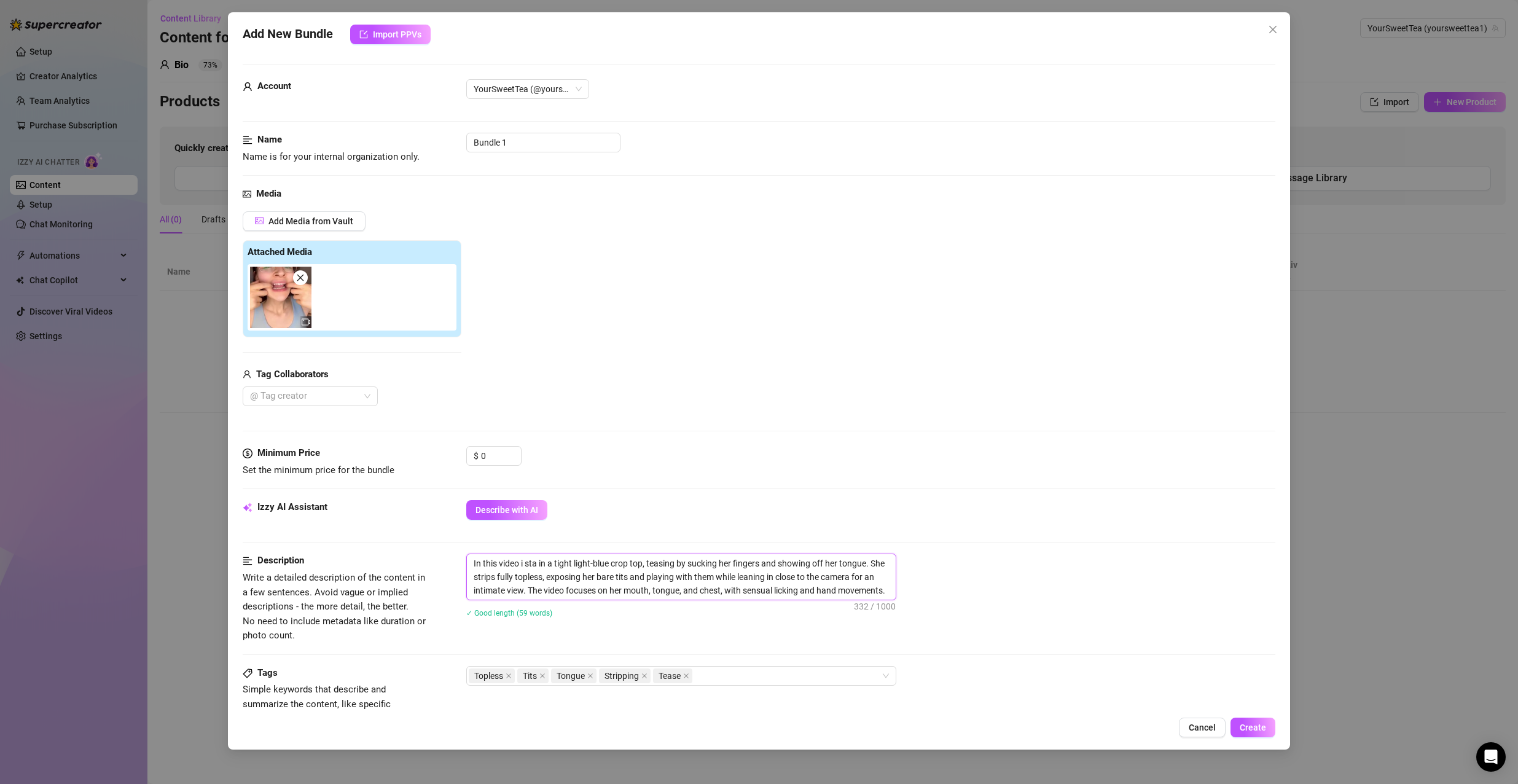
type textarea "In this video i star in a tight light-blue crop top, teasing by sucking her fin…"
type textarea "In this video i start in a tight light-blue crop top, teasing by sucking her fi…"
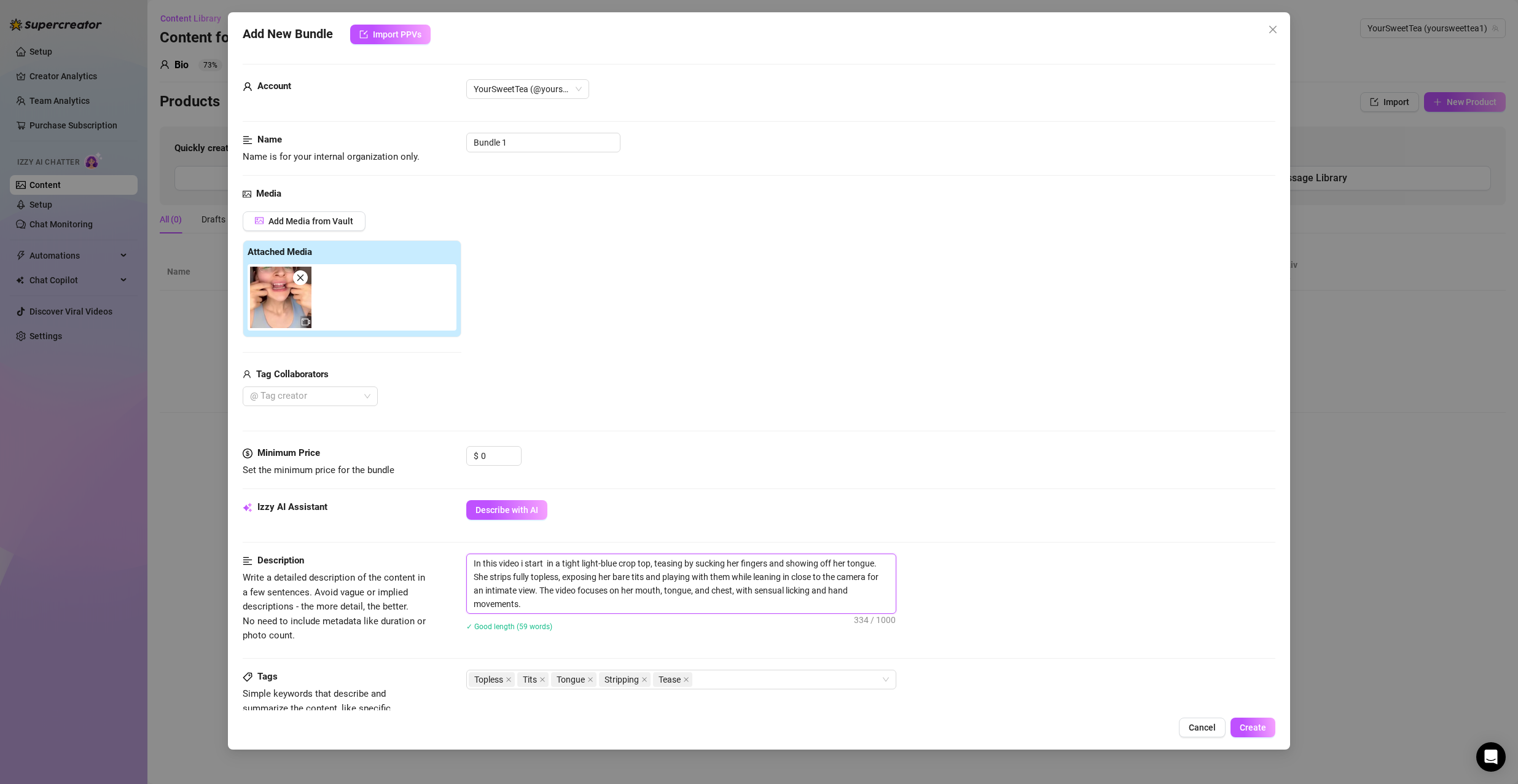
type textarea "In this video i start o in a tight light-blue crop top, teasing by sucking her …"
type textarea "In this video i start of in a tight light-blue crop top, teasing by sucking her…"
type textarea "In this video i start off in a tight light-blue crop top, teasing by sucking he…"
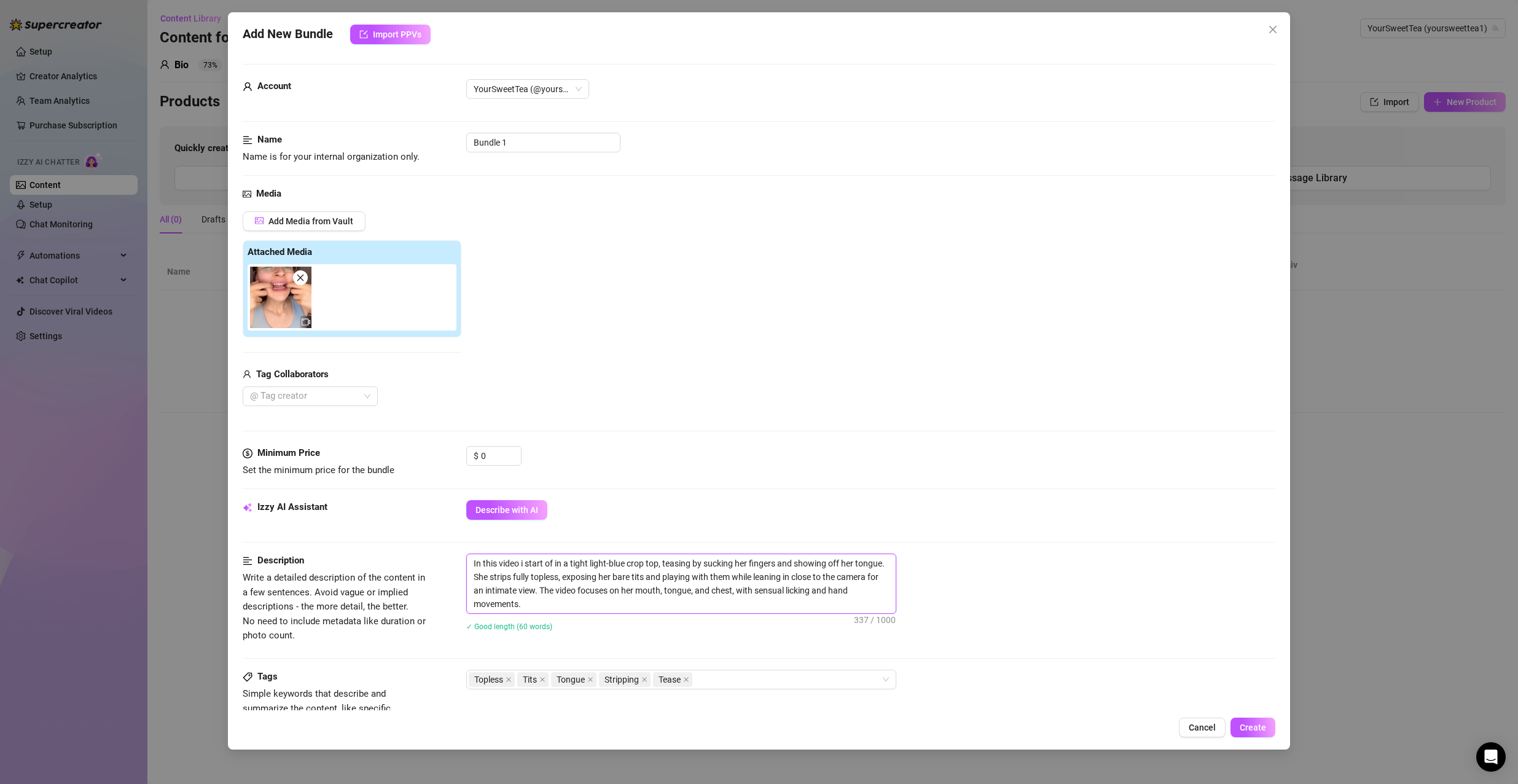
type textarea "In this video i start off in a tight light-blue crop top, teasing by sucking he…"
drag, startPoint x: 705, startPoint y: 559, endPoint x: 698, endPoint y: 559, distance: 7.0
click at [698, 559] on textarea "In this video i start off in a tight light-blue crop top, teasing by sucking he…" at bounding box center [681, 583] width 428 height 59
type textarea "In this video i start off in a tight light-blue crop top, teasing sucking her f…"
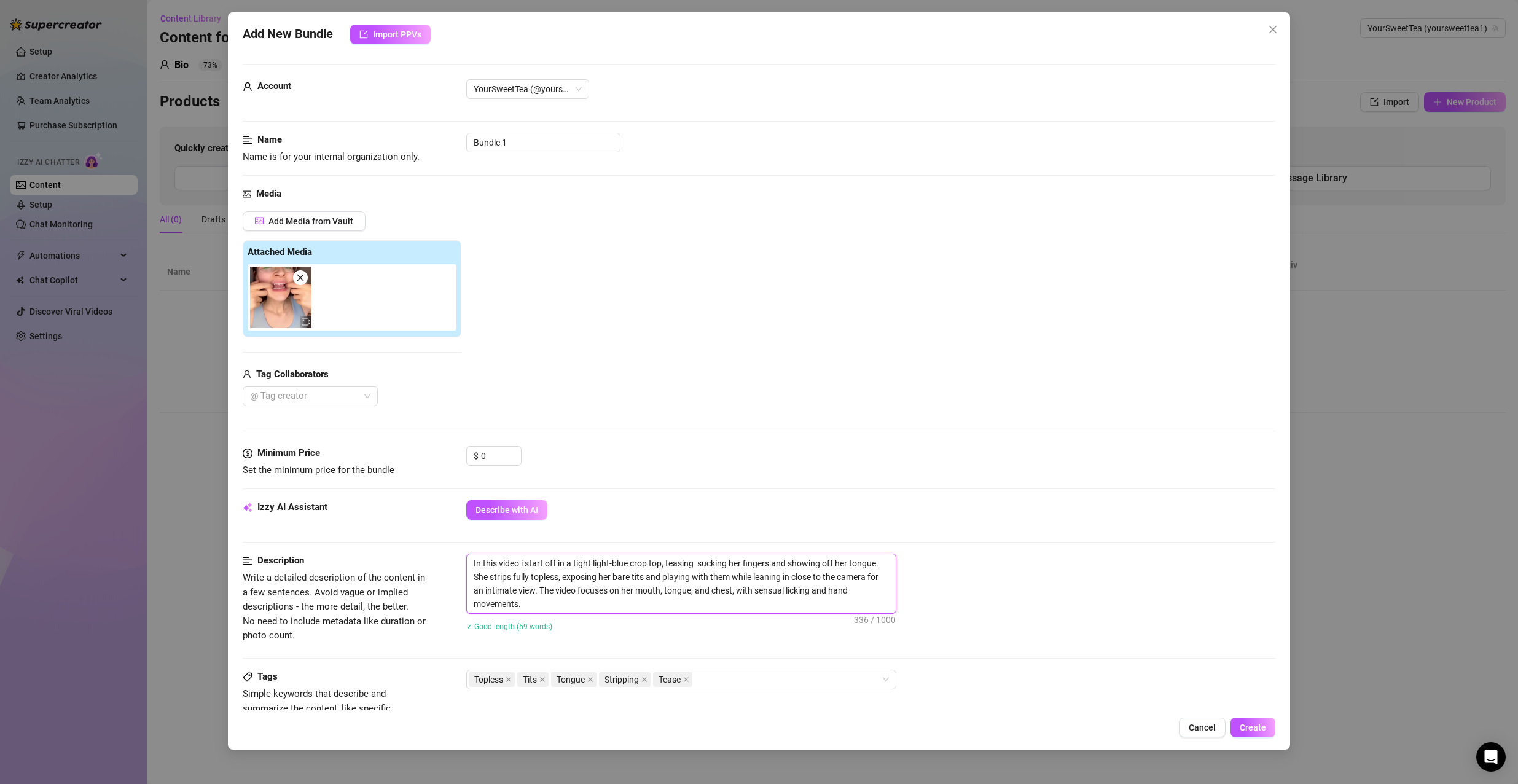
type textarea "In this video i start off in a tight light-blue crop top, teasing sucking her f…"
type textarea "In this video i start off in a tight light-blue crop top, teasin sucking her fi…"
drag, startPoint x: 759, startPoint y: 563, endPoint x: 747, endPoint y: 562, distance: 12.0
click at [747, 562] on textarea "In this video i start off in a tight light-blue crop top, tease you by sucking …" at bounding box center [681, 583] width 428 height 59
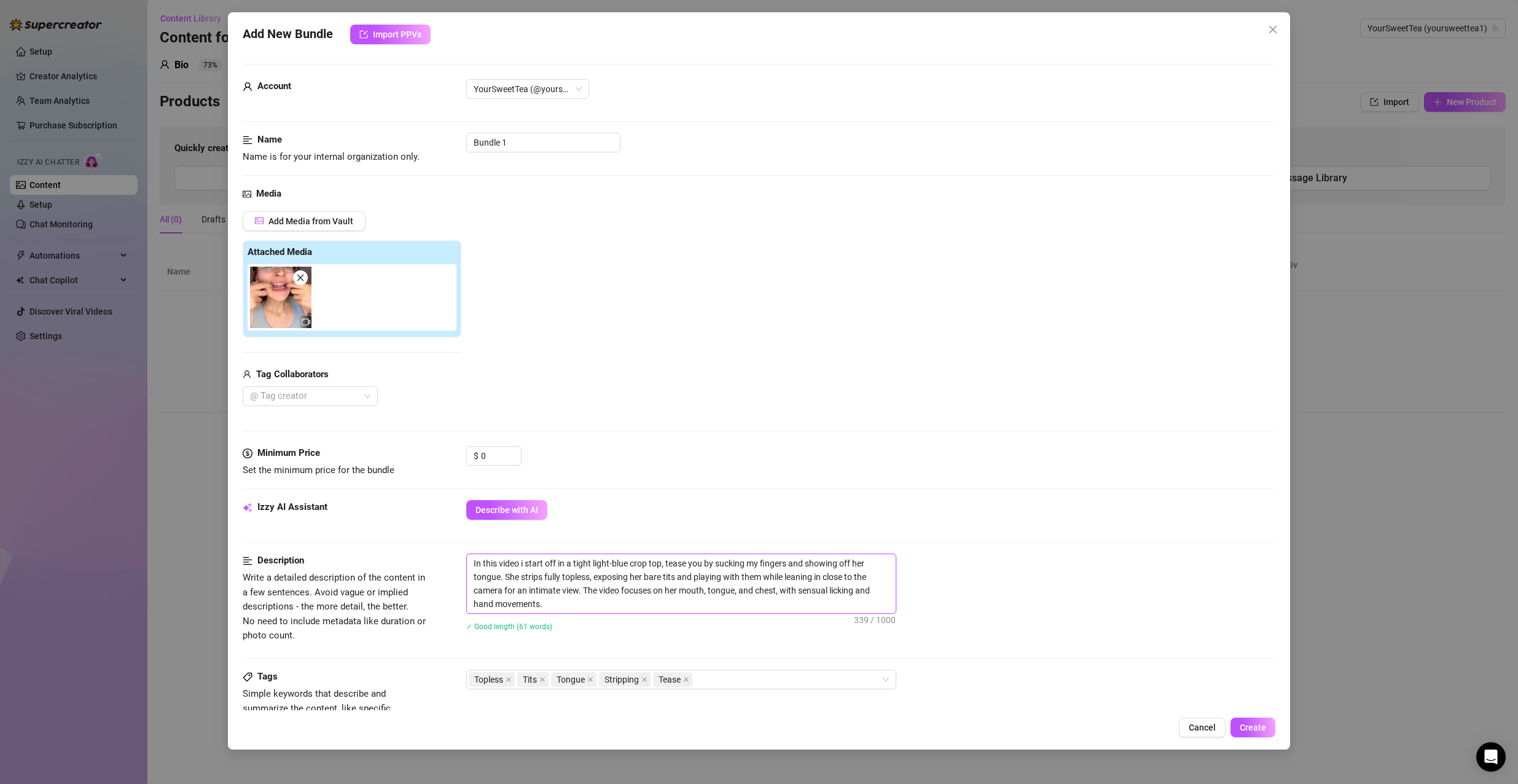
drag, startPoint x: 865, startPoint y: 560, endPoint x: 854, endPoint y: 556, distance: 11.7
click at [854, 556] on textarea "In this video i start off in a tight light-blue crop top, tease you by sucking …" at bounding box center [681, 583] width 428 height 59
drag, startPoint x: 504, startPoint y: 574, endPoint x: 518, endPoint y: 574, distance: 14.0
click at [518, 574] on textarea "In this video i start off in a tight light-blue crop top, tease you by sucking …" at bounding box center [681, 583] width 428 height 59
drag, startPoint x: 617, startPoint y: 575, endPoint x: 631, endPoint y: 573, distance: 14.1
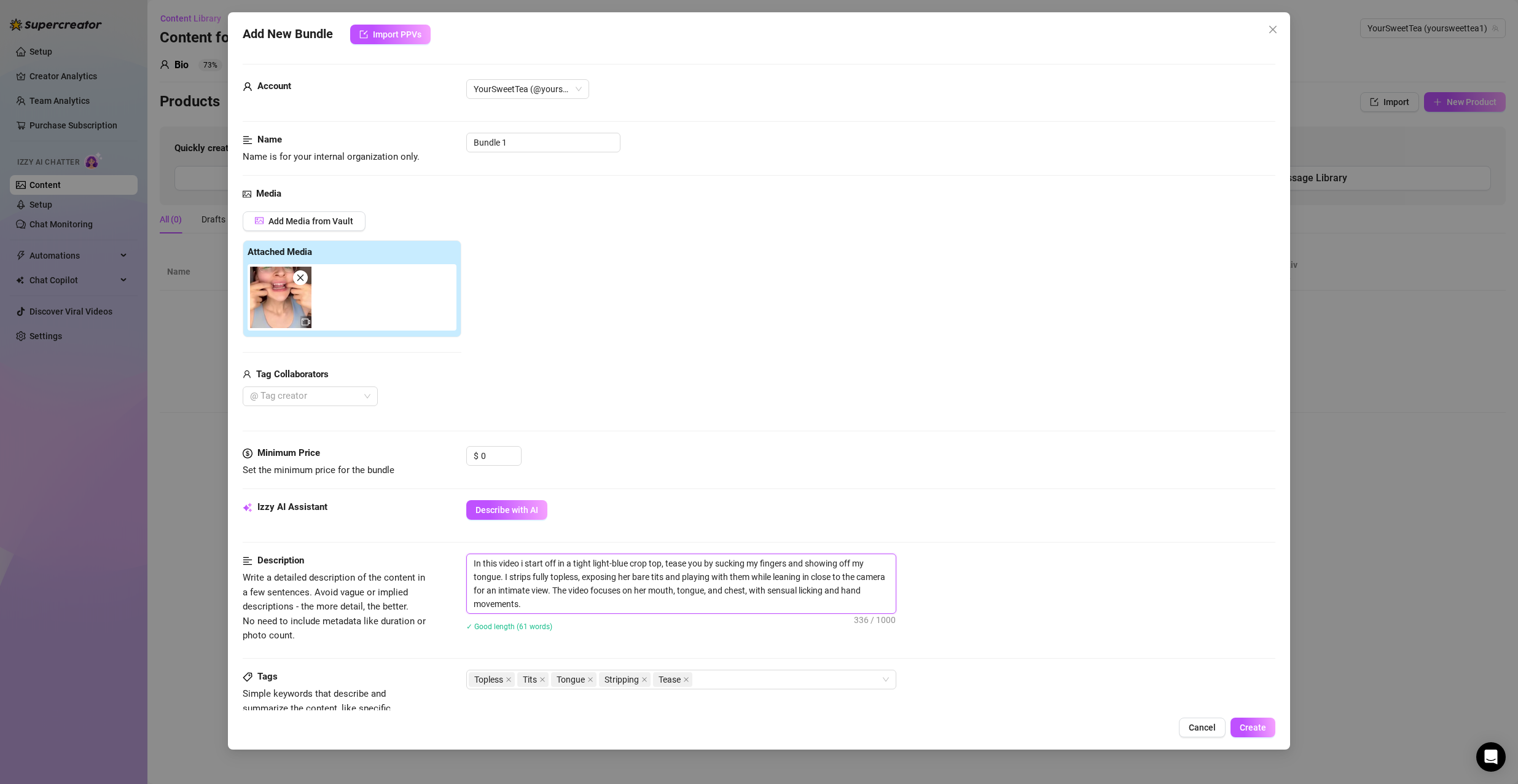
click at [631, 573] on textarea "In this video i start off in a tight light-blue crop top, tease you by sucking …" at bounding box center [681, 583] width 428 height 59
drag, startPoint x: 635, startPoint y: 589, endPoint x: 648, endPoint y: 587, distance: 13.2
click at [648, 587] on textarea "In this video i start off in a tight light-blue crop top, tease you by sucking …" at bounding box center [681, 583] width 428 height 59
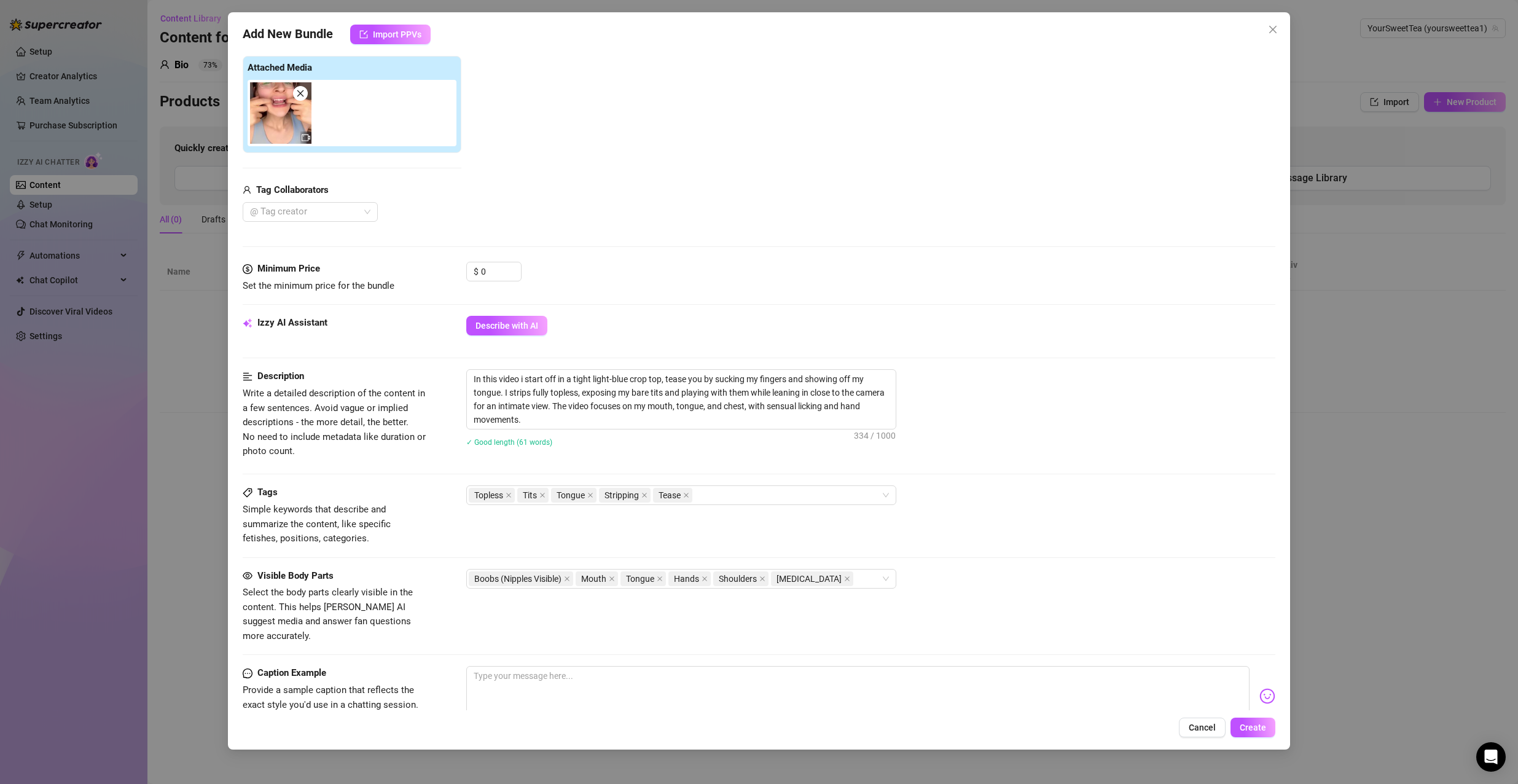
click at [428, 529] on div "Tags Simple keywords that describe and summarize the content, like specific fet…" at bounding box center [759, 515] width 1033 height 60
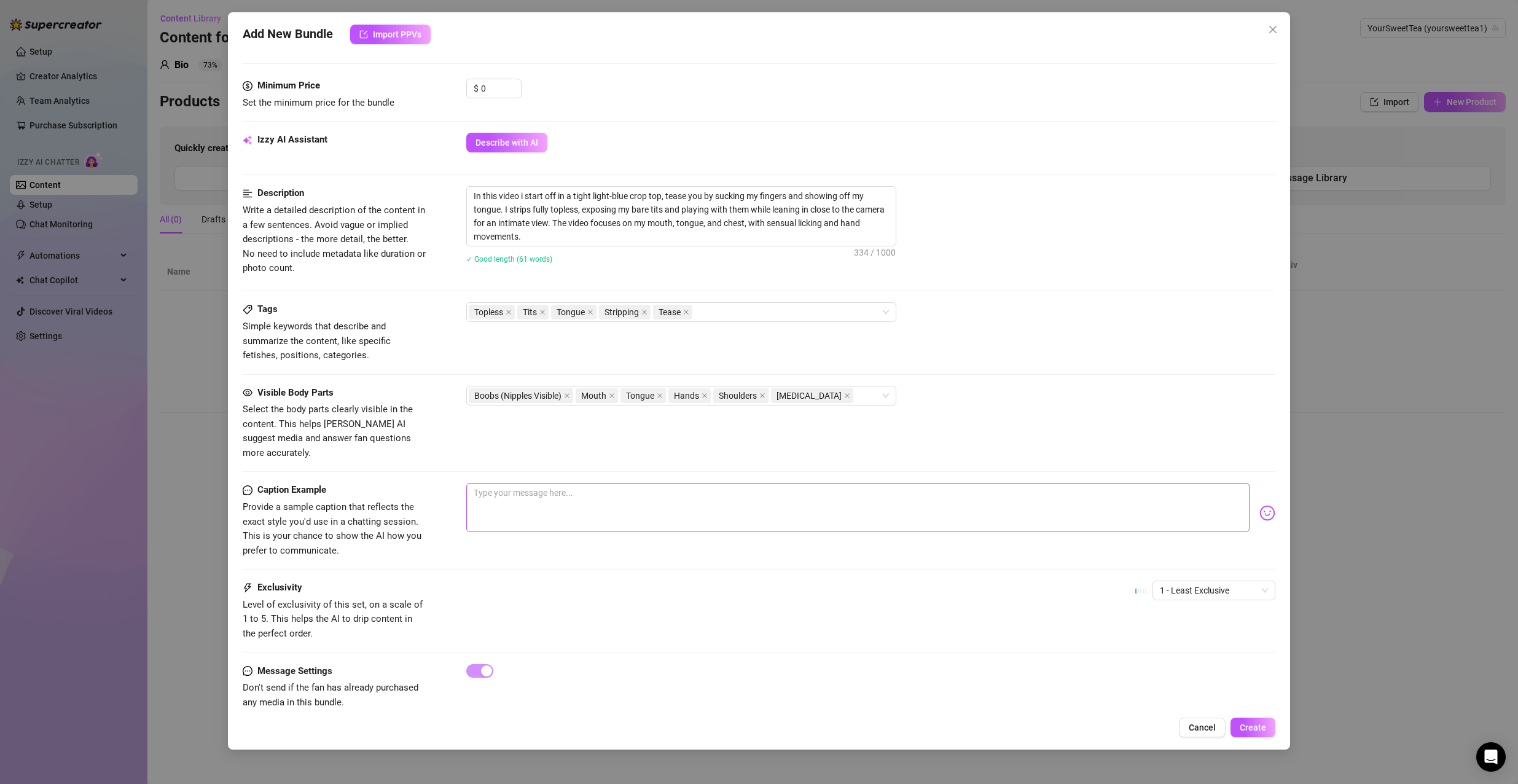
scroll to position [375, 0]
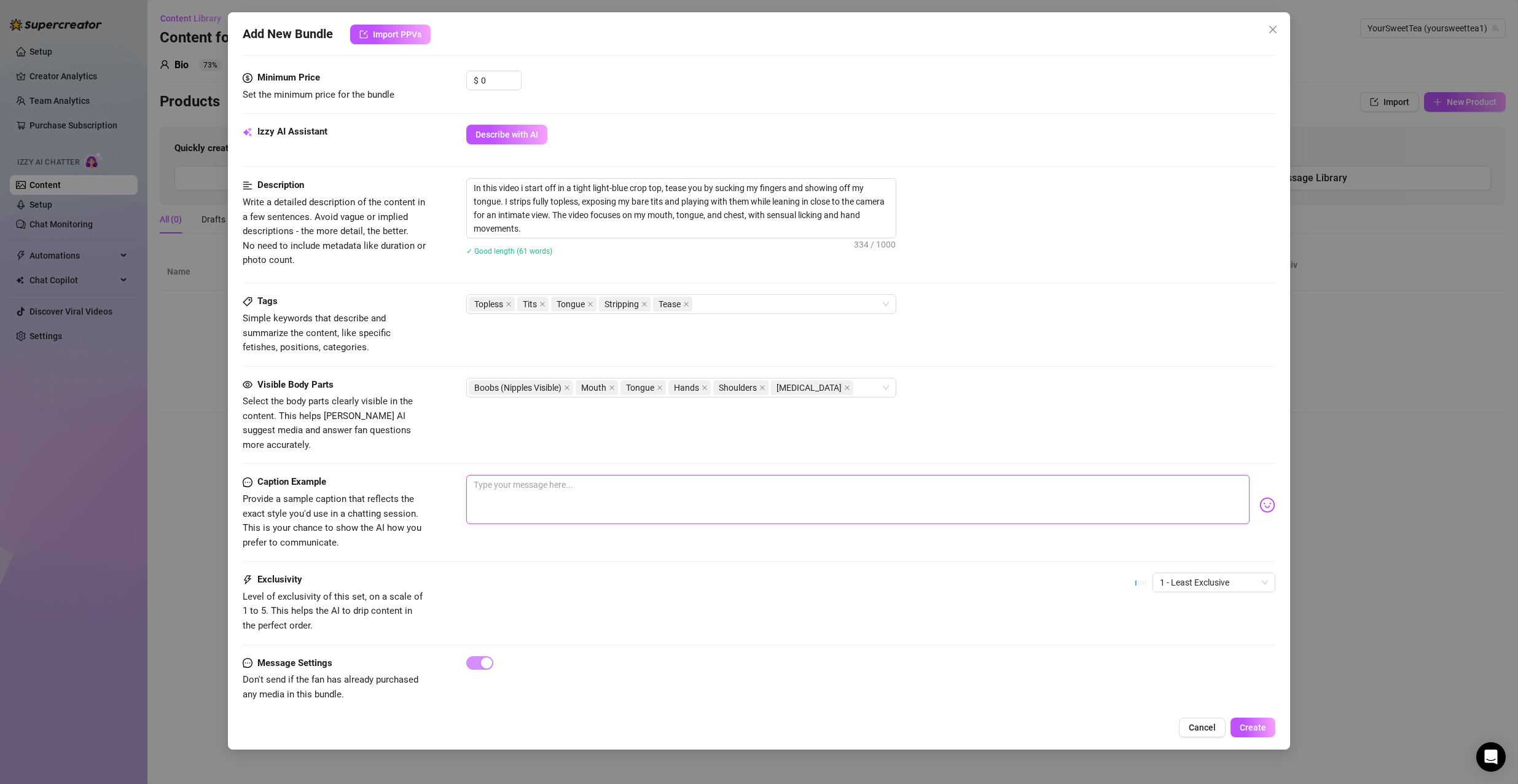
click at [544, 492] on textarea at bounding box center [858, 500] width 784 height 49
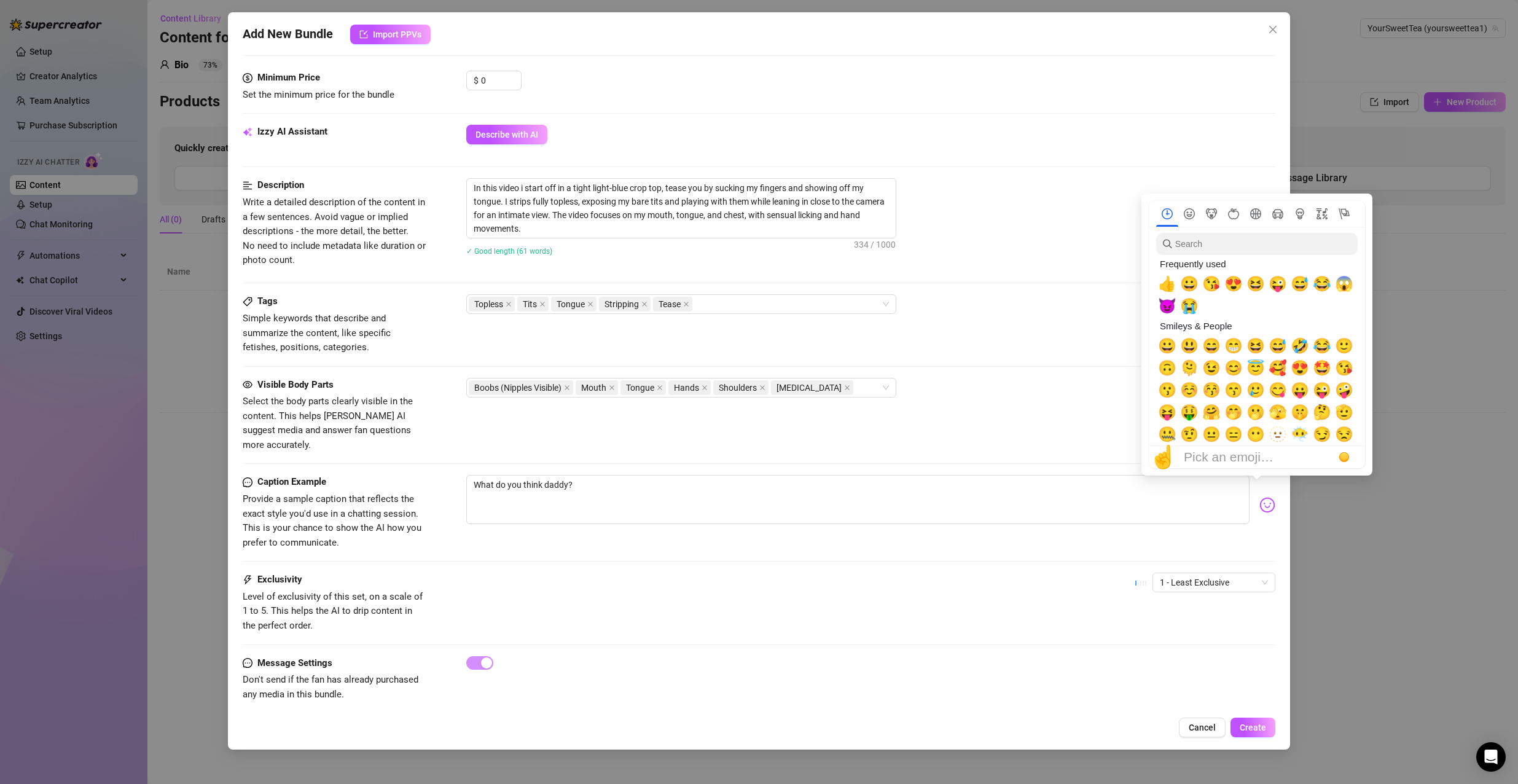
click at [1259, 497] on img at bounding box center [1267, 505] width 16 height 16
click at [1210, 258] on div "Frequently used" at bounding box center [1255, 264] width 199 height 18
click at [1188, 204] on nav at bounding box center [1256, 214] width 216 height 26
click at [1192, 220] on nav at bounding box center [1256, 214] width 216 height 26
click at [1185, 205] on nav at bounding box center [1256, 214] width 216 height 26
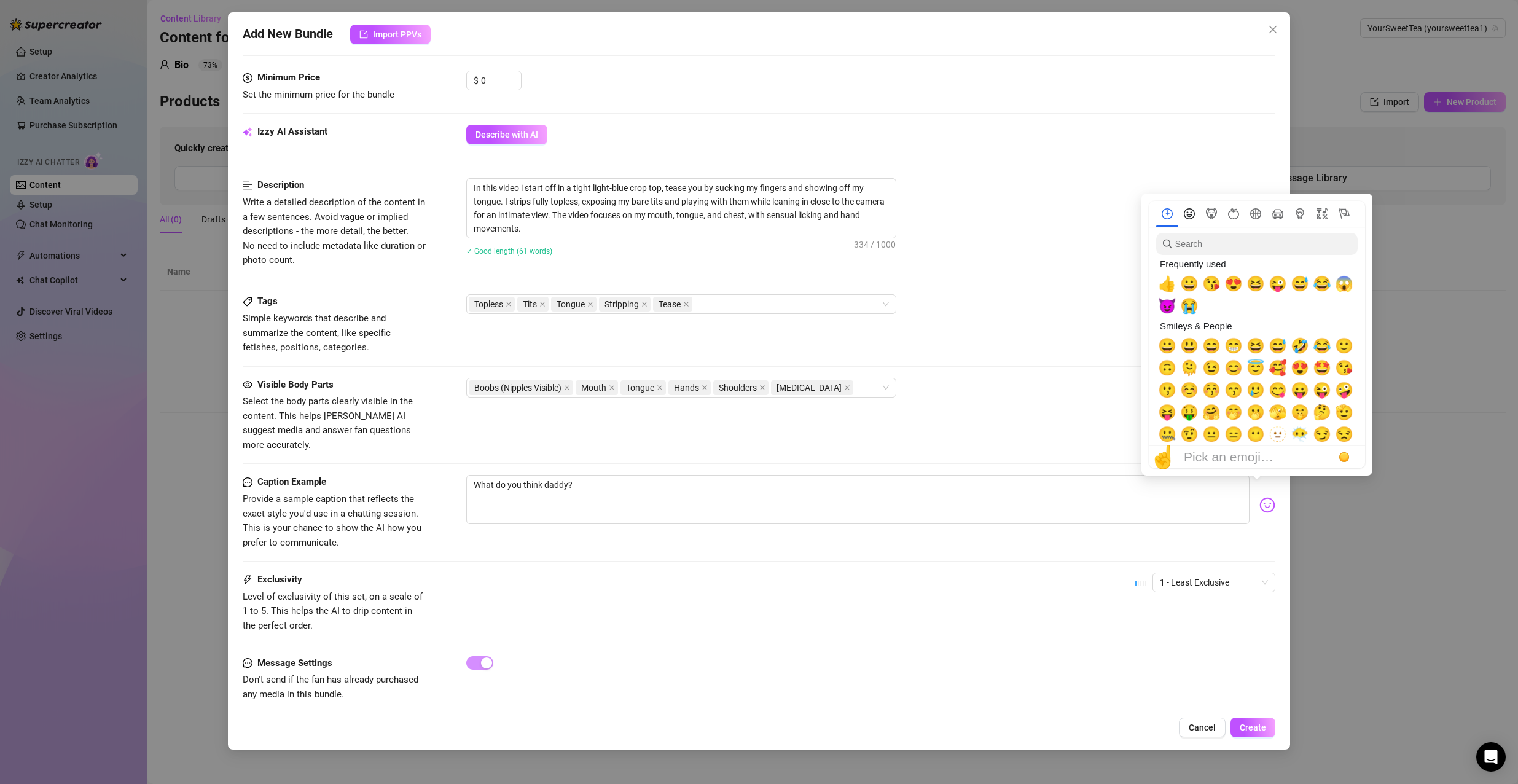
click at [1188, 214] on icon "Smileys & People" at bounding box center [1188, 214] width 5 height 5
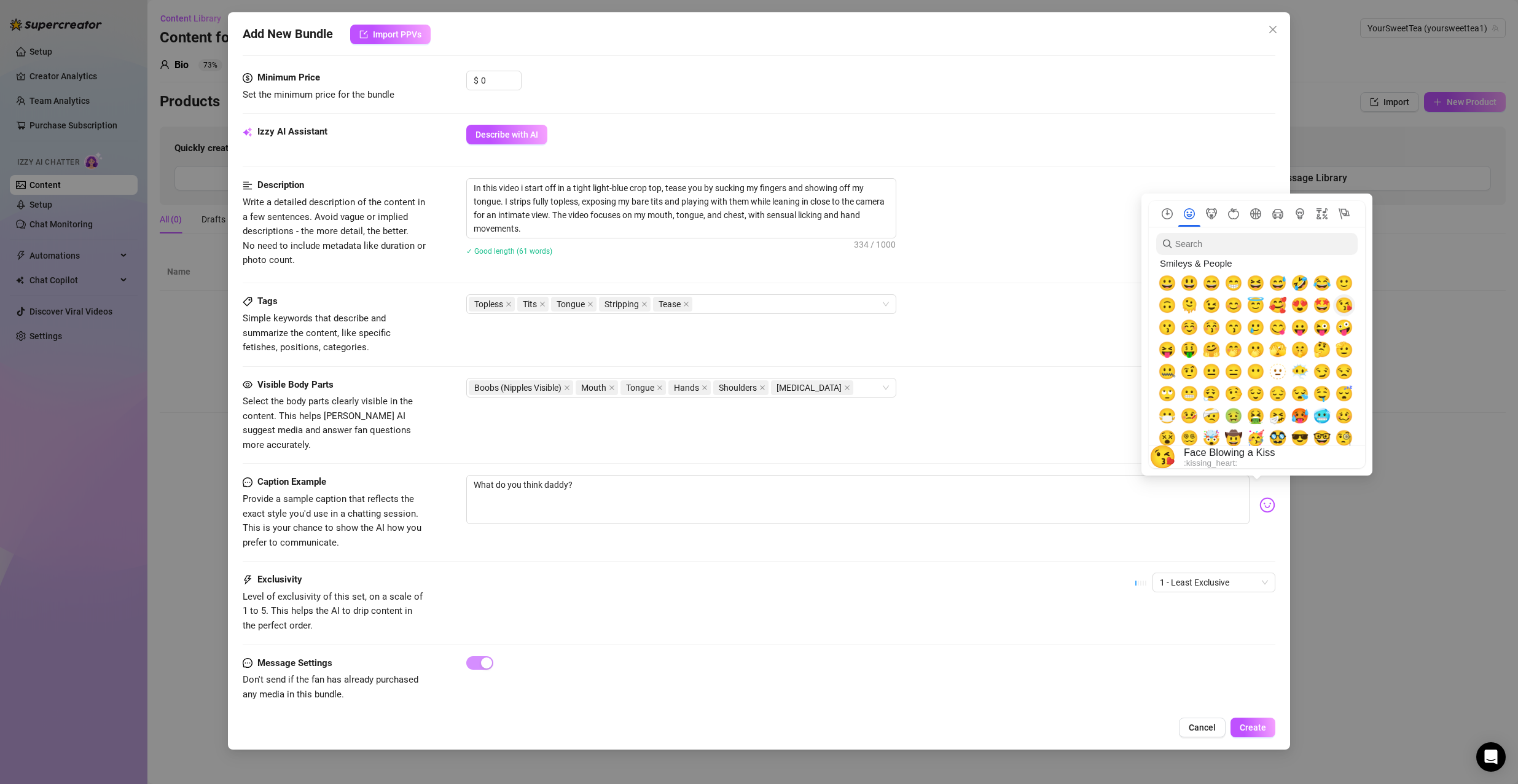
click at [1340, 304] on span "😘" at bounding box center [1344, 306] width 19 height 17
click at [1259, 497] on img at bounding box center [1267, 505] width 16 height 16
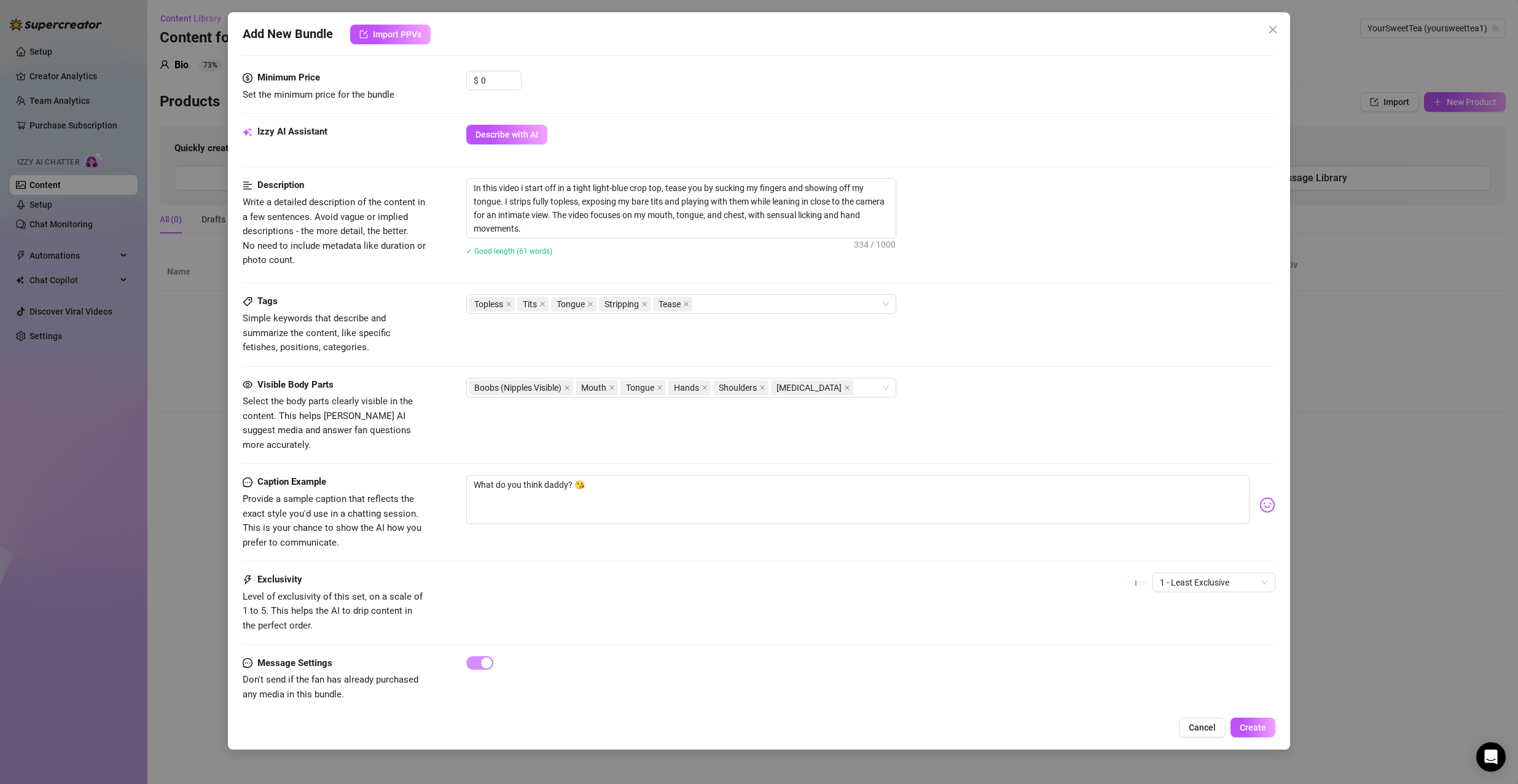
click at [1259, 497] on img at bounding box center [1267, 505] width 16 height 16
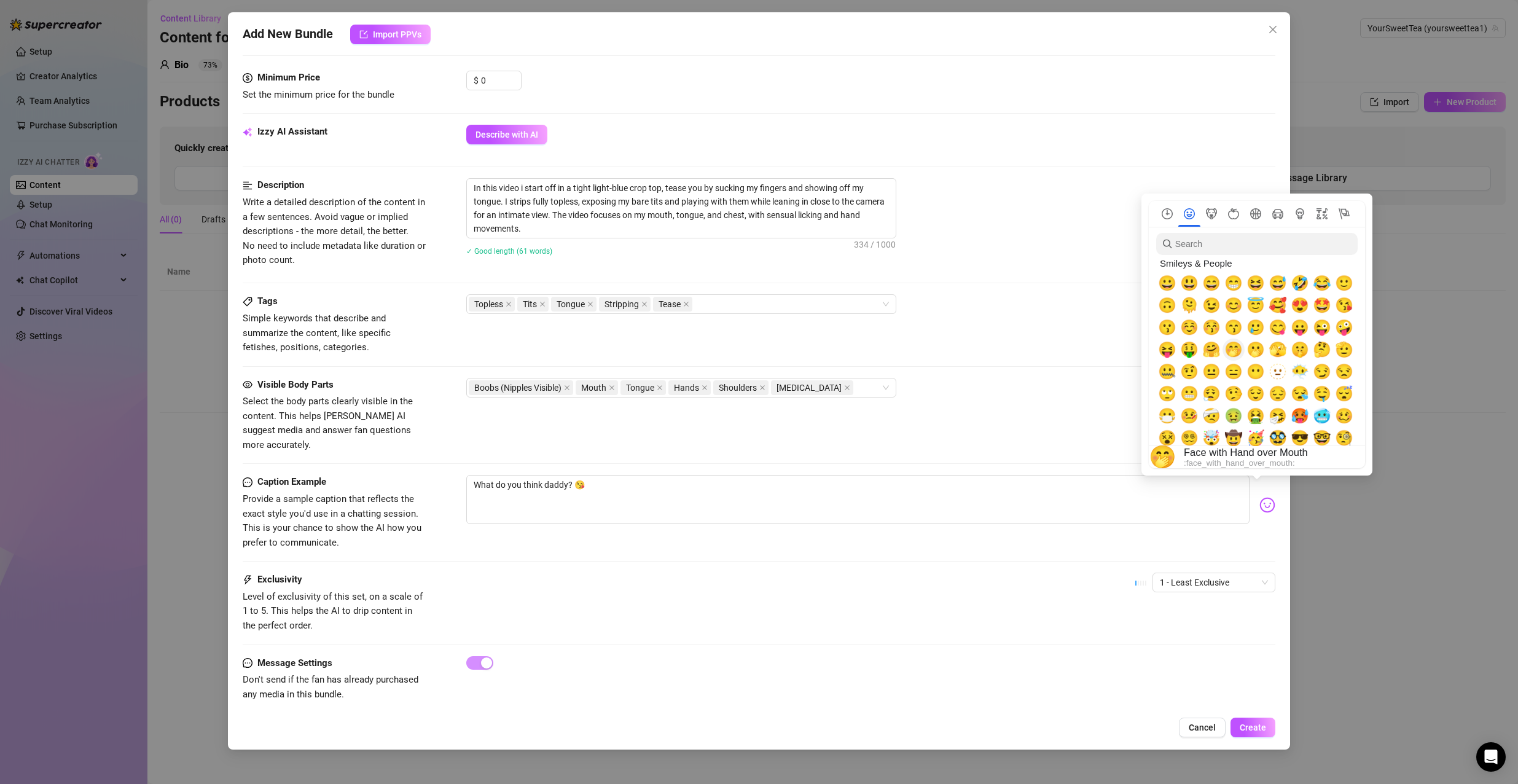
click at [1232, 346] on span "🤭" at bounding box center [1234, 350] width 19 height 17
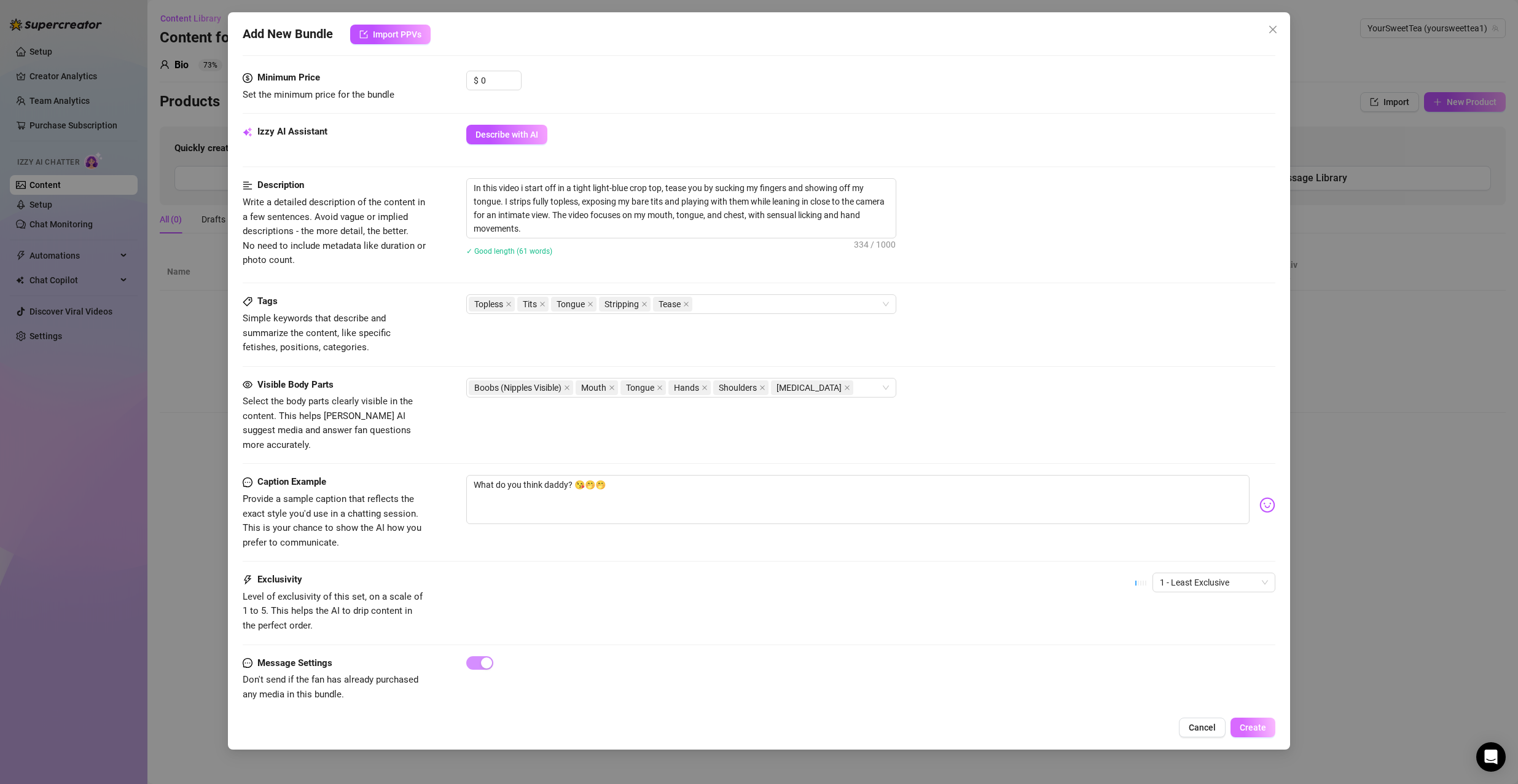
click at [1249, 725] on span "Create" at bounding box center [1253, 727] width 27 height 10
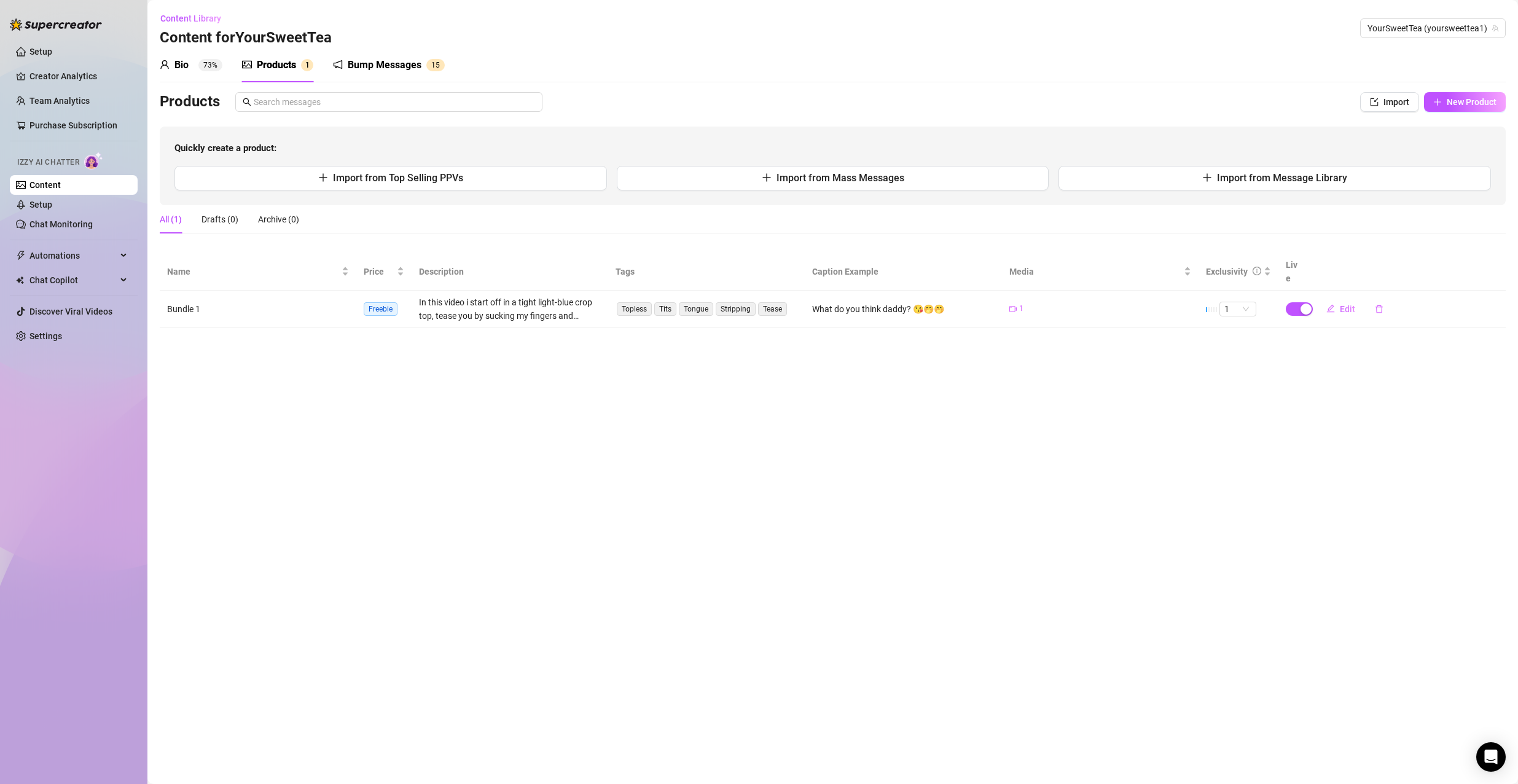
click at [384, 302] on span "Freebie" at bounding box center [380, 309] width 34 height 13
click at [383, 302] on span "Freebie" at bounding box center [380, 309] width 34 height 13
click at [1220, 302] on div "1" at bounding box center [1237, 309] width 37 height 15
click at [1238, 392] on div "5 🔥" at bounding box center [1238, 396] width 17 height 13
click at [236, 290] on td "Bundle 1" at bounding box center [258, 309] width 197 height 37
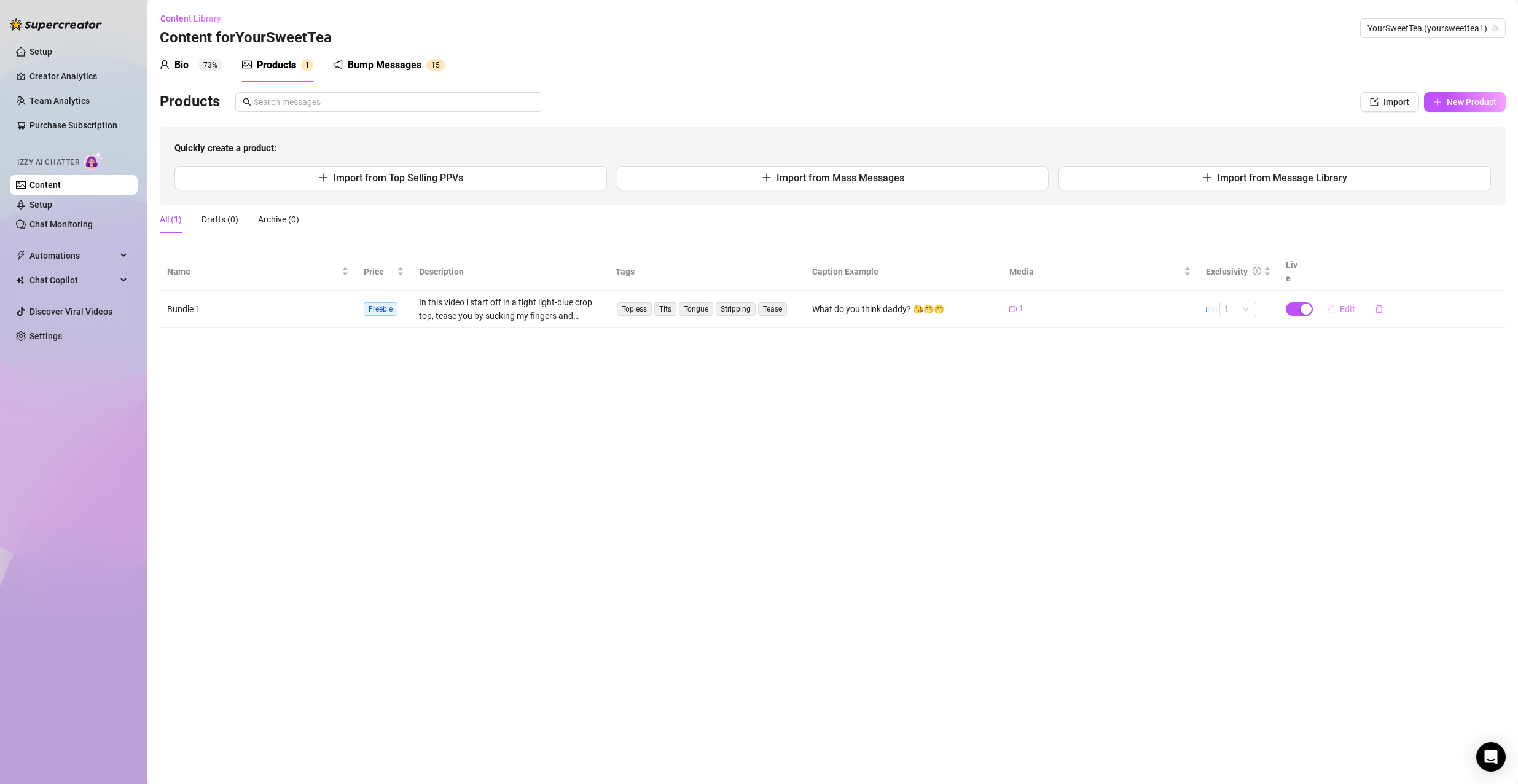
click at [1340, 304] on span "Edit" at bounding box center [1347, 309] width 15 height 10
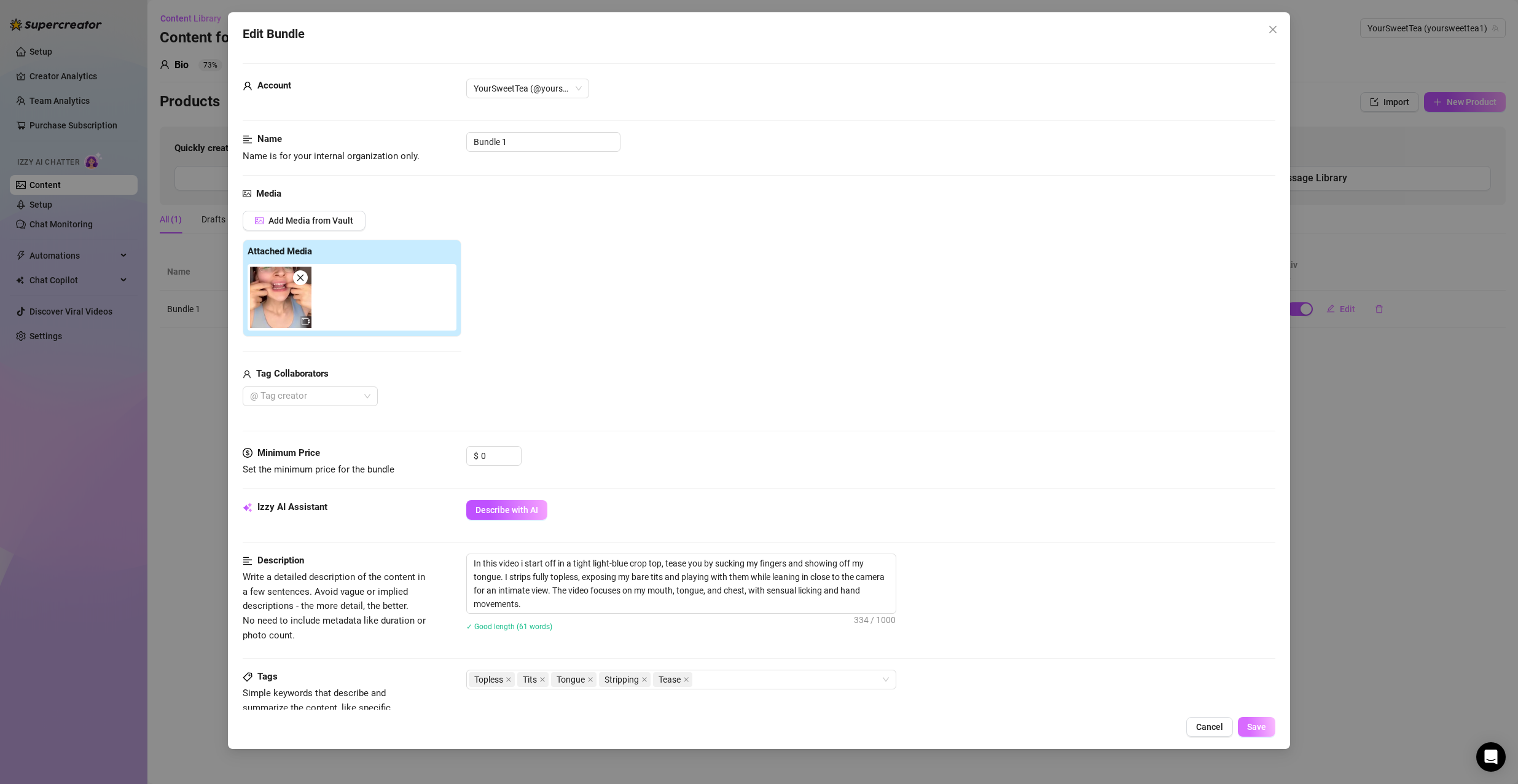
click at [1246, 725] on button "Save" at bounding box center [1256, 726] width 37 height 19
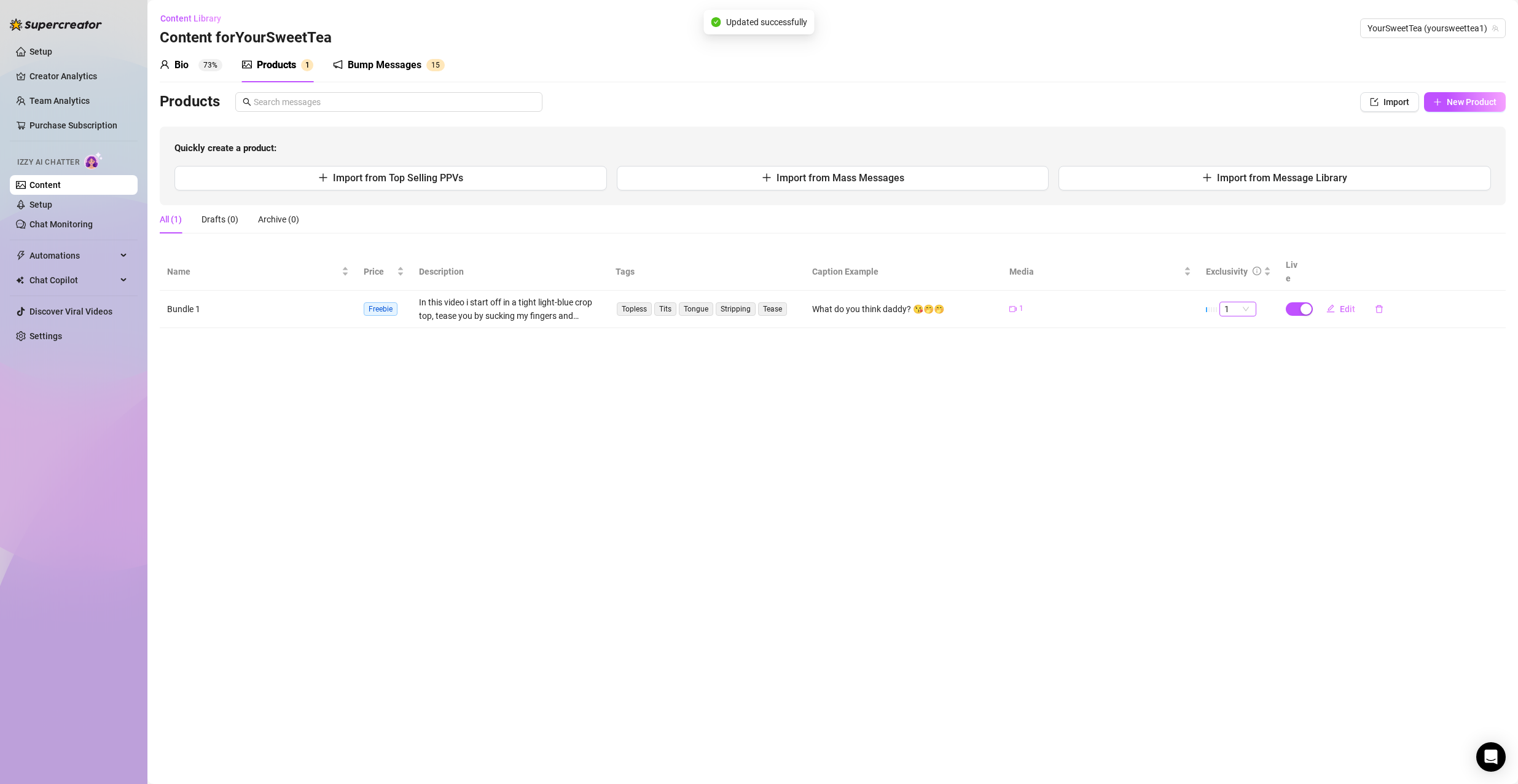
click at [1227, 302] on span "1" at bounding box center [1238, 309] width 27 height 13
click at [1234, 346] on div "2" at bounding box center [1238, 337] width 32 height 19
click at [1240, 302] on span "1" at bounding box center [1238, 309] width 27 height 13
click at [1237, 398] on div "5 🔥" at bounding box center [1238, 396] width 17 height 13
click at [1342, 304] on span "Edit" at bounding box center [1347, 309] width 15 height 10
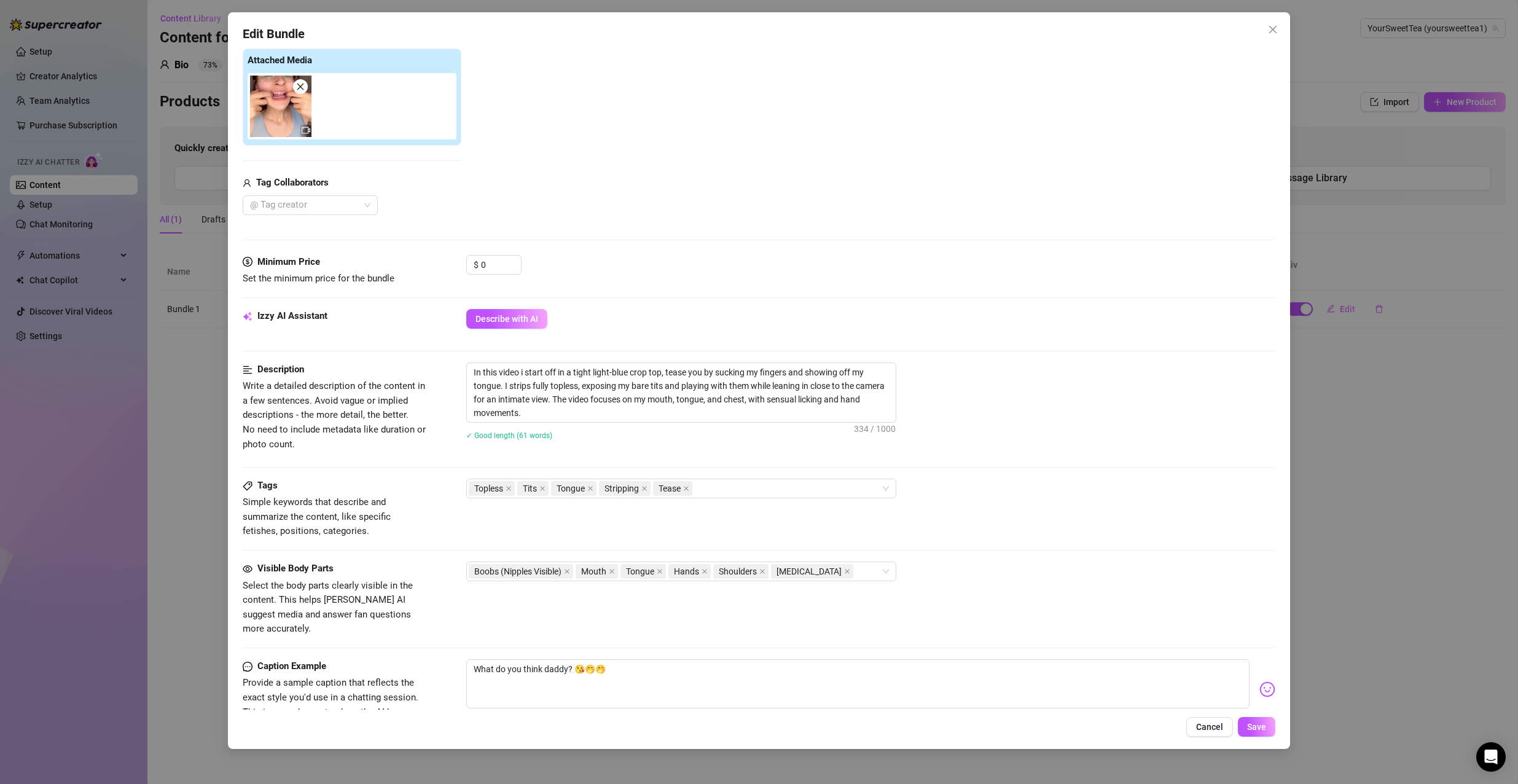
scroll to position [0, 0]
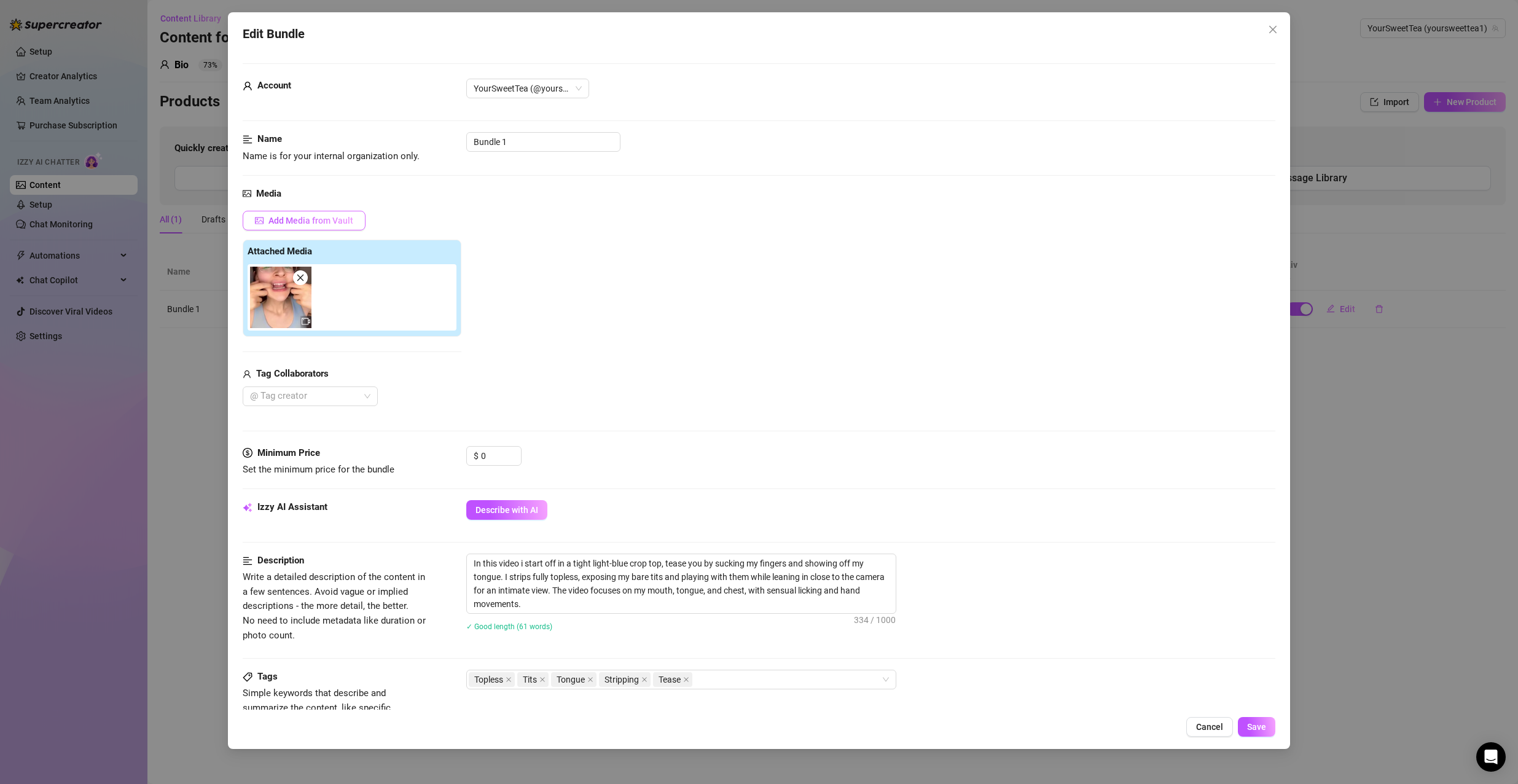
click at [302, 225] on span "Add Media from Vault" at bounding box center [310, 220] width 85 height 10
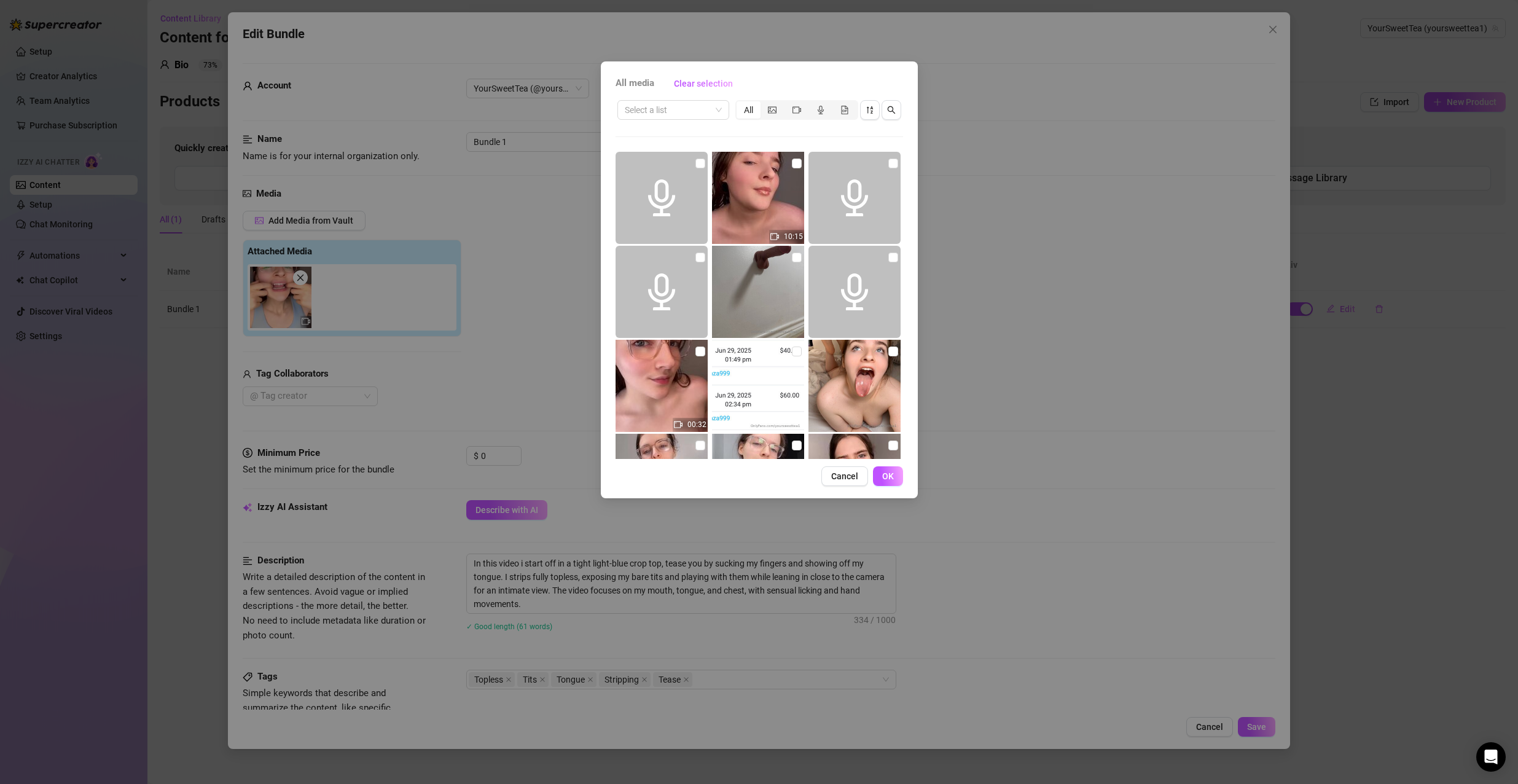
click at [837, 401] on img at bounding box center [854, 386] width 92 height 92
click at [891, 478] on span "OK" at bounding box center [887, 476] width 11 height 10
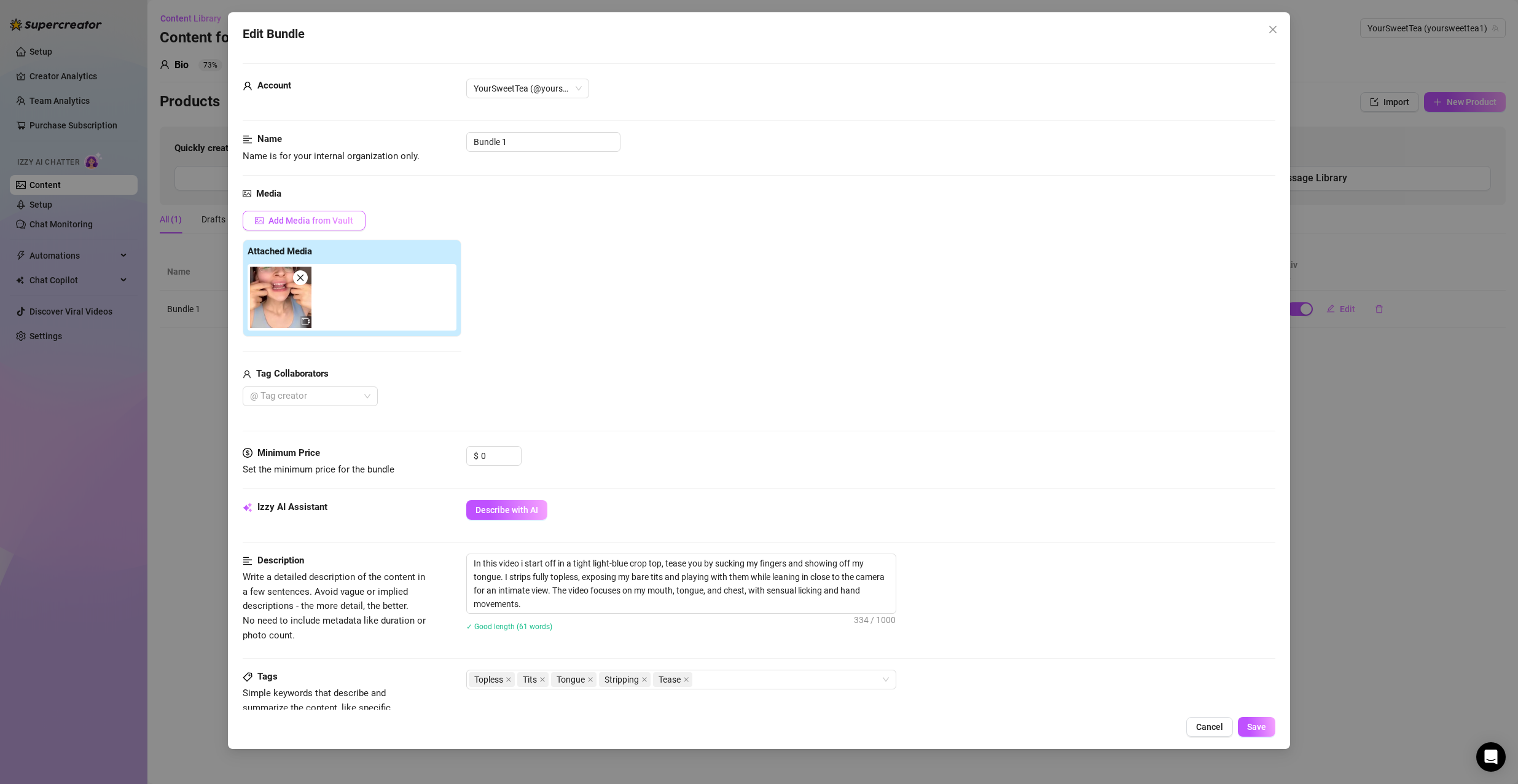
click at [328, 218] on span "Add Media from Vault" at bounding box center [310, 220] width 85 height 10
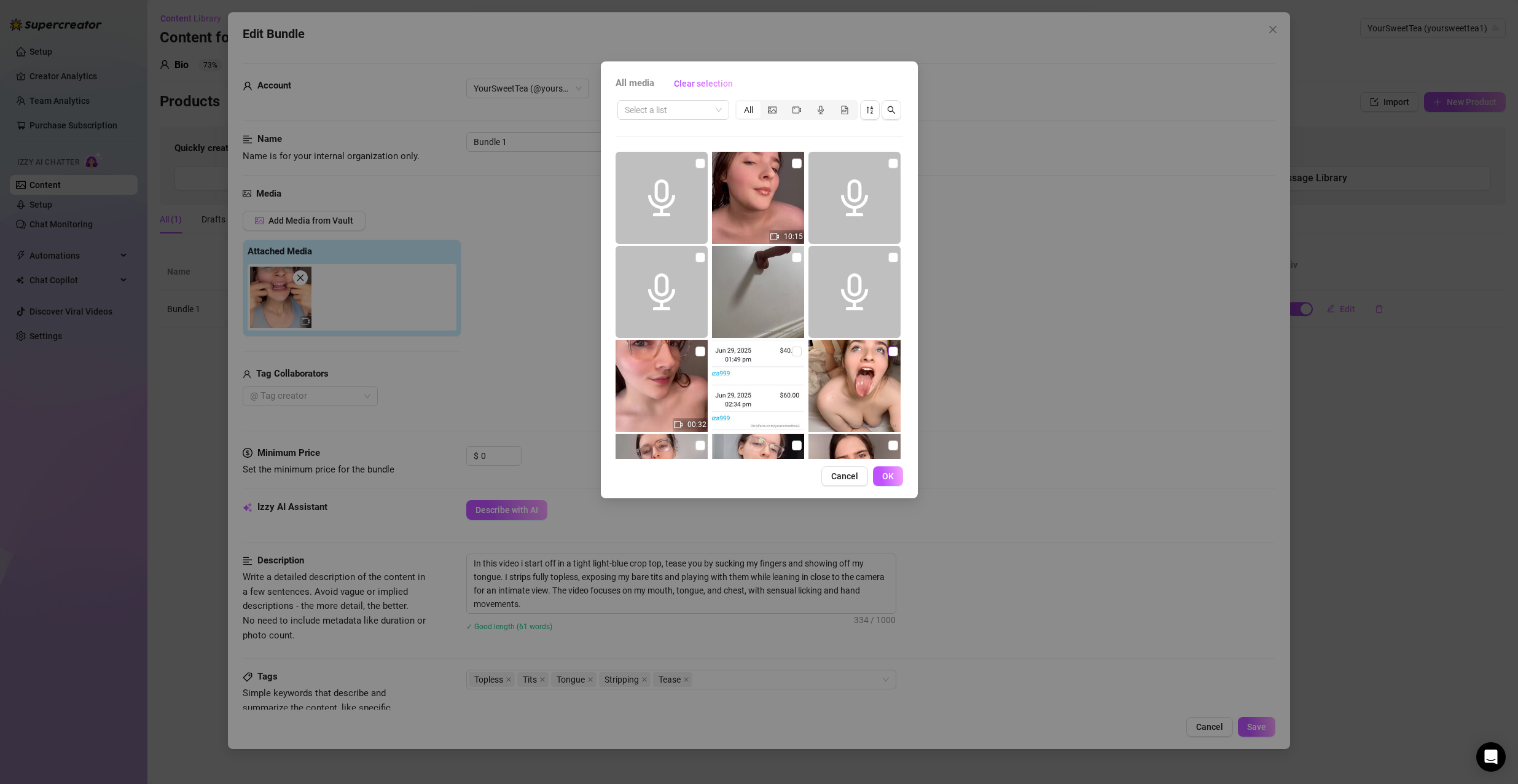
click at [888, 351] on input "checkbox" at bounding box center [893, 351] width 10 height 10
click at [889, 472] on span "OK" at bounding box center [887, 476] width 11 height 10
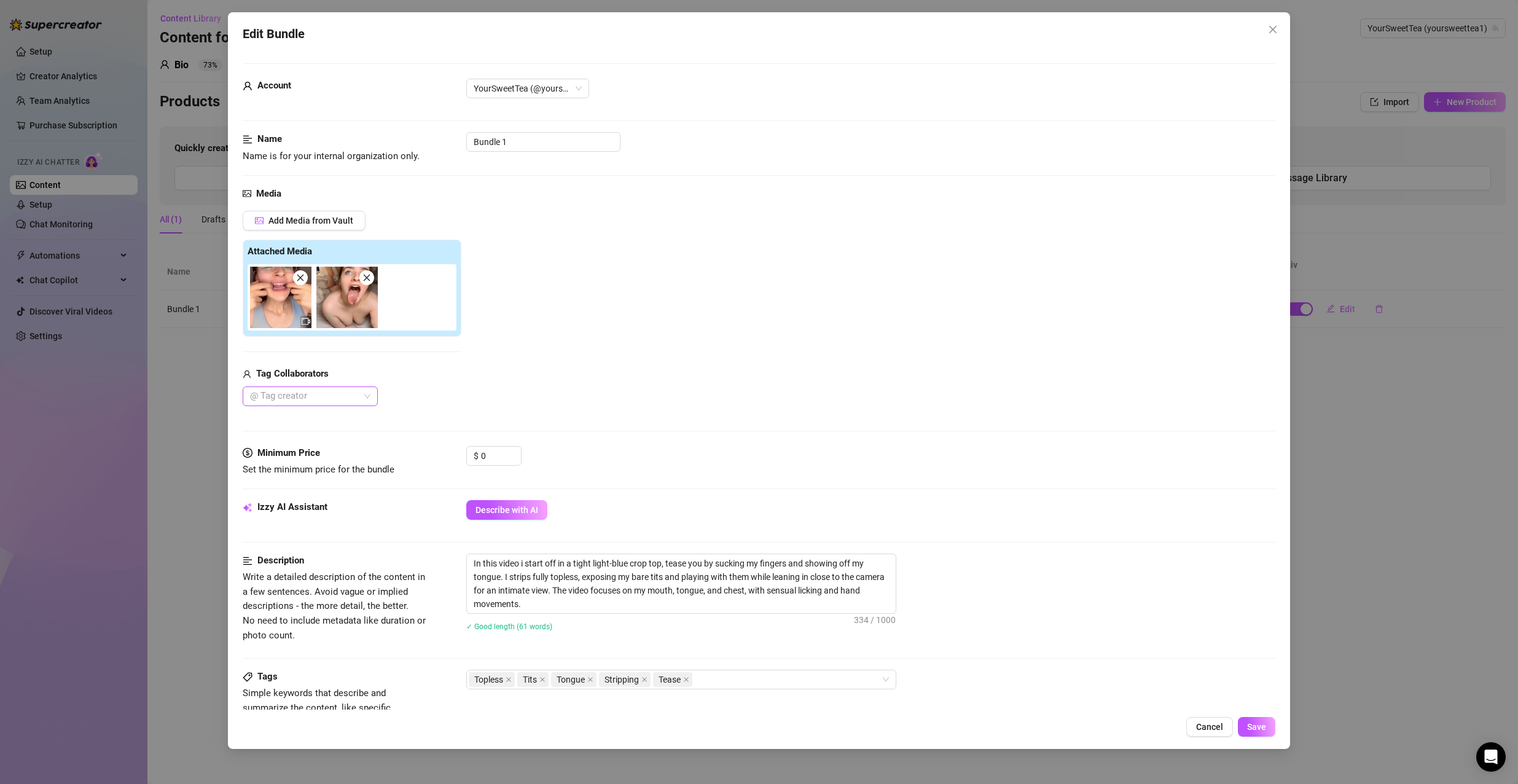
click at [344, 399] on div at bounding box center [304, 396] width 117 height 17
click at [498, 452] on input "0" at bounding box center [501, 456] width 40 height 19
click at [510, 449] on span "Increase Value" at bounding box center [514, 452] width 13 height 11
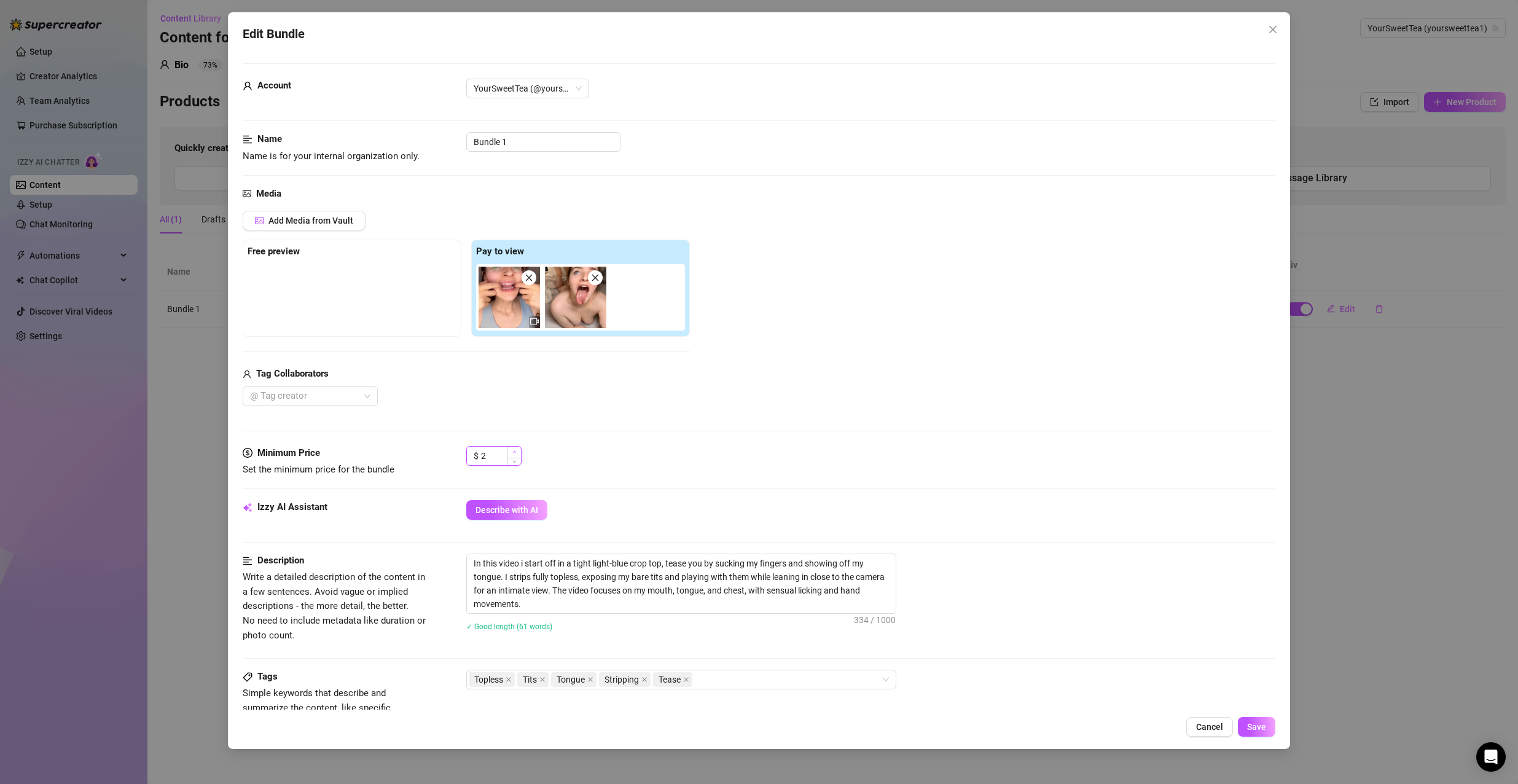
click at [510, 449] on span "Increase Value" at bounding box center [514, 452] width 13 height 11
click at [1258, 735] on button "Save" at bounding box center [1256, 726] width 37 height 19
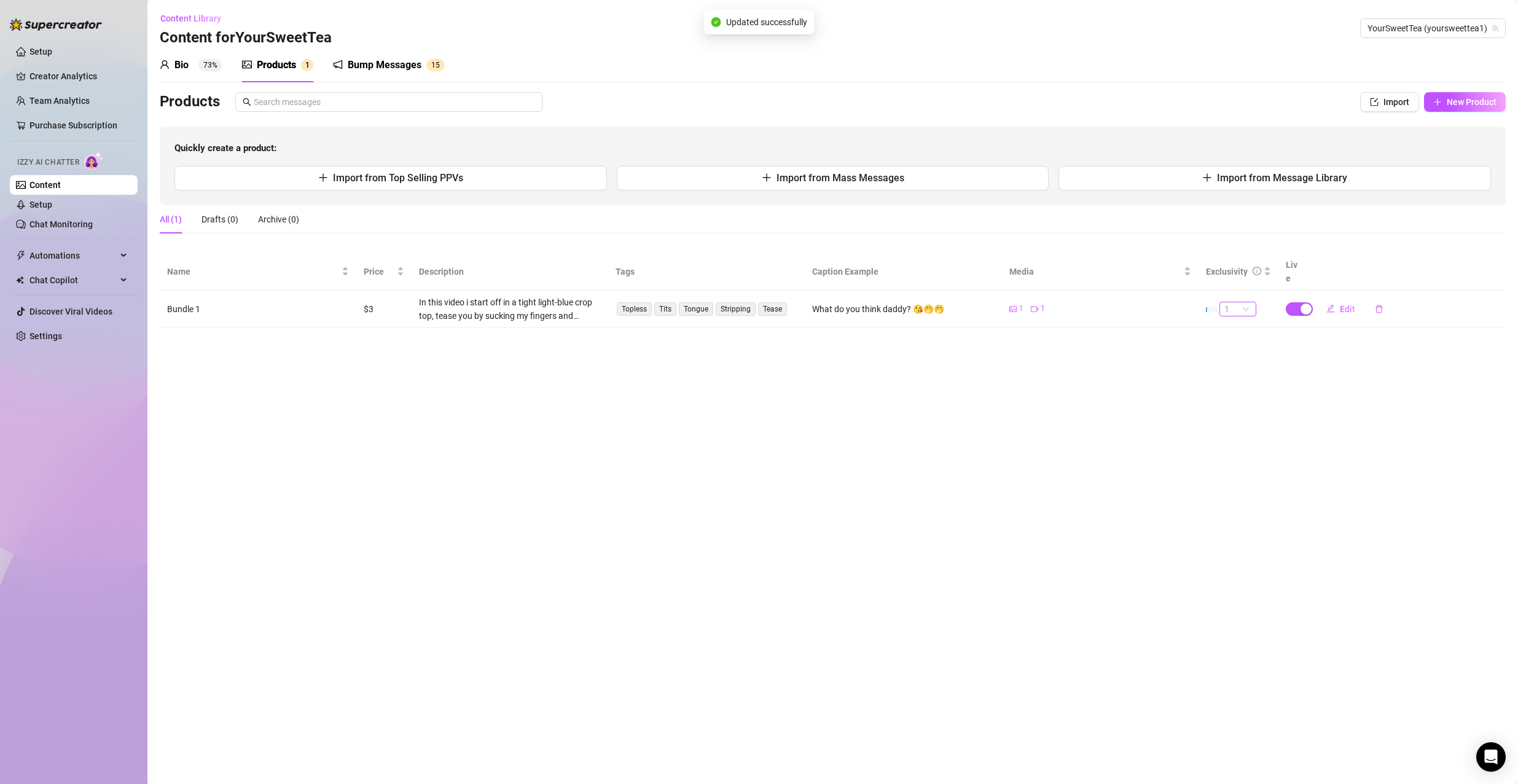
click at [1240, 302] on div "1" at bounding box center [1237, 309] width 37 height 15
click at [1234, 346] on div "2" at bounding box center [1238, 337] width 32 height 19
click at [1234, 302] on span "1" at bounding box center [1238, 309] width 27 height 13
click at [1244, 382] on div "4" at bounding box center [1238, 376] width 17 height 13
click at [346, 344] on main "Content Library Content for YourSweetTea YourSweetTea (yoursweettea1) Bio 73% P…" at bounding box center [833, 392] width 1371 height 784
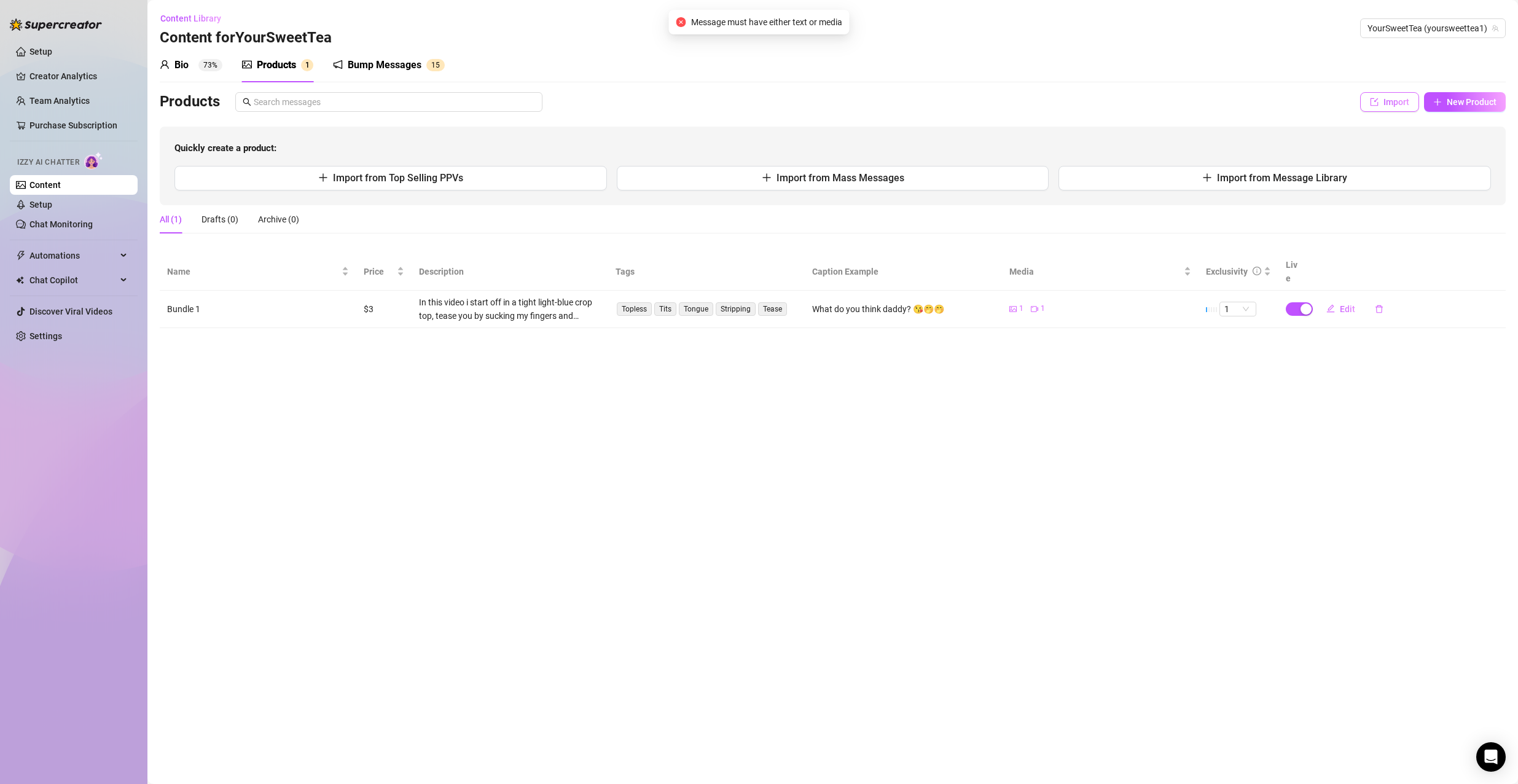
click at [1365, 92] on button "Import" at bounding box center [1389, 101] width 59 height 19
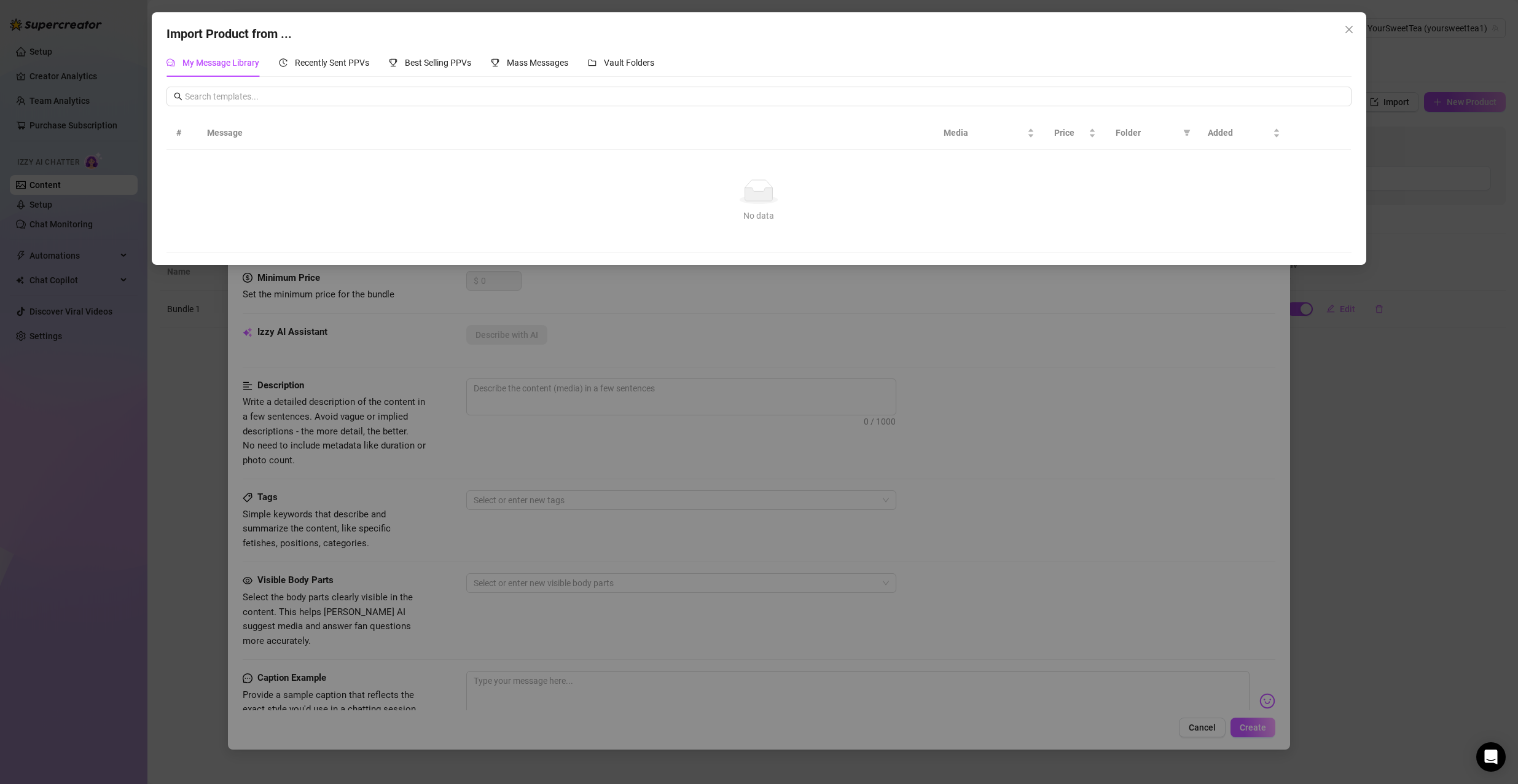
click at [580, 292] on div "Import Product from ... My Message Library Recently Sent PPVs Best Selling PPVs…" at bounding box center [759, 392] width 1518 height 784
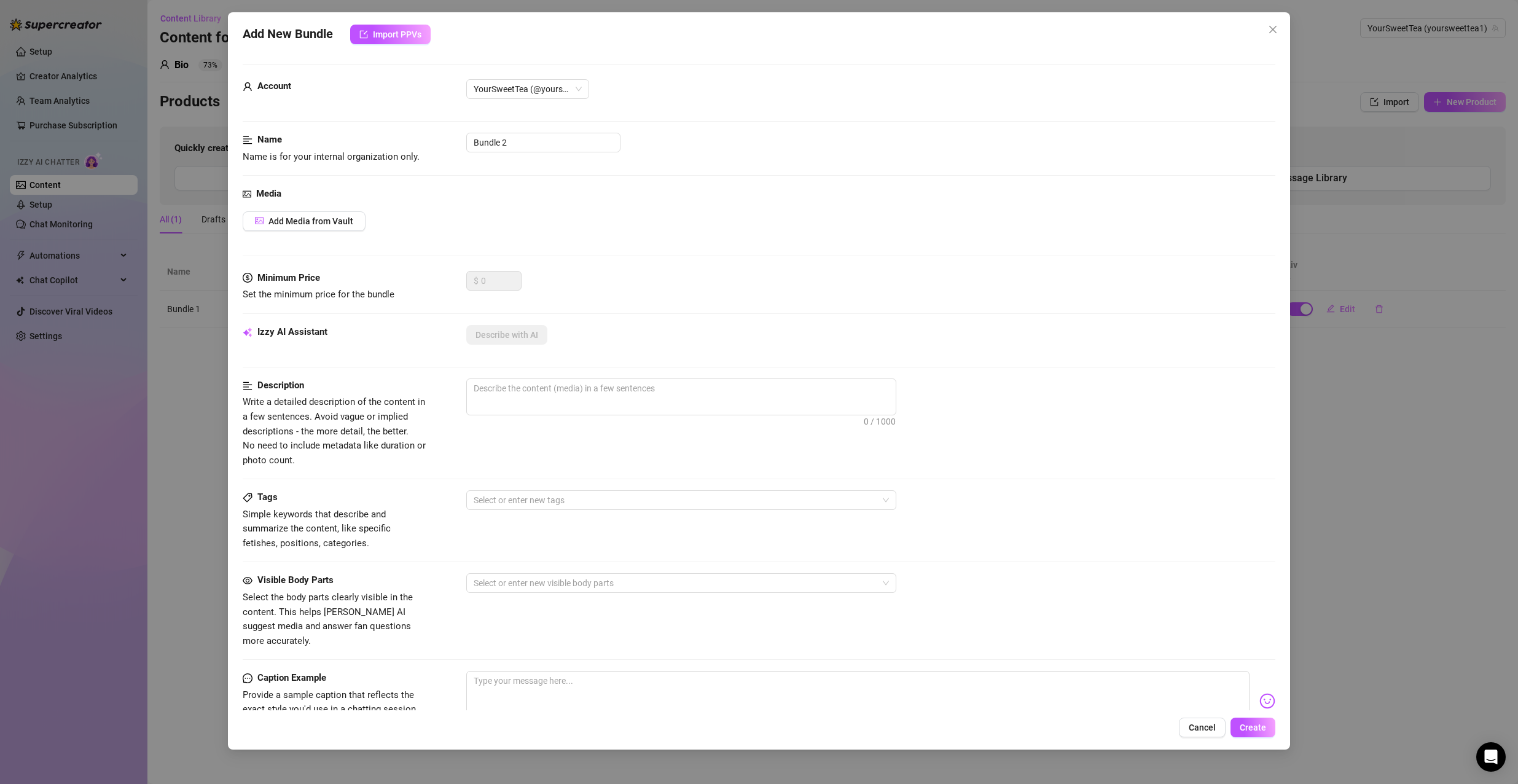
click at [1431, 382] on div "Add New Bundle Import PPVs Account YourSweetTea (@yoursweettea1) Name Name is f…" at bounding box center [759, 392] width 1518 height 784
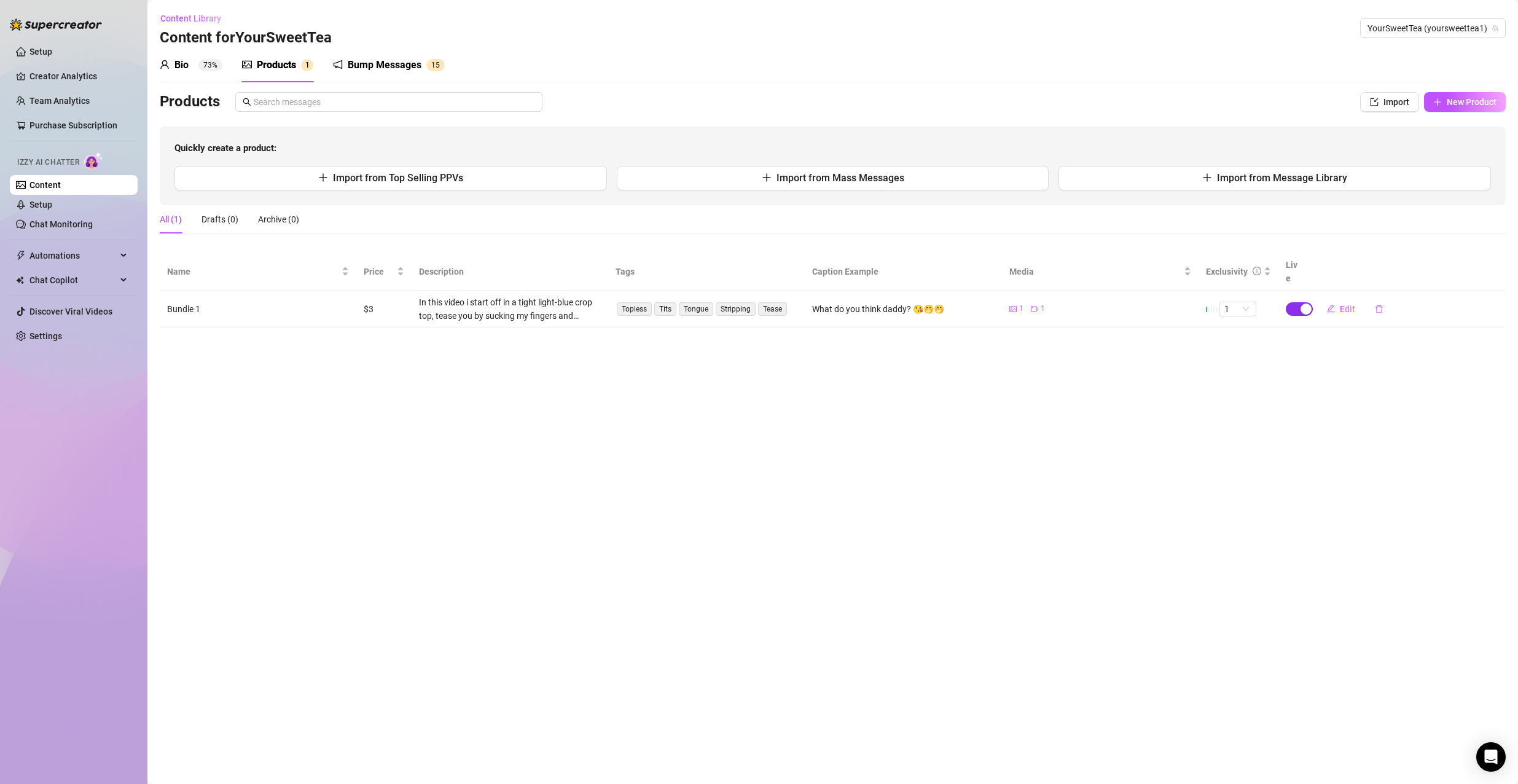
click at [1298, 302] on button "button" at bounding box center [1299, 309] width 27 height 13
click at [1353, 270] on span "Cancel" at bounding box center [1363, 266] width 27 height 10
click at [375, 170] on button "Import from Top Selling PPVs" at bounding box center [390, 178] width 432 height 25
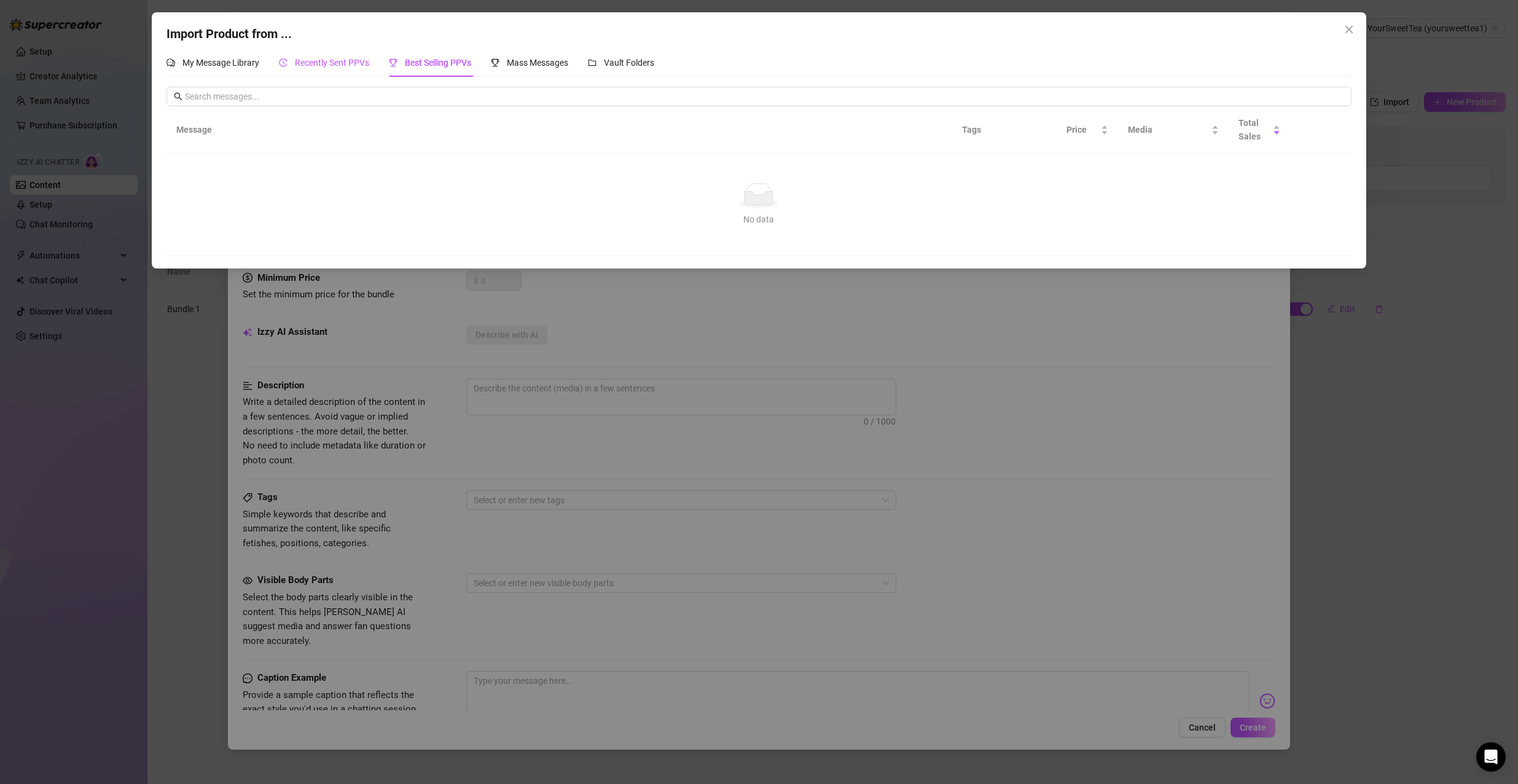
click at [290, 68] on div "Recently Sent PPVs" at bounding box center [324, 63] width 90 height 13
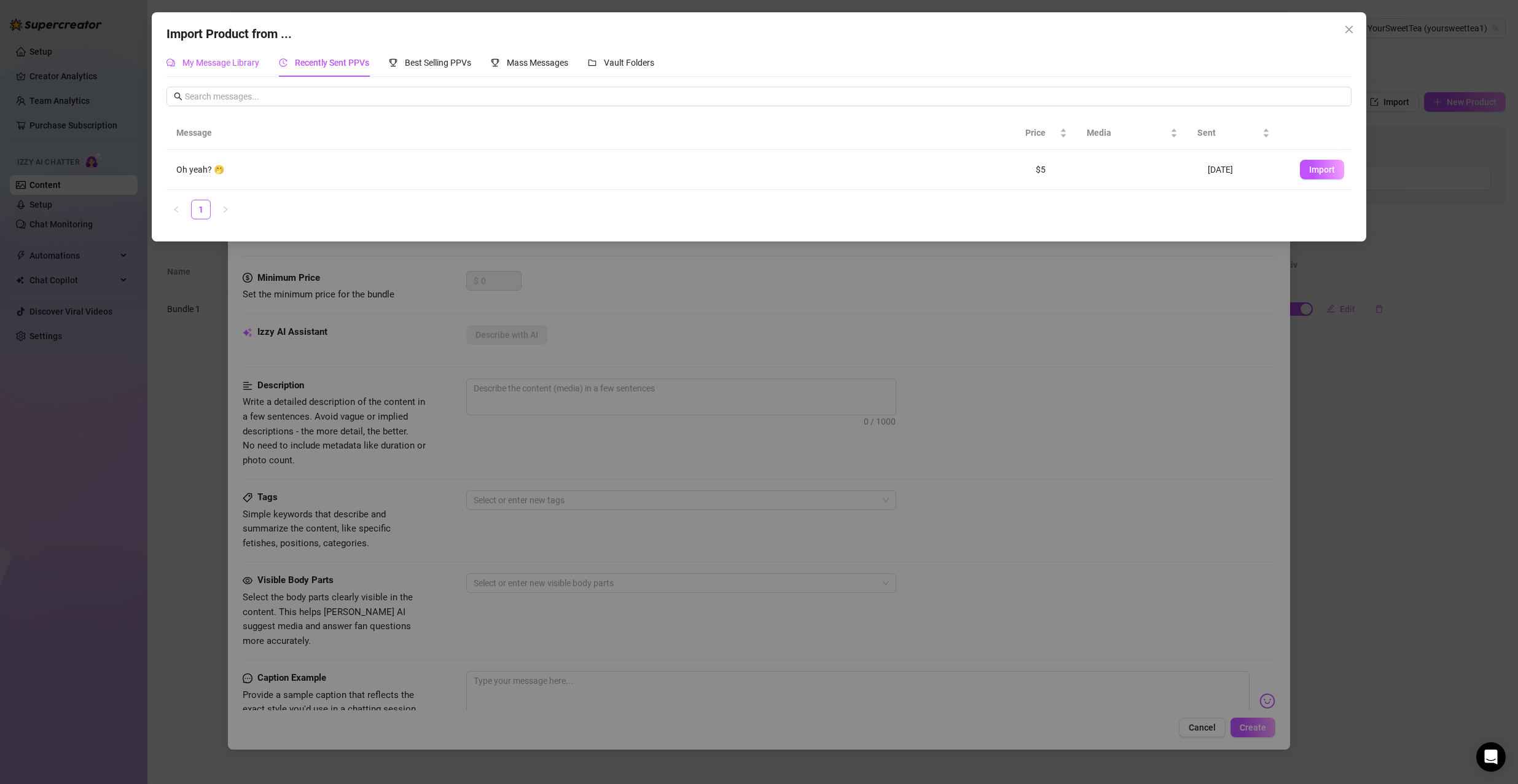
click at [242, 65] on span "My Message Library" at bounding box center [220, 63] width 77 height 10
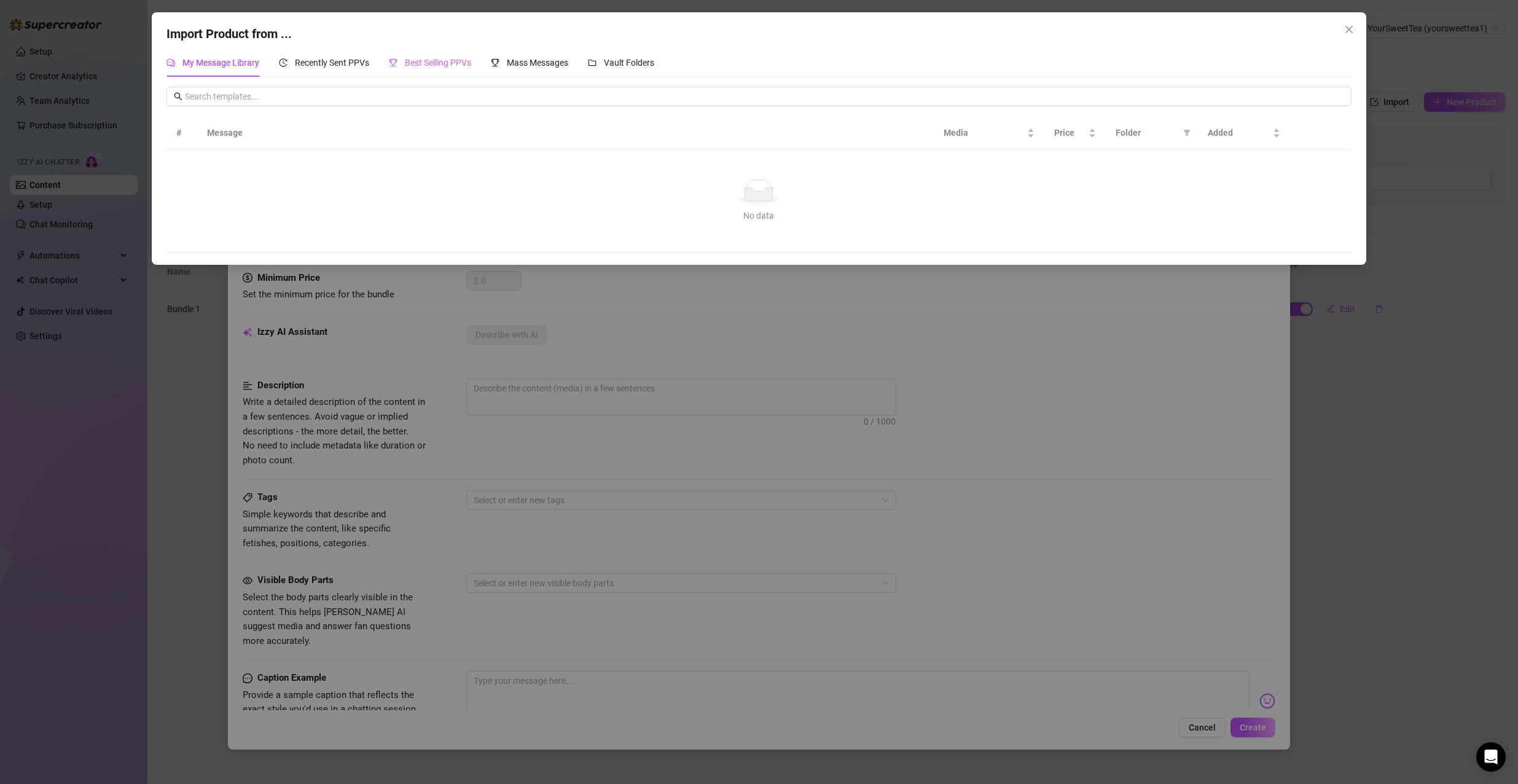
click at [436, 77] on div "Best Selling PPVs" at bounding box center [430, 63] width 82 height 28
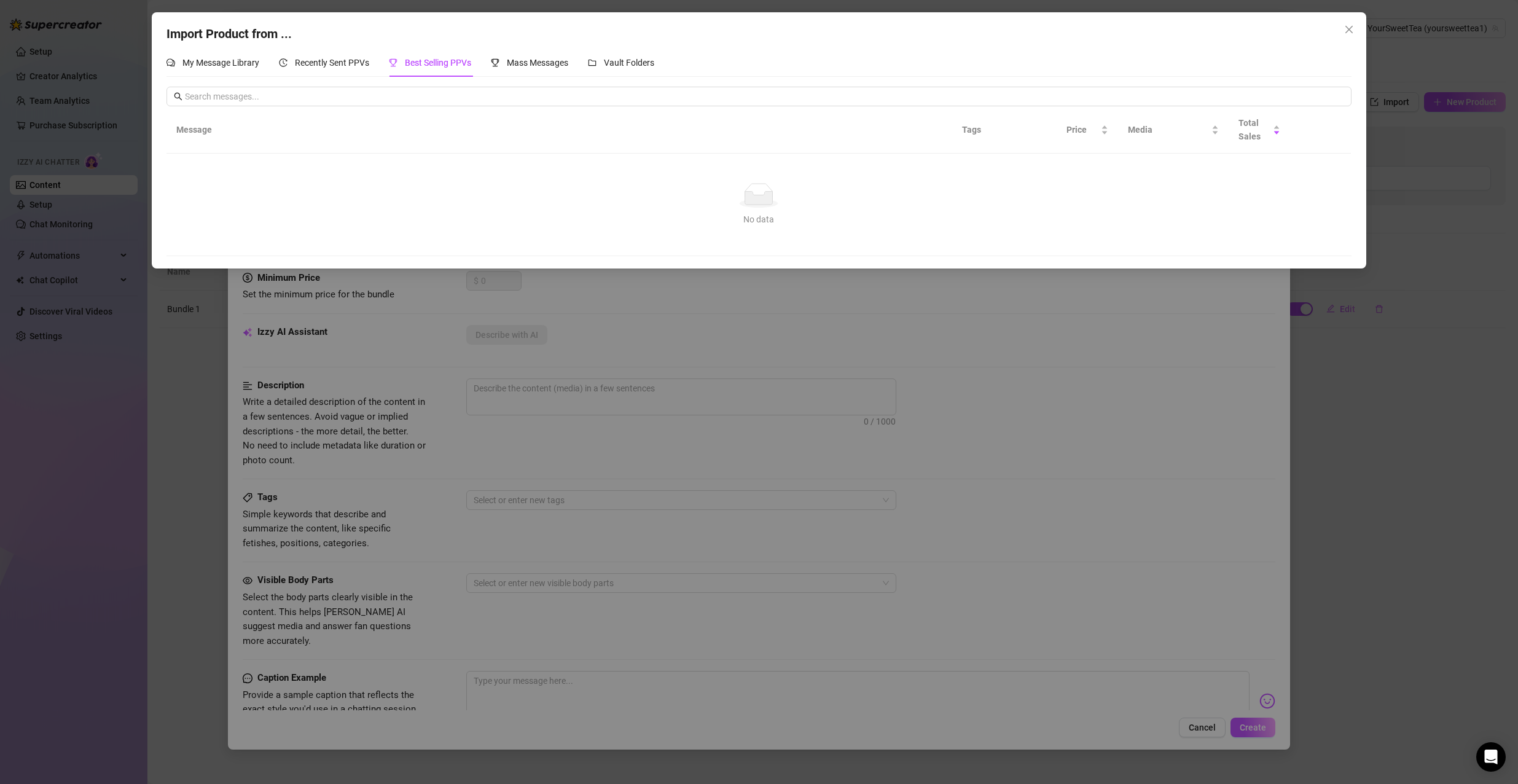
click at [486, 57] on div "My Message Library Recently Sent PPVs Best Selling PPVs Mass Messages Vault Fol…" at bounding box center [410, 63] width 488 height 28
click at [387, 60] on div "My Message Library Recently Sent PPVs Best Selling PPVs Mass Messages Vault Fol…" at bounding box center [410, 63] width 488 height 28
click at [346, 55] on div "Recently Sent PPVs" at bounding box center [324, 63] width 90 height 28
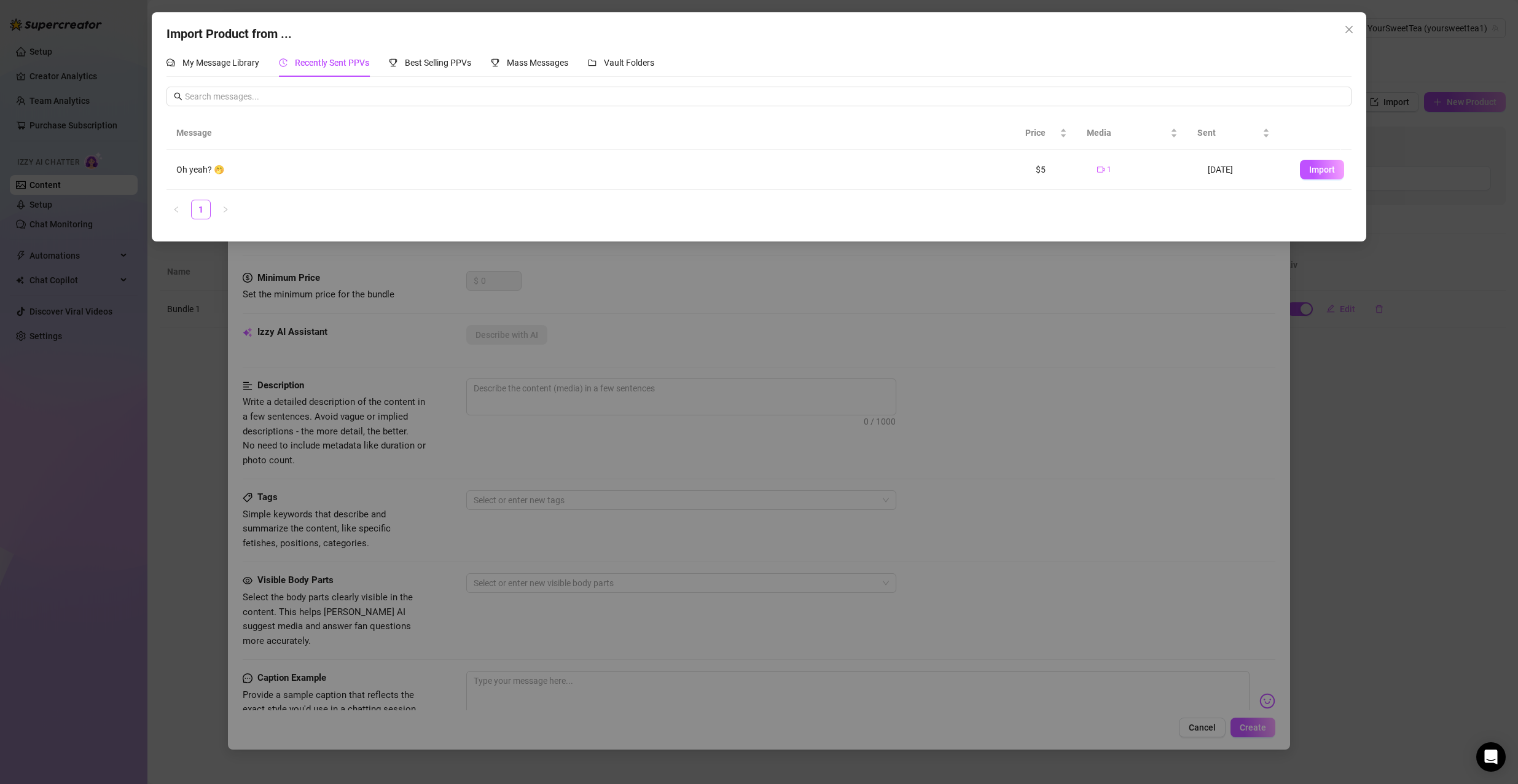
drag, startPoint x: 1301, startPoint y: 175, endPoint x: 1290, endPoint y: 179, distance: 11.7
click at [1300, 175] on button "Import" at bounding box center [1322, 169] width 44 height 19
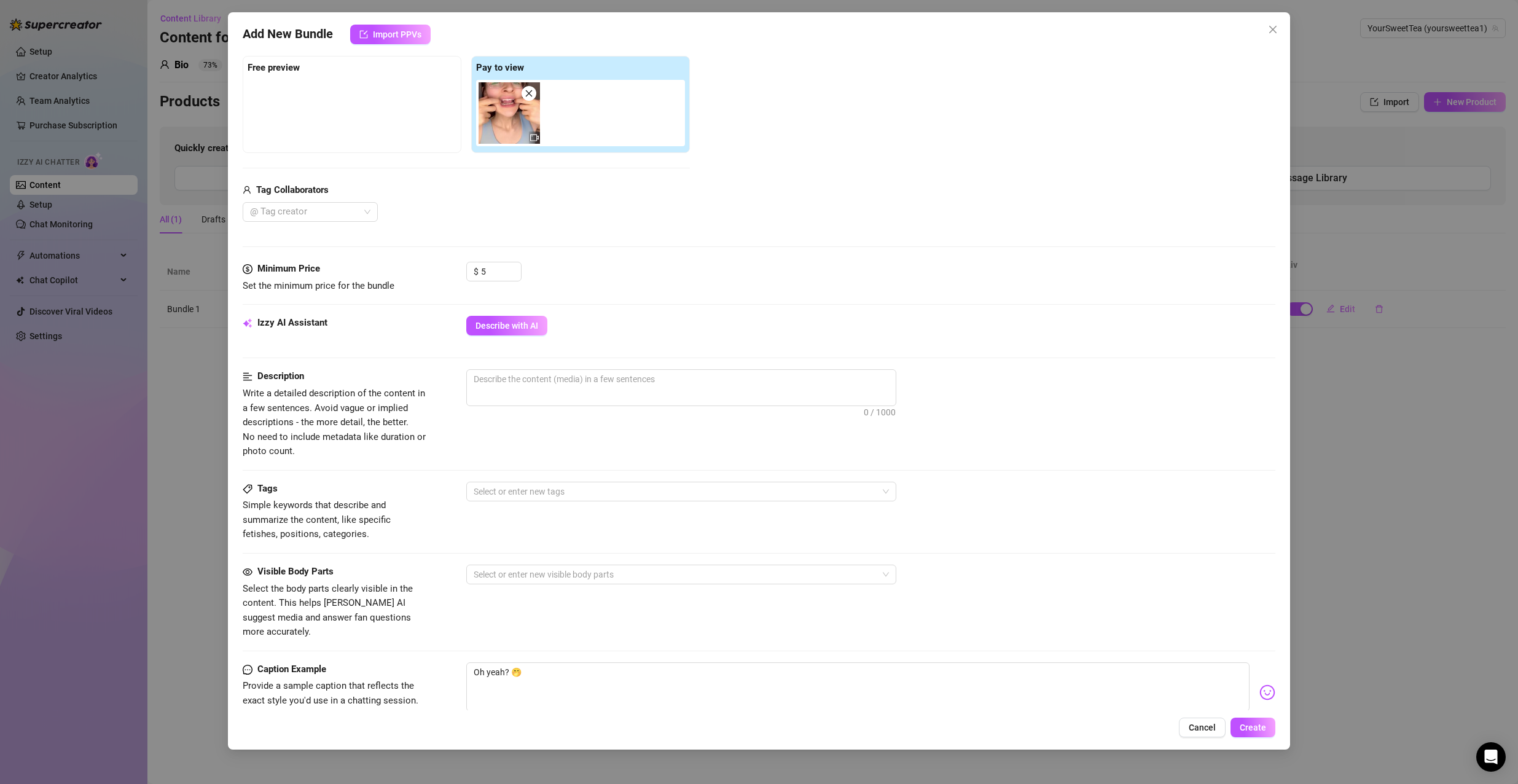
scroll to position [368, 0]
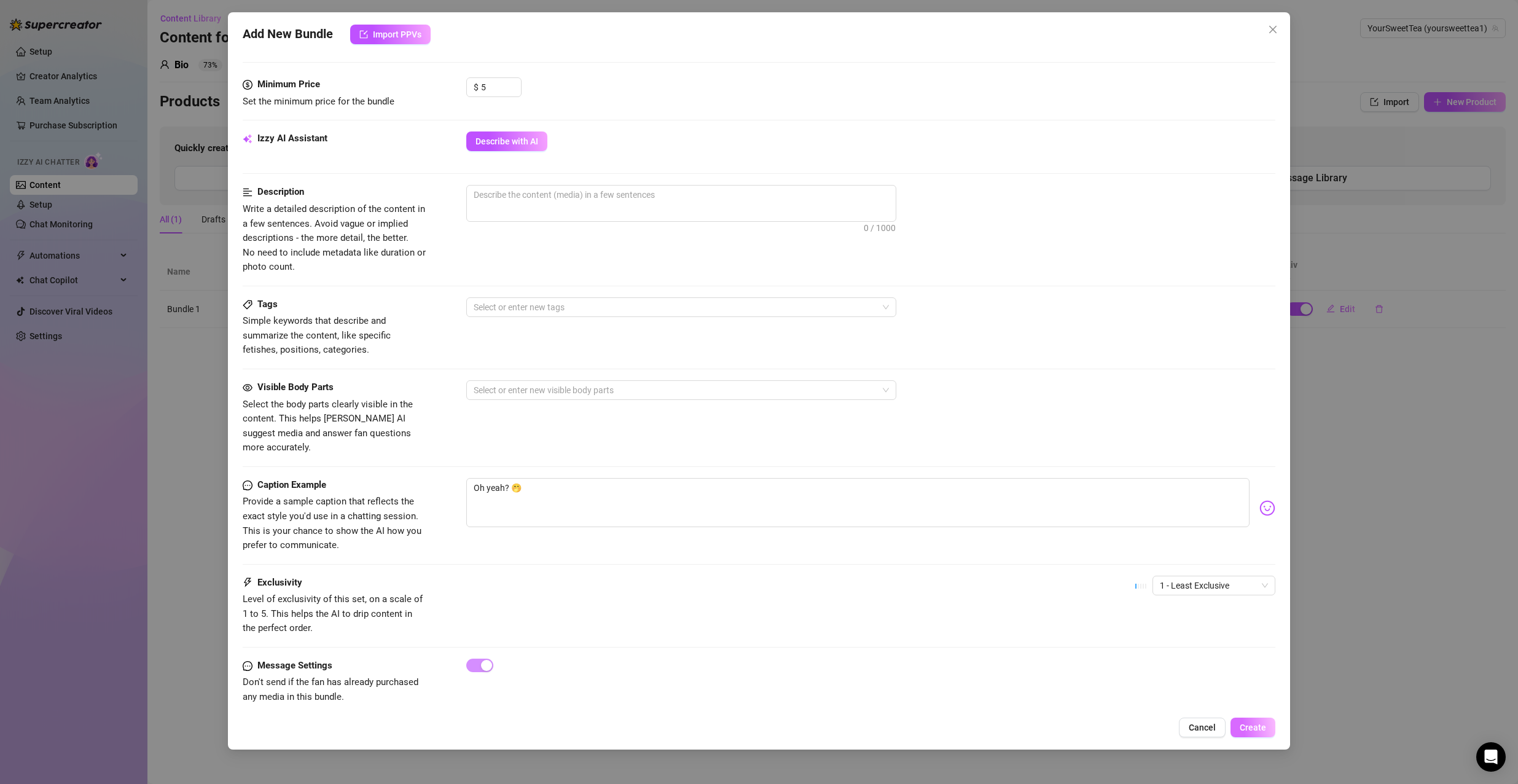
click at [1253, 731] on span "Create" at bounding box center [1253, 727] width 27 height 10
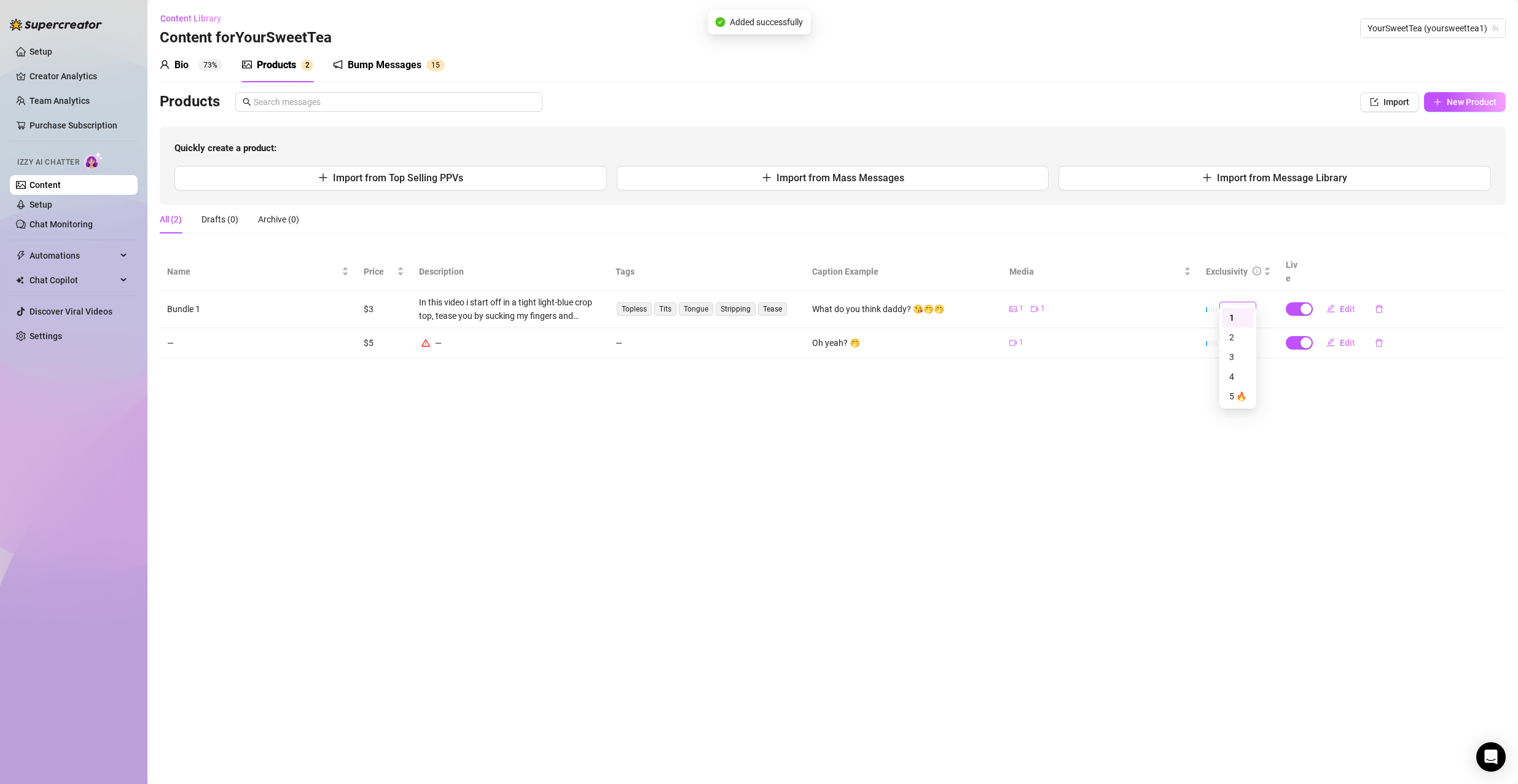
click at [1238, 302] on span "1" at bounding box center [1238, 309] width 27 height 13
click at [1238, 398] on div "5 🔥" at bounding box center [1238, 396] width 17 height 13
click at [1462, 98] on span "New Product" at bounding box center [1471, 101] width 50 height 10
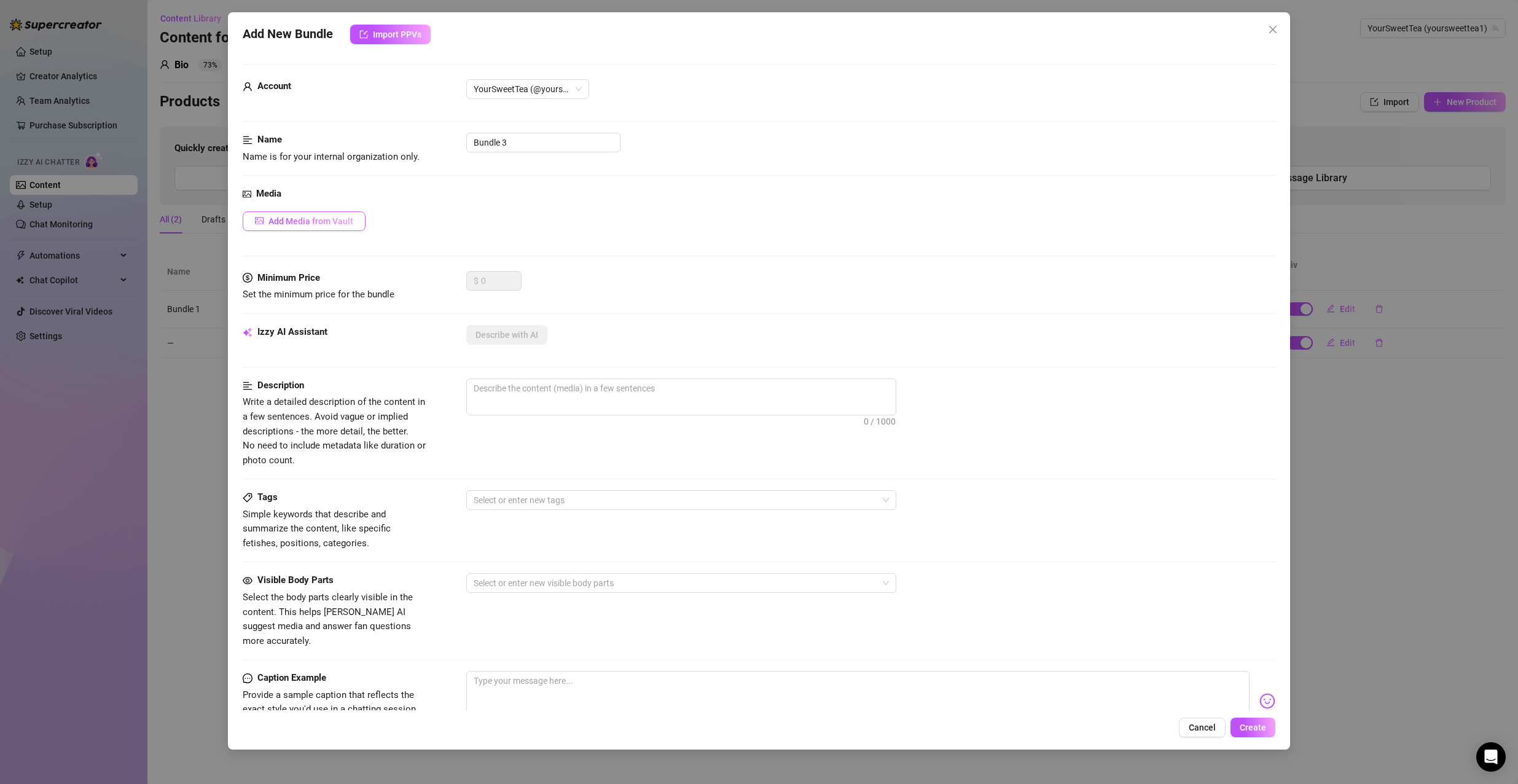
click at [298, 221] on span "Add Media from Vault" at bounding box center [310, 221] width 85 height 10
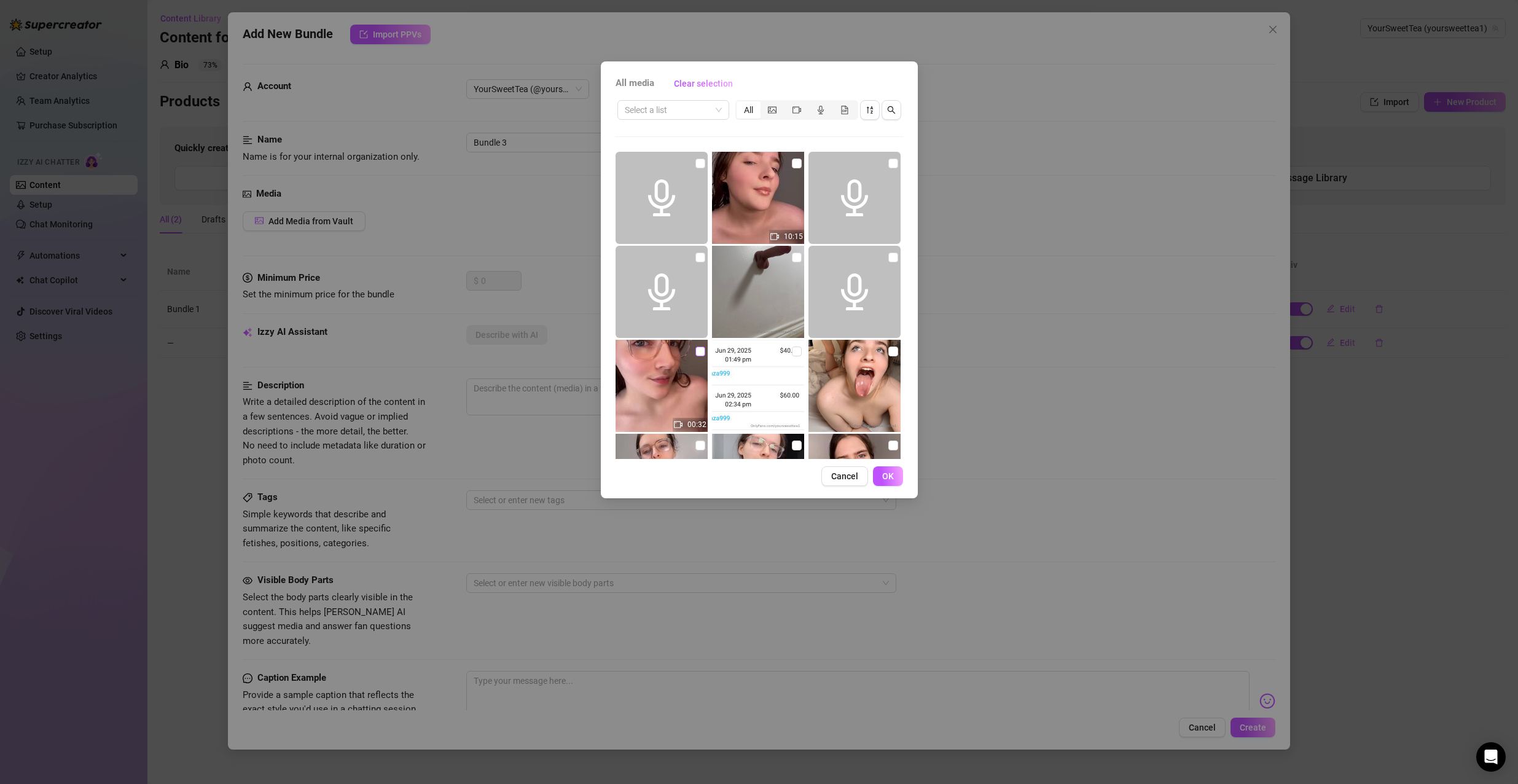
click at [698, 351] on input "checkbox" at bounding box center [700, 351] width 10 height 10
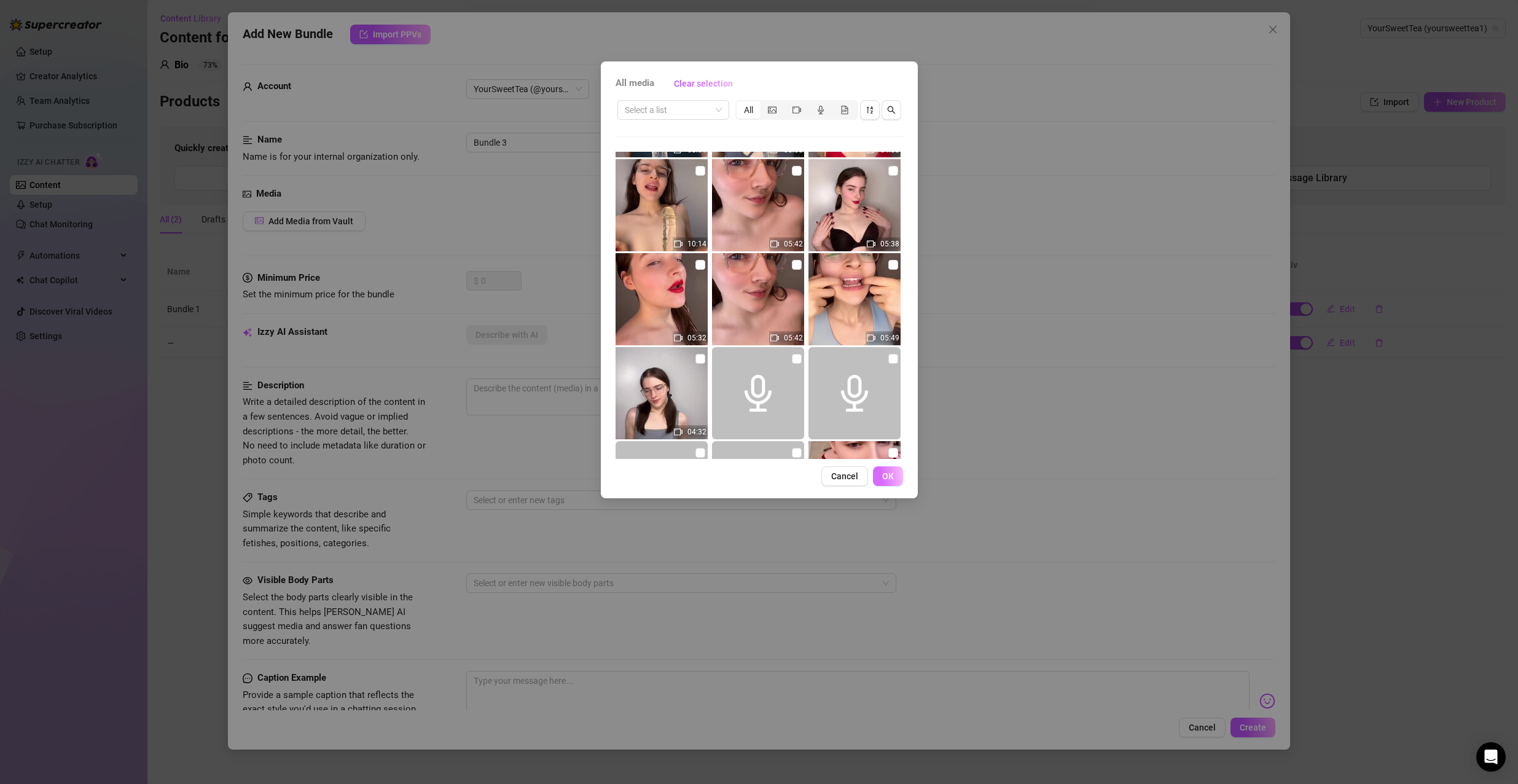
click at [893, 481] on span "OK" at bounding box center [887, 476] width 11 height 10
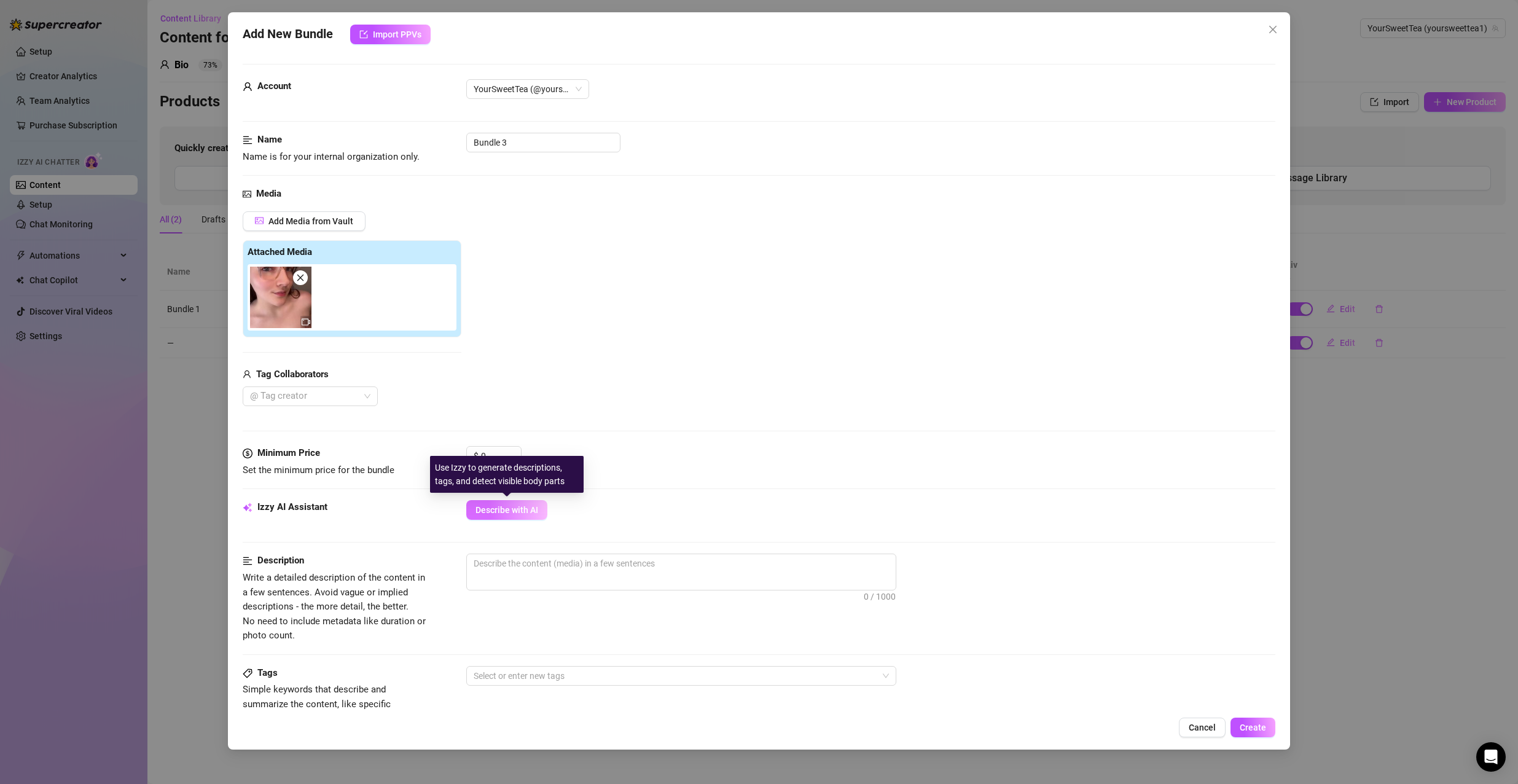
click at [506, 502] on button "Describe with AI" at bounding box center [507, 509] width 81 height 19
drag, startPoint x: 492, startPoint y: 450, endPoint x: 462, endPoint y: 446, distance: 30.3
click at [462, 446] on div "Minimum Price Set the minimum price for the bundle $ 0" at bounding box center [759, 461] width 1033 height 31
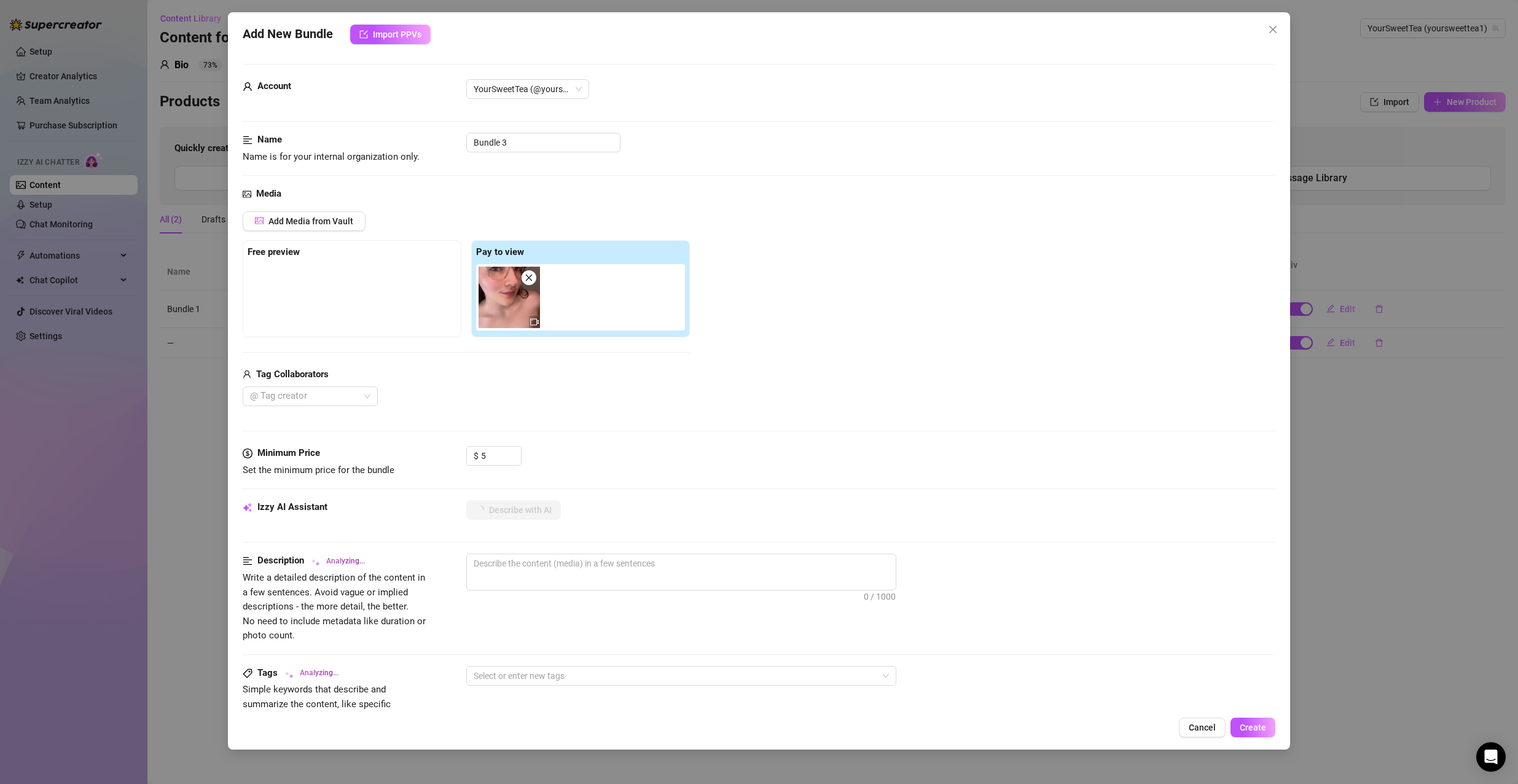
click at [701, 506] on div "Describe with AI" at bounding box center [871, 509] width 809 height 19
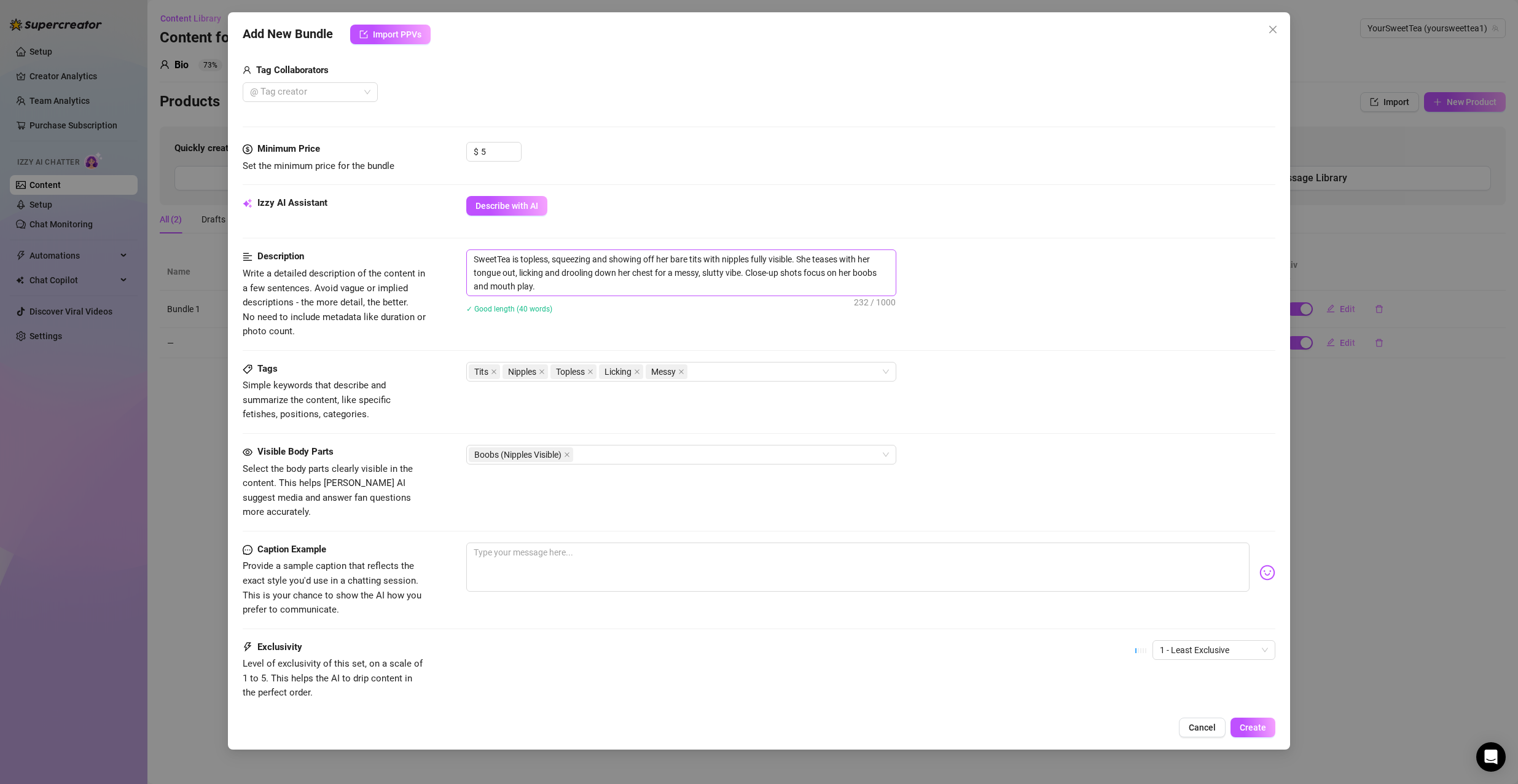
scroll to position [371, 0]
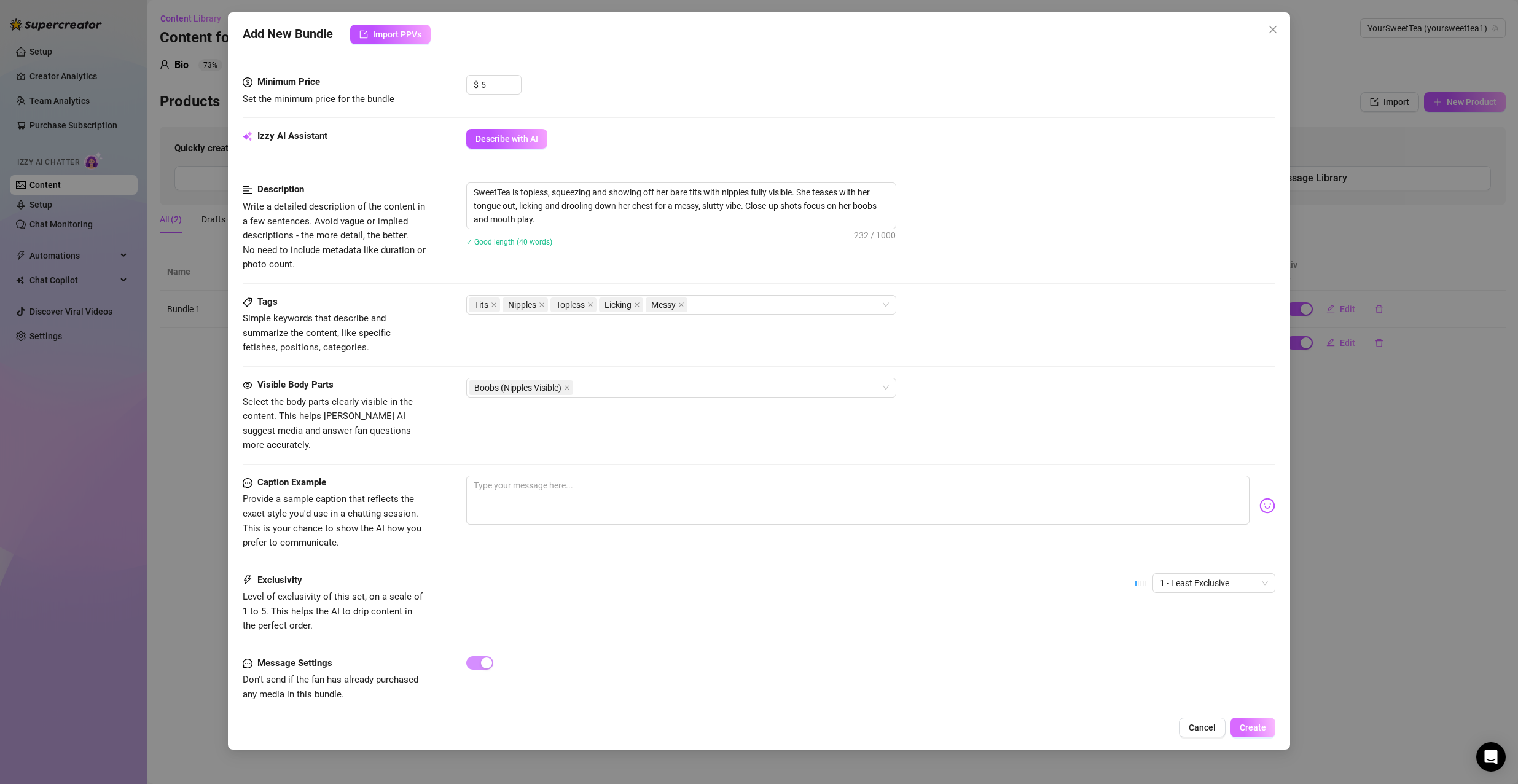
click at [1249, 719] on button "Create" at bounding box center [1252, 727] width 45 height 19
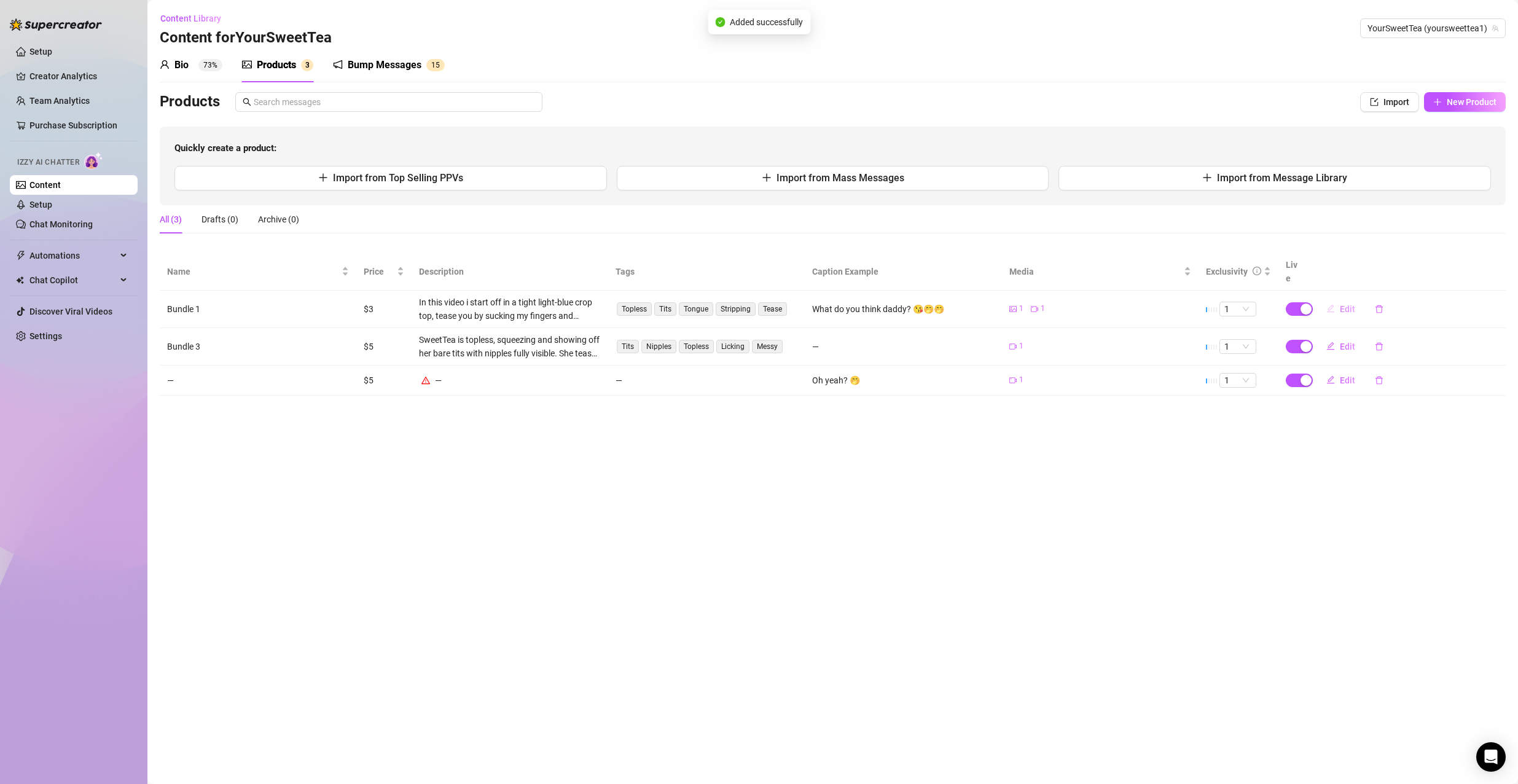
click at [1329, 304] on icon "edit" at bounding box center [1330, 308] width 9 height 9
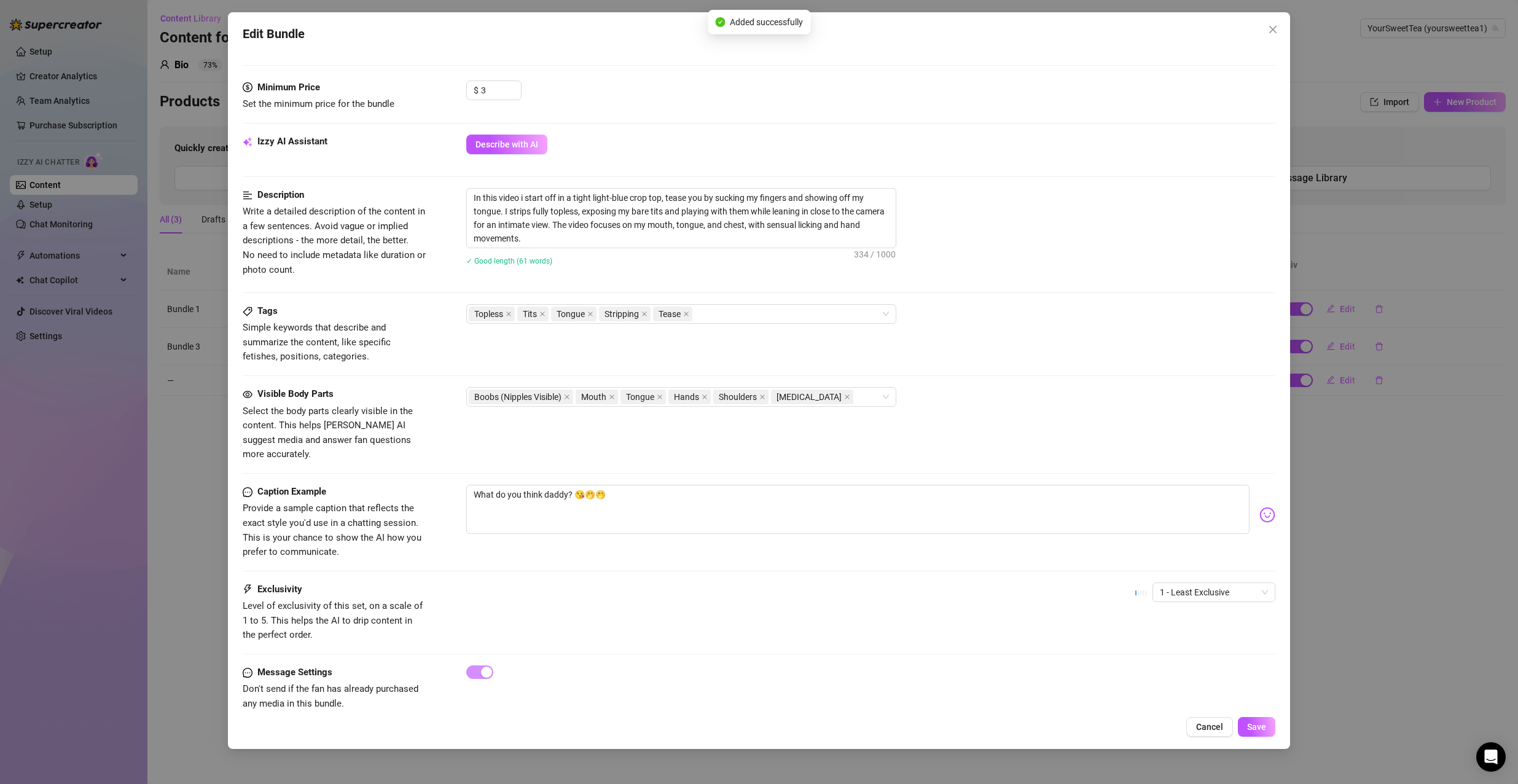
scroll to position [375, 0]
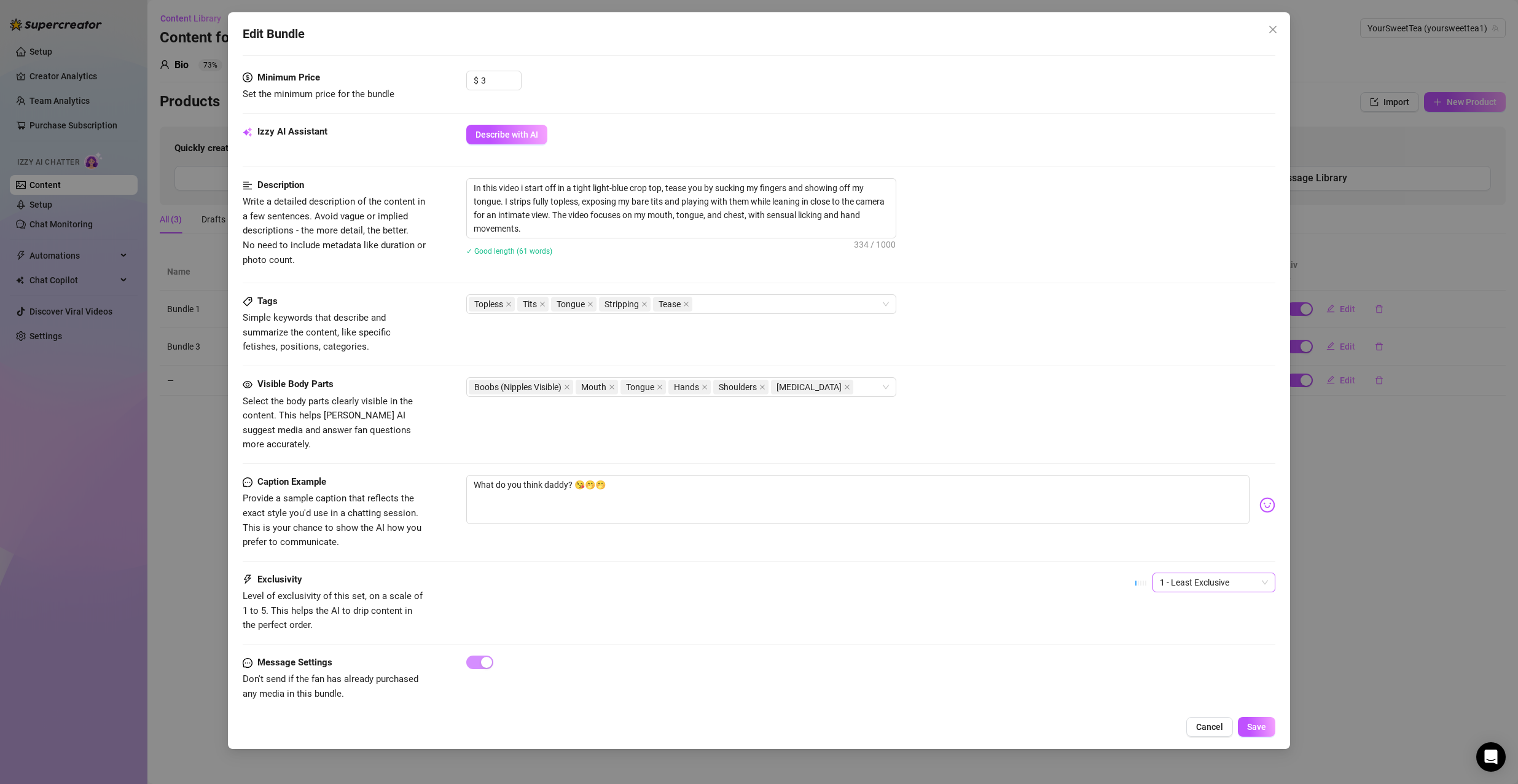
click at [1238, 573] on span "1 - Least Exclusive" at bounding box center [1214, 582] width 108 height 19
click at [1220, 657] on div "4" at bounding box center [1203, 651] width 103 height 13
click at [1198, 573] on span "4" at bounding box center [1214, 582] width 108 height 19
click at [1209, 640] on div "3" at bounding box center [1203, 631] width 118 height 19
click at [1250, 721] on button "Save" at bounding box center [1256, 726] width 37 height 19
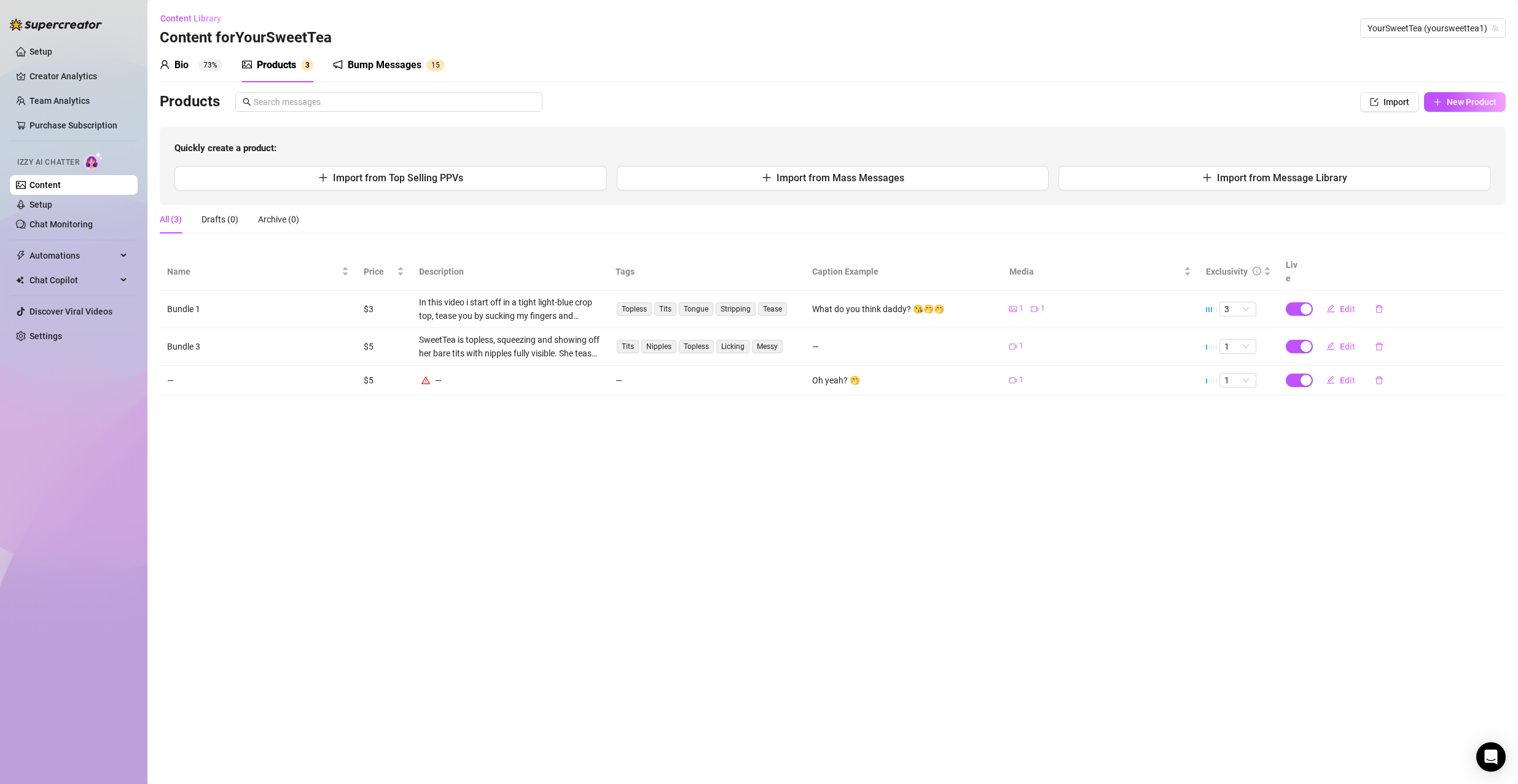
click at [1346, 366] on td "Edit" at bounding box center [1407, 380] width 197 height 30
click at [1347, 375] on span "Edit" at bounding box center [1347, 380] width 15 height 10
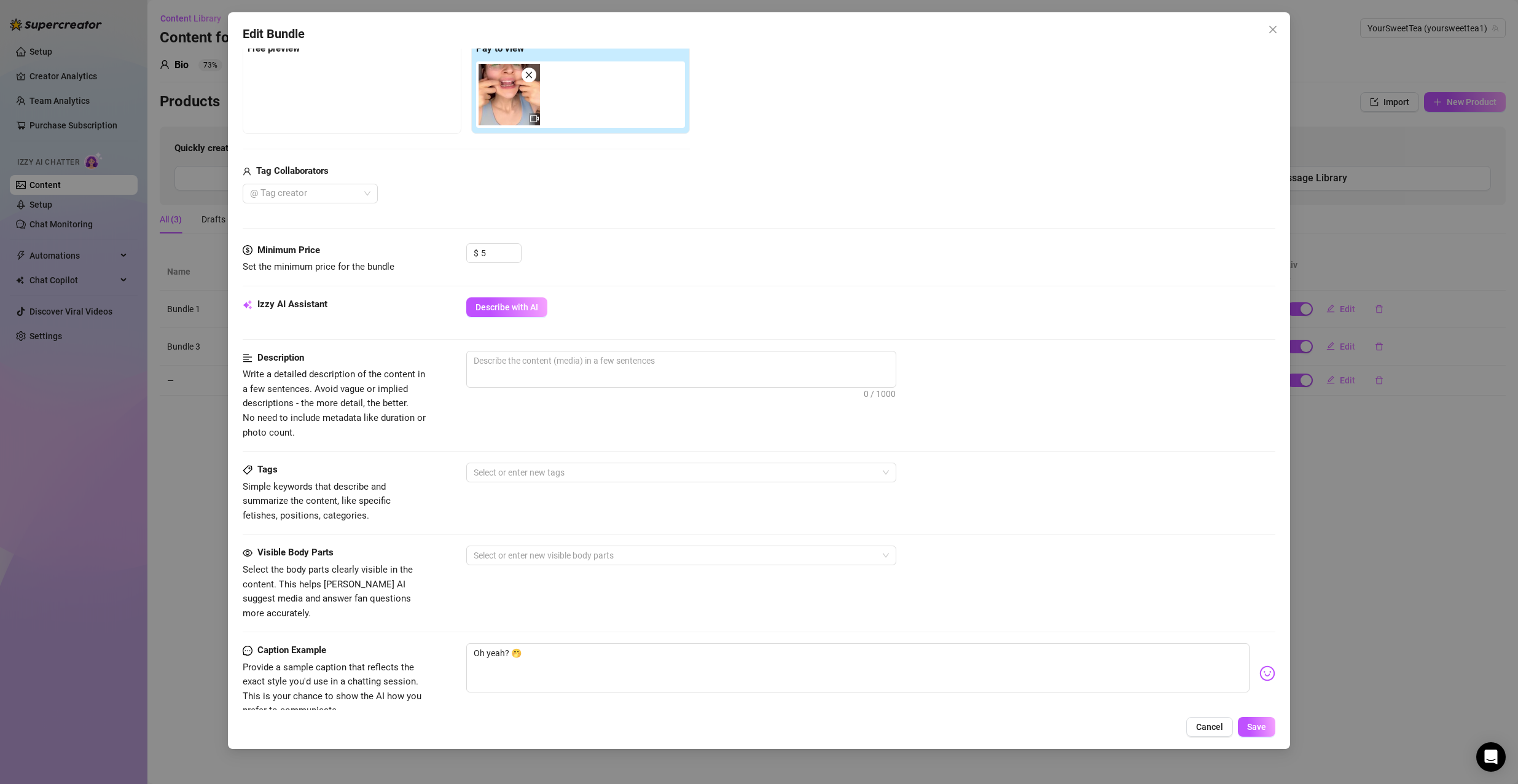
scroll to position [0, 0]
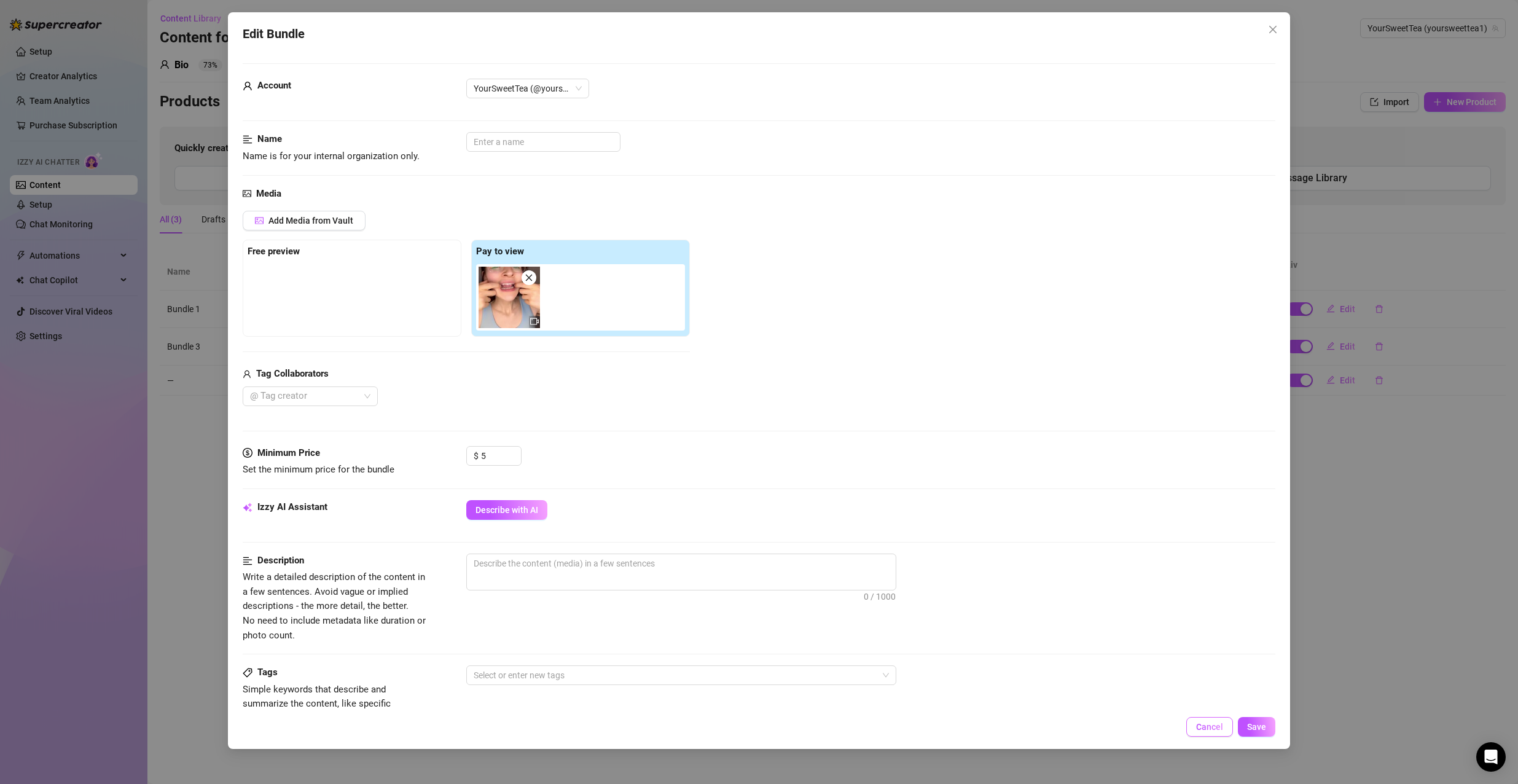
click at [1201, 722] on span "Cancel" at bounding box center [1209, 727] width 27 height 10
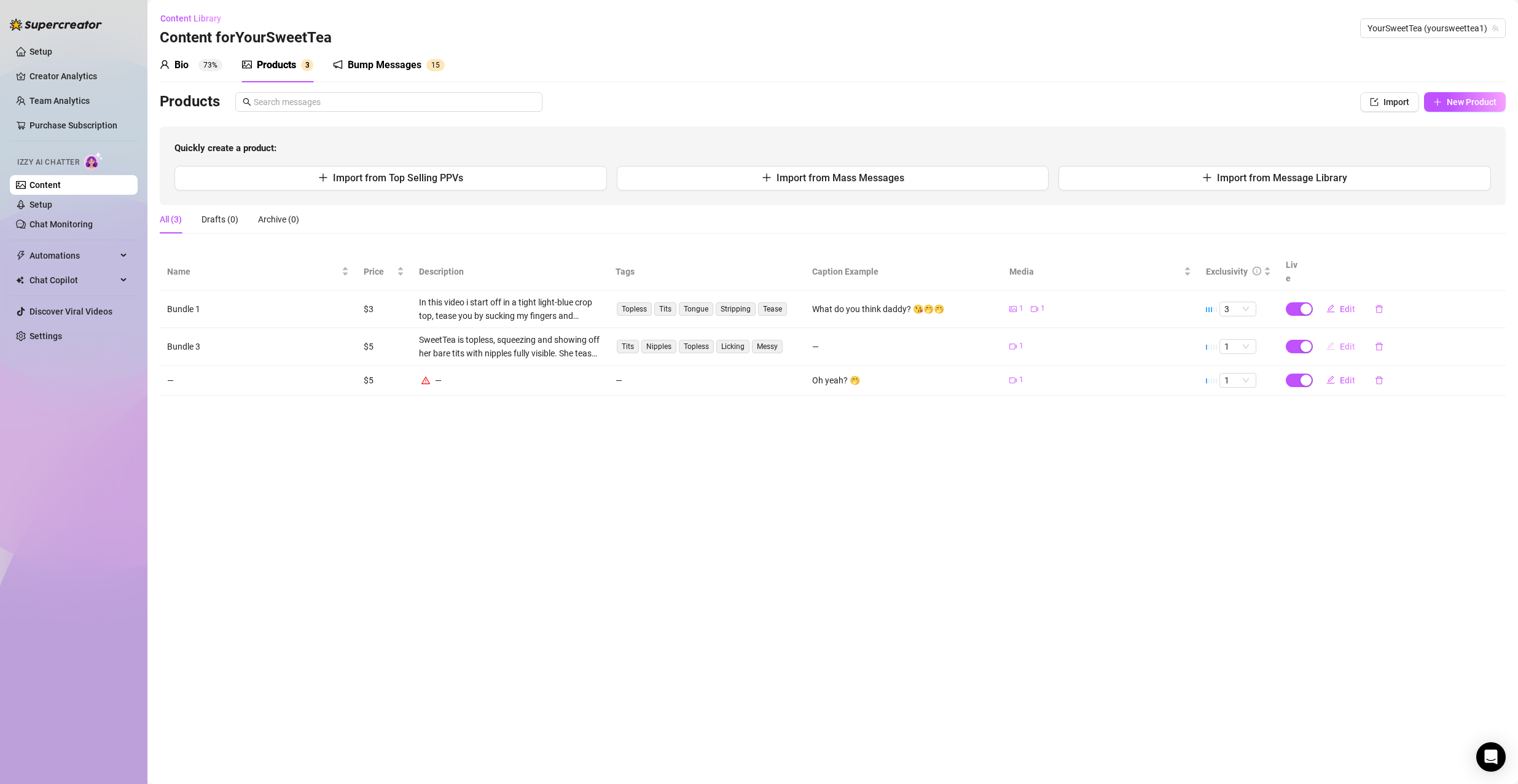
click at [1337, 336] on button "Edit" at bounding box center [1341, 346] width 49 height 19
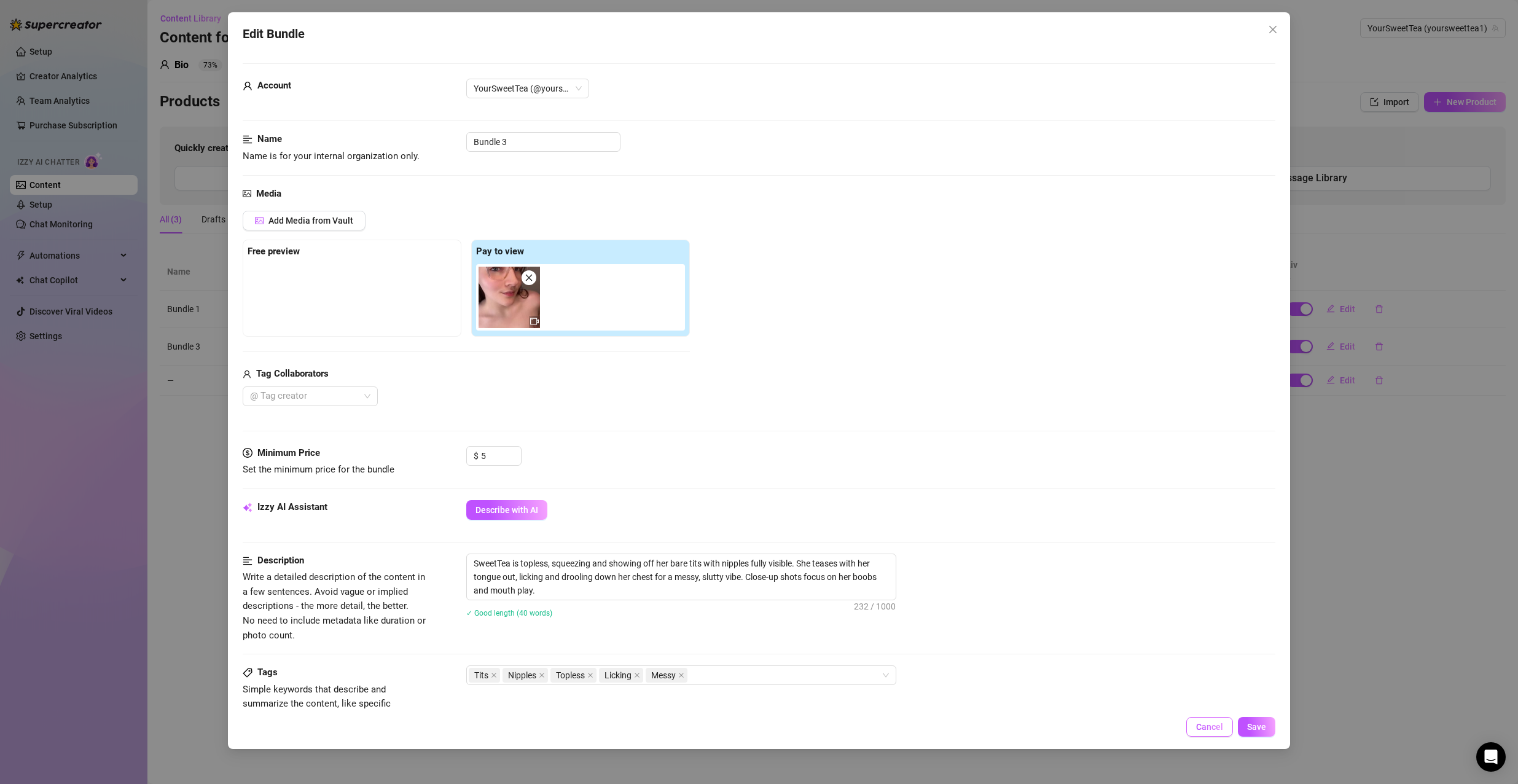
click at [1207, 736] on button "Cancel" at bounding box center [1209, 726] width 47 height 19
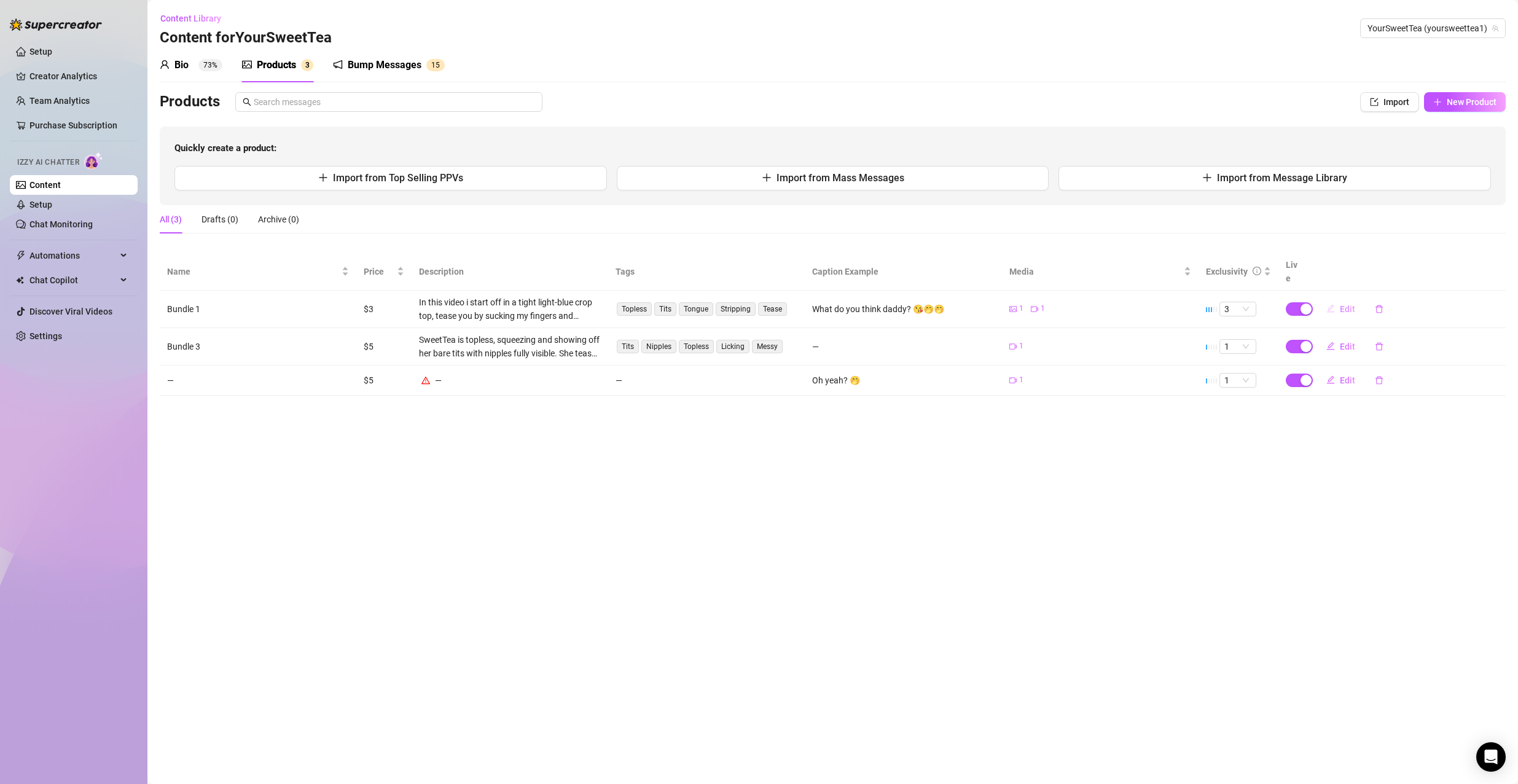
click at [1338, 299] on button "Edit" at bounding box center [1341, 308] width 49 height 19
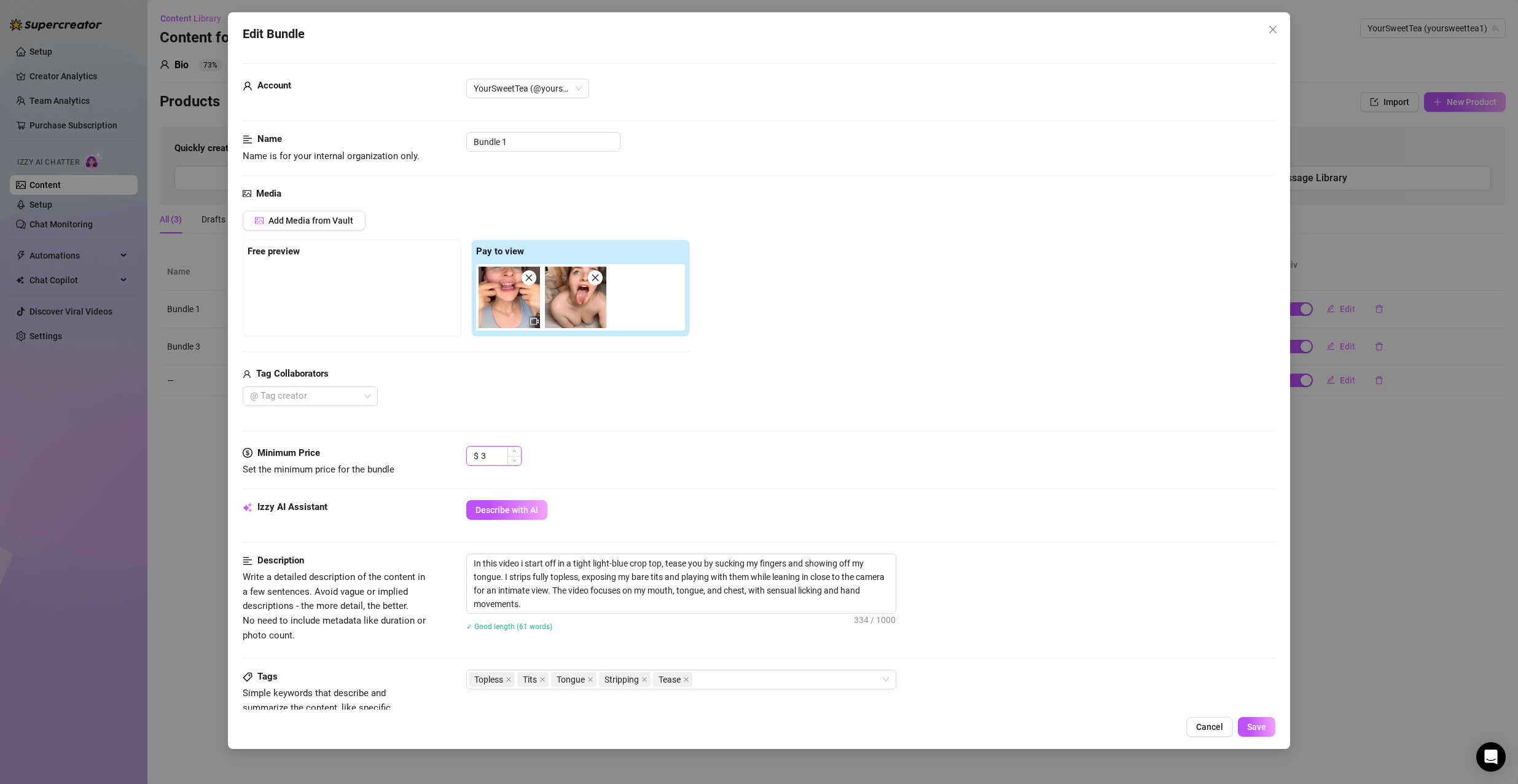
drag, startPoint x: 497, startPoint y: 452, endPoint x: 471, endPoint y: 450, distance: 26.1
click at [471, 450] on div "$ 3" at bounding box center [494, 455] width 55 height 19
click at [514, 452] on icon "up" at bounding box center [514, 452] width 4 height 4
click at [514, 452] on icon "up" at bounding box center [514, 452] width 4 height 3
click at [1243, 727] on button "Save" at bounding box center [1256, 726] width 37 height 19
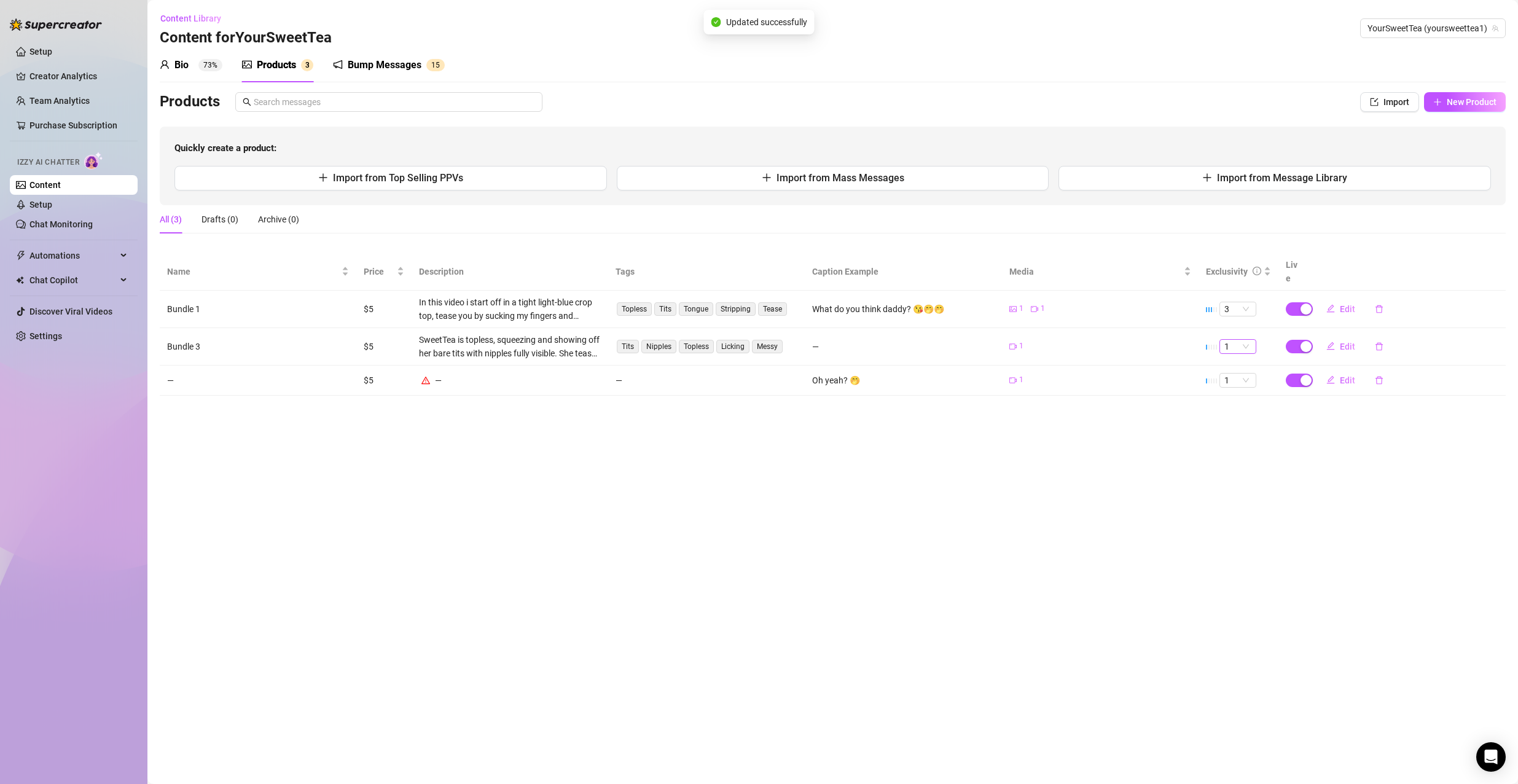
click at [1245, 340] on span "1" at bounding box center [1238, 346] width 27 height 13
click at [1249, 380] on div "2" at bounding box center [1238, 374] width 32 height 19
click at [1341, 342] on span "Edit" at bounding box center [1347, 346] width 15 height 10
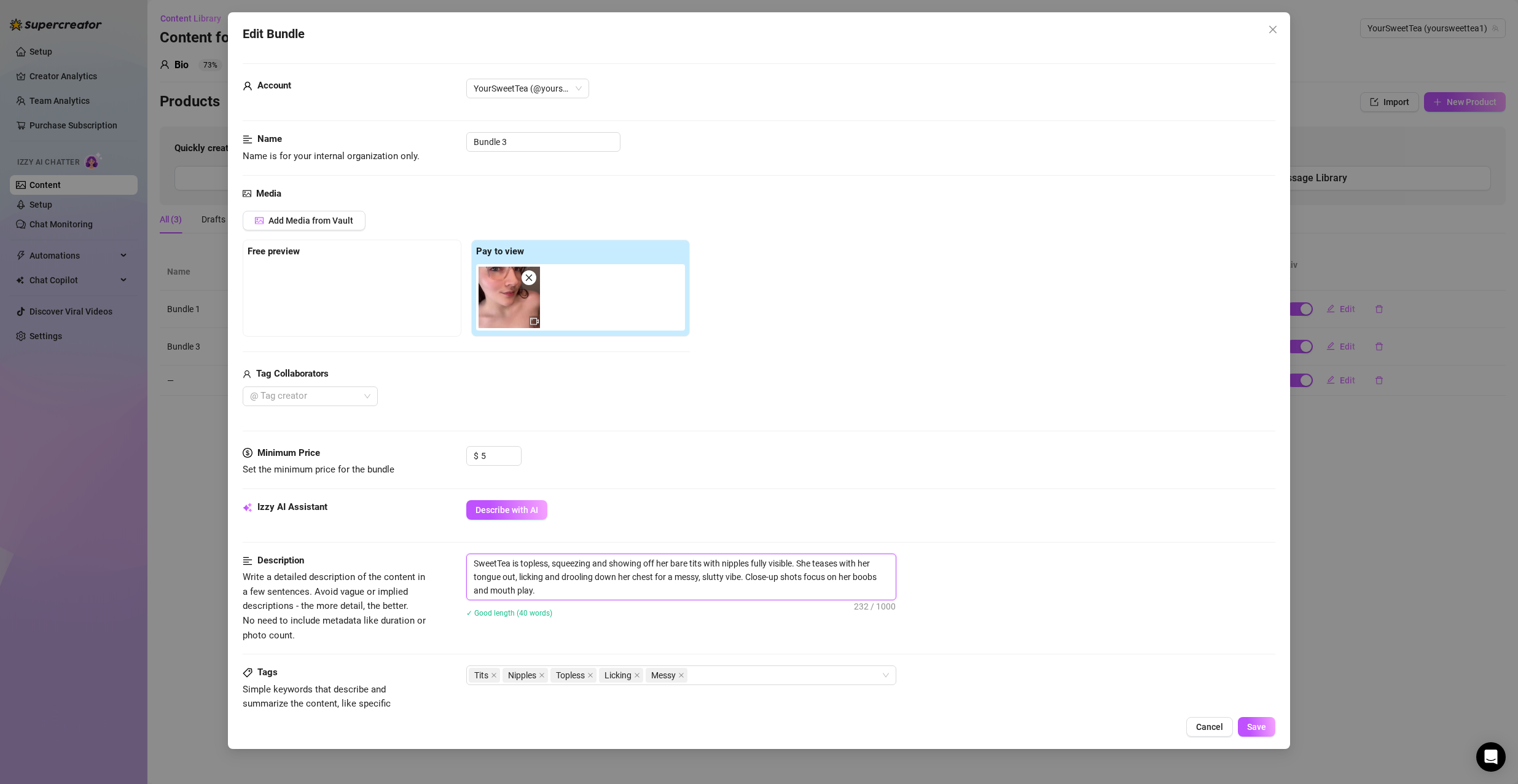
drag, startPoint x: 518, startPoint y: 560, endPoint x: 456, endPoint y: 552, distance: 62.5
click at [458, 552] on form "Account YourSweetTea (@yoursweettea1) Name Name is for your internal organizati…" at bounding box center [759, 579] width 1033 height 1032
click at [629, 562] on textarea "I'm topless, squeezing and showing off her bare tits with nipples fully visible…" at bounding box center [681, 576] width 428 height 45
drag, startPoint x: 635, startPoint y: 566, endPoint x: 624, endPoint y: 566, distance: 11.0
click at [624, 566] on textarea "I'm topless, squeezing and showing off her bare tits with nipples fully visible…" at bounding box center [681, 576] width 428 height 45
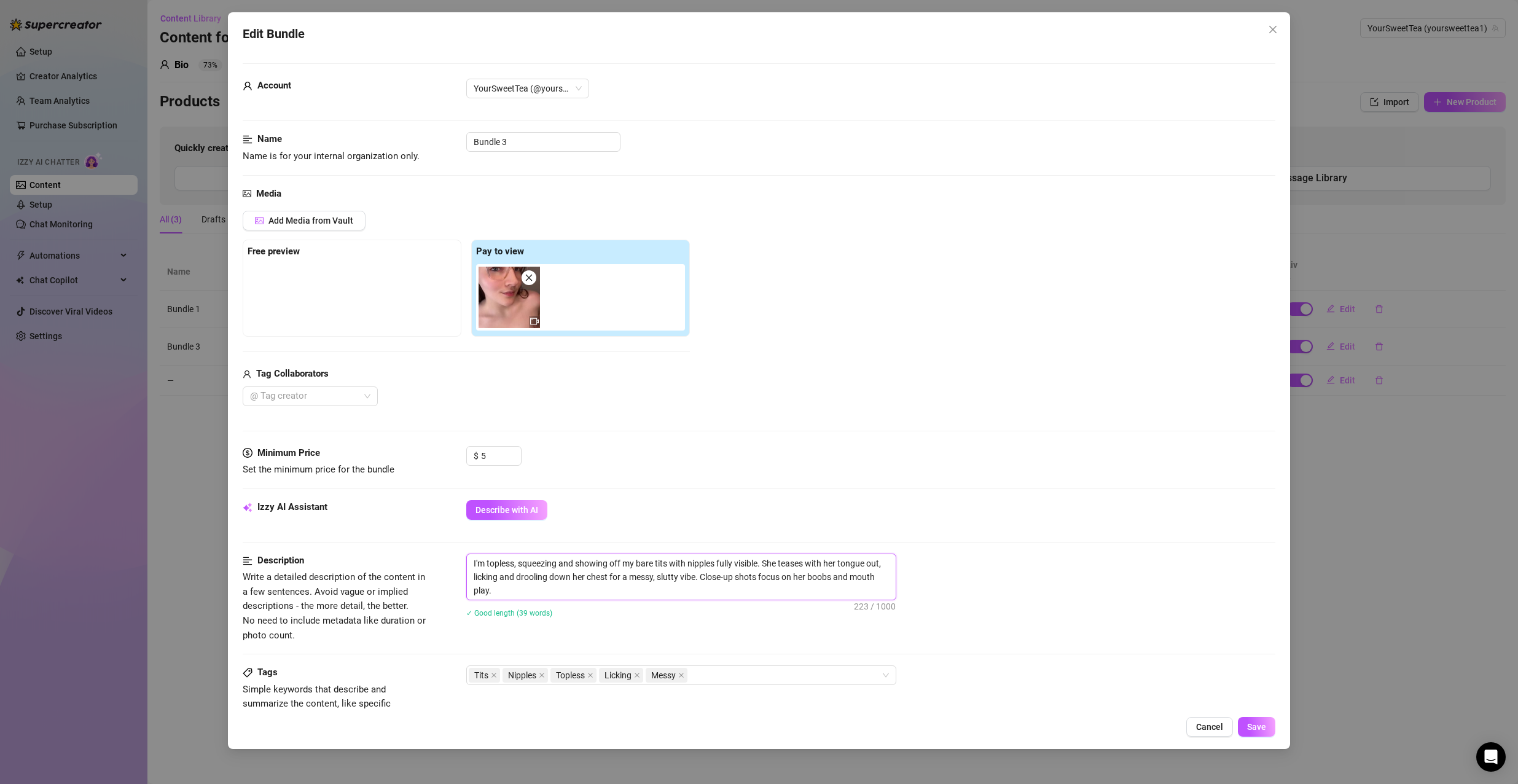
drag, startPoint x: 768, startPoint y: 562, endPoint x: 777, endPoint y: 560, distance: 9.2
click at [777, 560] on textarea "I'm topless, squeezing and showing off my bare tits with nipples fully visible.…" at bounding box center [681, 576] width 428 height 45
click at [791, 561] on textarea "I'm topless, squeezing and showing off my bare tits with nipples fully visible.…" at bounding box center [681, 576] width 428 height 45
drag, startPoint x: 820, startPoint y: 562, endPoint x: 813, endPoint y: 562, distance: 7.0
click at [813, 562] on textarea "I'm topless, squeezing and showing off my bare tits with nipples fully visible.…" at bounding box center [681, 576] width 428 height 45
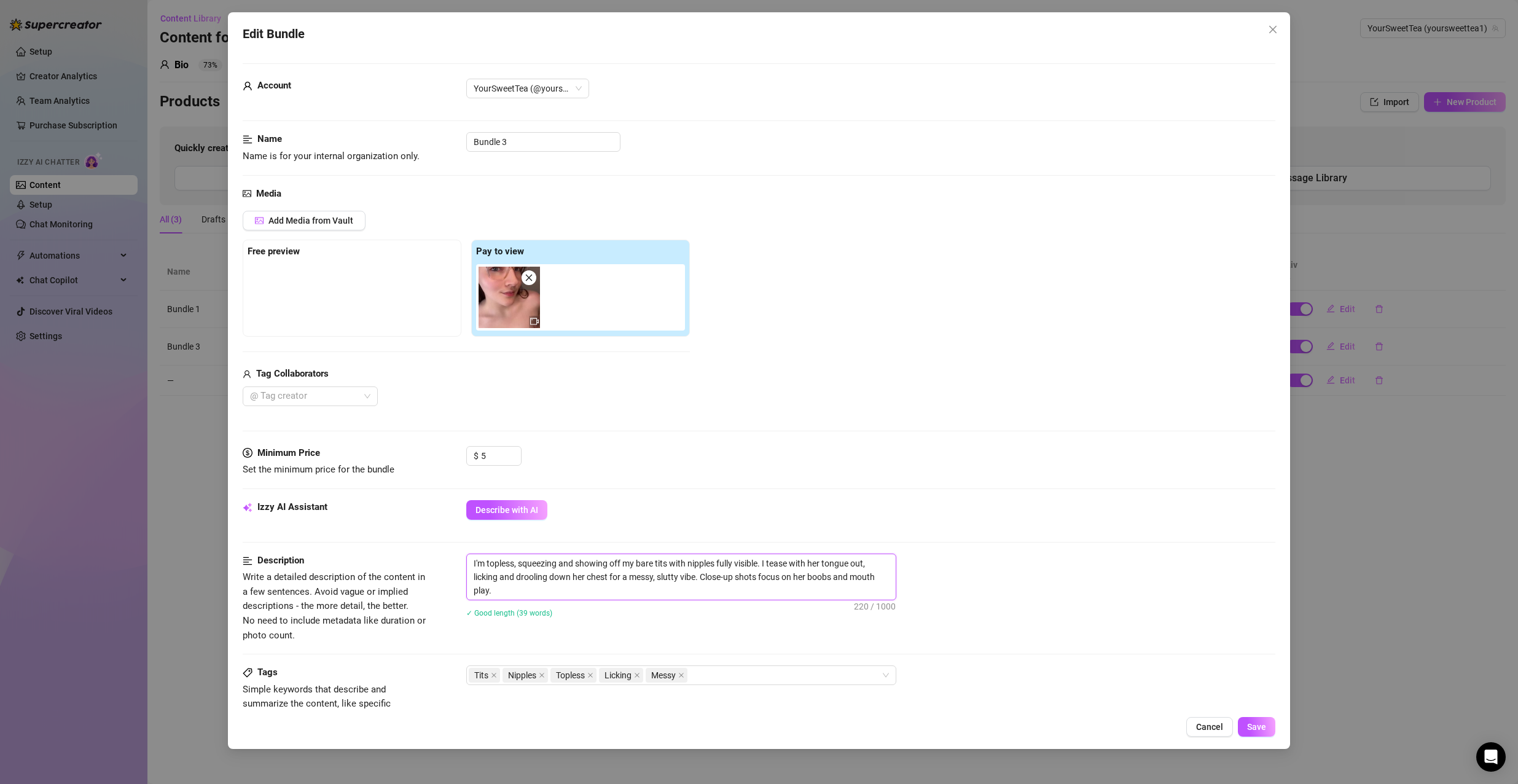
click at [821, 562] on textarea "I'm topless, squeezing and showing off my bare tits with nipples fully visible.…" at bounding box center [681, 576] width 428 height 45
drag, startPoint x: 824, startPoint y: 562, endPoint x: 811, endPoint y: 562, distance: 13.0
click at [811, 562] on textarea "I'm topless, squeezing and showing off my bare tits with nipples fully visible.…" at bounding box center [681, 576] width 428 height 45
drag, startPoint x: 583, startPoint y: 579, endPoint x: 577, endPoint y: 575, distance: 7.2
click at [577, 575] on textarea "I'm topless, squeezing and showing off my bare tits with nipples fully visible.…" at bounding box center [681, 576] width 428 height 45
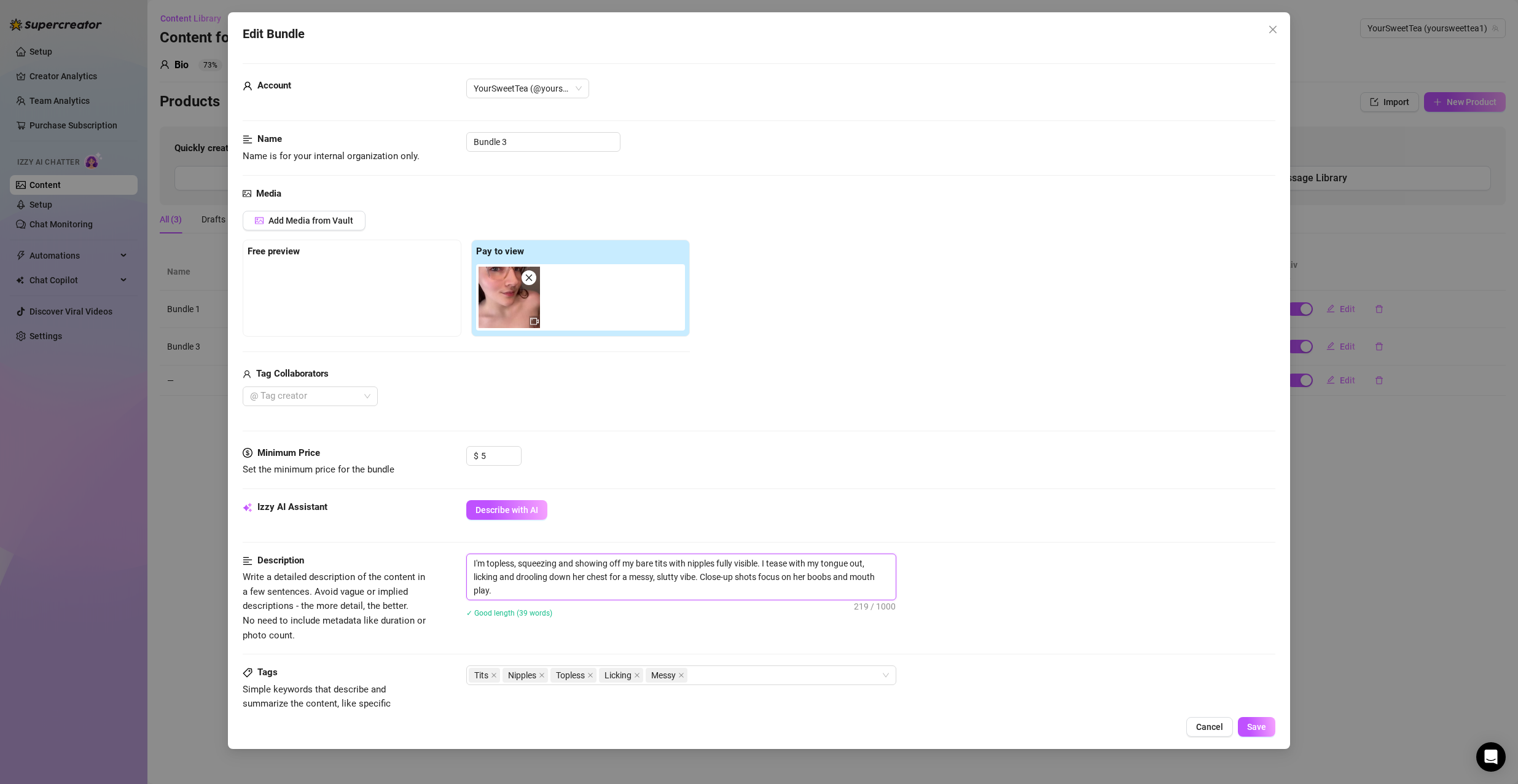
drag, startPoint x: 586, startPoint y: 575, endPoint x: 573, endPoint y: 574, distance: 13.0
click at [573, 574] on textarea "I'm topless, squeezing and showing off my bare tits with nipples fully visible.…" at bounding box center [681, 576] width 428 height 45
click at [1252, 725] on span "Save" at bounding box center [1256, 727] width 19 height 10
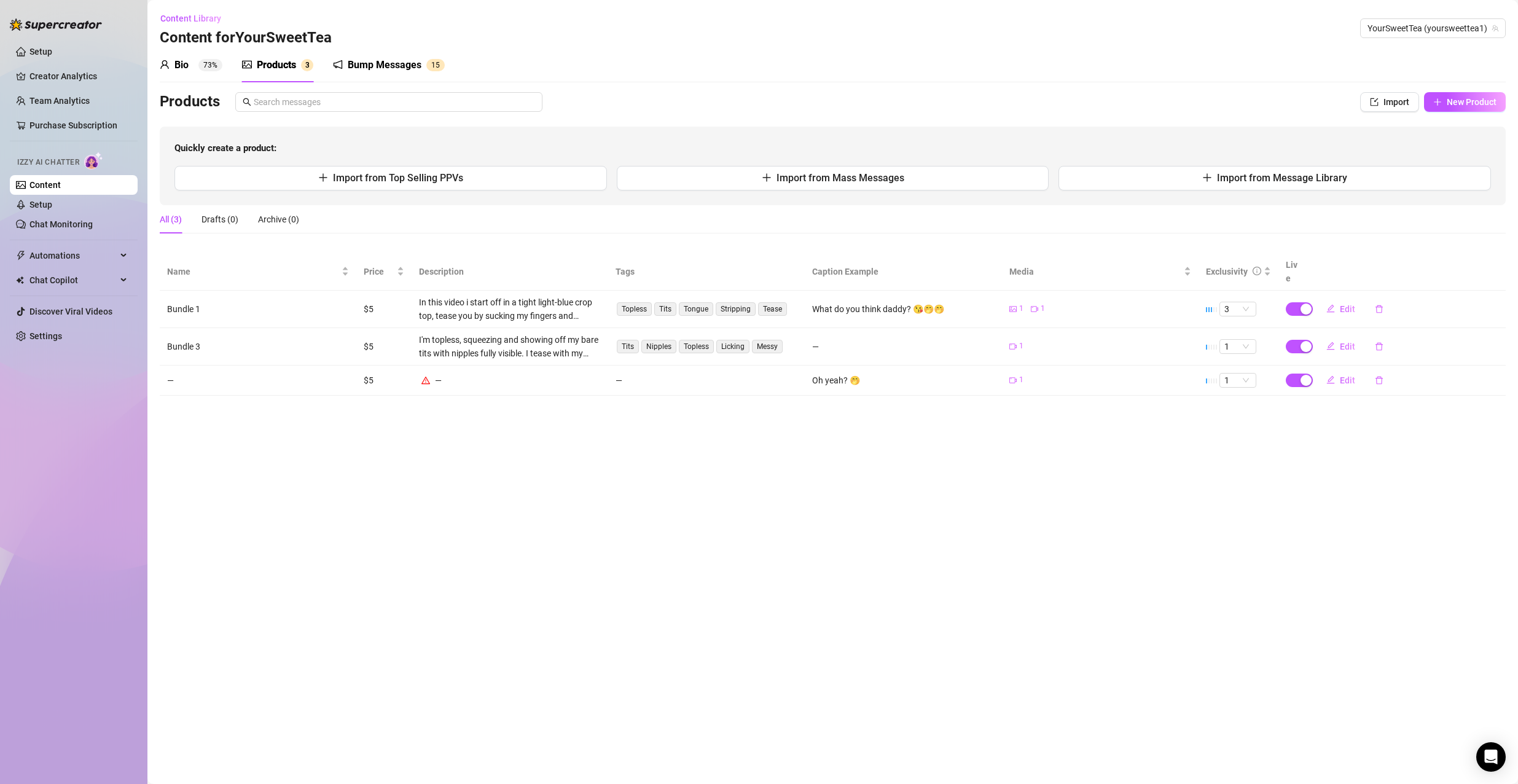
click at [1453, 87] on div "Bio 73% Products 3 Bump Messages 1 5 Bio Import Bio from other creator Personal…" at bounding box center [832, 222] width 1346 height 348
click at [1450, 92] on button "New Product" at bounding box center [1465, 101] width 81 height 19
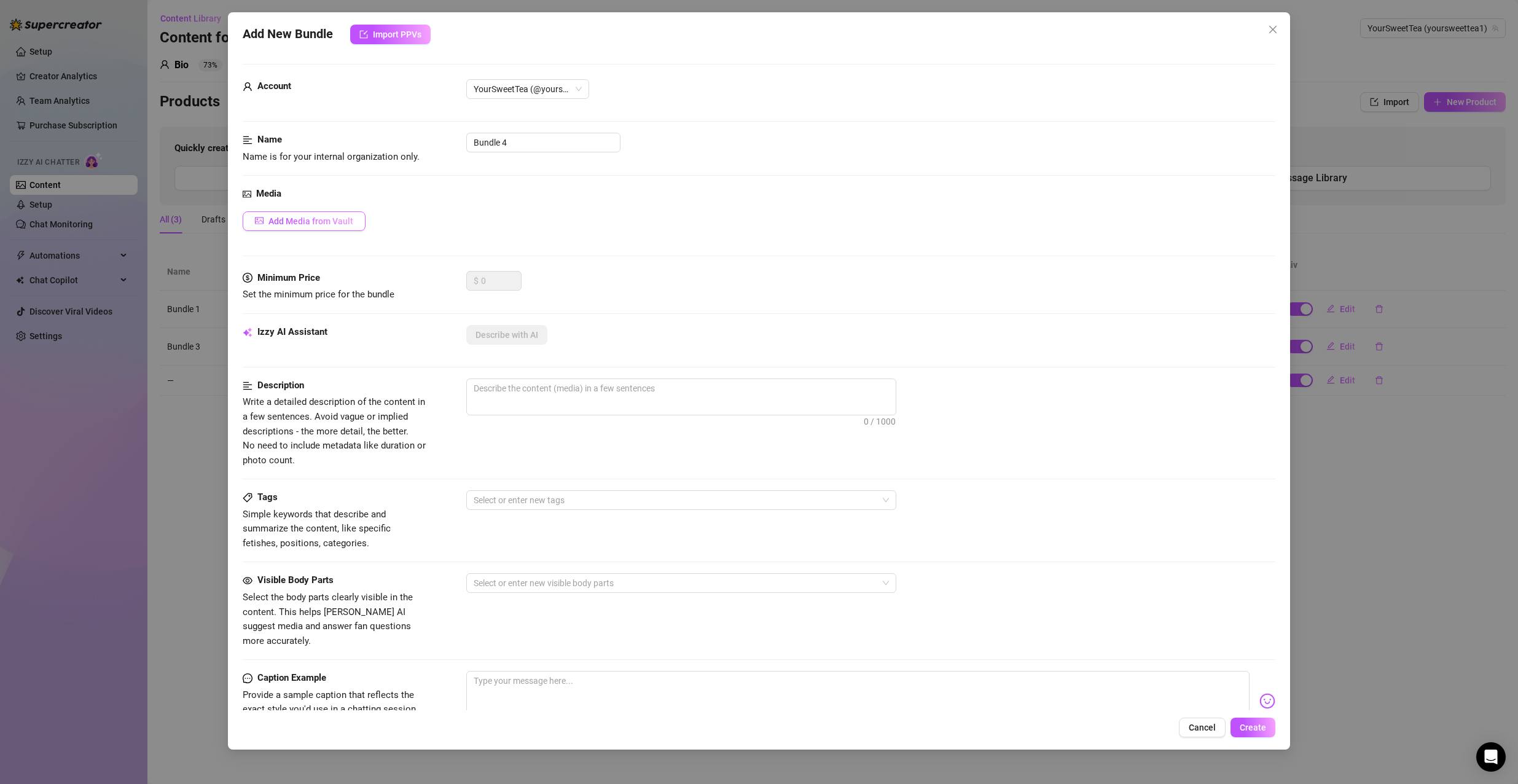
click at [338, 218] on span "Add Media from Vault" at bounding box center [310, 221] width 85 height 10
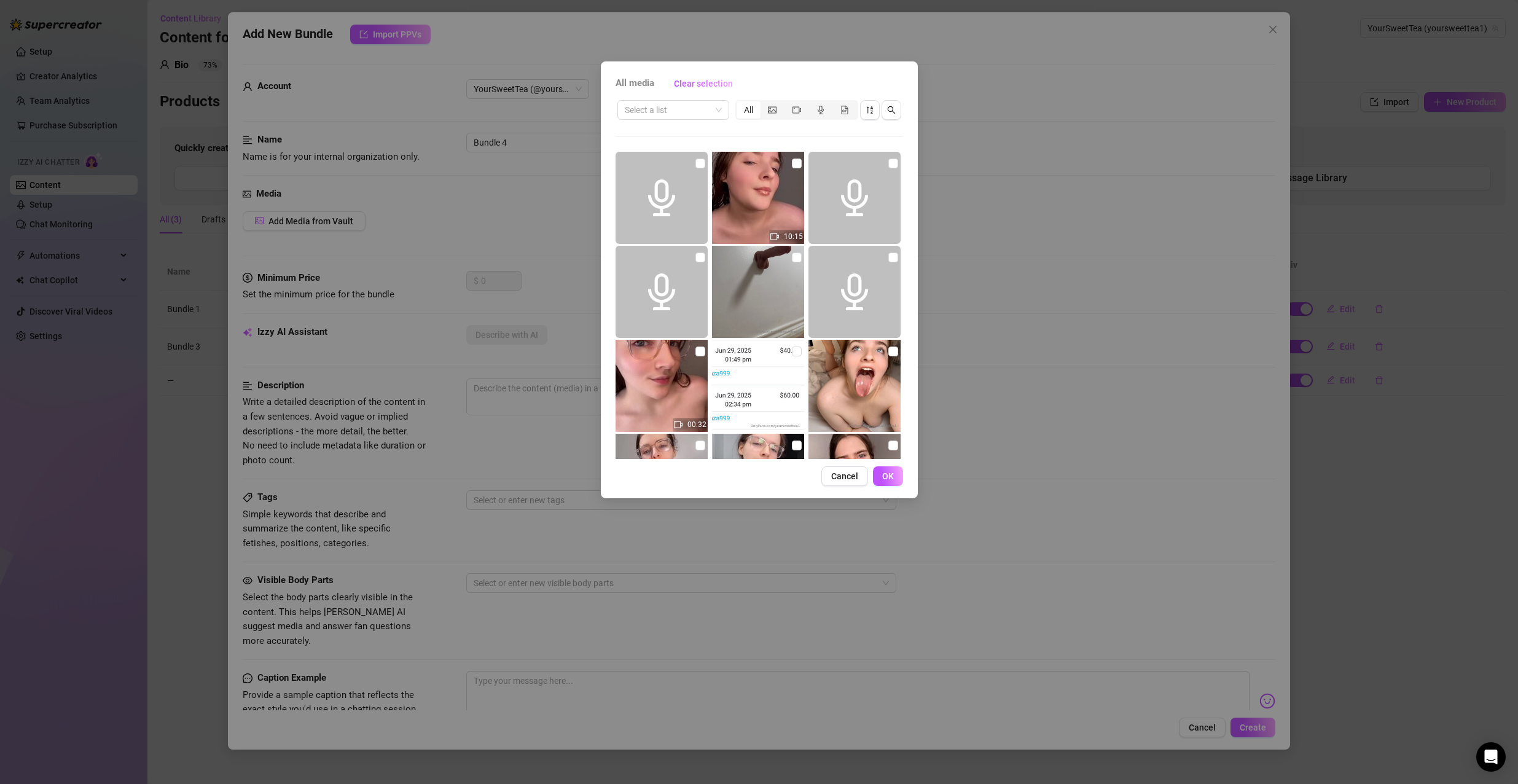
click at [751, 127] on div "Select a list All 10:15 00:32 05:31 05:08 04:55 10:14 05:42 05:38 05:32 05:42 0…" at bounding box center [759, 278] width 288 height 360
click at [845, 476] on span "Cancel" at bounding box center [844, 476] width 27 height 10
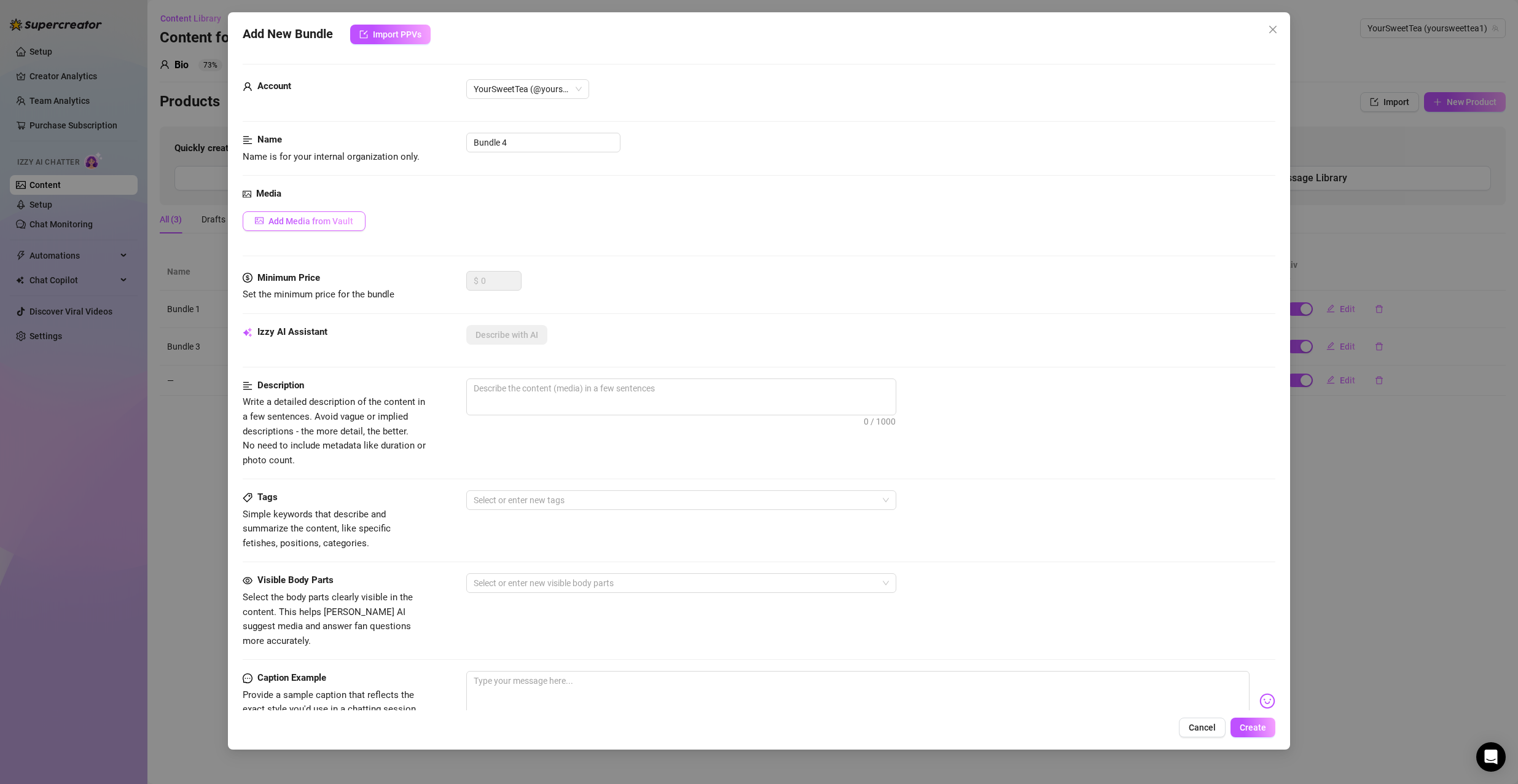
click at [254, 218] on button "Add Media from Vault" at bounding box center [304, 221] width 123 height 19
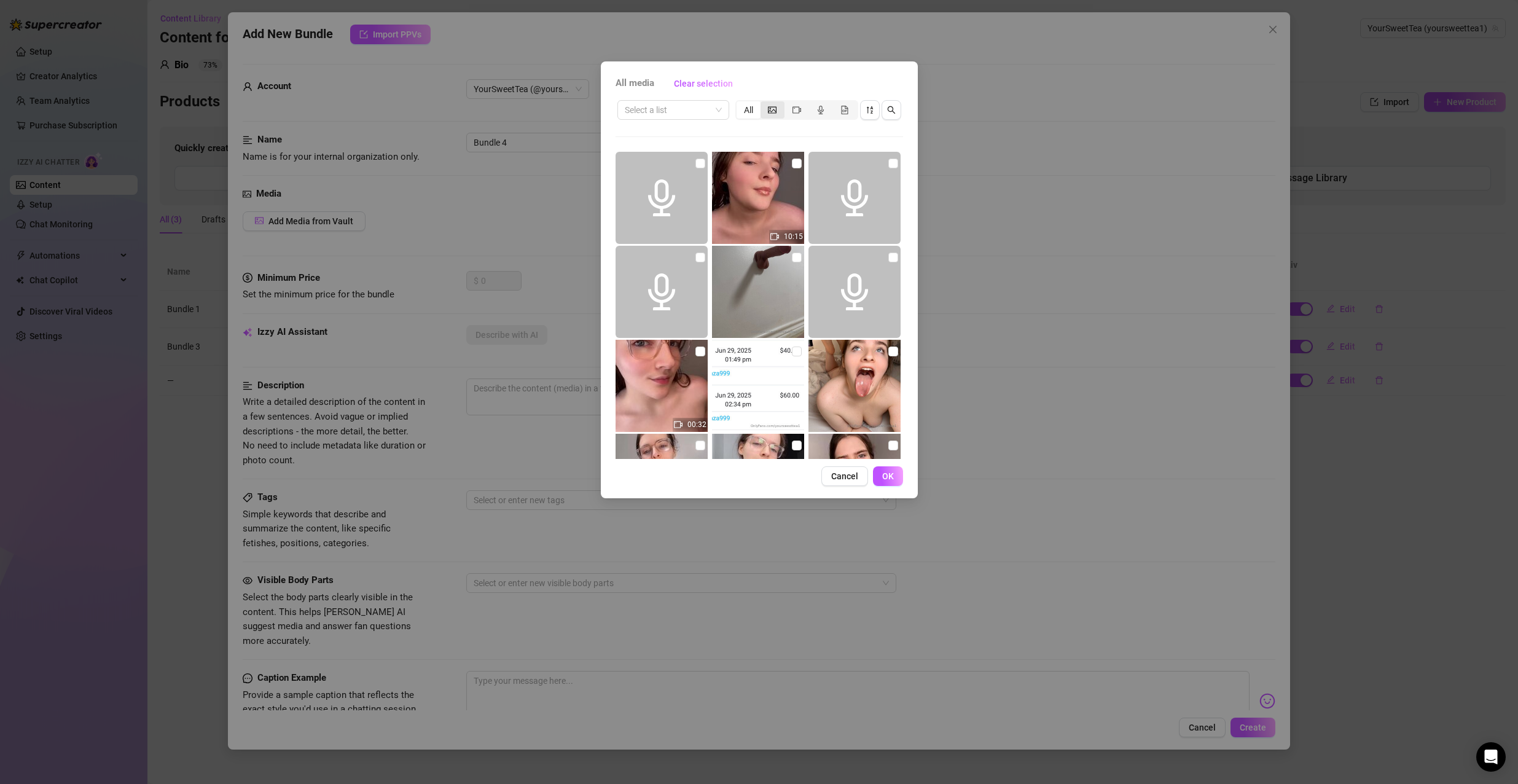
click at [772, 114] on span "segmented control" at bounding box center [772, 109] width 9 height 10
click at [763, 103] on input "segmented control" at bounding box center [763, 103] width 0 height 0
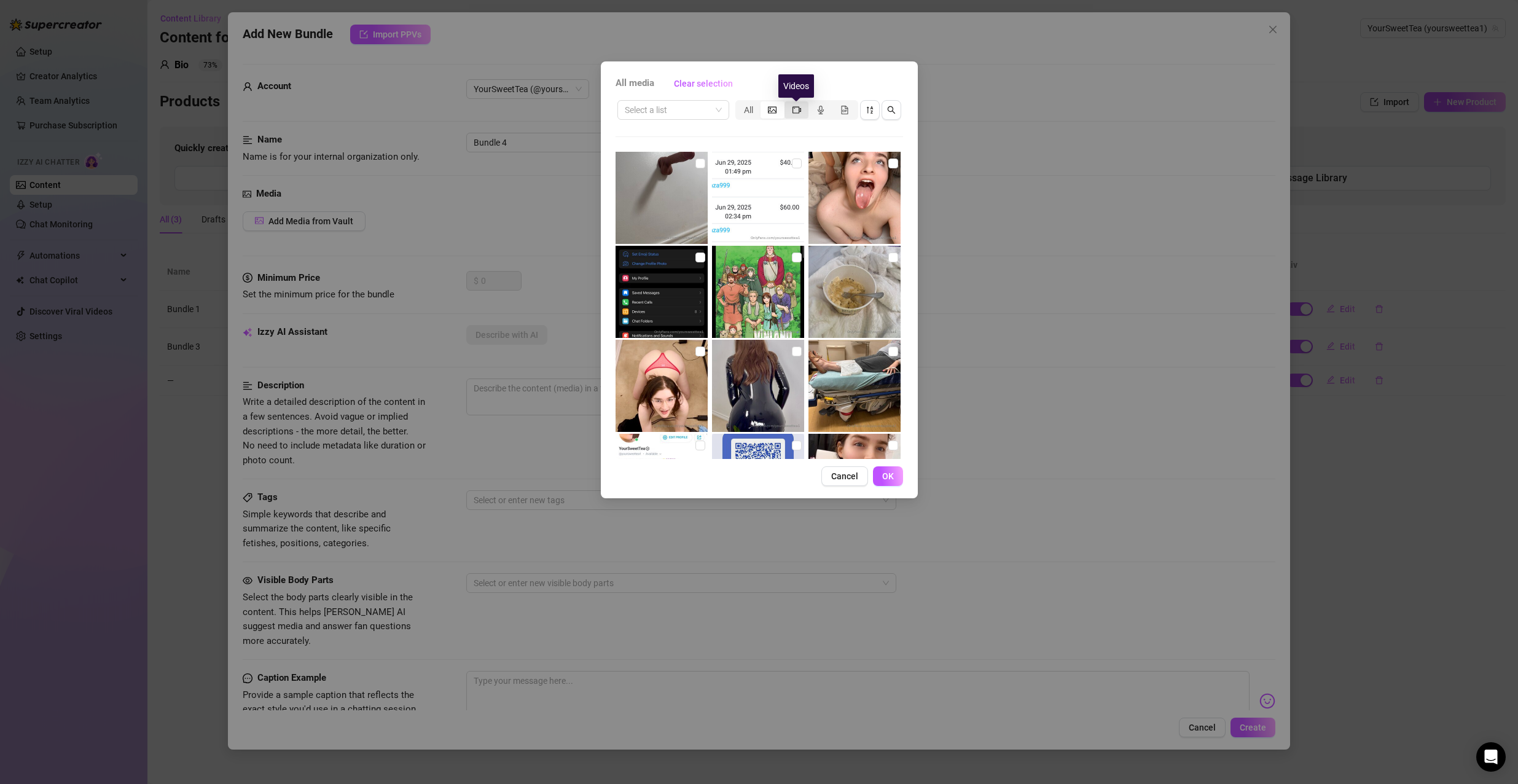
click at [799, 110] on icon "video-camera" at bounding box center [796, 109] width 9 height 7
click at [787, 103] on input "segmented control" at bounding box center [787, 103] width 0 height 0
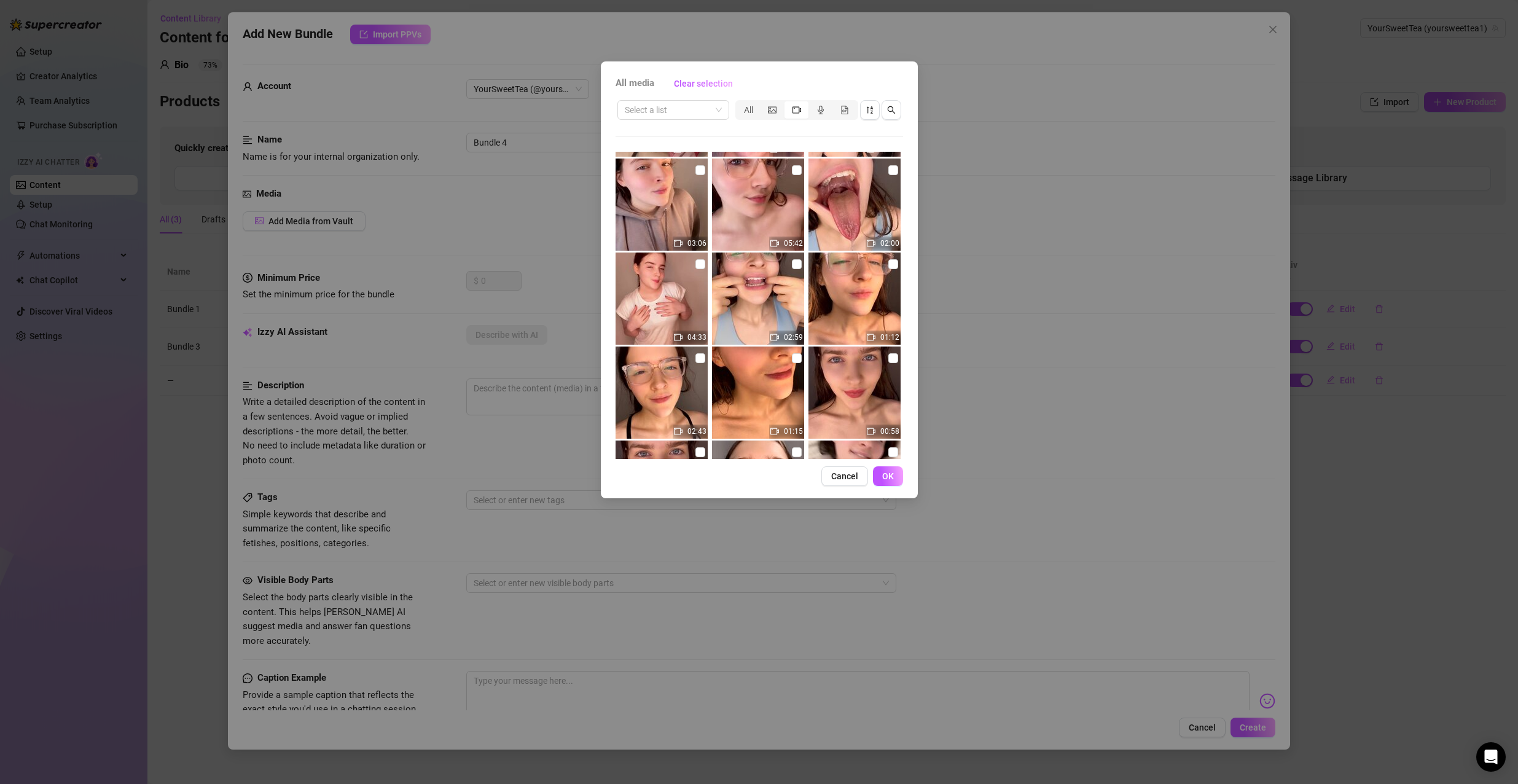
scroll to position [95, 0]
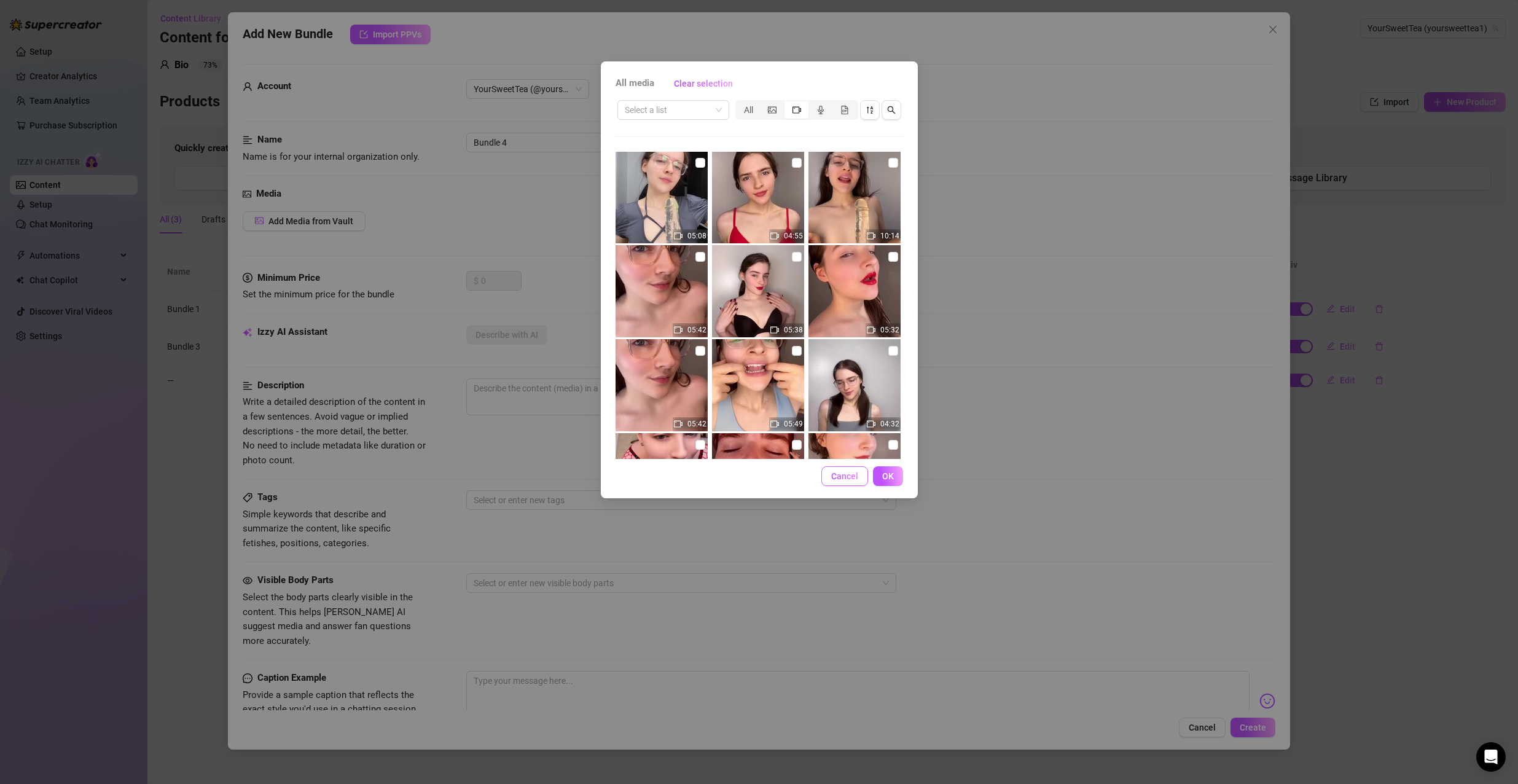
click at [849, 476] on span "Cancel" at bounding box center [844, 476] width 27 height 10
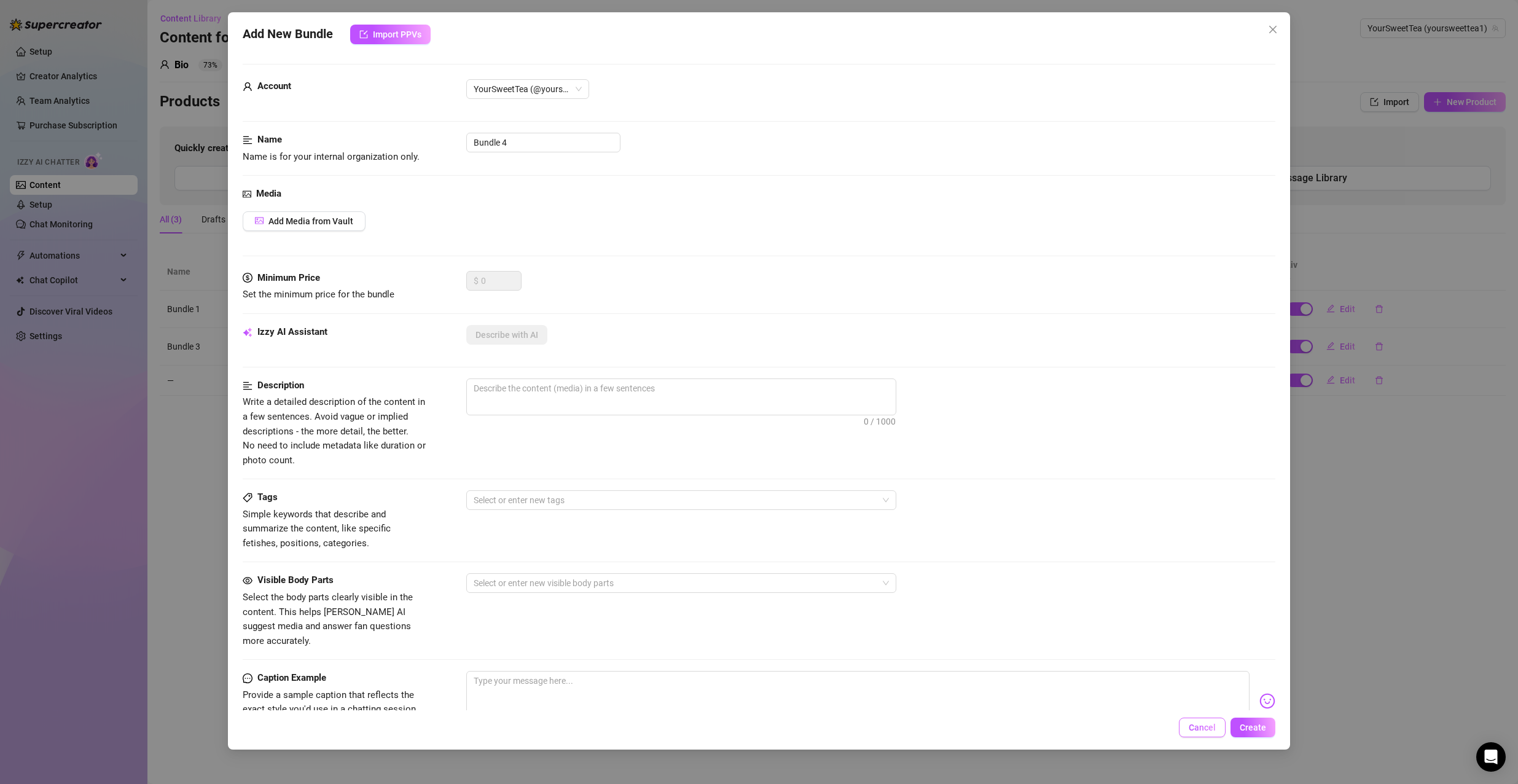
click at [1198, 730] on span "Cancel" at bounding box center [1202, 727] width 27 height 10
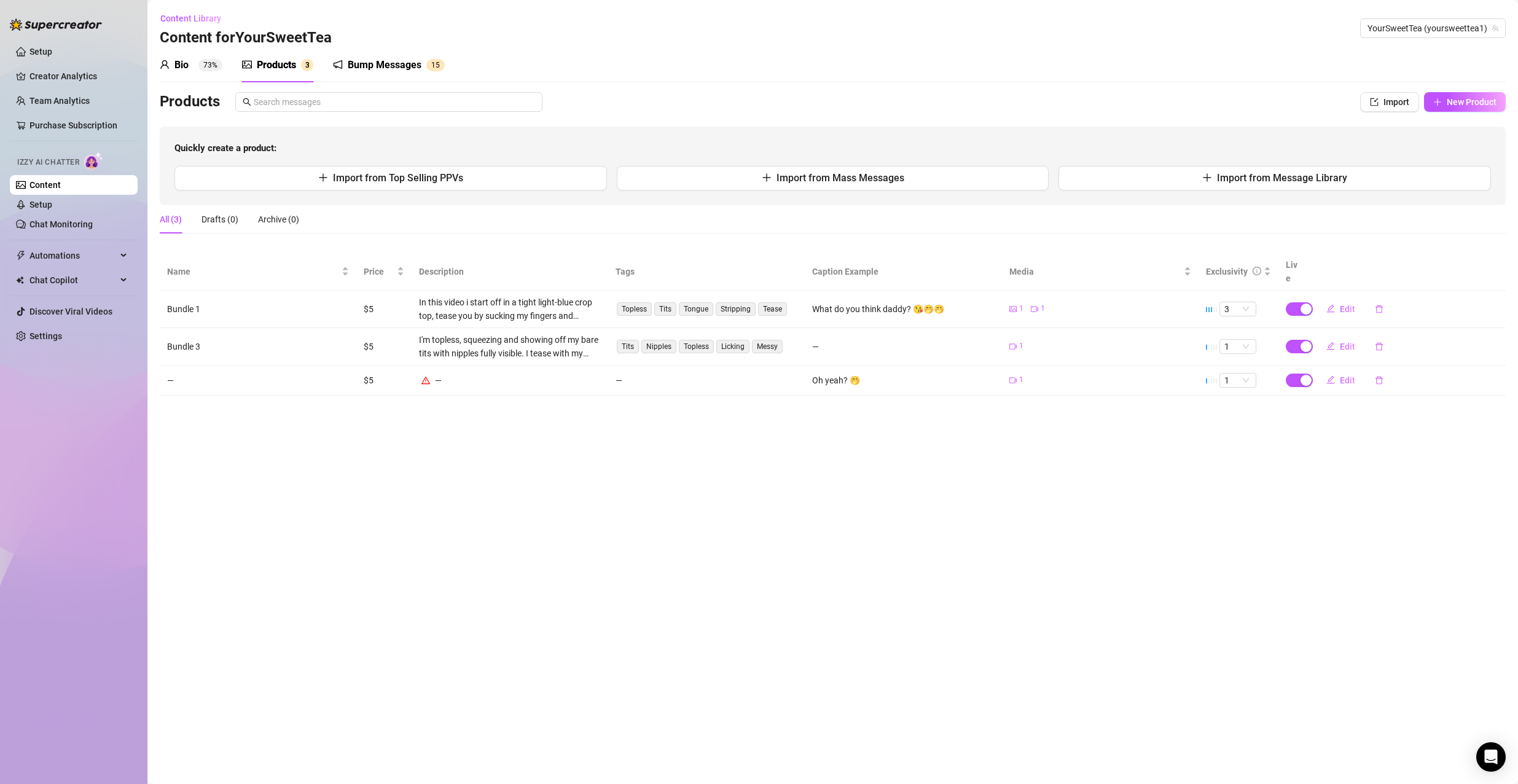
click at [1455, 85] on div "Bio 73% Products 3 Bump Messages 1 5 Bio Import Bio from other creator Personal…" at bounding box center [832, 222] width 1346 height 348
click at [1449, 99] on span "New Product" at bounding box center [1471, 101] width 50 height 10
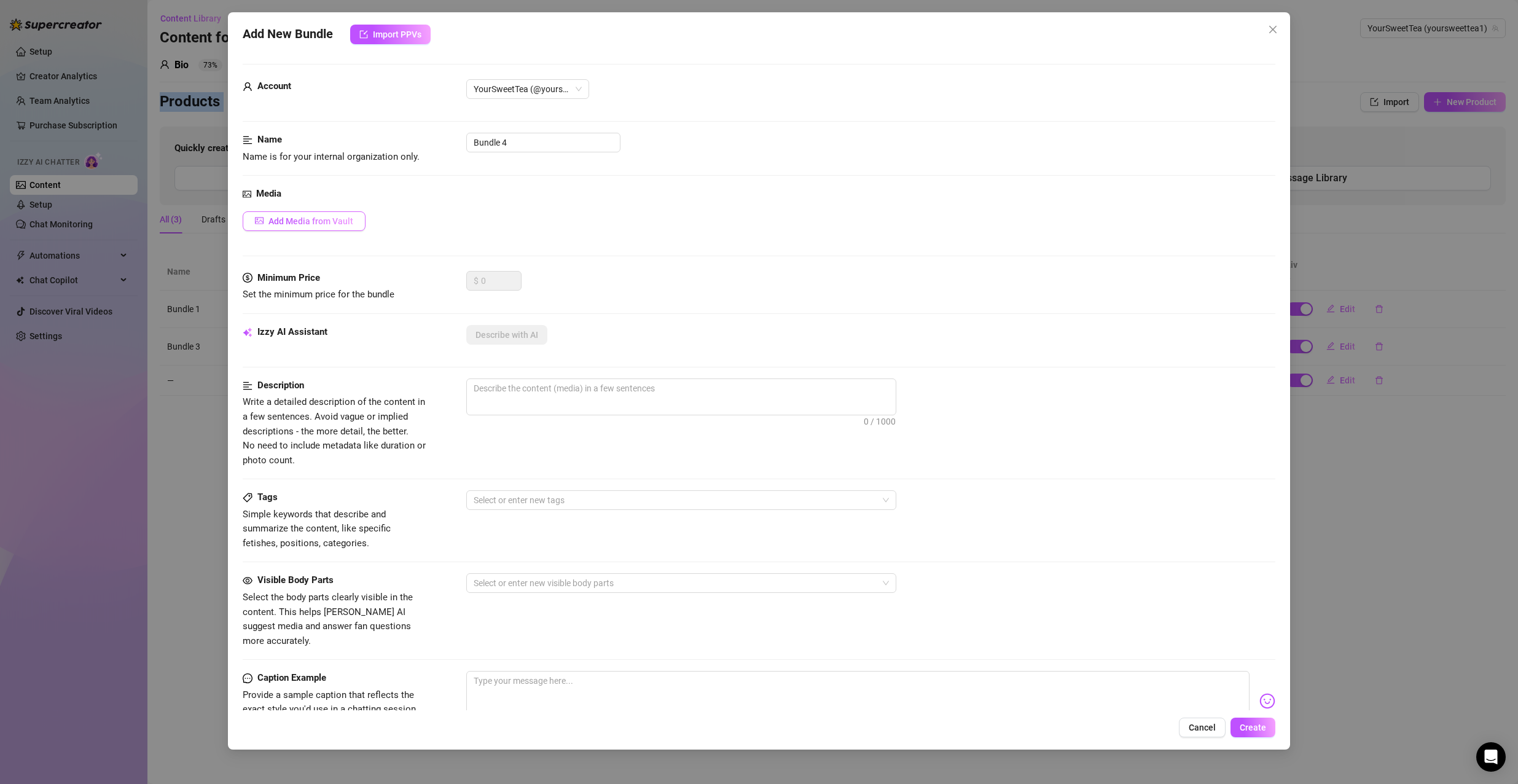
click at [282, 226] on span "Add Media from Vault" at bounding box center [310, 221] width 85 height 10
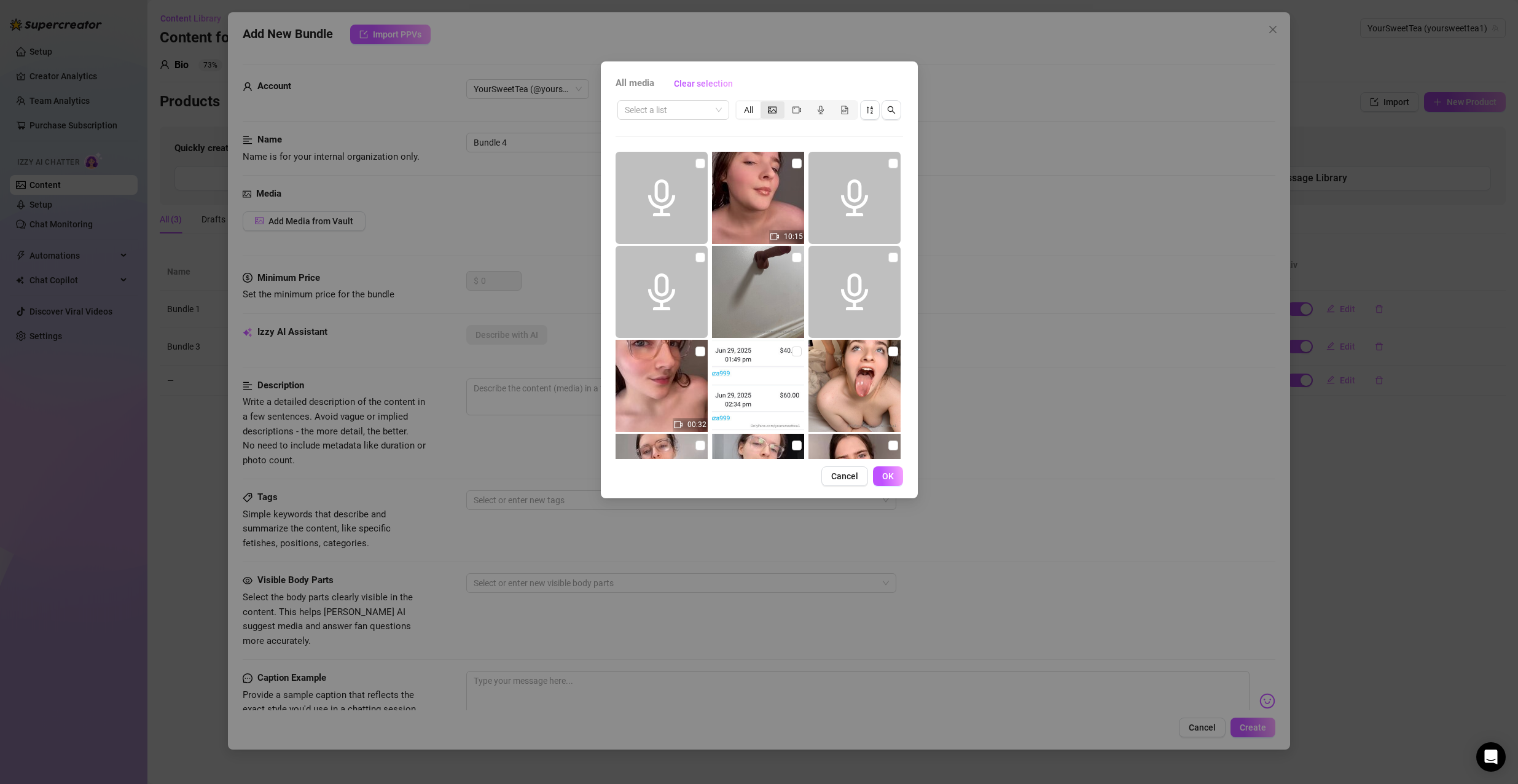
click at [769, 112] on icon "picture" at bounding box center [772, 109] width 9 height 7
click at [763, 103] on input "segmented control" at bounding box center [763, 103] width 0 height 0
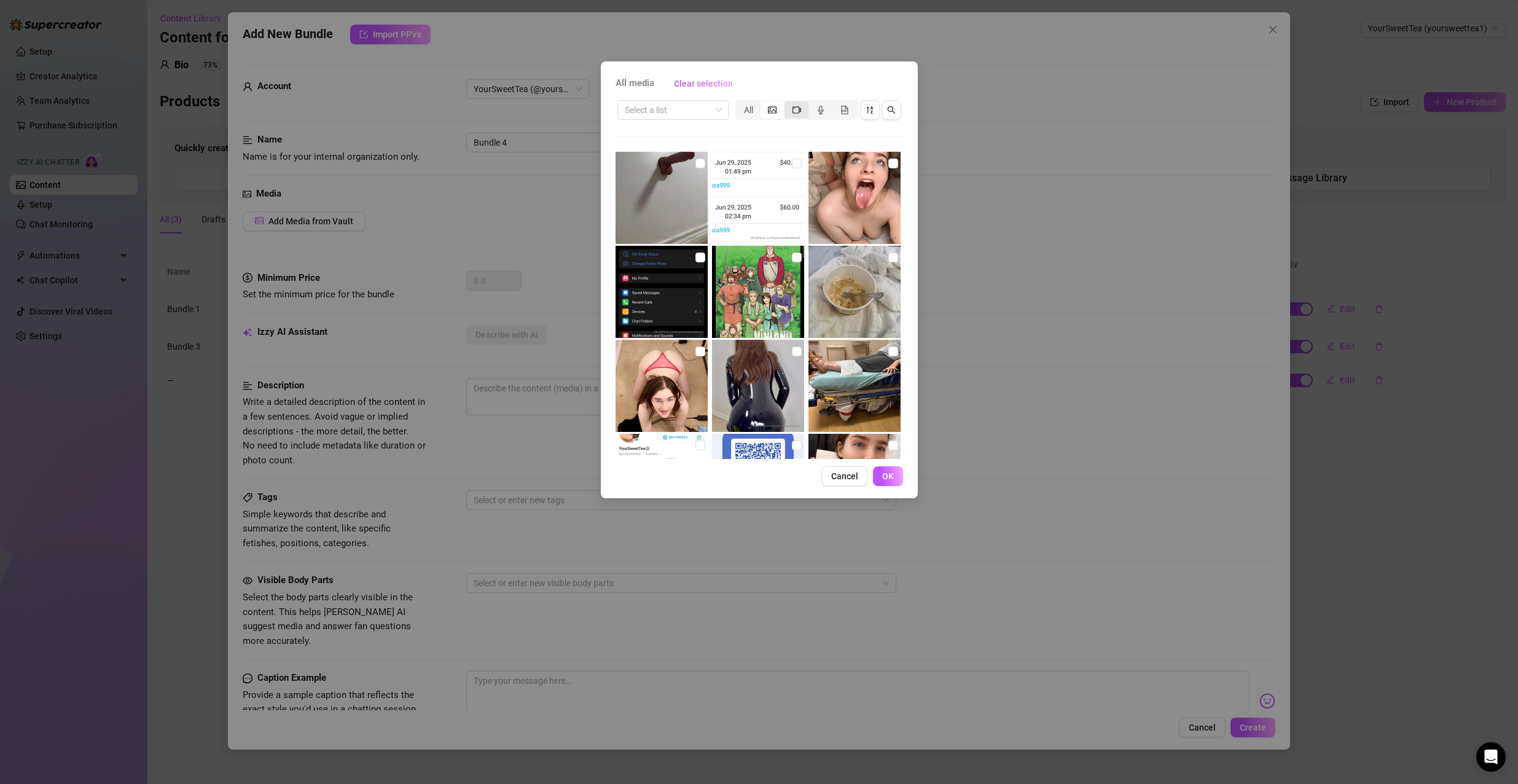
click at [784, 107] on div "segmented control" at bounding box center [796, 110] width 24 height 17
click at [787, 103] on input "segmented control" at bounding box center [787, 103] width 0 height 0
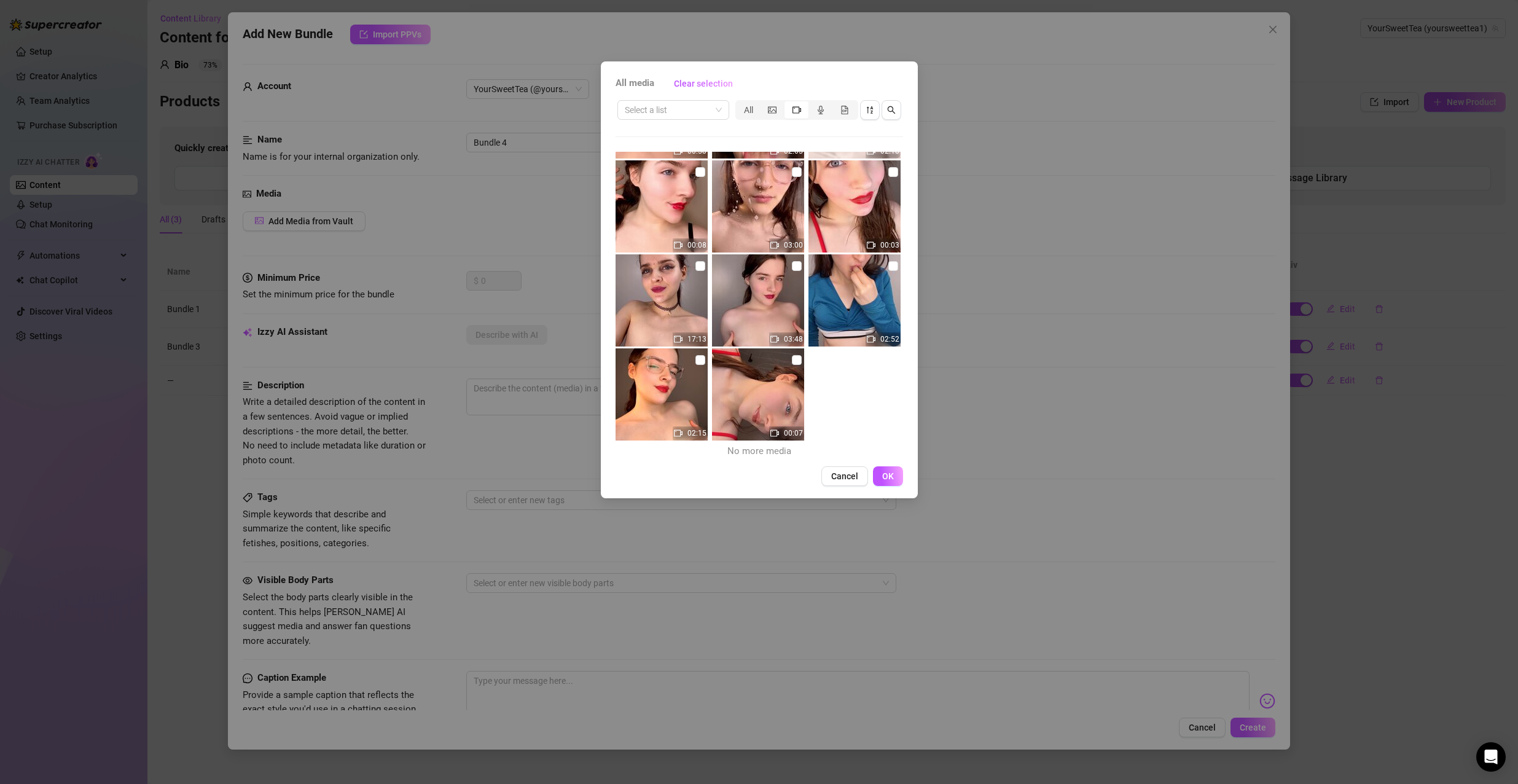
scroll to position [839, 0]
click at [847, 482] on button "Cancel" at bounding box center [845, 476] width 47 height 19
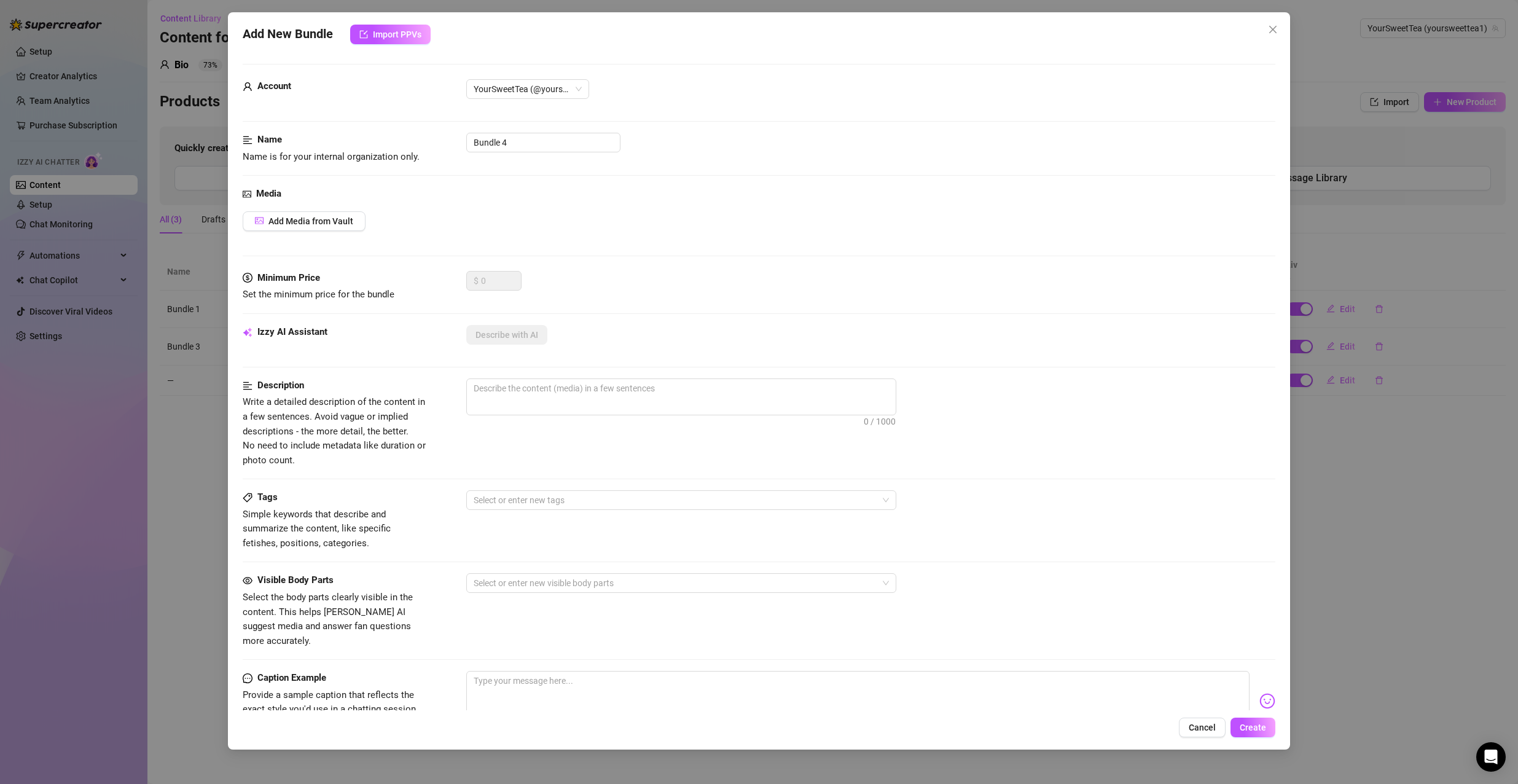
click at [1279, 404] on div "Add New Bundle Import PPVs Account YourSweetTea (@yoursweettea1) Name Name is f…" at bounding box center [759, 380] width 1062 height 737
click at [1335, 390] on div "Add New Bundle Import PPVs Account YourSweetTea (@yoursweettea1) Name Name is f…" at bounding box center [759, 392] width 1518 height 784
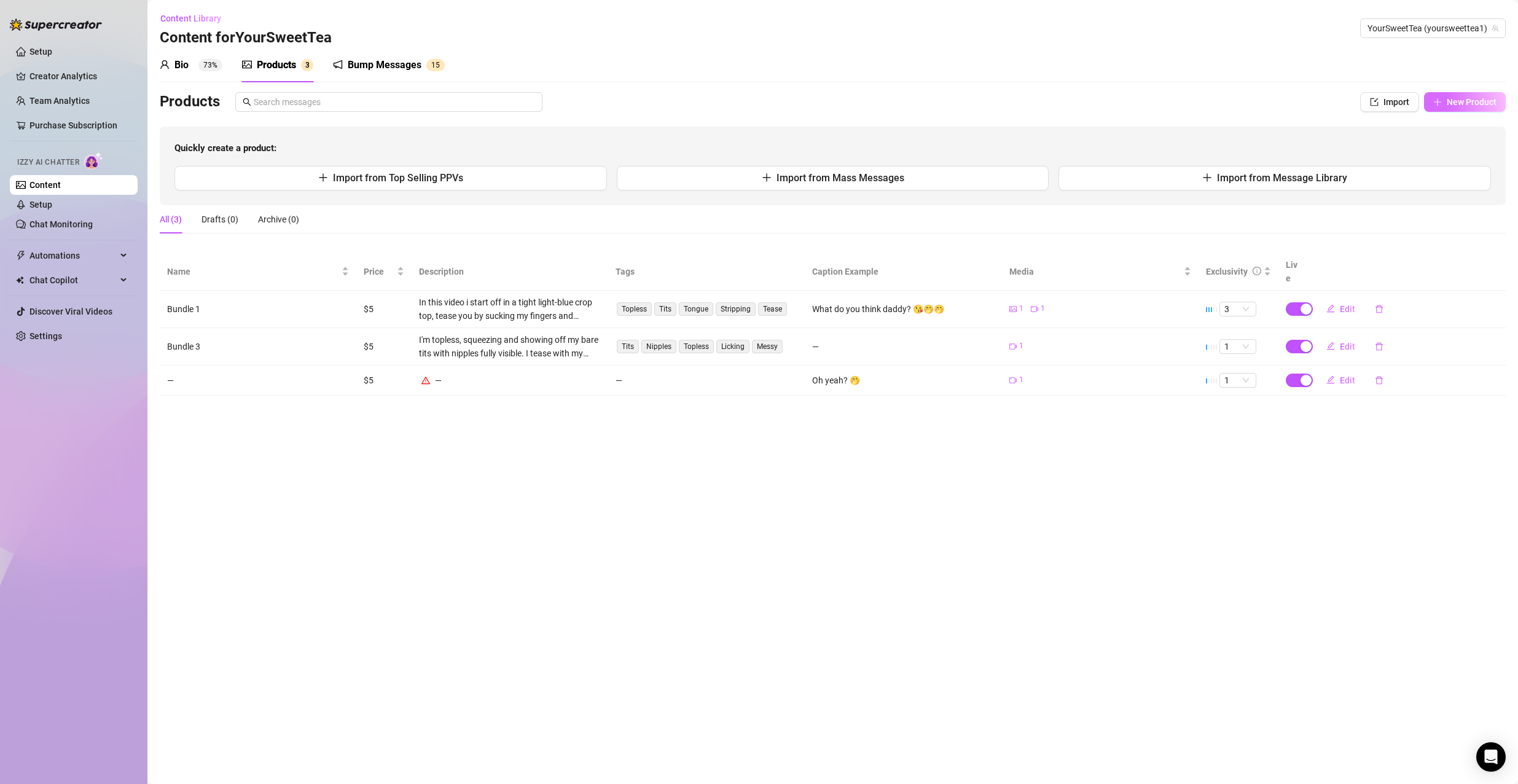
click at [1439, 103] on icon "plus" at bounding box center [1437, 101] width 9 height 9
type textarea "Type your message here..."
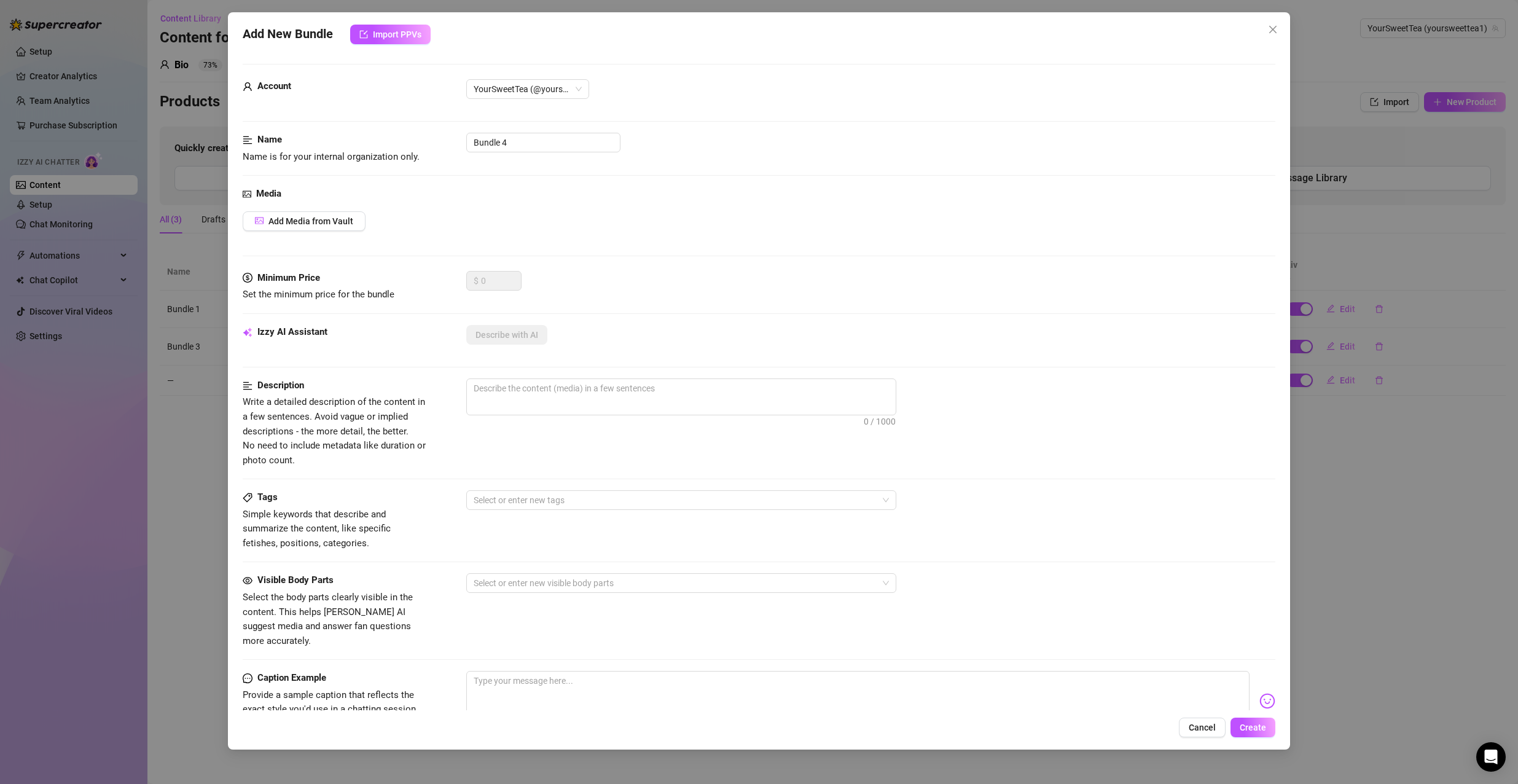
drag, startPoint x: 307, startPoint y: 209, endPoint x: 302, endPoint y: 234, distance: 25.5
click at [306, 216] on div "Media Add Media from Vault" at bounding box center [759, 229] width 1033 height 84
click at [302, 234] on div "Media Add Media from Vault" at bounding box center [759, 229] width 1033 height 84
click at [318, 220] on span "Add Media from Vault" at bounding box center [310, 221] width 85 height 10
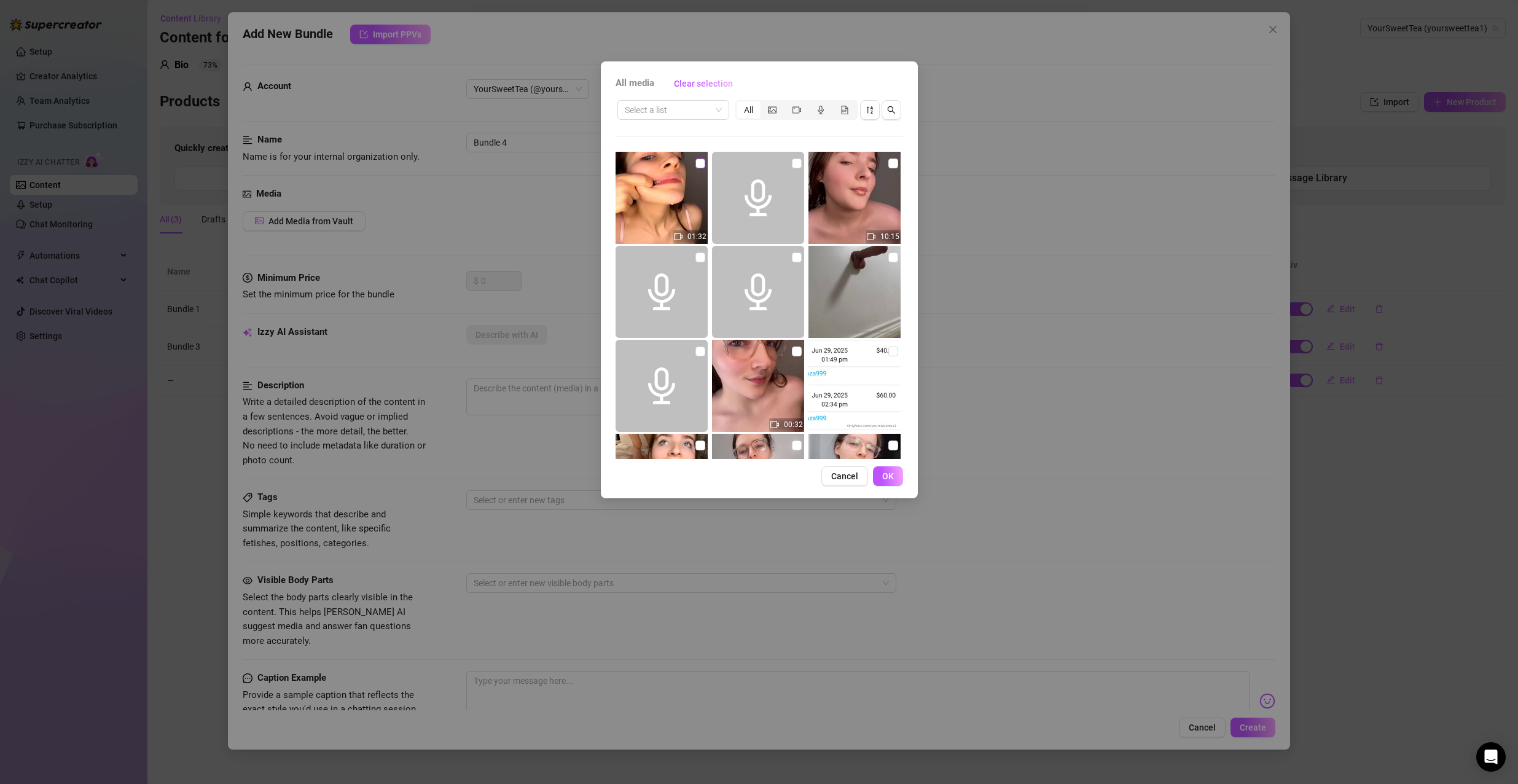
click at [695, 163] on input "checkbox" at bounding box center [700, 163] width 10 height 10
checkbox input "true"
click at [894, 475] on button "OK" at bounding box center [887, 476] width 30 height 19
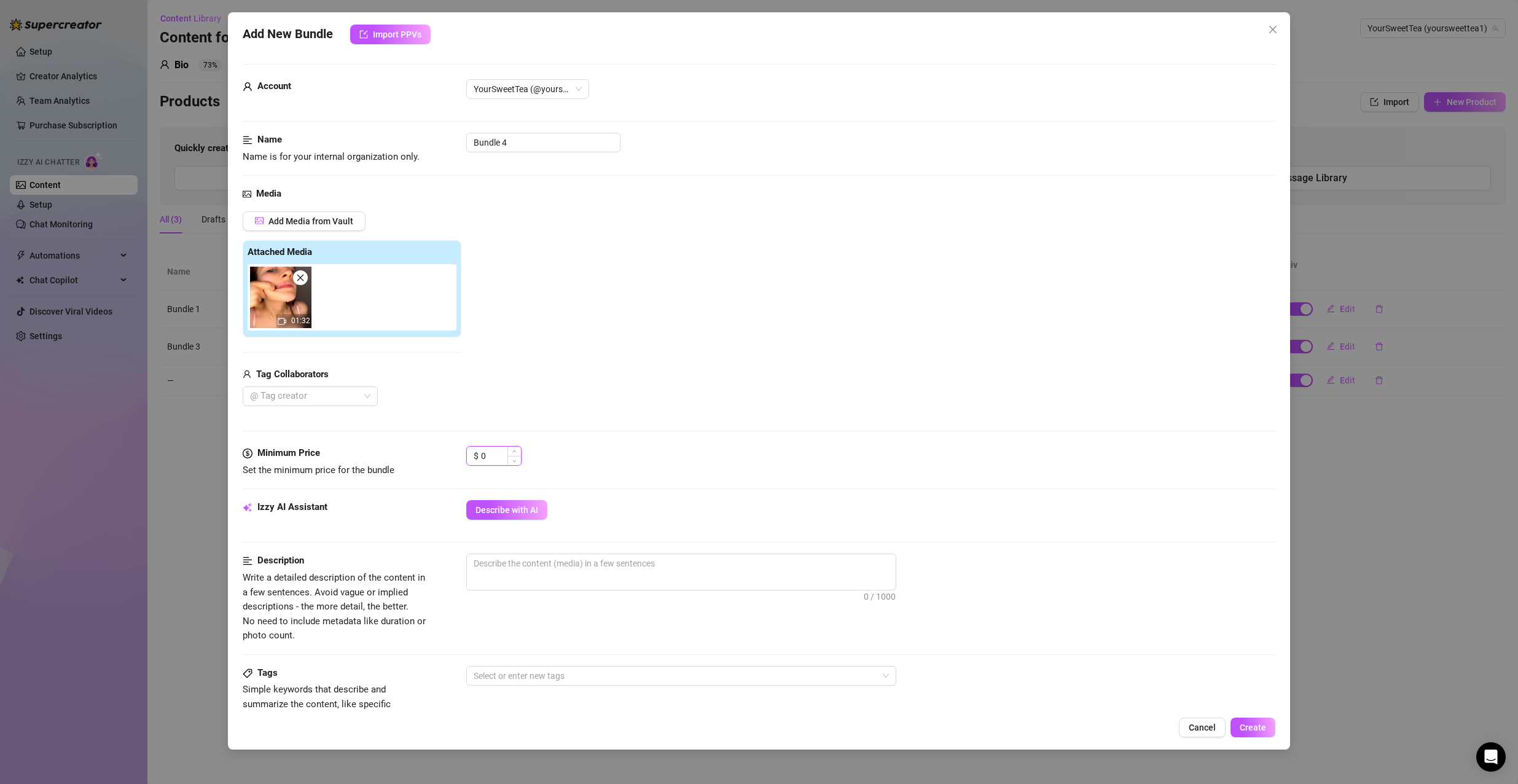
click at [500, 456] on input "0" at bounding box center [501, 456] width 40 height 19
click at [518, 452] on span "Increase Value" at bounding box center [514, 452] width 13 height 11
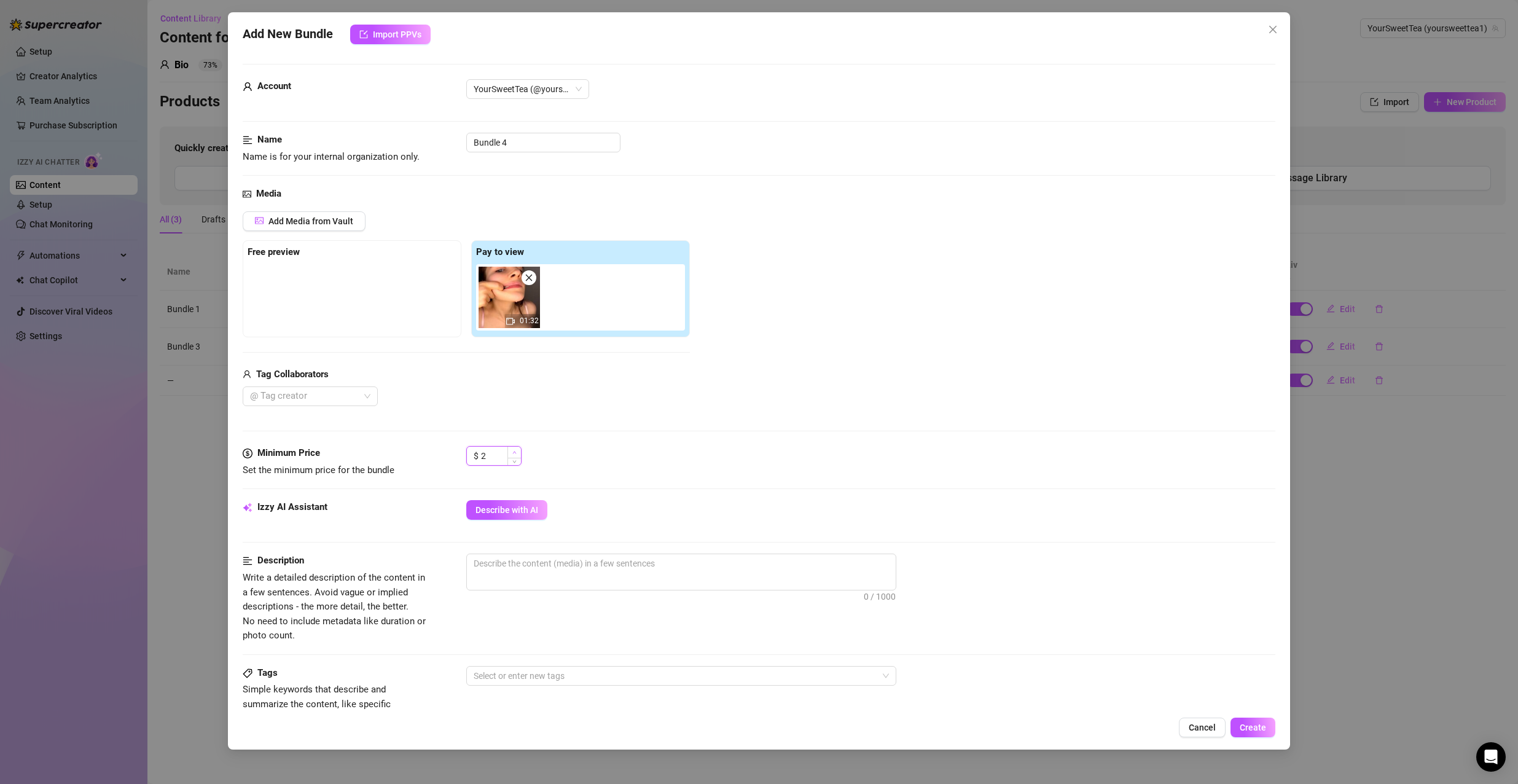
click at [518, 452] on span "Increase Value" at bounding box center [514, 452] width 13 height 11
type input "3"
click at [518, 452] on span "Increase Value" at bounding box center [514, 452] width 13 height 11
click at [564, 573] on span "0 / 1000" at bounding box center [681, 571] width 430 height 37
click at [554, 560] on textarea at bounding box center [681, 563] width 428 height 19
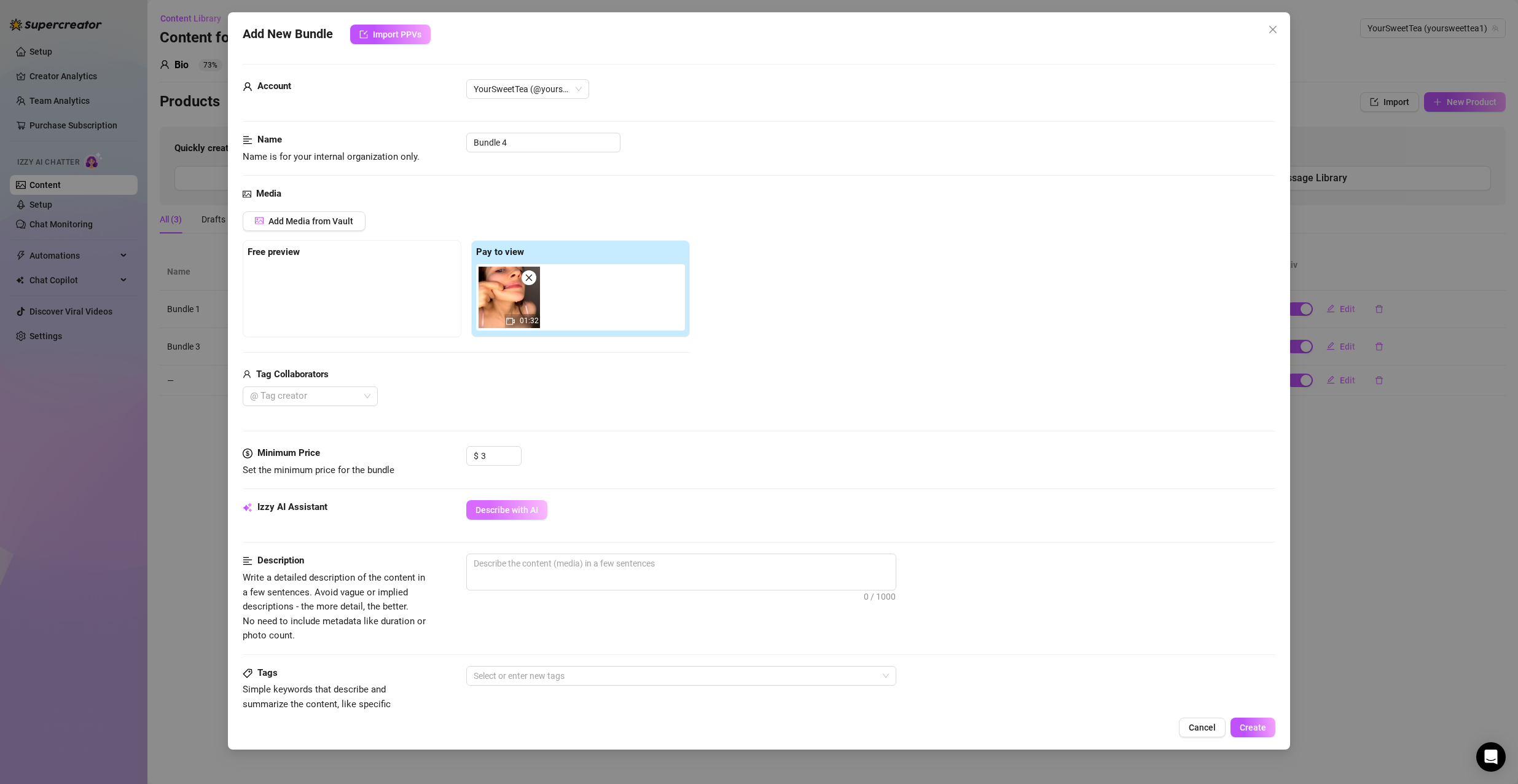
click at [518, 515] on button "Describe with AI" at bounding box center [507, 509] width 81 height 19
type textarea "SweetTea"
type textarea "SweetTea wears"
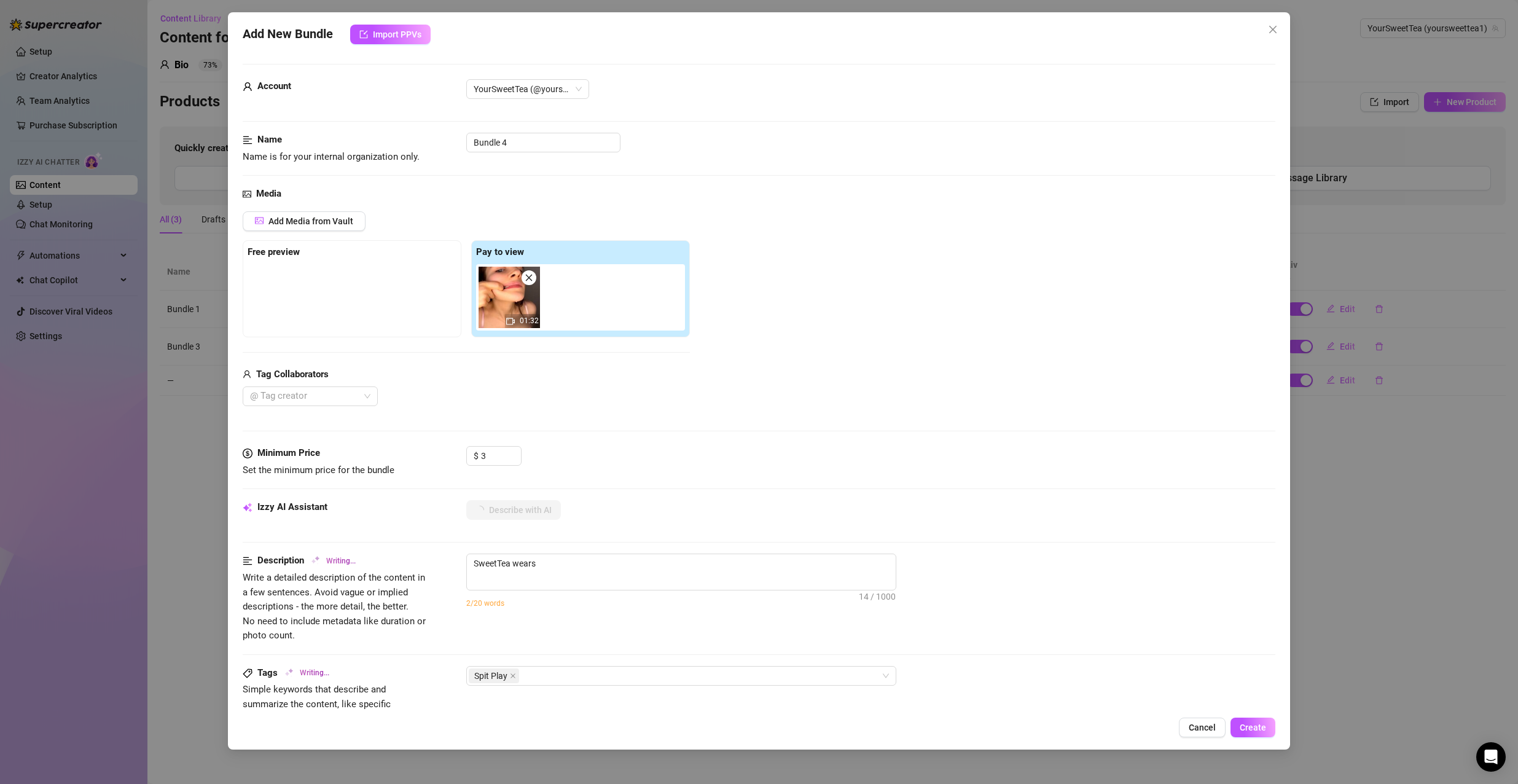
type textarea "SweetTea wears a"
type textarea "SweetTea wears a pink"
type textarea "SweetTea wears a pink lace"
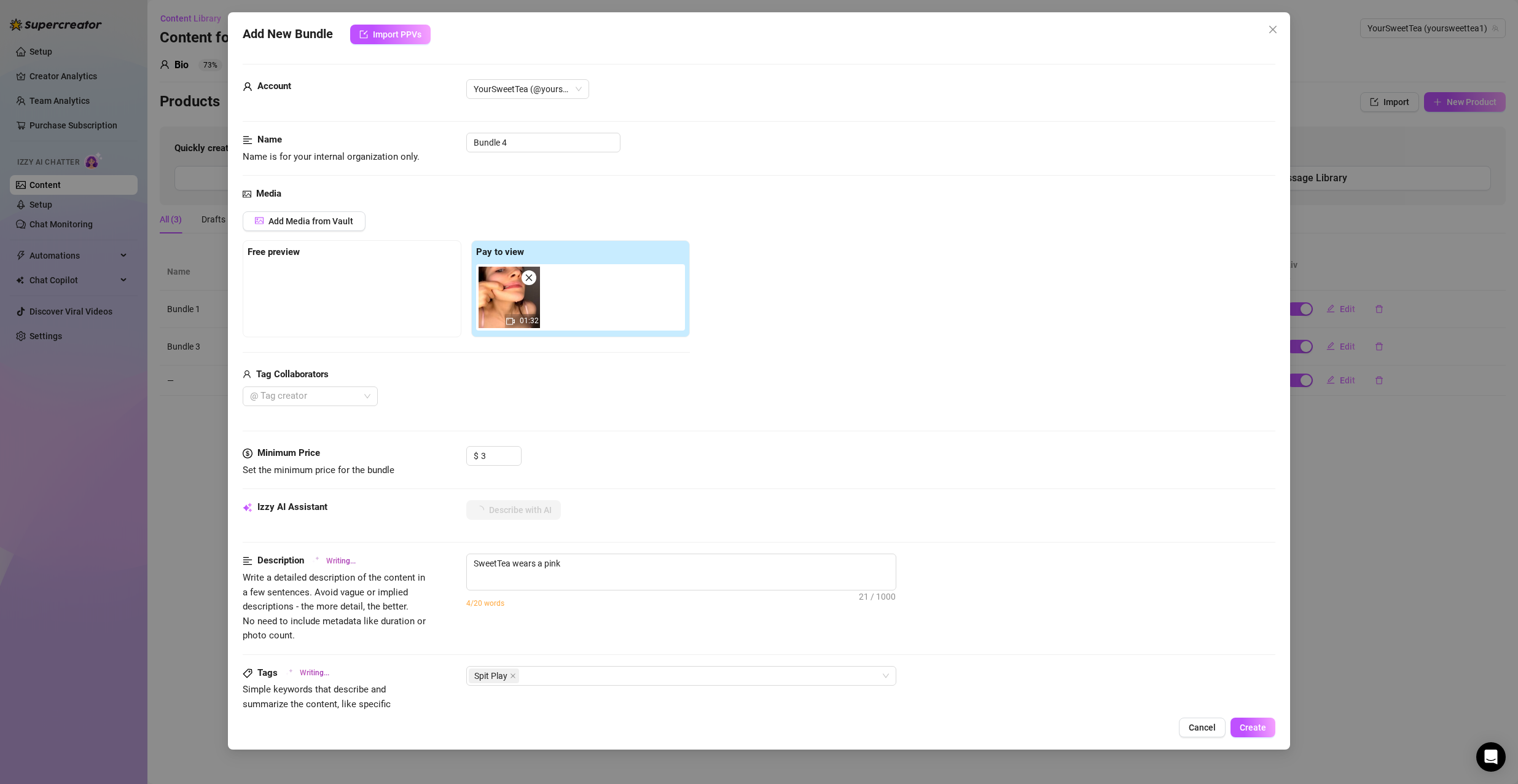
type textarea "SweetTea wears a pink lace"
type textarea "SweetTea wears a pink lace bra,"
type textarea "SweetTea wears a pink lace bra, leaning"
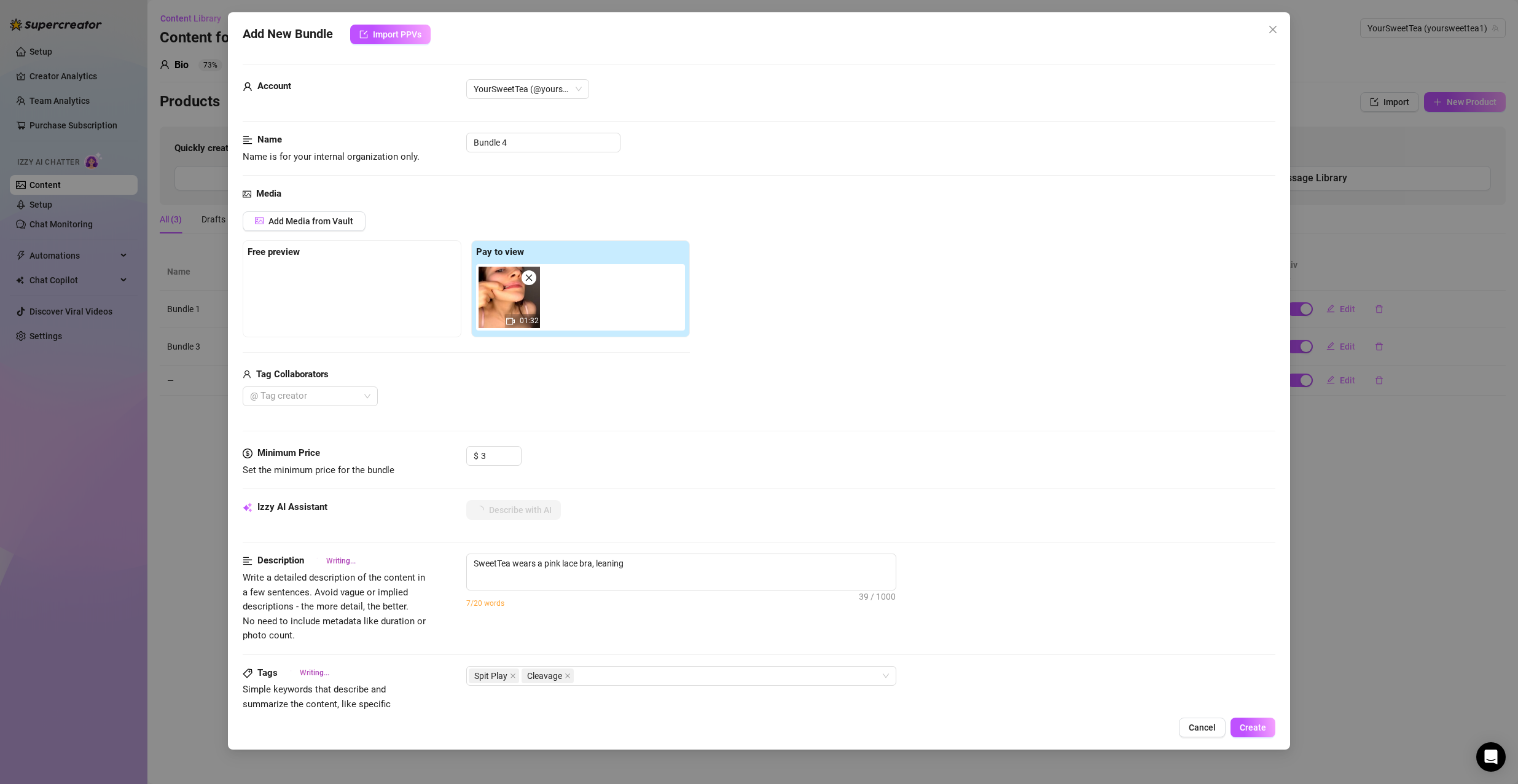
type textarea "SweetTea wears a pink lace bra, leaning forward"
type textarea "SweetTea wears a pink lace bra, leaning forward to"
type textarea "SweetTea wears a pink lace bra, leaning forward to show"
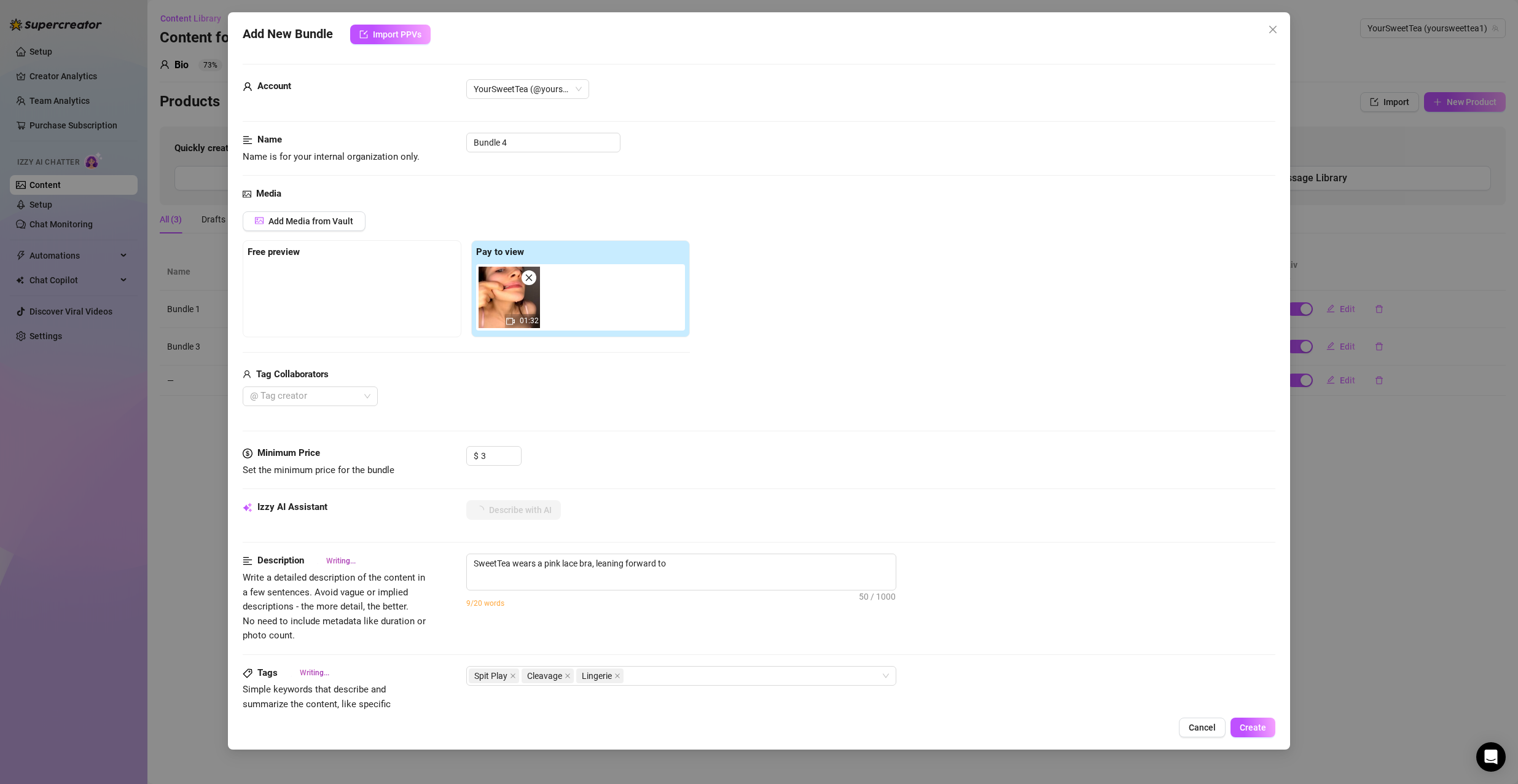
type textarea "SweetTea wears a pink lace bra, leaning forward to show"
type textarea "SweetTea wears a pink lace bra, leaning forward to show off"
type textarea "SweetTea wears a pink lace bra, leaning forward to show off her"
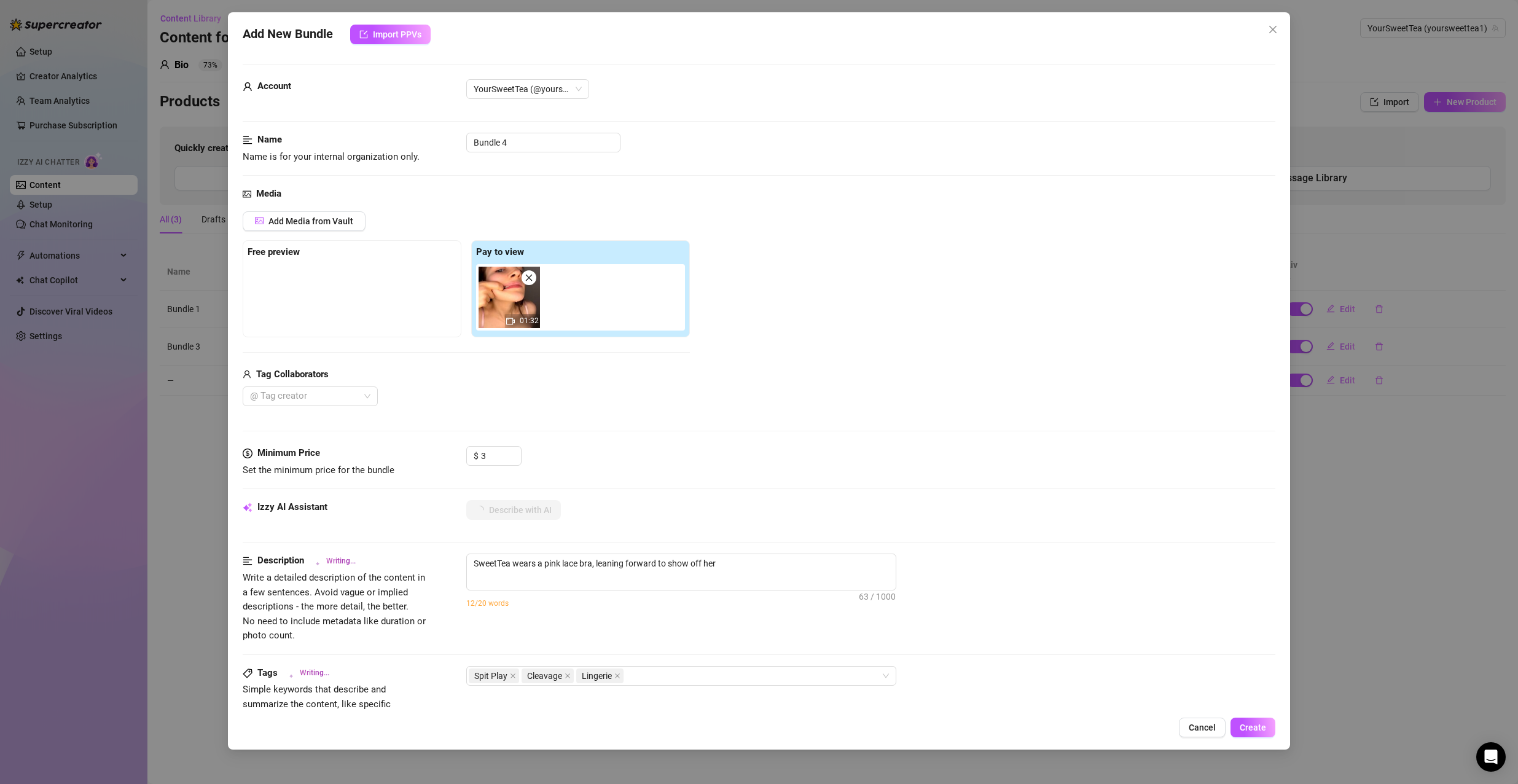
type textarea "SweetTea wears a pink lace bra, leaning forward to show off her open"
type textarea "SweetTea wears a pink lace bra, leaning forward to show off her open mouth"
type textarea "SweetTea wears a pink lace bra, leaning forward to show off her open mouth and"
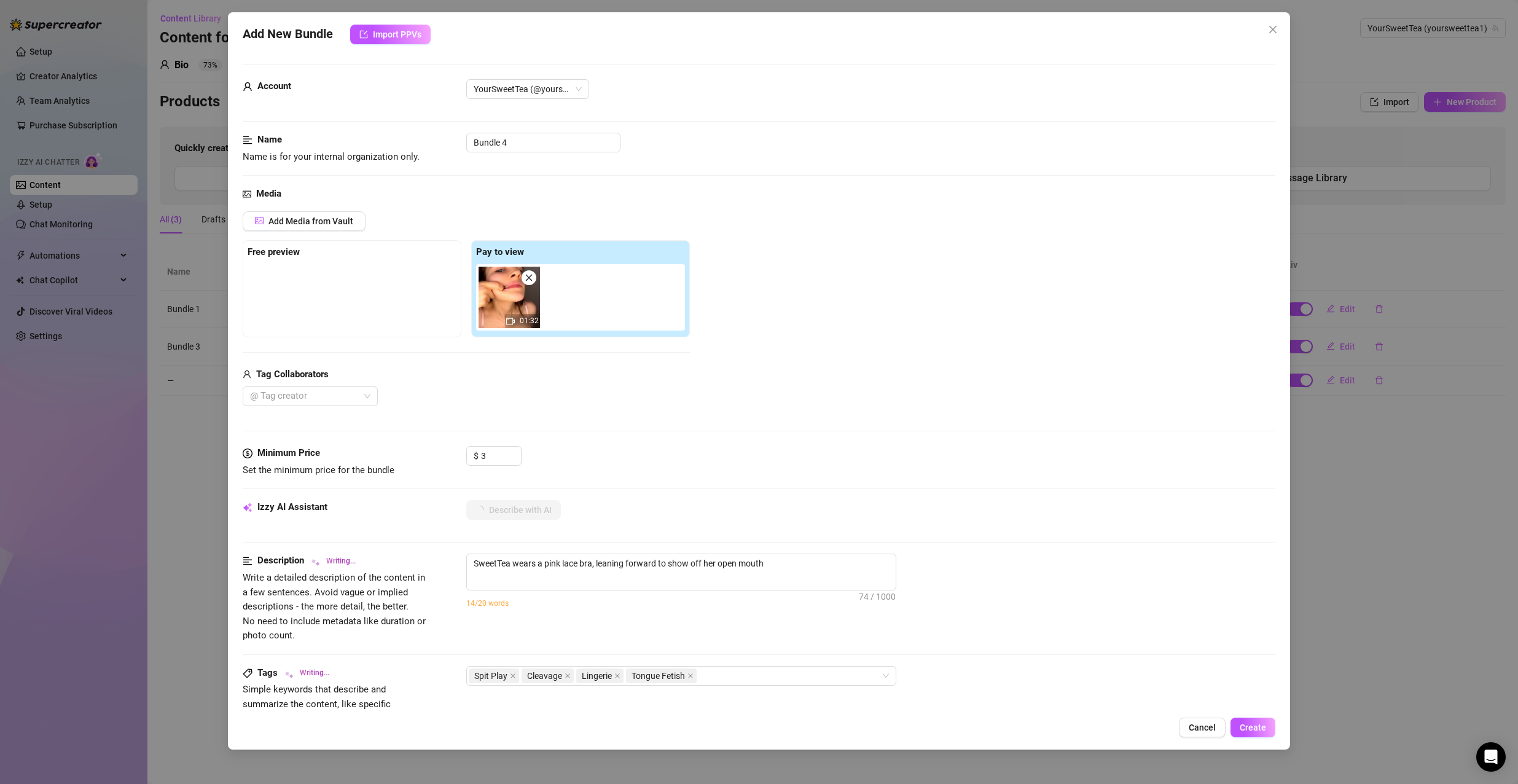
type textarea "SweetTea wears a pink lace bra, leaning forward to show off her open mouth and"
type textarea "SweetTea wears a pink lace bra, leaning forward to show off her open mouth and …"
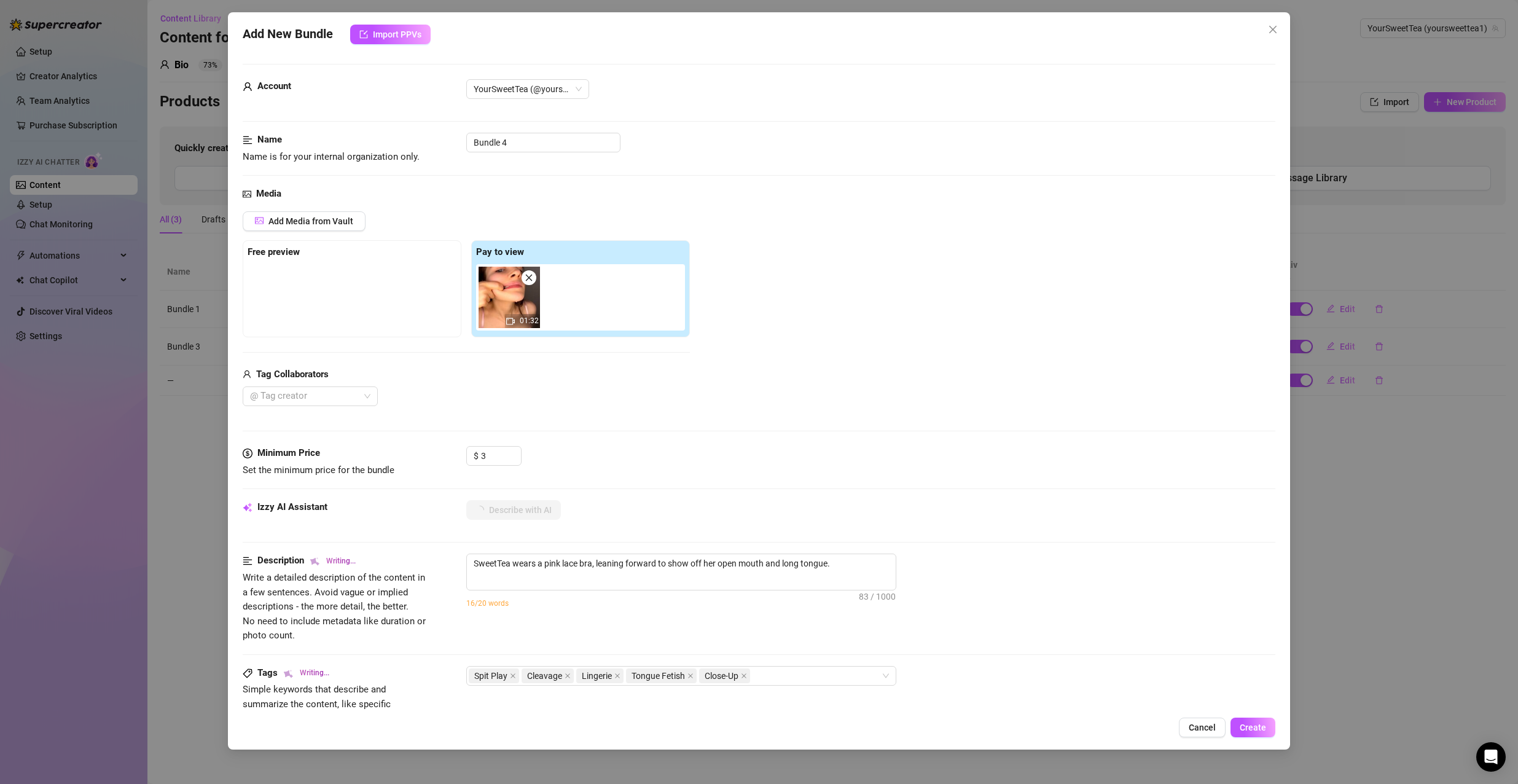
type textarea "SweetTea wears a pink lace bra, leaning forward to show off her open mouth and …"
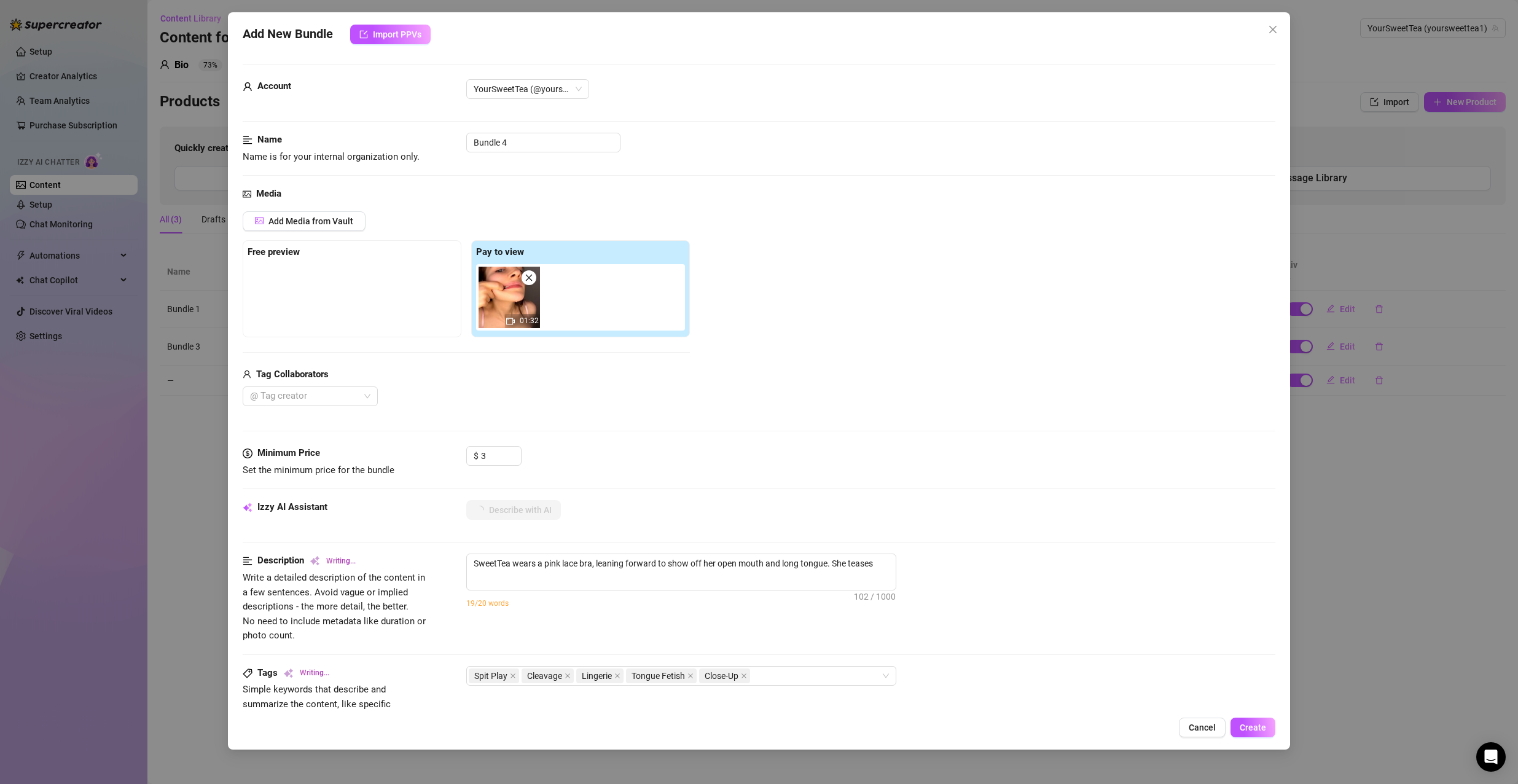
type textarea "SweetTea wears a pink lace bra, leaning forward to show off her open mouth and …"
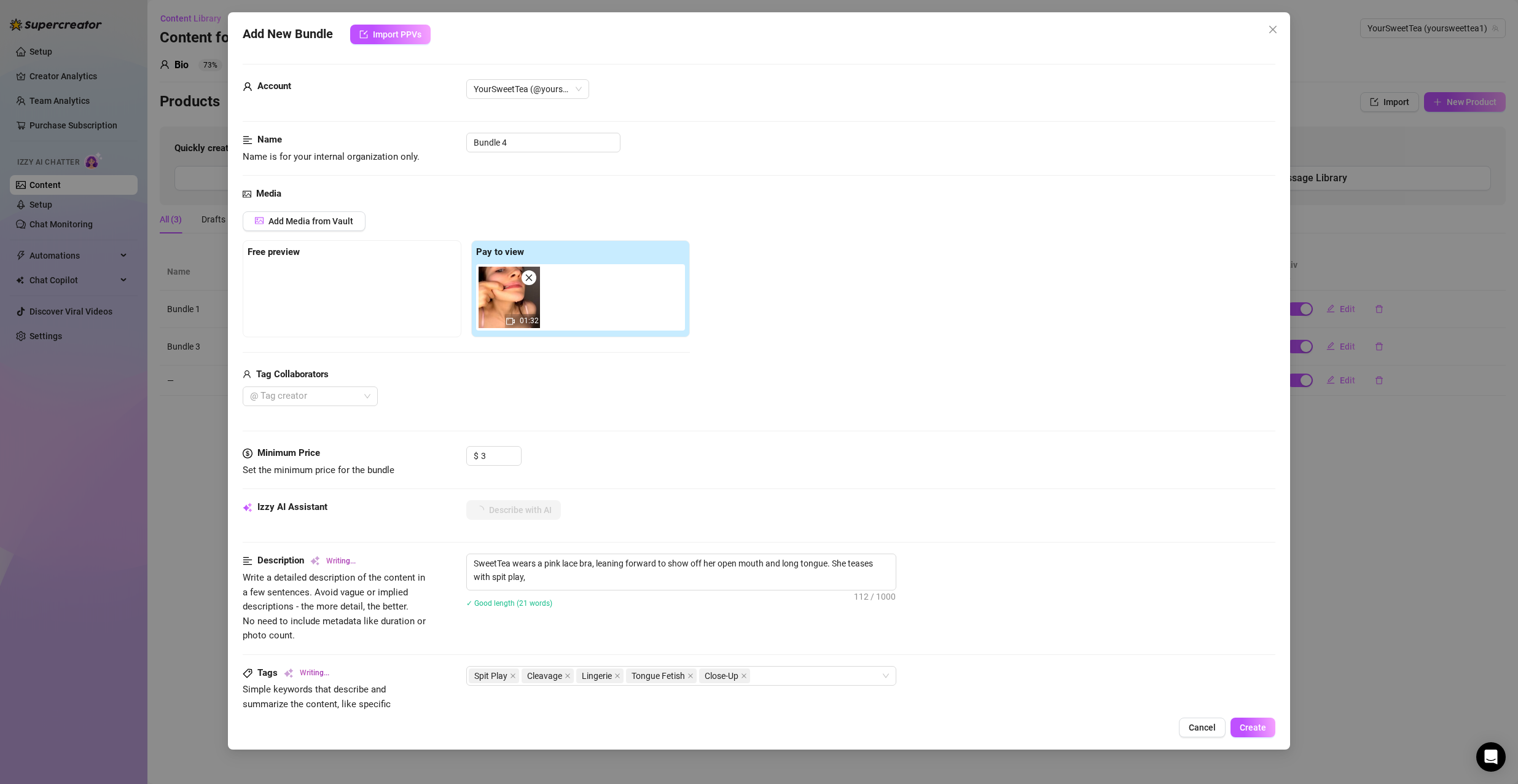
type textarea "SweetTea wears a pink lace bra, leaning forward to show off her open mouth and …"
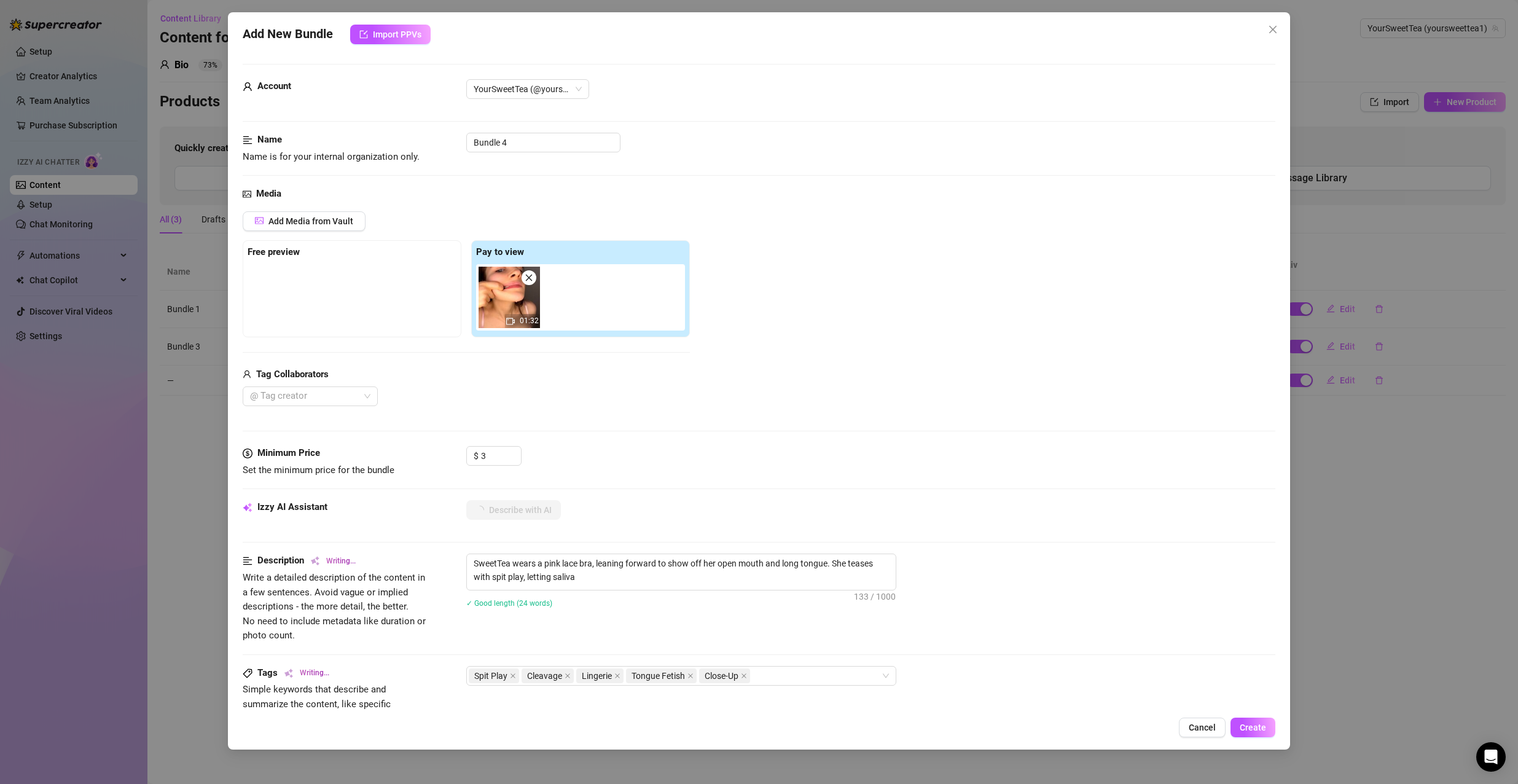
type textarea "SweetTea wears a pink lace bra, leaning forward to show off her open mouth and …"
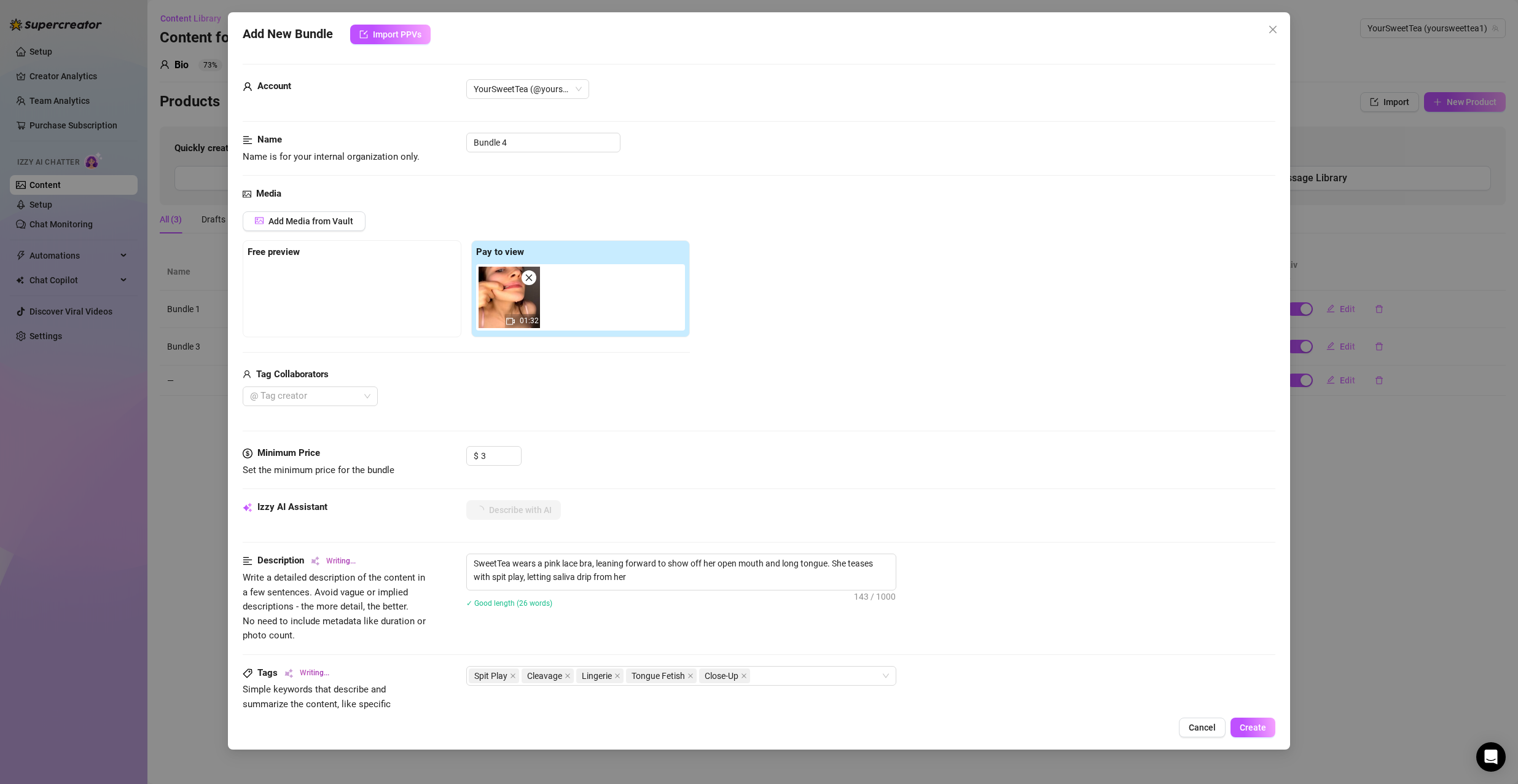
type textarea "SweetTea wears a pink lace bra, leaning forward to show off her open mouth and …"
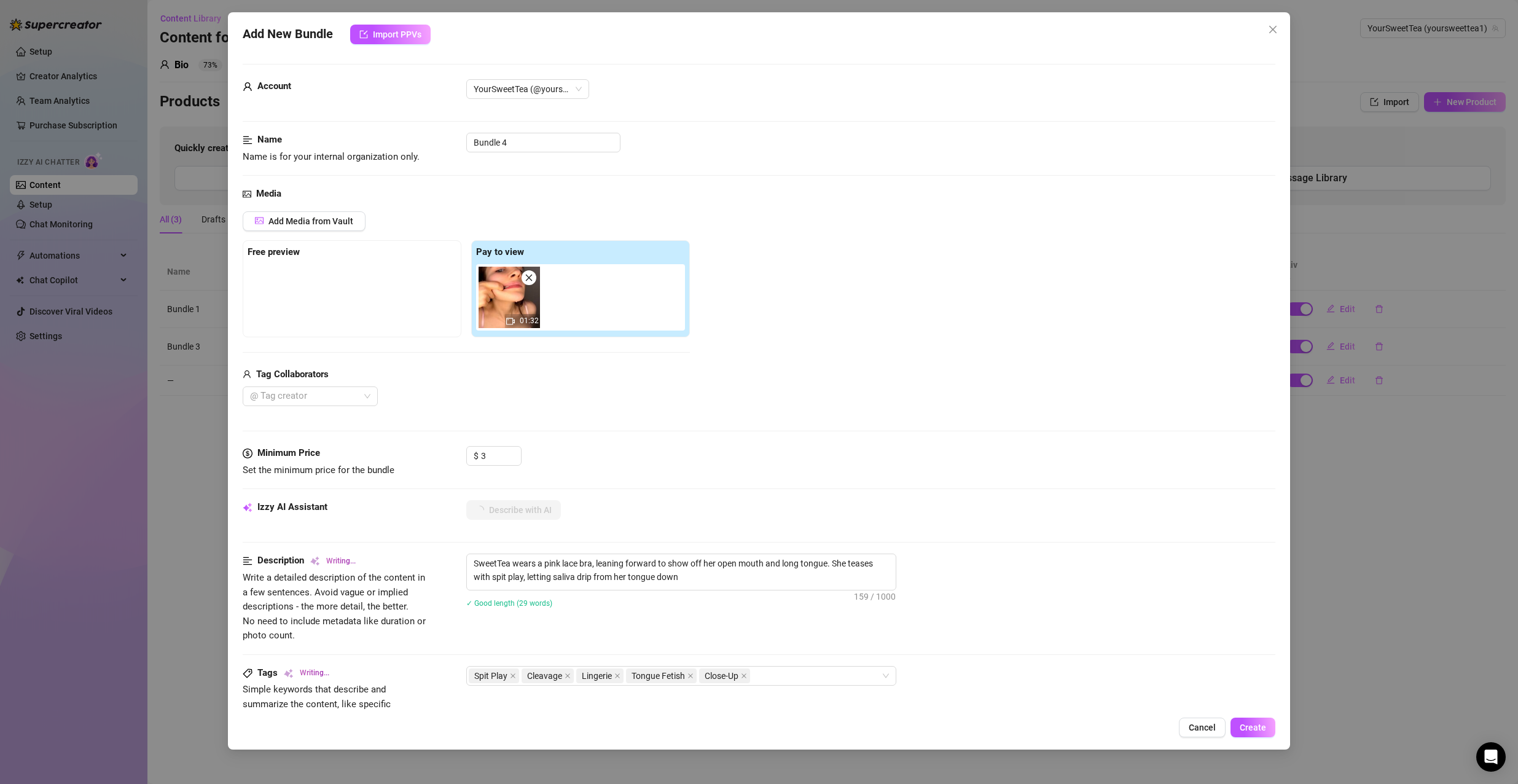
type textarea "SweetTea wears a pink lace bra, leaning forward to show off her open mouth and …"
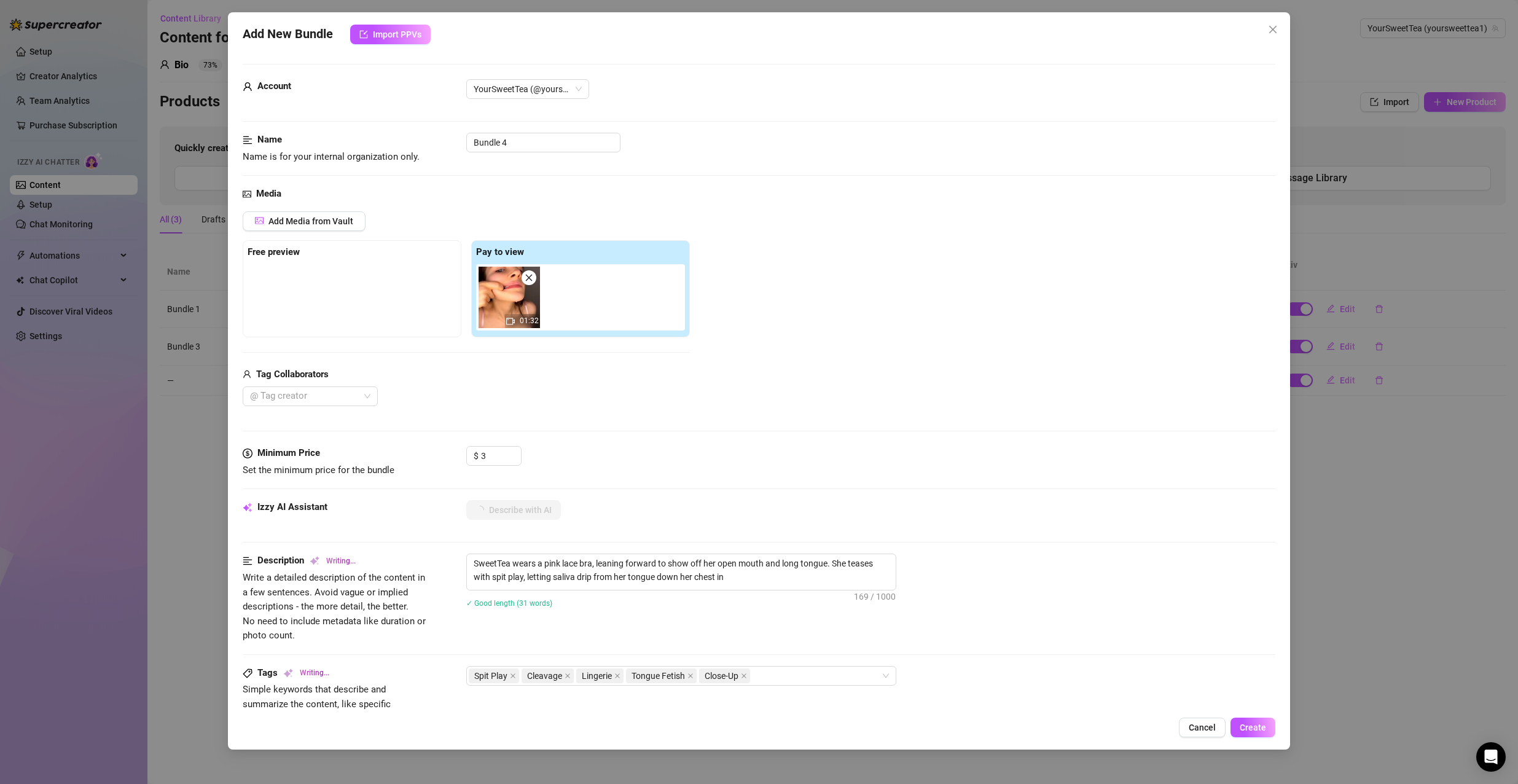
type textarea "SweetTea wears a pink lace bra, leaning forward to show off her open mouth and …"
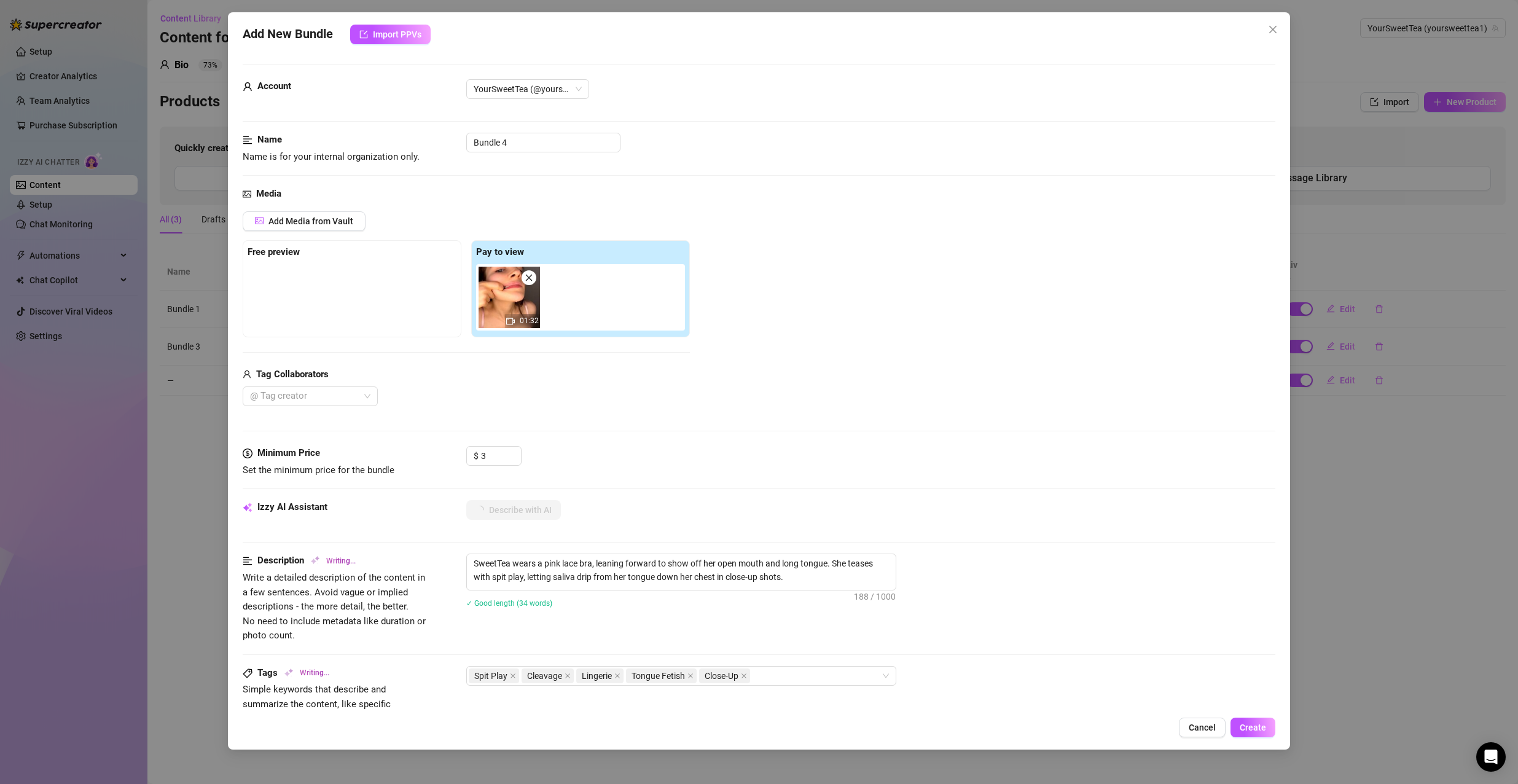
type textarea "SweetTea wears a pink lace bra, leaning forward to show off her open mouth and …"
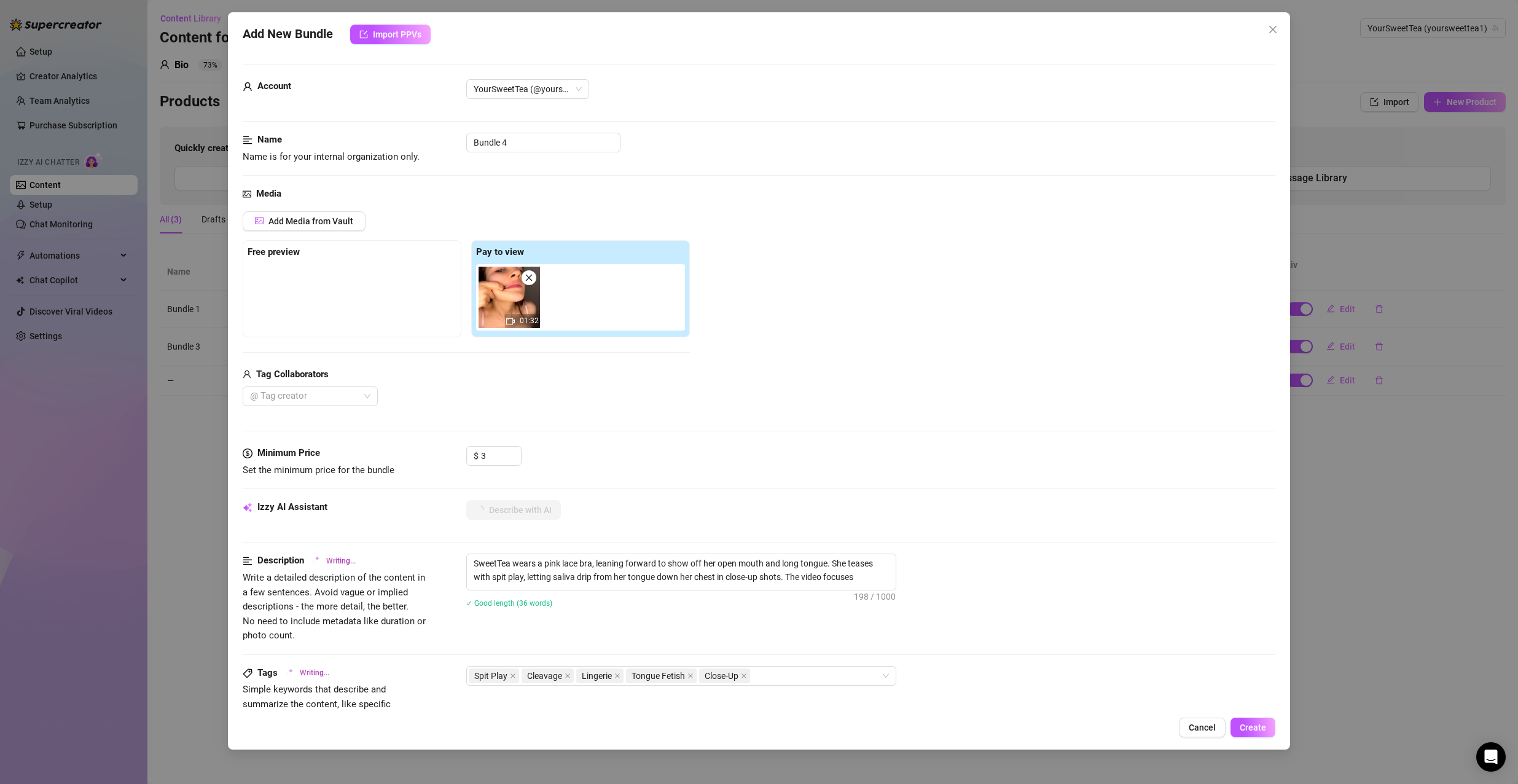
type textarea "SweetTea wears a pink lace bra, leaning forward to show off her open mouth and …"
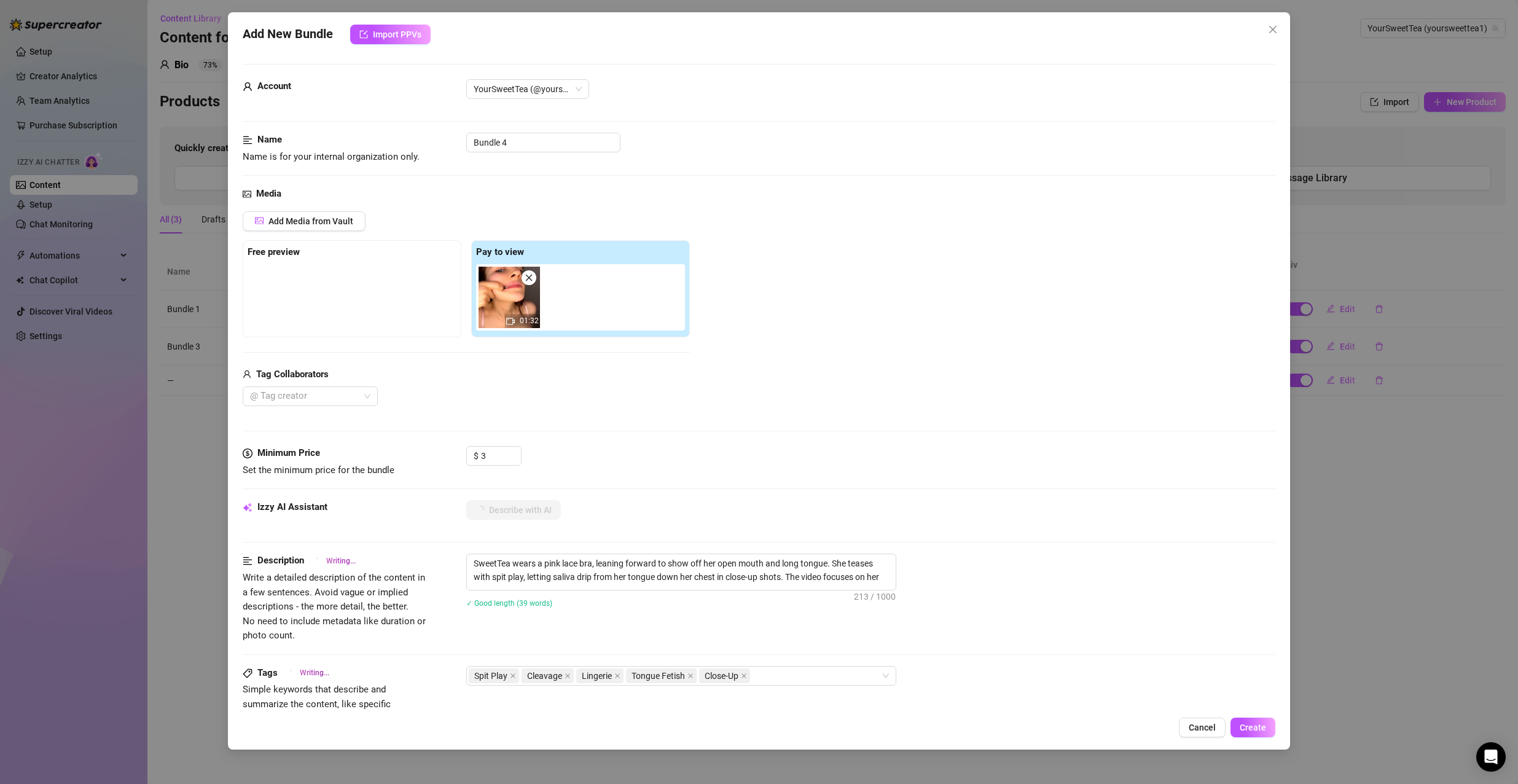
type textarea "SweetTea wears a pink lace bra, leaning forward to show off her open mouth and …"
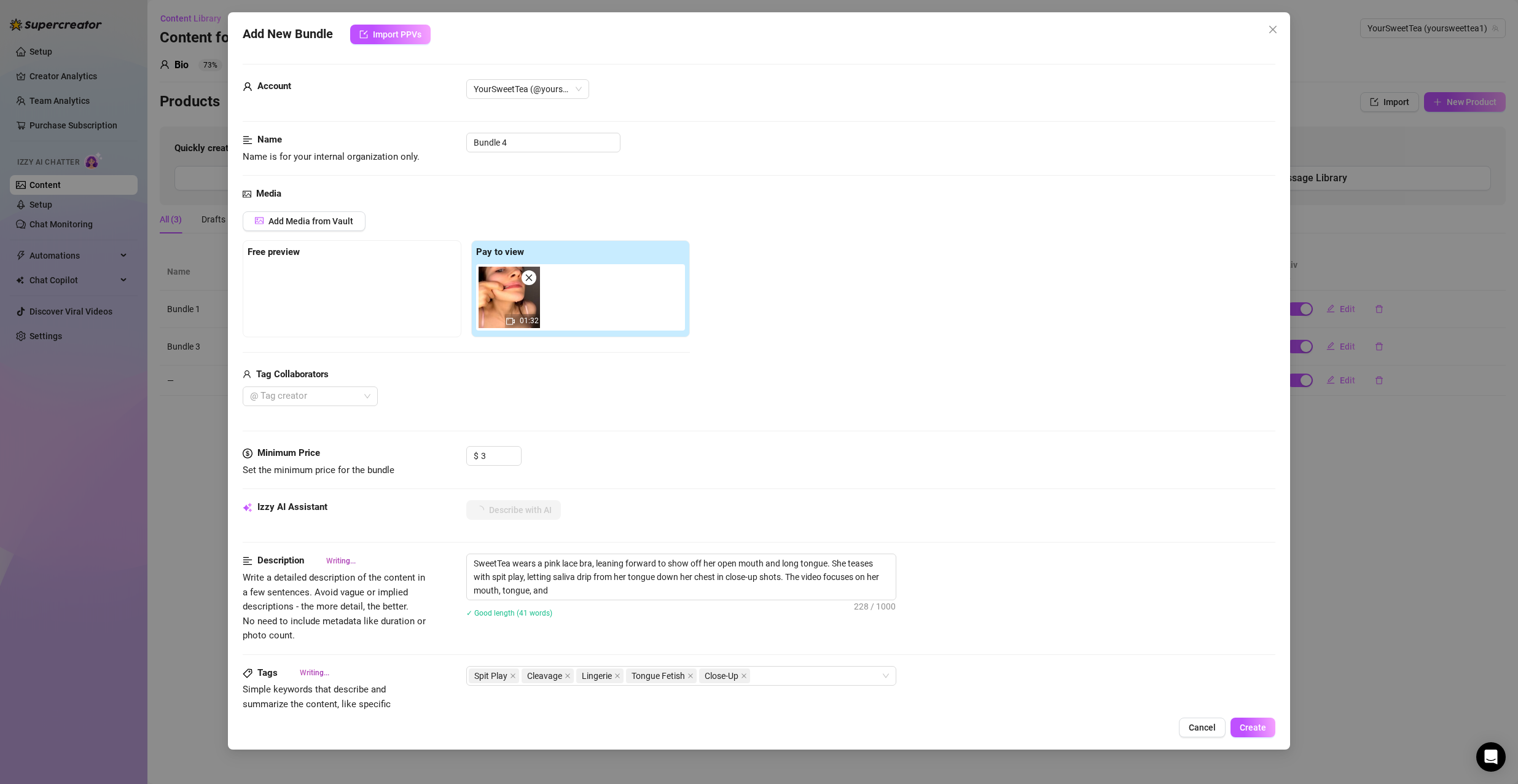
type textarea "SweetTea wears a pink lace bra, leaning forward to show off her open mouth and …"
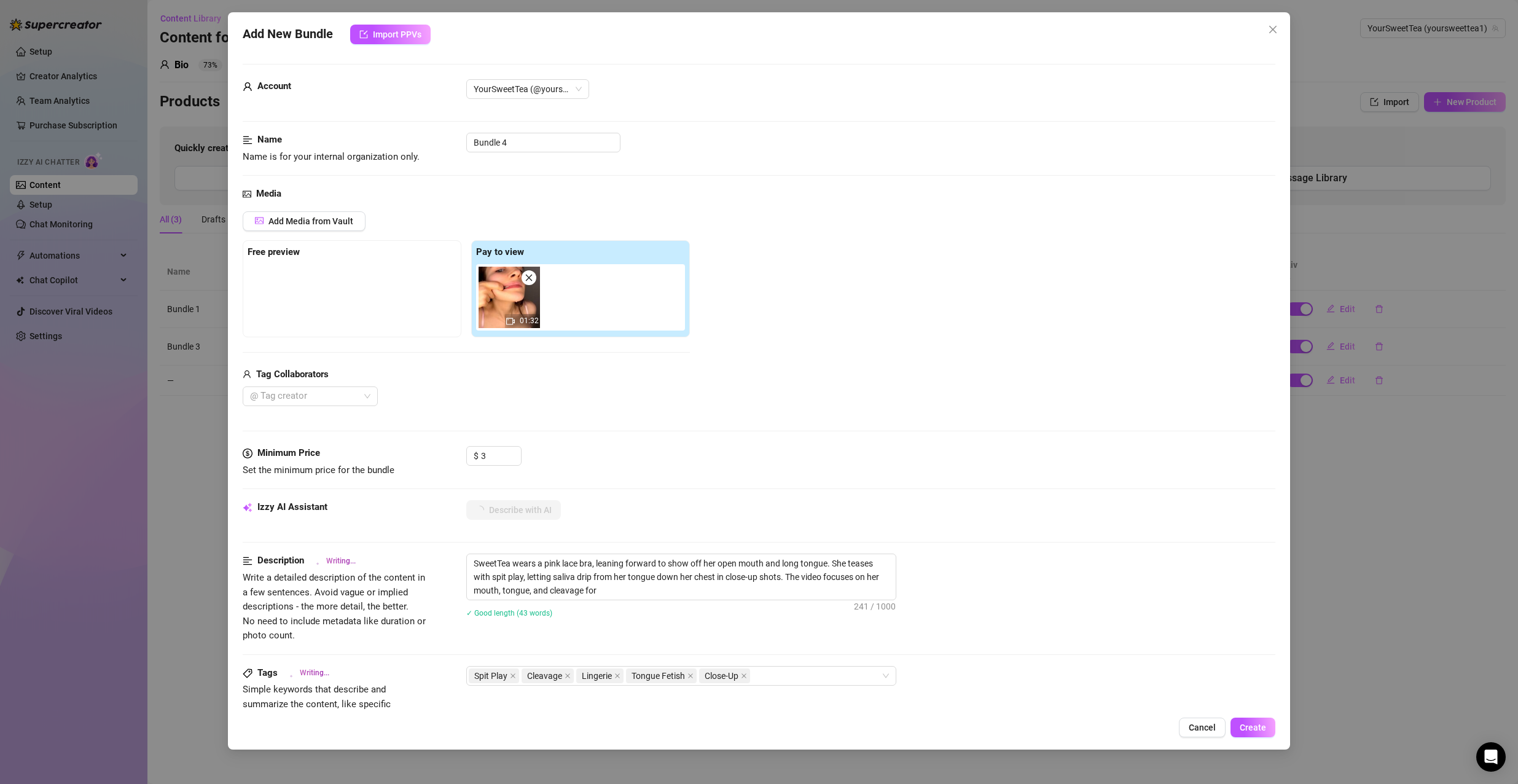
type textarea "SweetTea wears a pink lace bra, leaning forward to show off her open mouth and …"
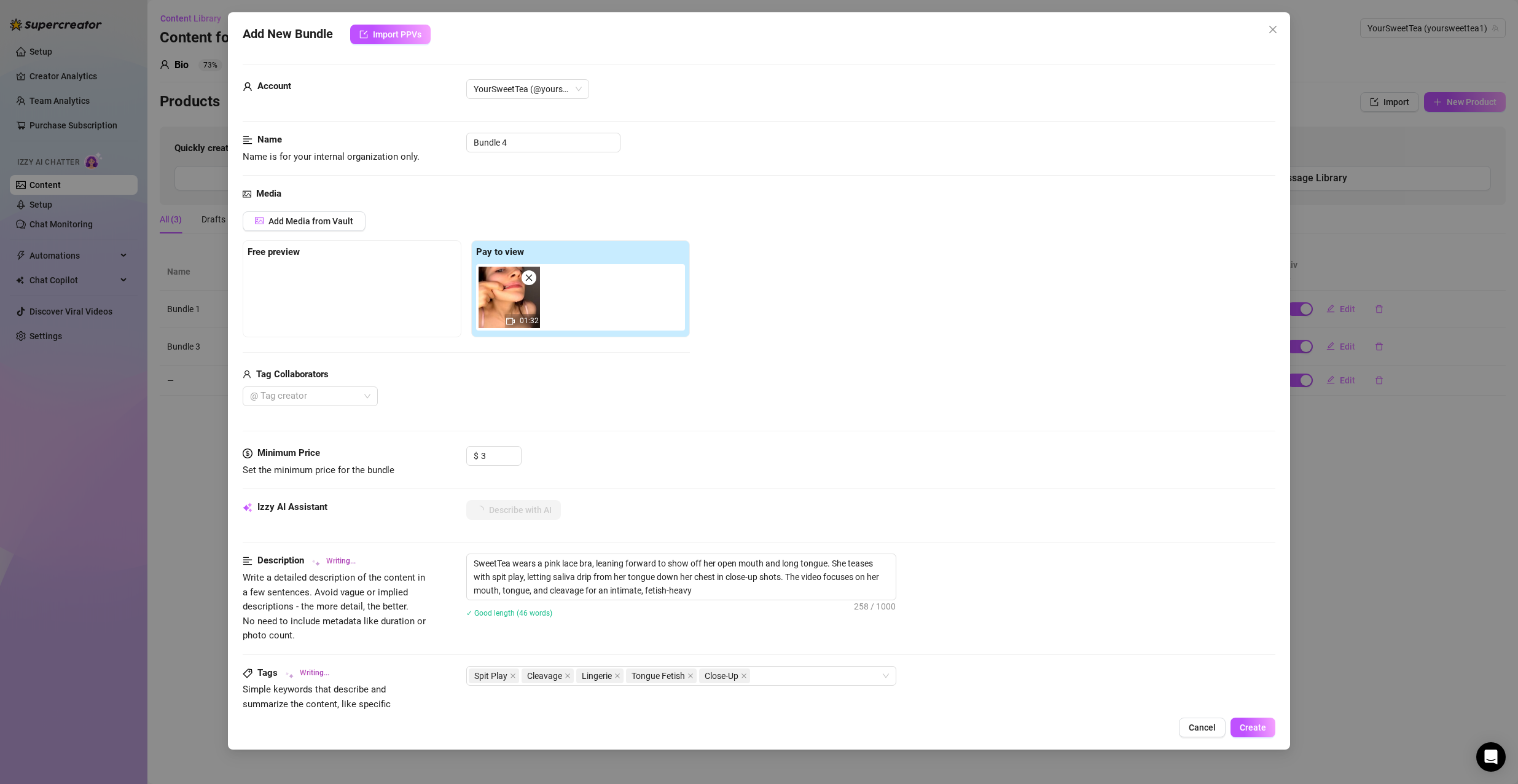
type textarea "SweetTea wears a pink lace bra, leaning forward to show off her open mouth and …"
click at [392, 103] on div "Account YourSweetTea (@yoursweettea1)" at bounding box center [759, 95] width 1033 height 31
drag, startPoint x: 932, startPoint y: 324, endPoint x: 915, endPoint y: 321, distance: 17.3
click at [931, 324] on div "Add Media from Vault Free preview Pay to view 01:32 Tag Collaborators @ Tag cre…" at bounding box center [759, 309] width 1033 height 195
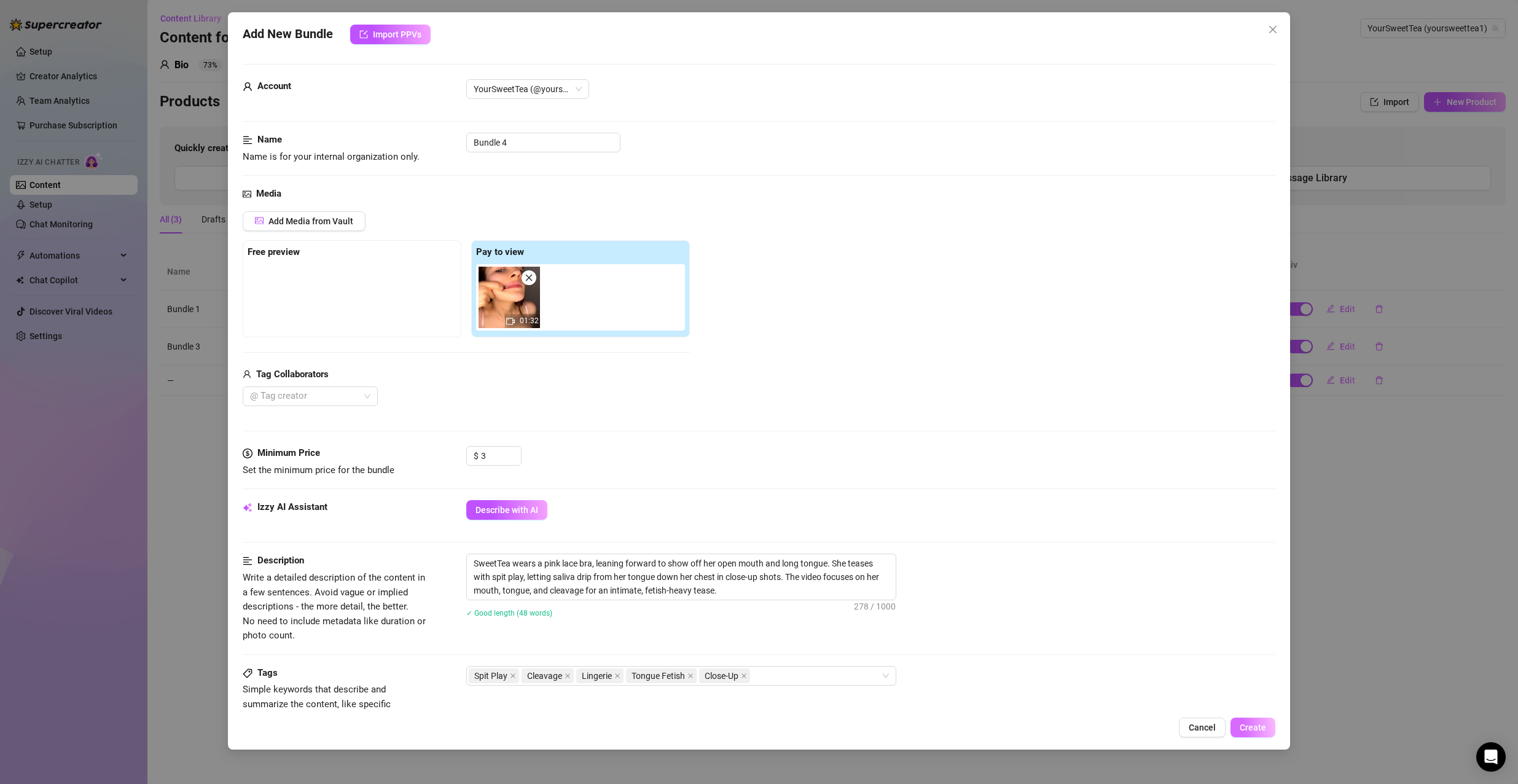
click at [1245, 729] on span "Create" at bounding box center [1253, 727] width 27 height 10
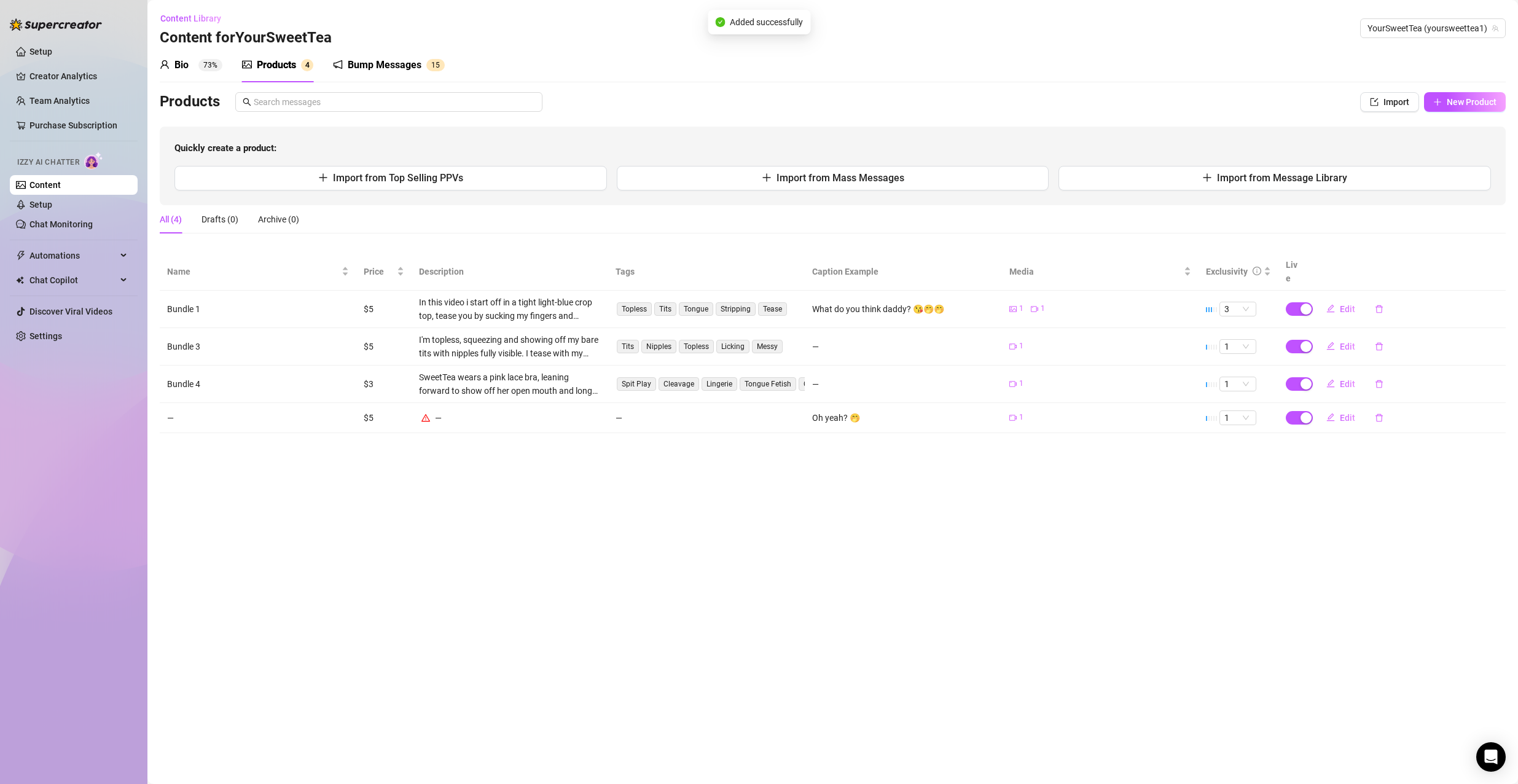
click at [61, 189] on link "Content" at bounding box center [45, 185] width 31 height 10
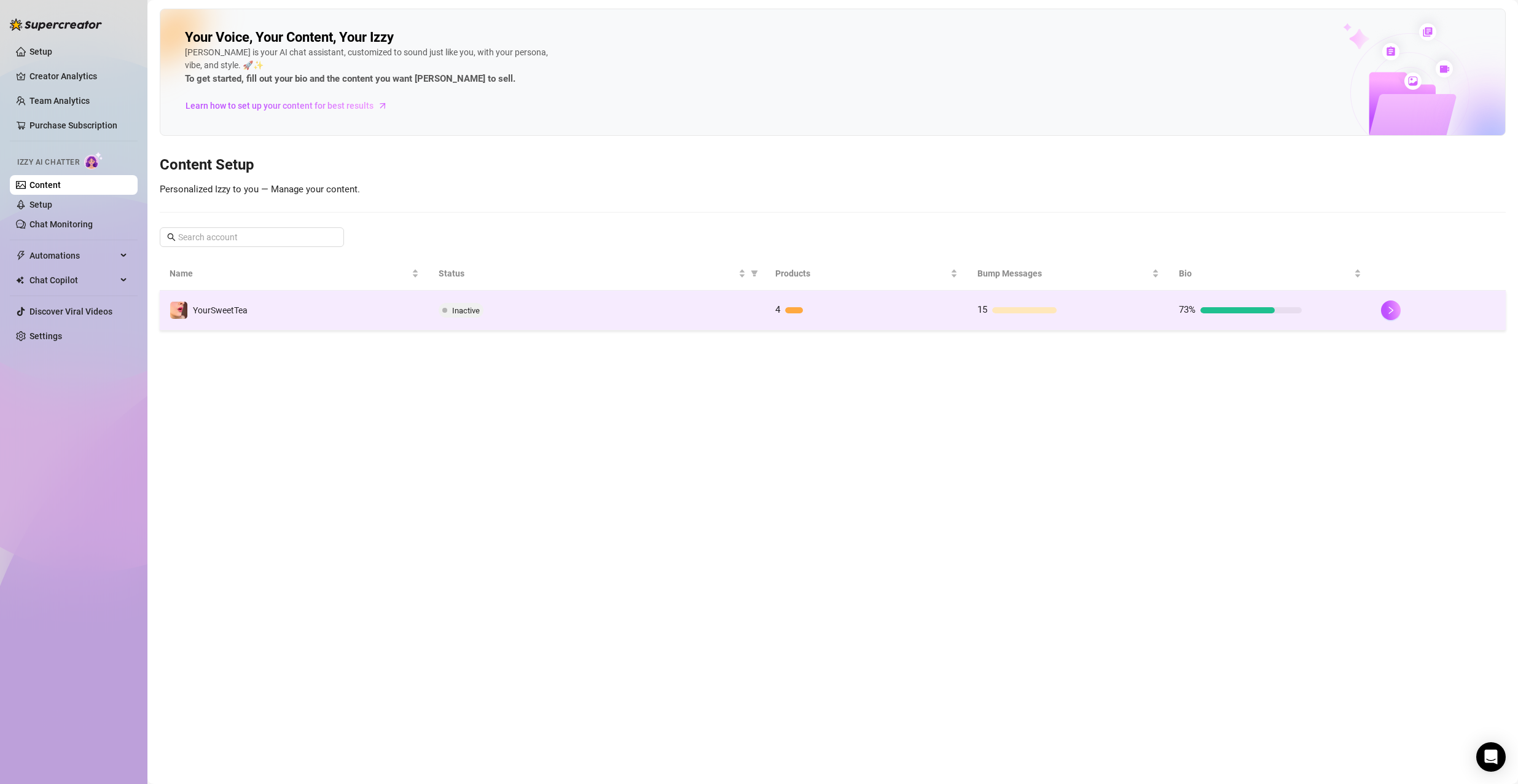
click at [1302, 307] on div "73%" at bounding box center [1240, 310] width 123 height 15
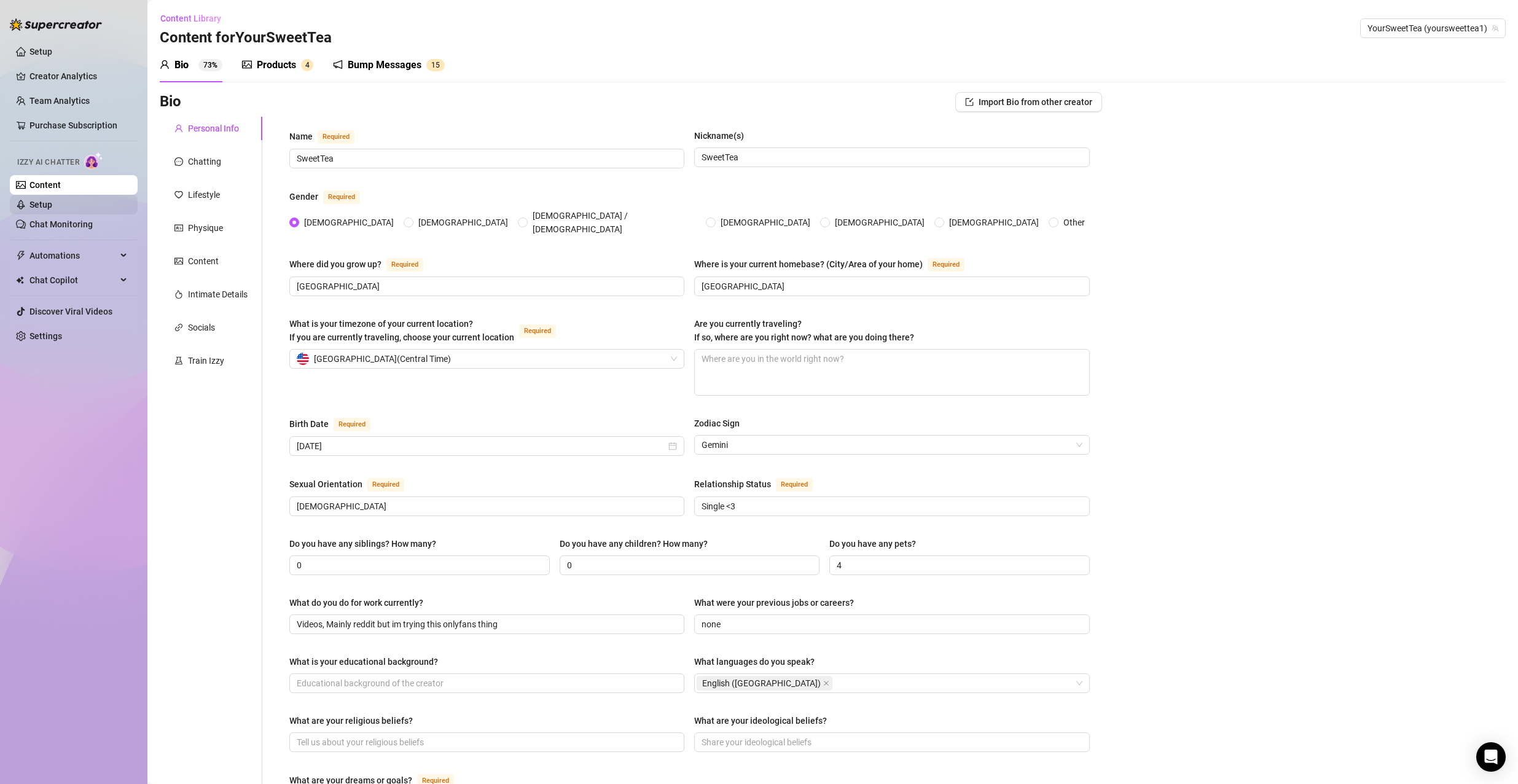
click at [52, 206] on link "Setup" at bounding box center [41, 204] width 23 height 10
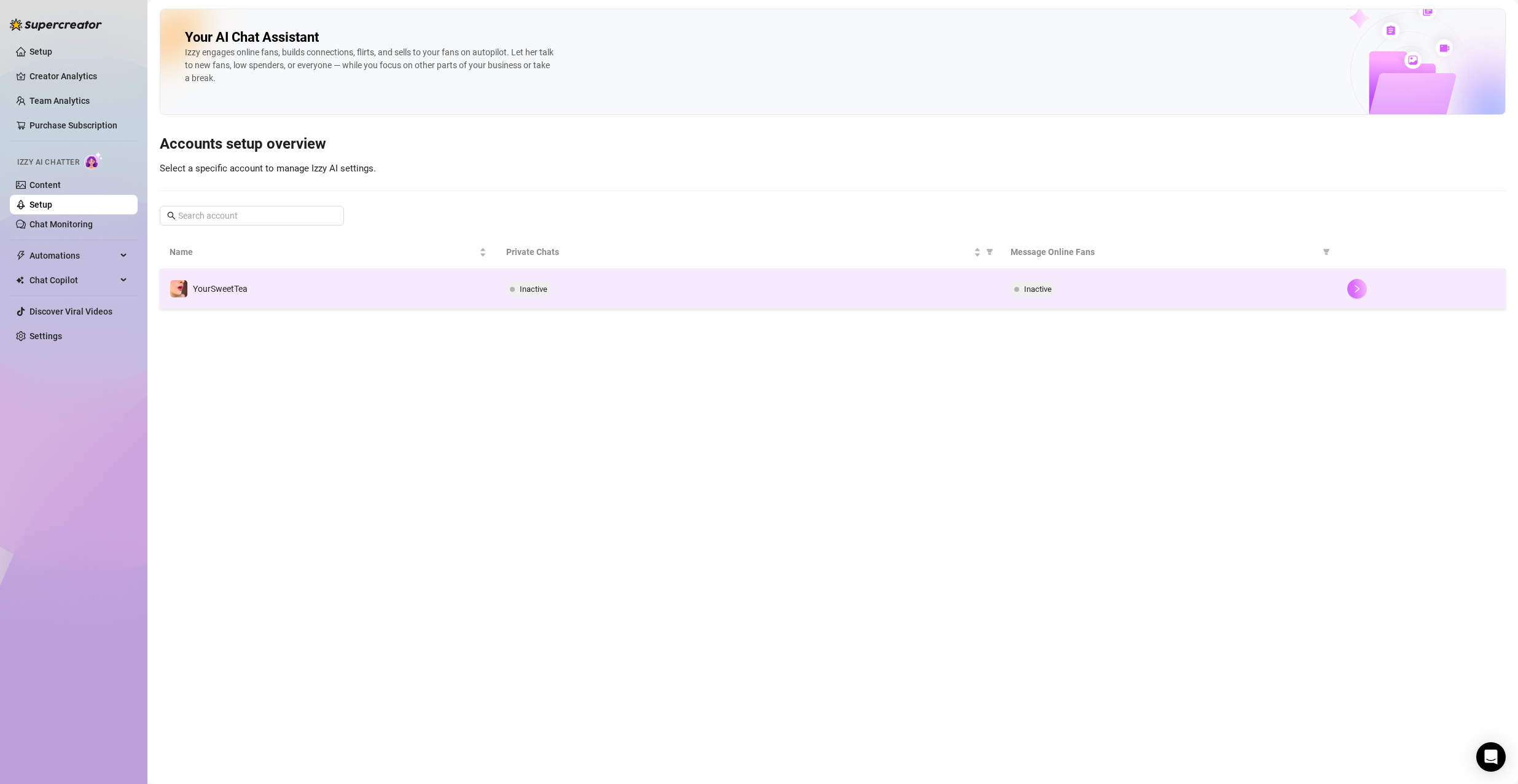
click at [1365, 292] on button "button" at bounding box center [1357, 288] width 19 height 19
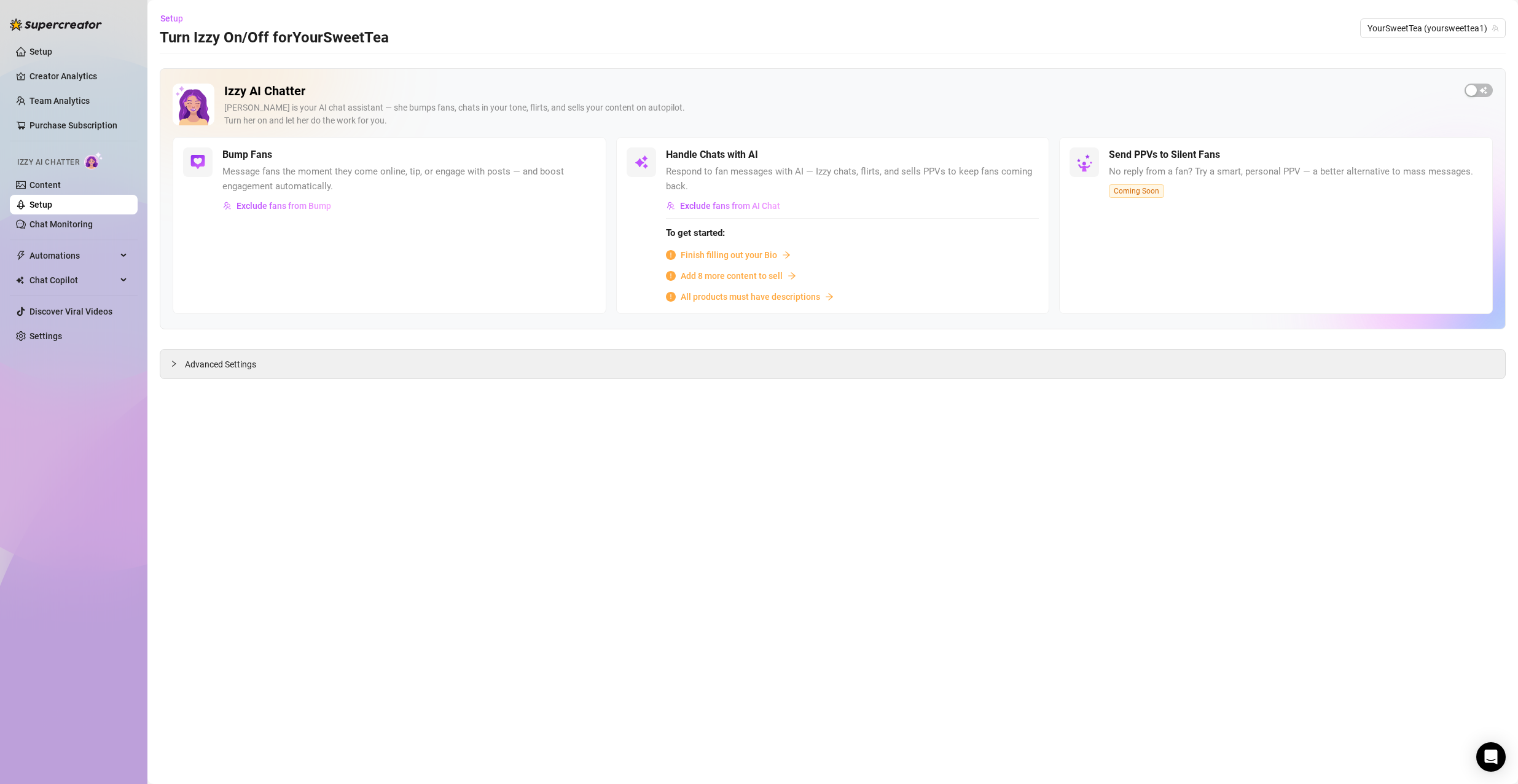
click at [843, 258] on div "Finish filling out your Bio" at bounding box center [853, 255] width 374 height 13
